Goal: Task Accomplishment & Management: Use online tool/utility

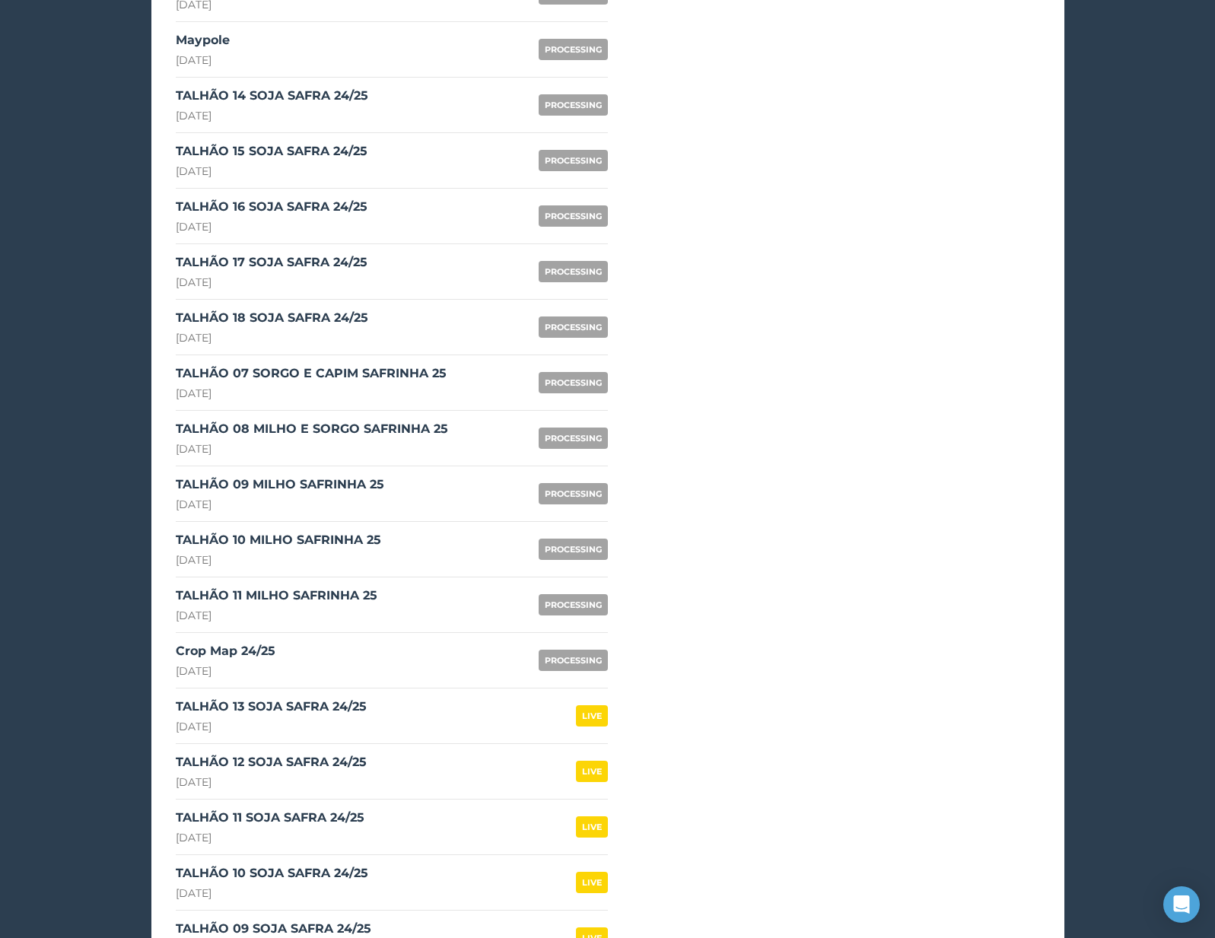
scroll to position [1521, 0]
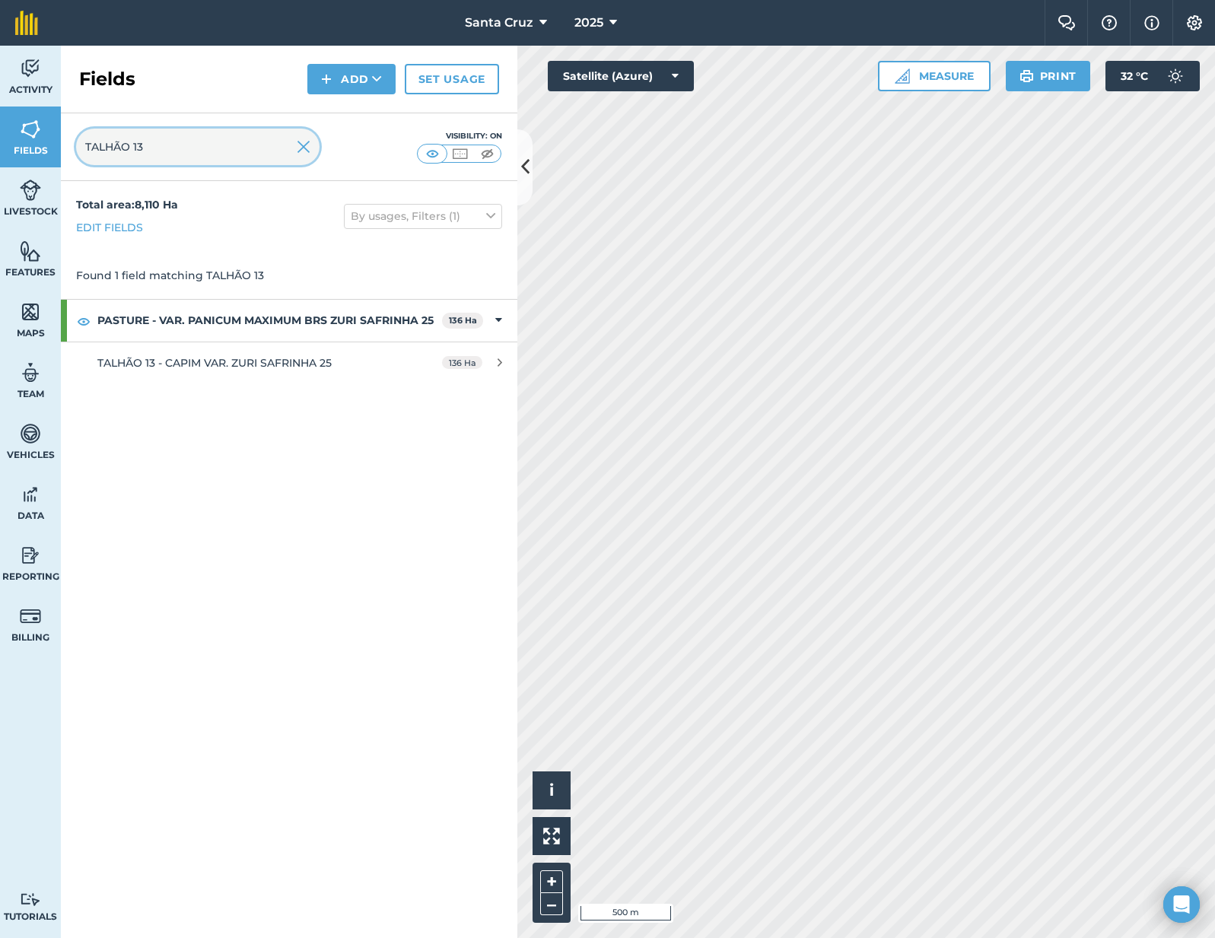
click at [232, 156] on input "TALHÃO 13" at bounding box center [198, 147] width 244 height 37
type input "TALHÃO 07"
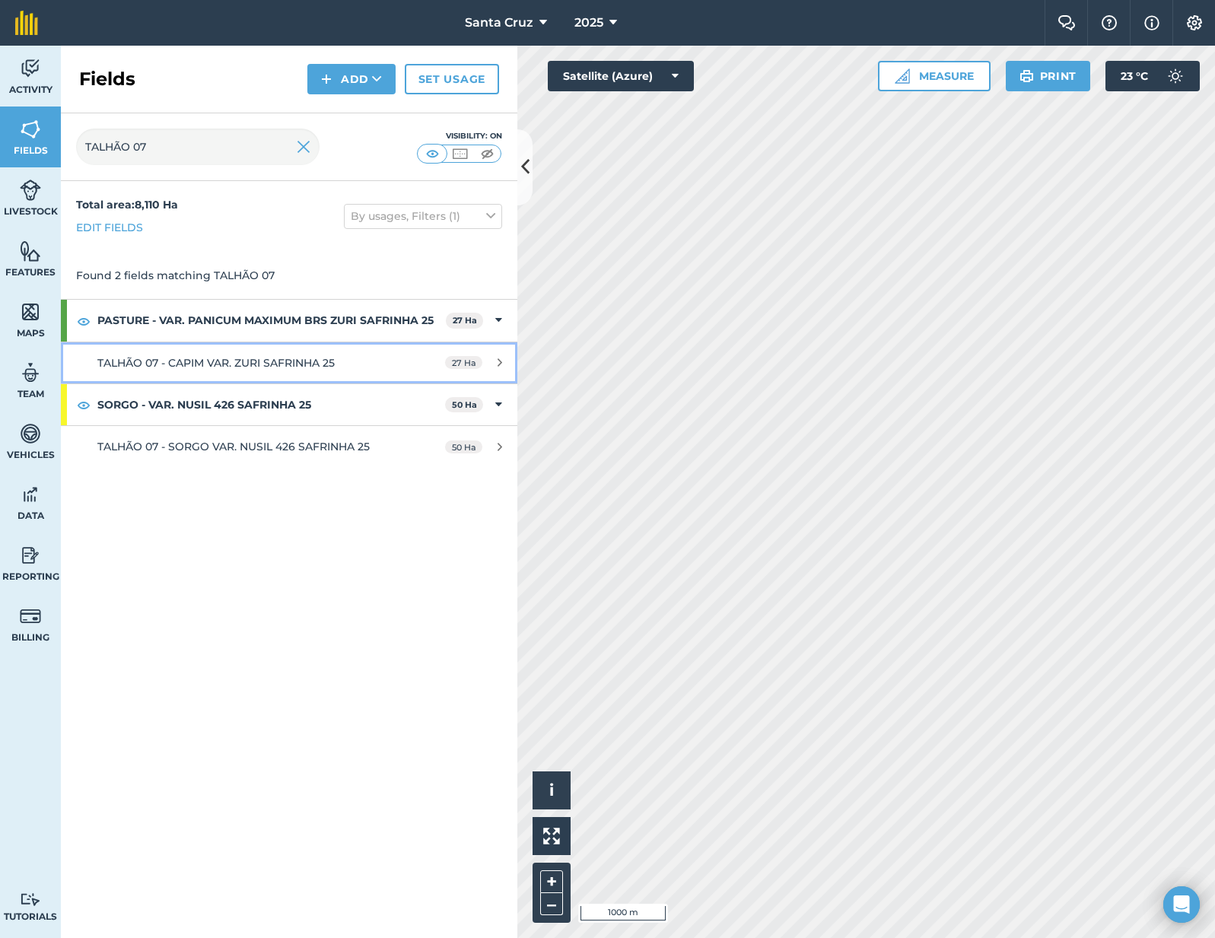
click at [295, 371] on div "TALHÃO 07 - CAPIM VAR. ZURI SAFRINHA 25" at bounding box center [240, 363] width 286 height 17
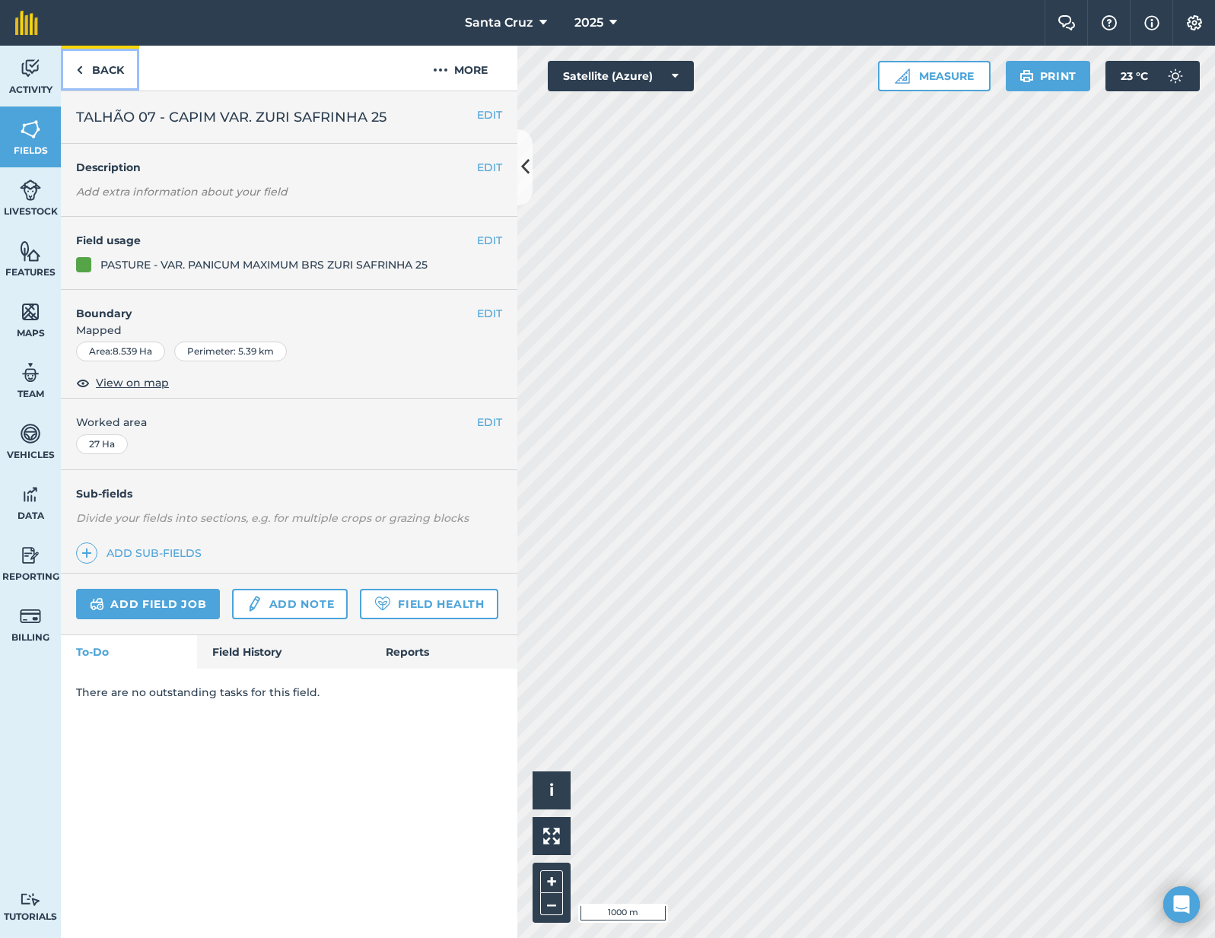
click at [103, 70] on link "Back" at bounding box center [100, 68] width 78 height 45
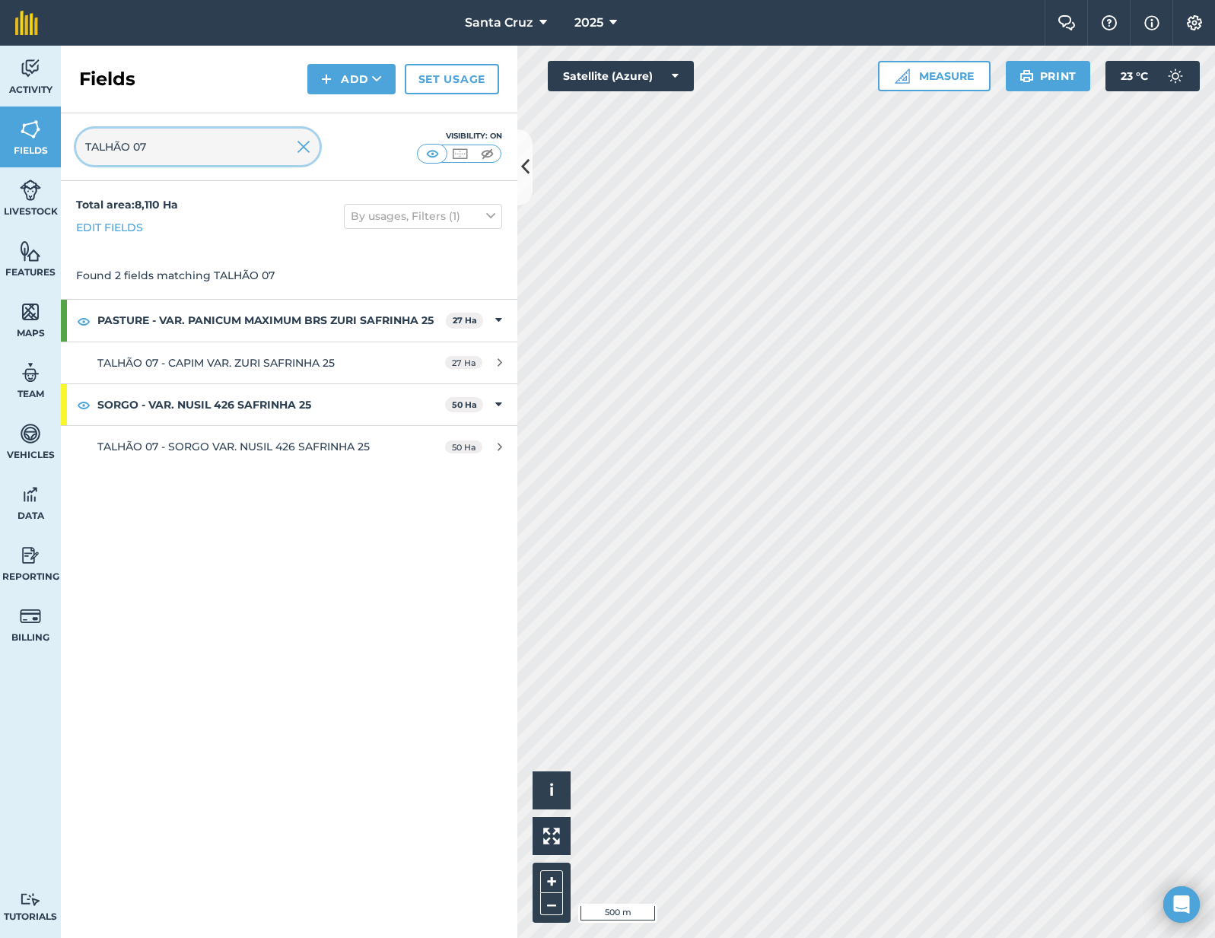
click at [206, 146] on input "TALHÃO 07" at bounding box center [198, 147] width 244 height 37
type input "TALHÃO 08"
click at [82, 320] on img at bounding box center [84, 321] width 14 height 18
click at [207, 145] on input "TALHÃO 08" at bounding box center [198, 147] width 244 height 37
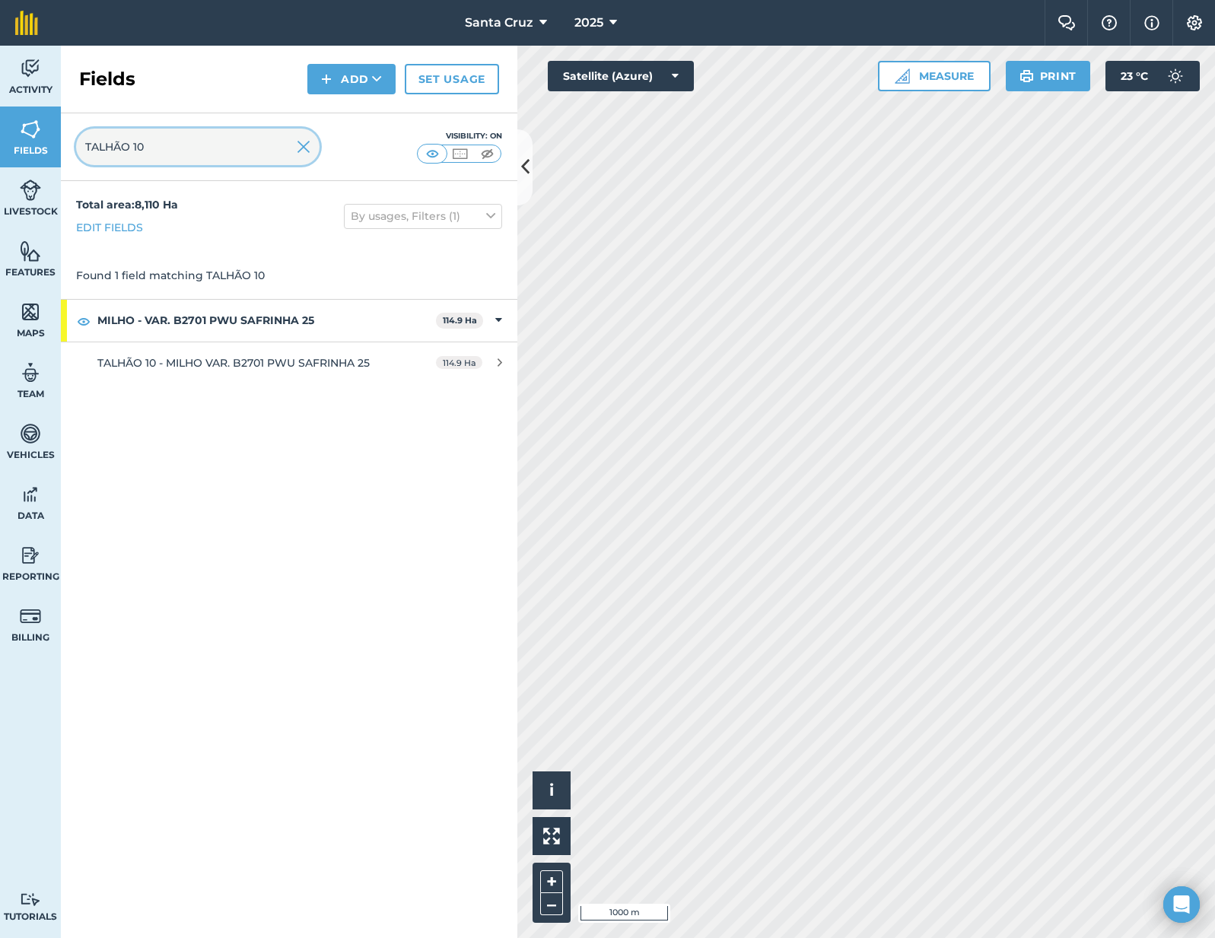
click at [194, 156] on input "TALHÃO 10" at bounding box center [198, 147] width 244 height 37
type input "TALHÃO 11"
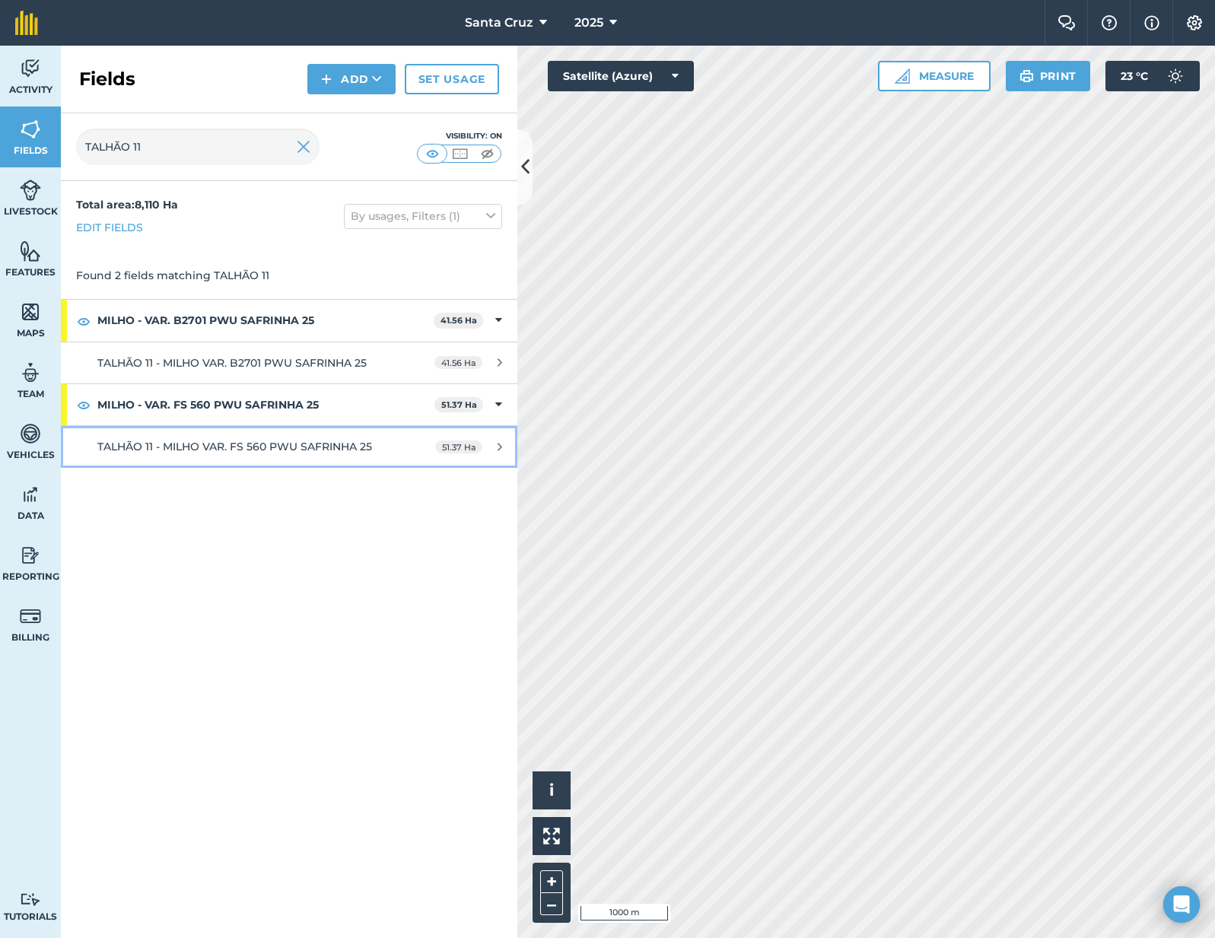
click at [172, 440] on span "TALHÃO 11 - MILHO VAR. FS 560 PWU SAFRINHA 25" at bounding box center [234, 447] width 275 height 14
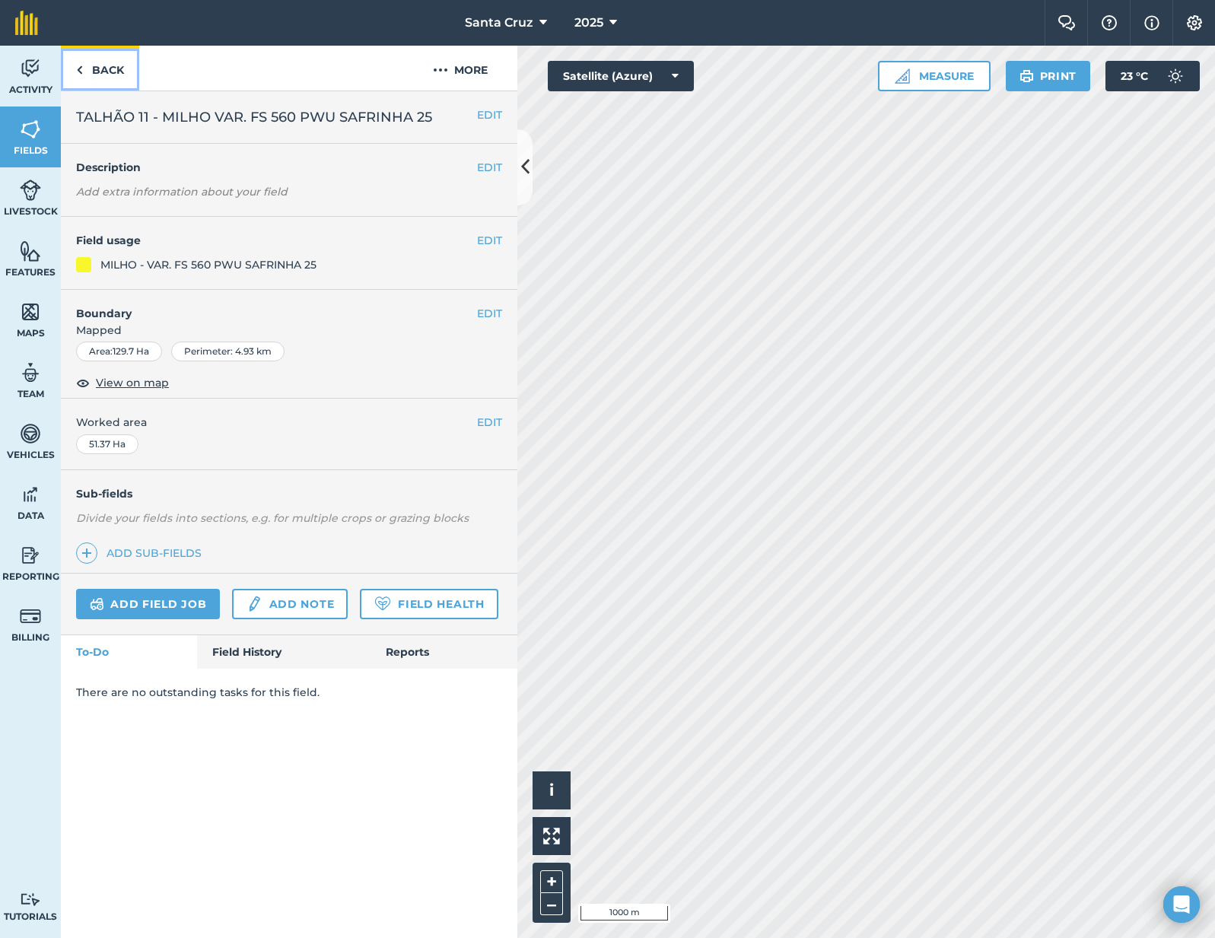
click at [88, 77] on link "Back" at bounding box center [100, 68] width 78 height 45
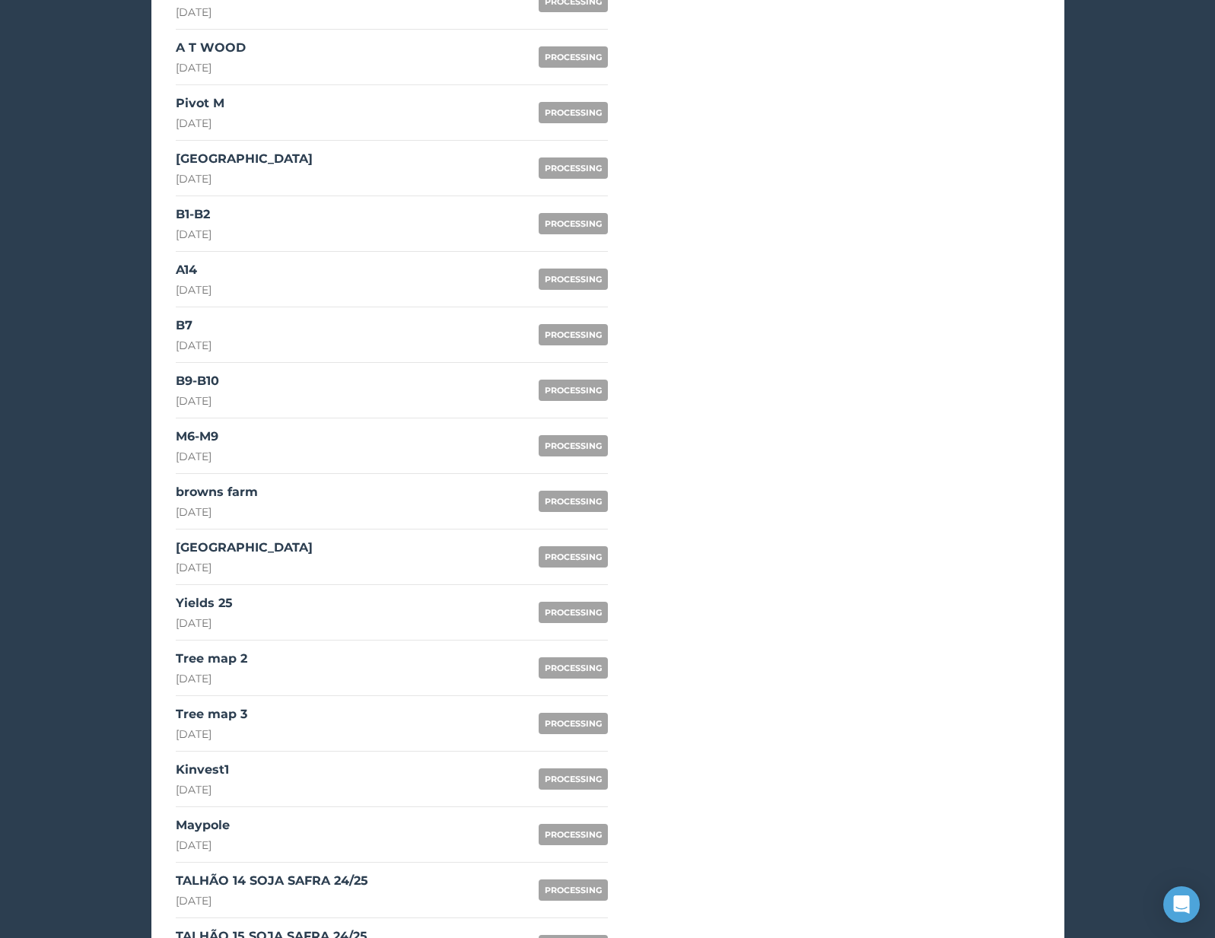
scroll to position [1181, 0]
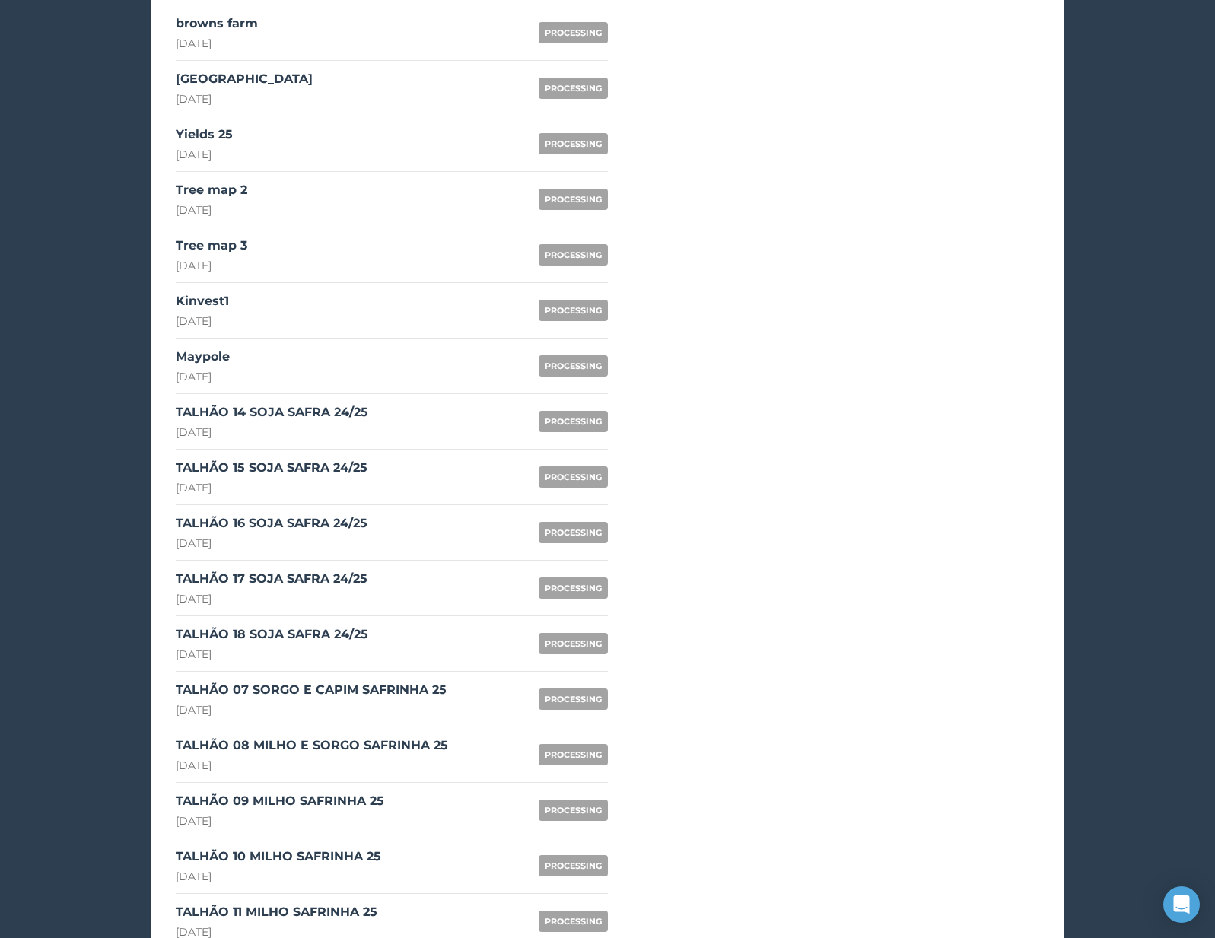
click at [307, 417] on div "TALHÃO 14 SOJA SAFRA 24/25" at bounding box center [272, 412] width 193 height 18
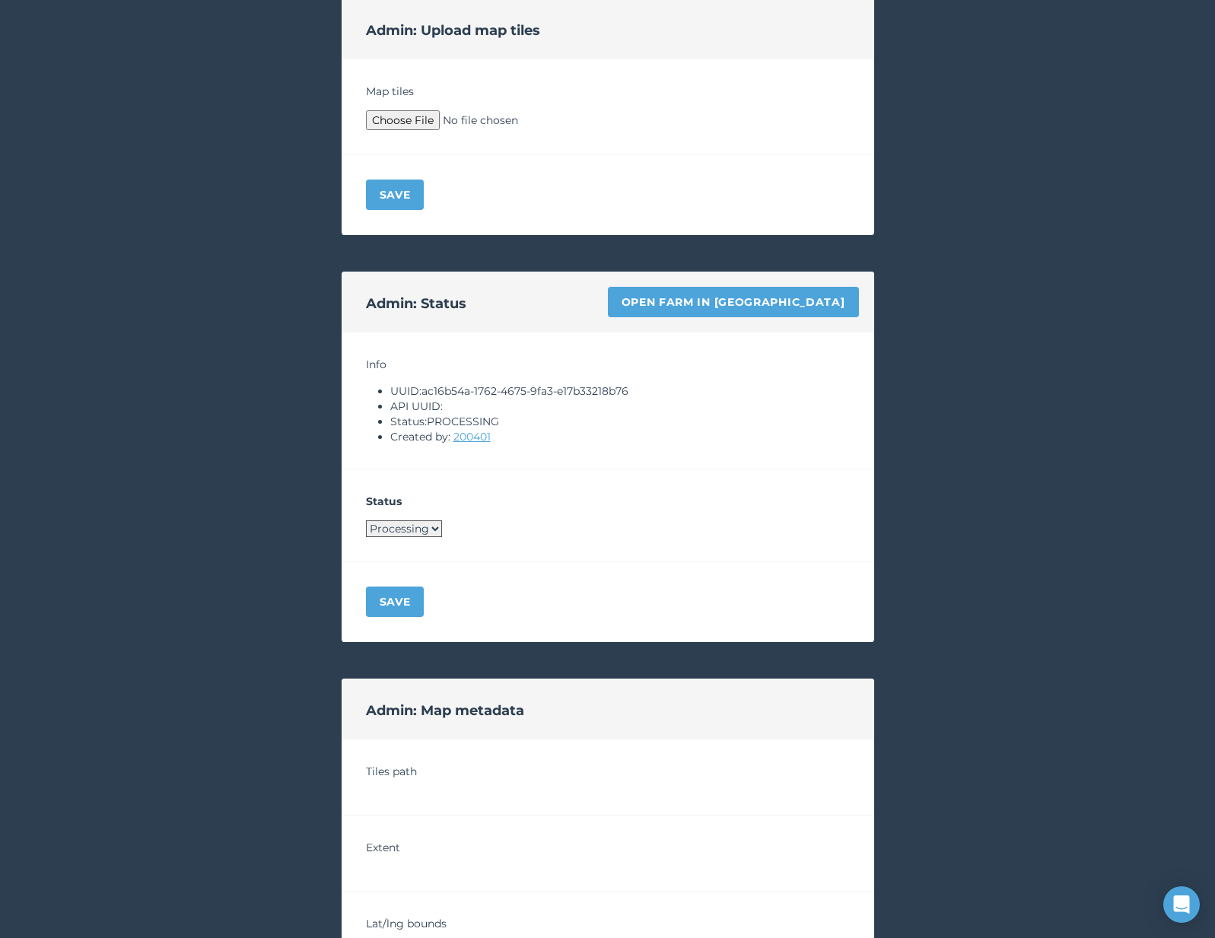
scroll to position [709, 0]
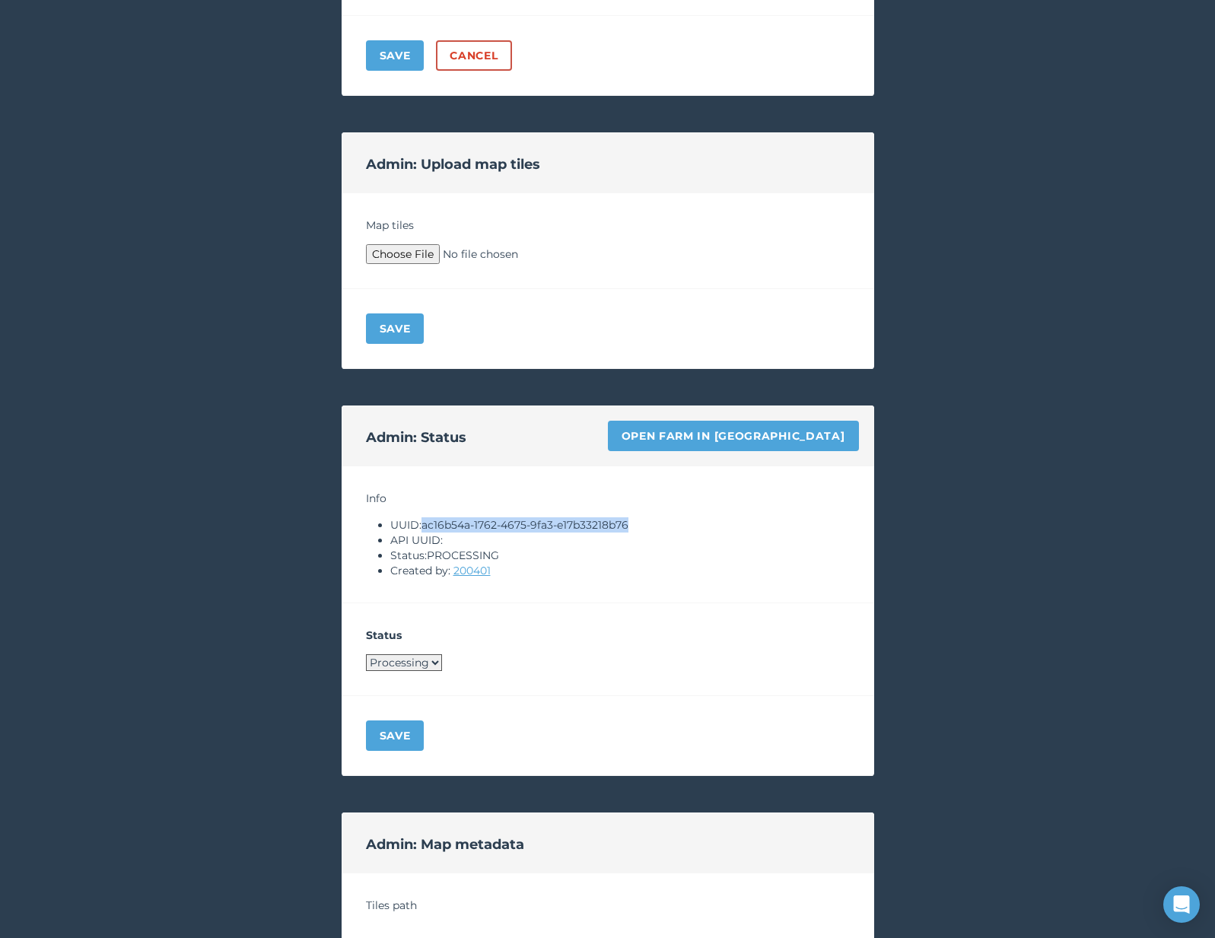
drag, startPoint x: 426, startPoint y: 521, endPoint x: 656, endPoint y: 519, distance: 229.9
click at [656, 519] on li "UUID: ac16b54a-1762-4675-9fa3-e17b33218b76" at bounding box center [620, 525] width 460 height 15
copy li "ac16b54a-1762-4675-9fa3-e17b33218b76"
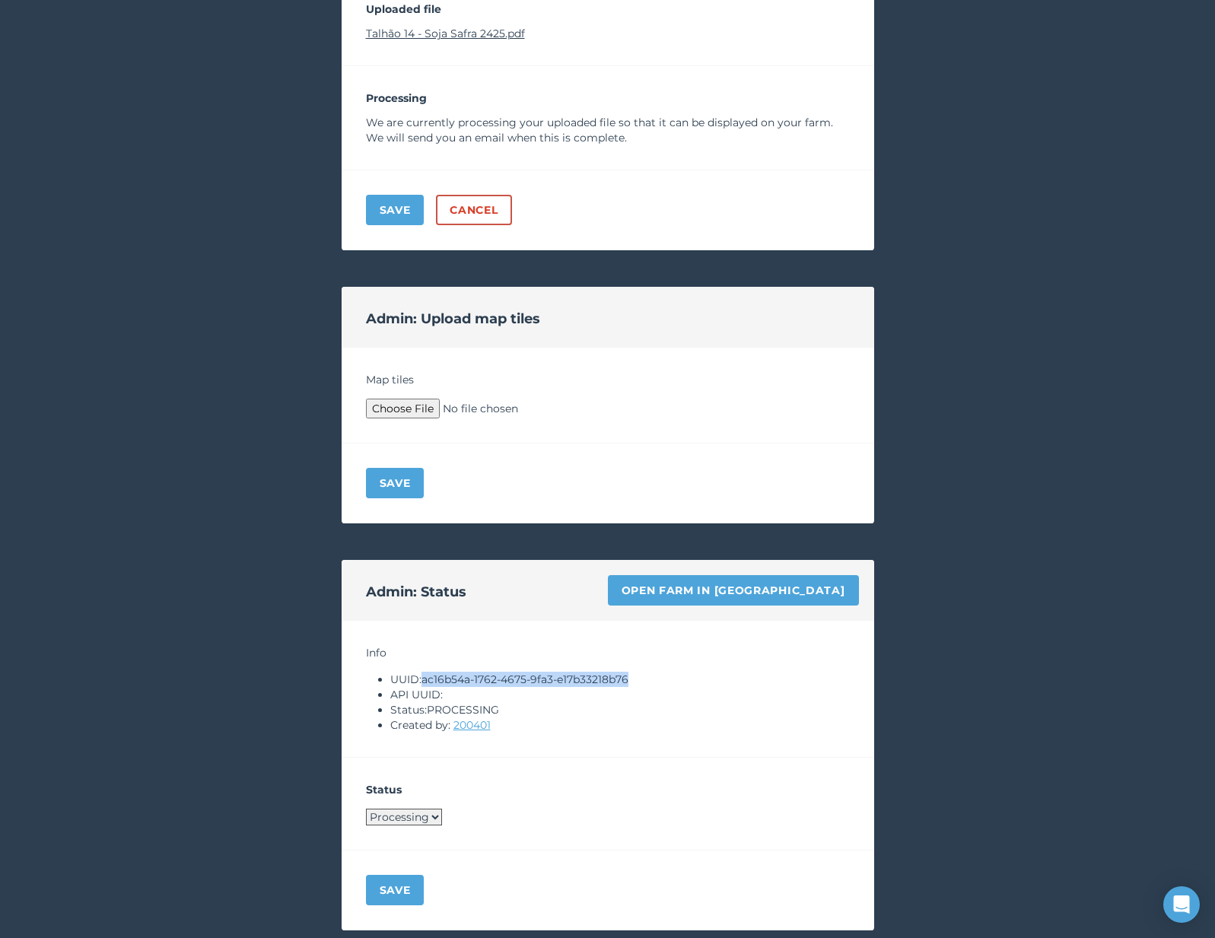
scroll to position [397, 0]
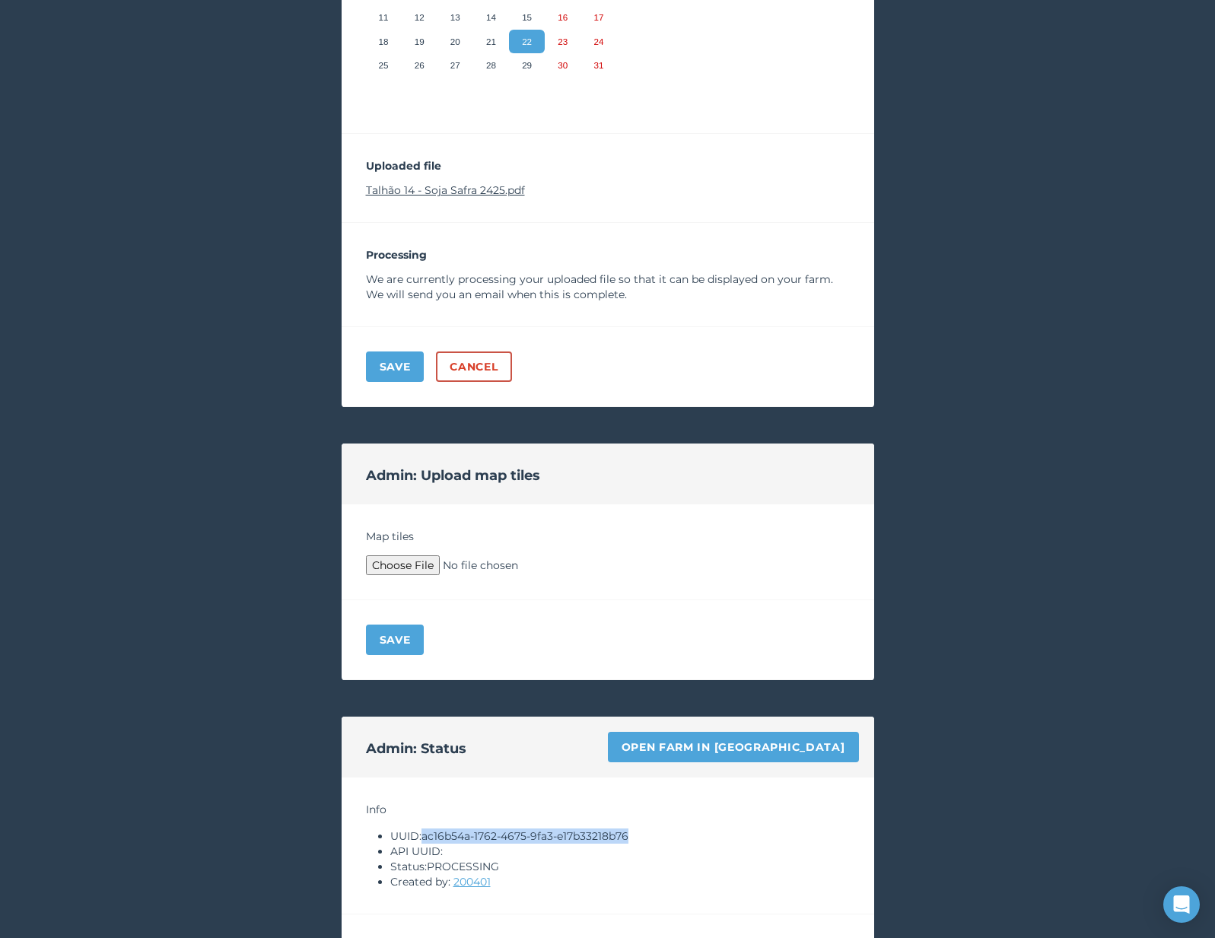
click at [476, 188] on link "Talhão 14 - Soja Safra 2425.pdf" at bounding box center [445, 190] width 159 height 14
drag, startPoint x: 476, startPoint y: 188, endPoint x: 482, endPoint y: 168, distance: 20.5
type input "C:\fakepath\Archive.zip"
click at [406, 656] on div "Save" at bounding box center [608, 641] width 533 height 80
click at [398, 652] on button "Save" at bounding box center [395, 640] width 59 height 30
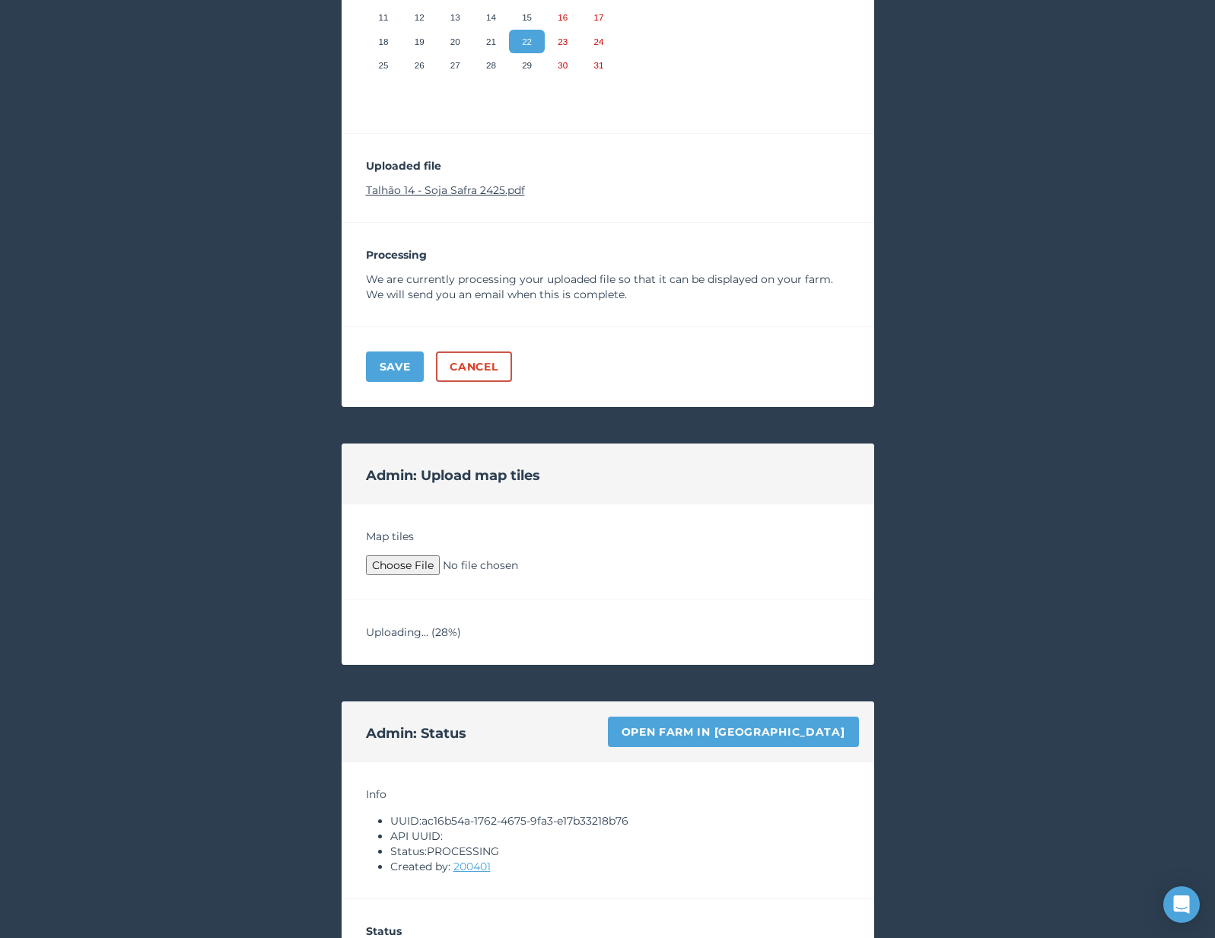
scroll to position [393, 0]
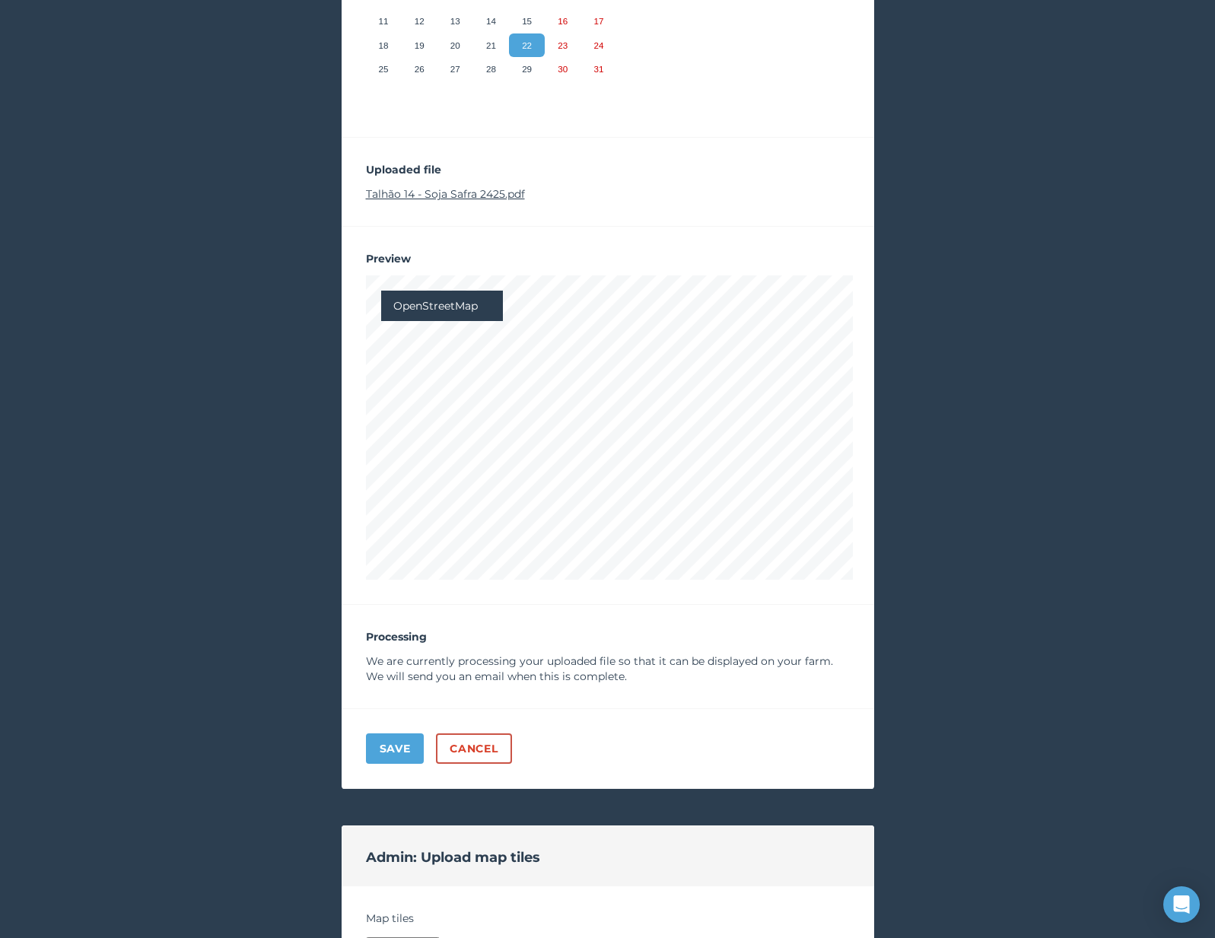
click at [347, 605] on div "Processing We are currently processing your uploaded file so that it can be dis…" at bounding box center [608, 657] width 533 height 104
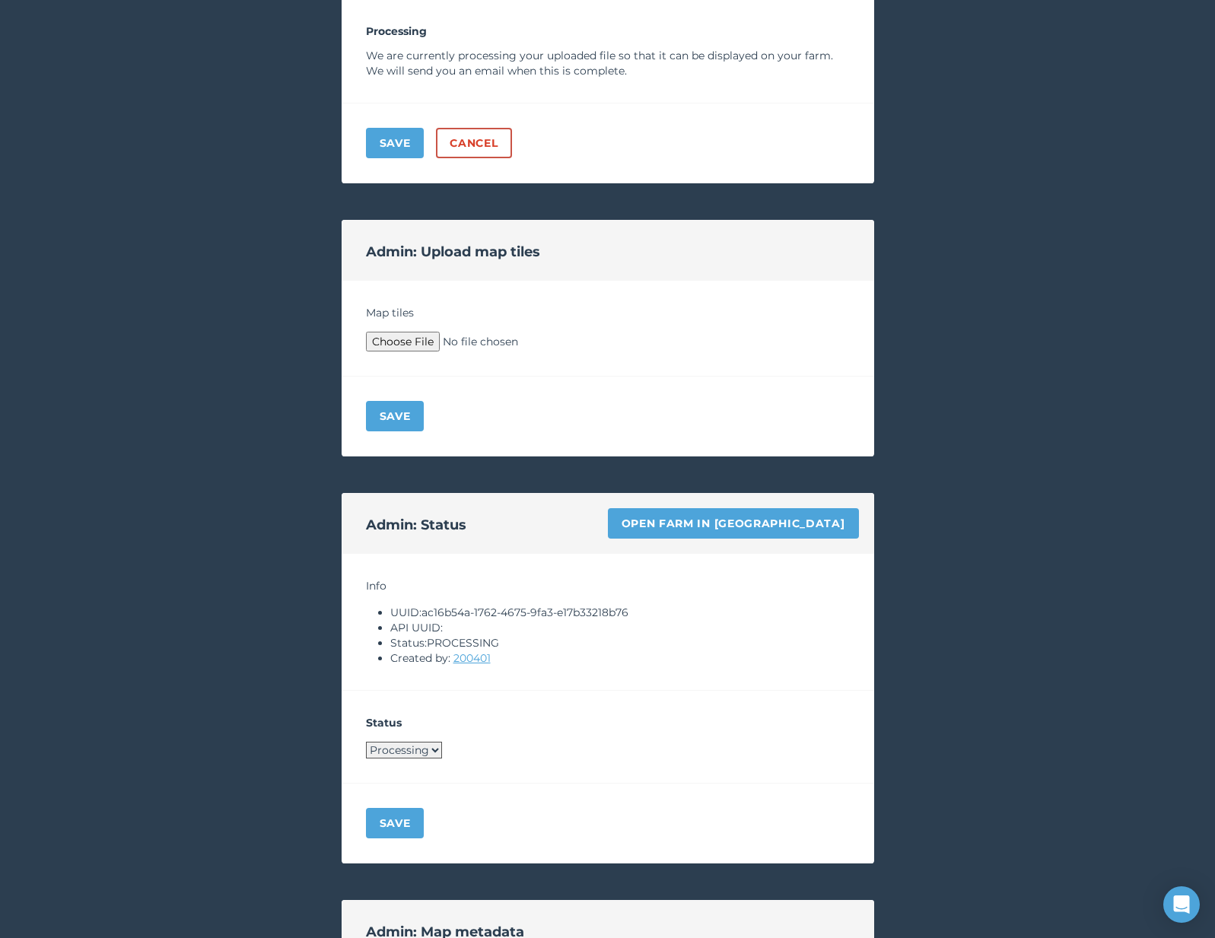
scroll to position [1012, 0]
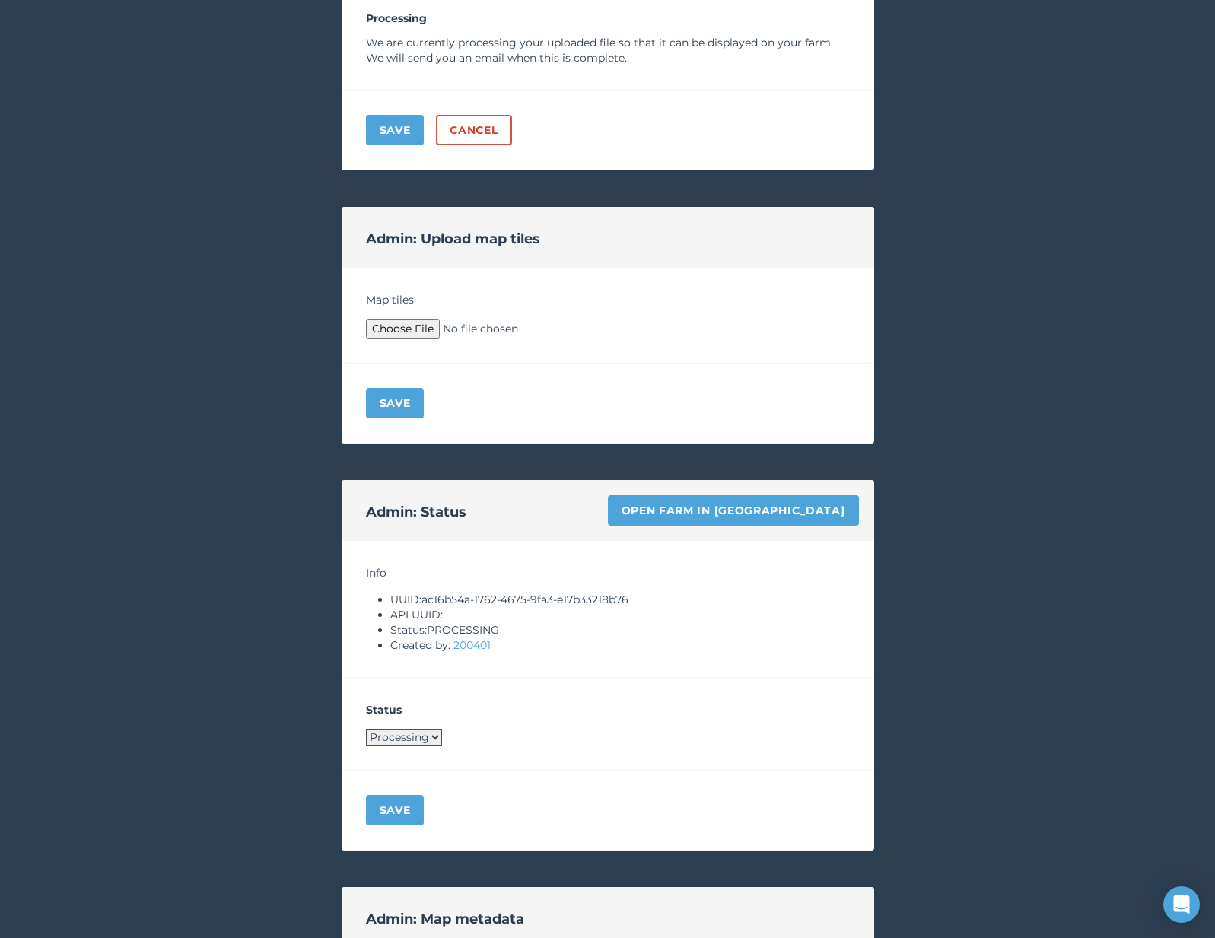
click at [403, 738] on select "Processing Live Archived" at bounding box center [404, 737] width 76 height 17
select select "LIVE"
click at [397, 808] on button "Save" at bounding box center [395, 810] width 59 height 30
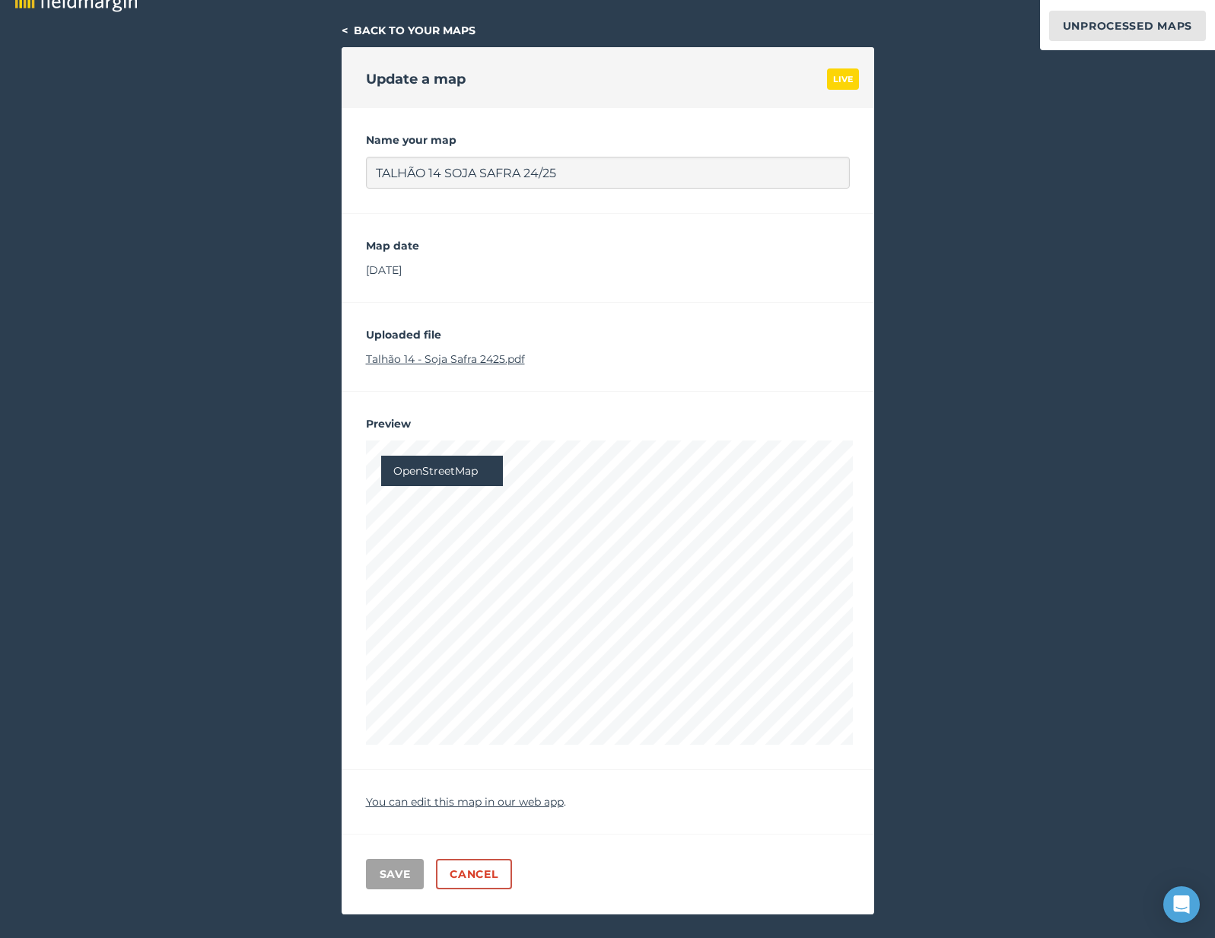
scroll to position [0, 0]
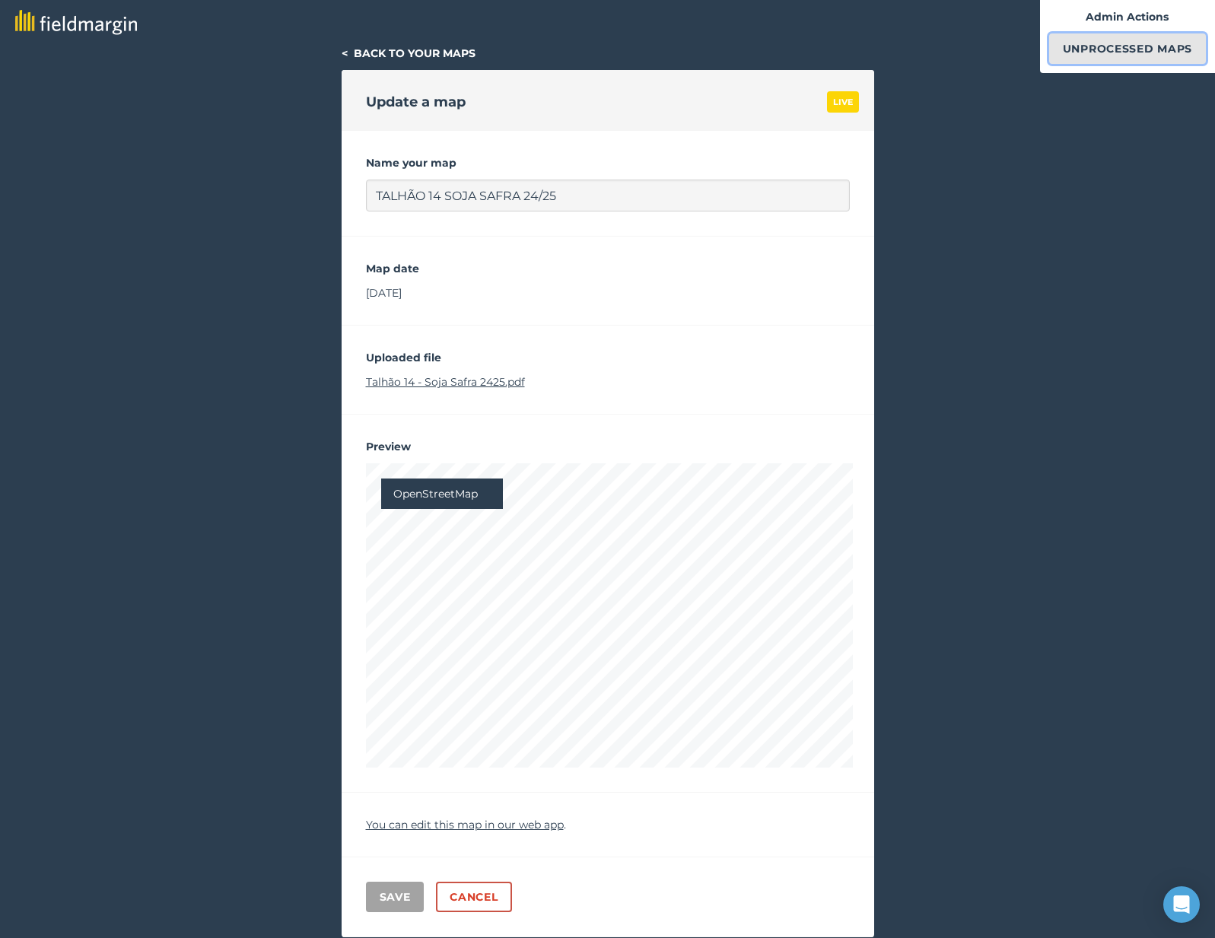
click at [1070, 36] on link "Unprocessed Maps" at bounding box center [1128, 48] width 157 height 30
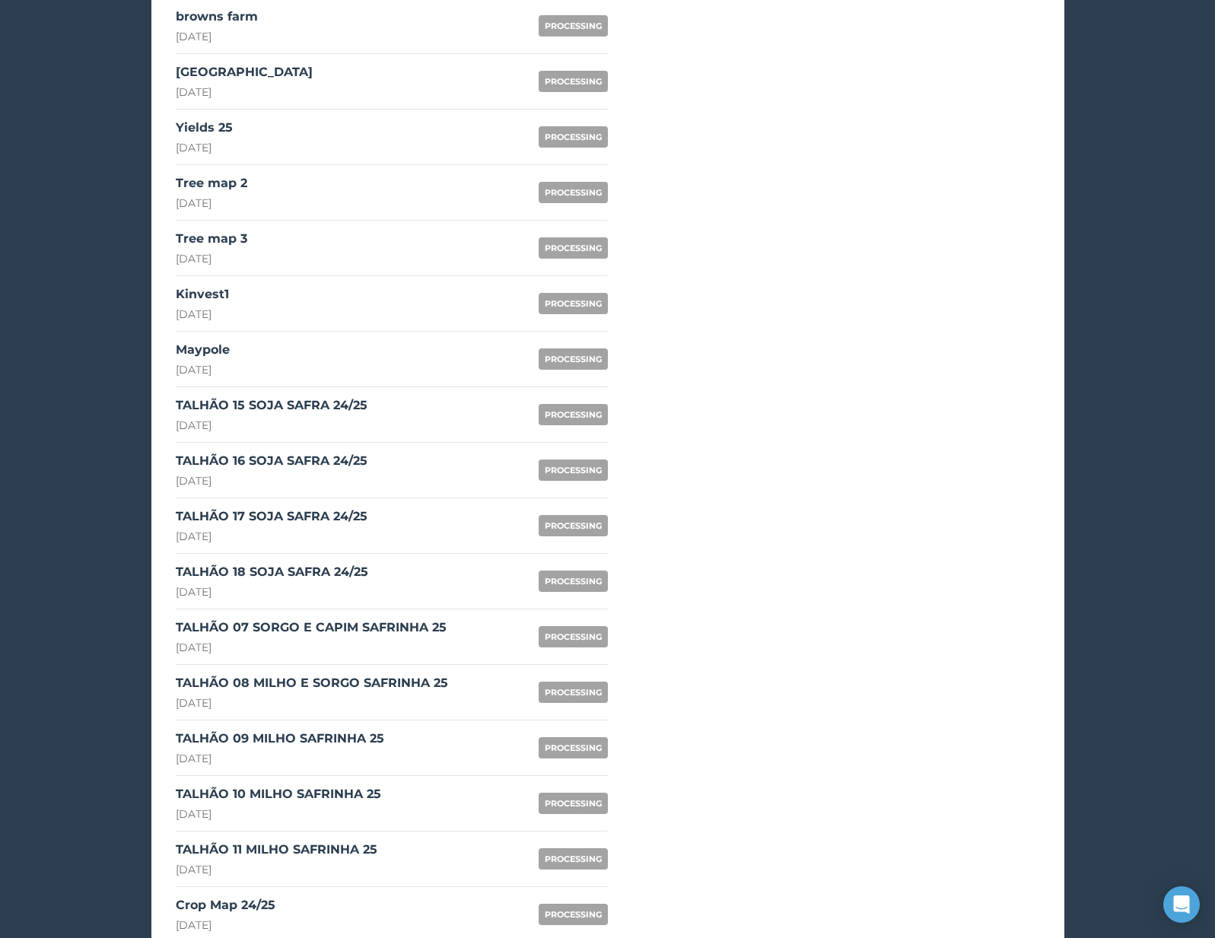
scroll to position [1322, 0]
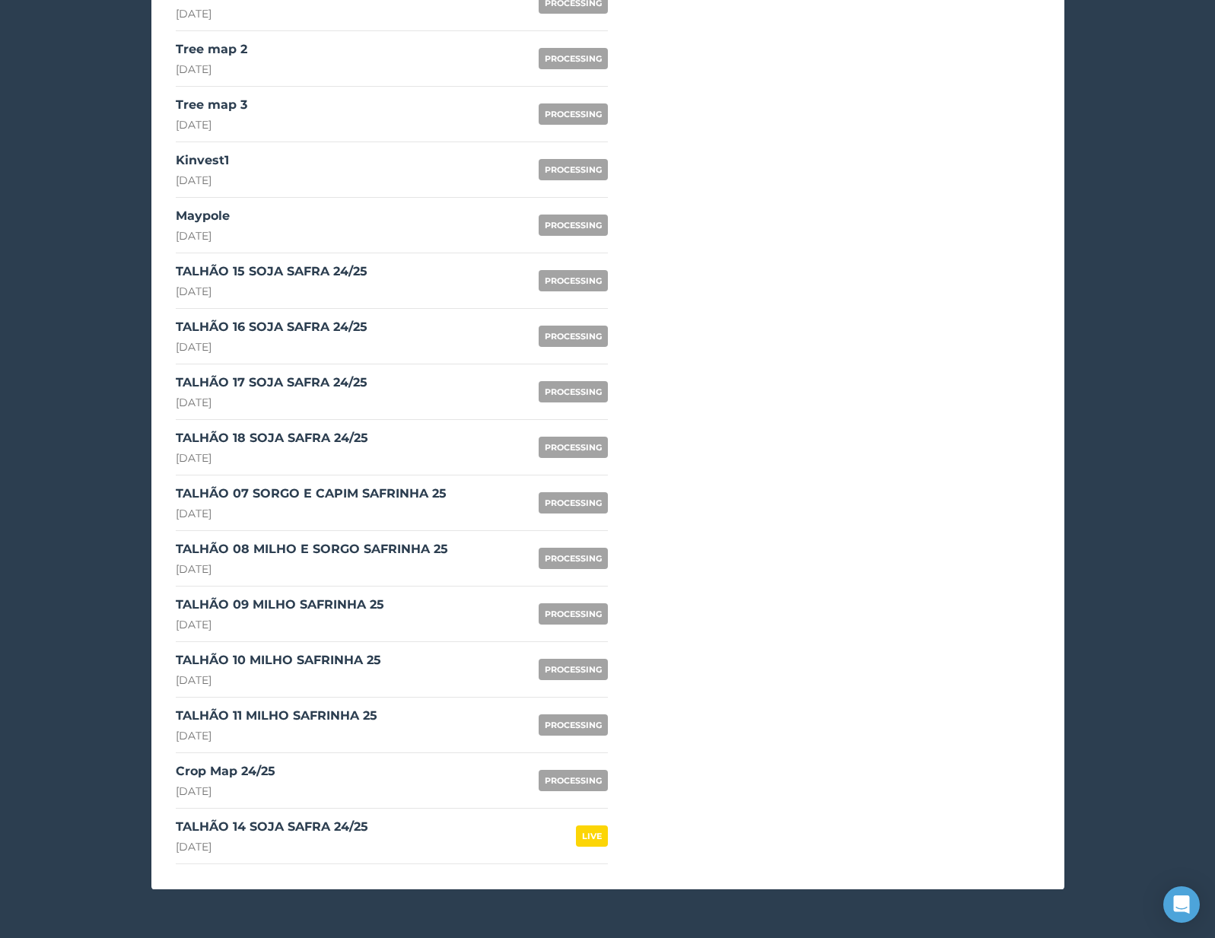
click at [339, 270] on div "TALHÃO 15 SOJA SAFRA 24/25" at bounding box center [272, 272] width 192 height 18
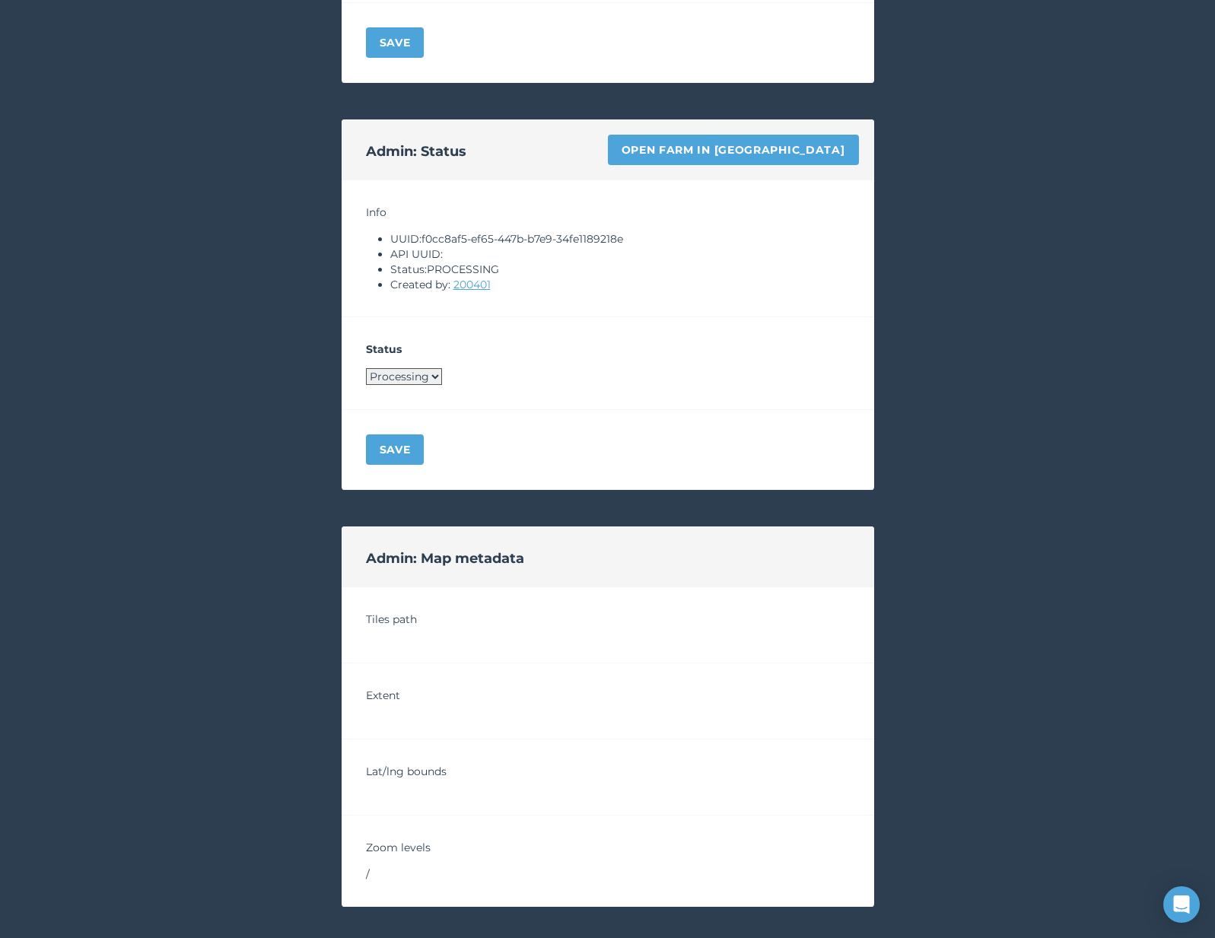
scroll to position [760, 0]
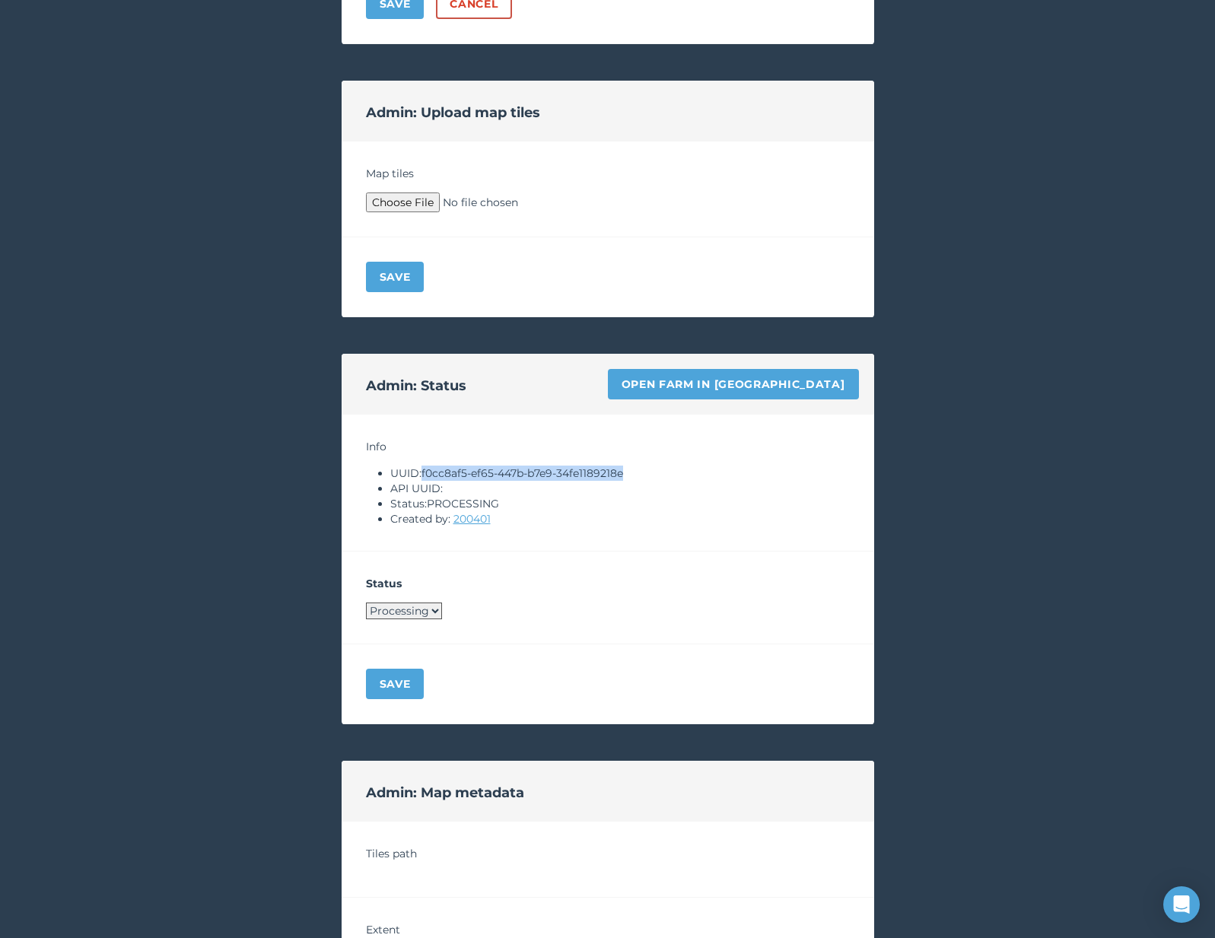
drag, startPoint x: 424, startPoint y: 476, endPoint x: 694, endPoint y: 470, distance: 270.2
click at [694, 470] on li "UUID: f0cc8af5-ef65-447b-b7e9-34fe1189218e" at bounding box center [620, 473] width 460 height 15
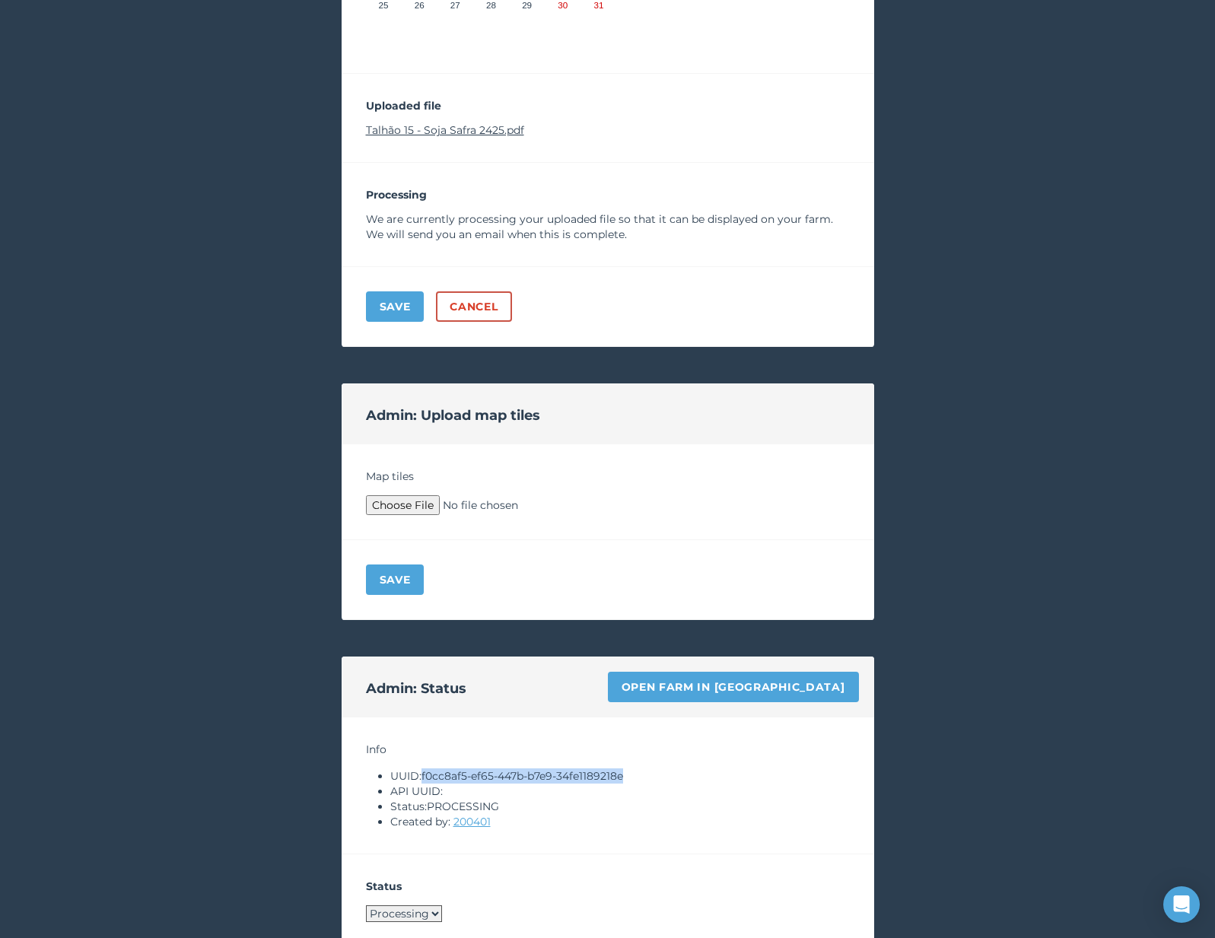
scroll to position [381, 0]
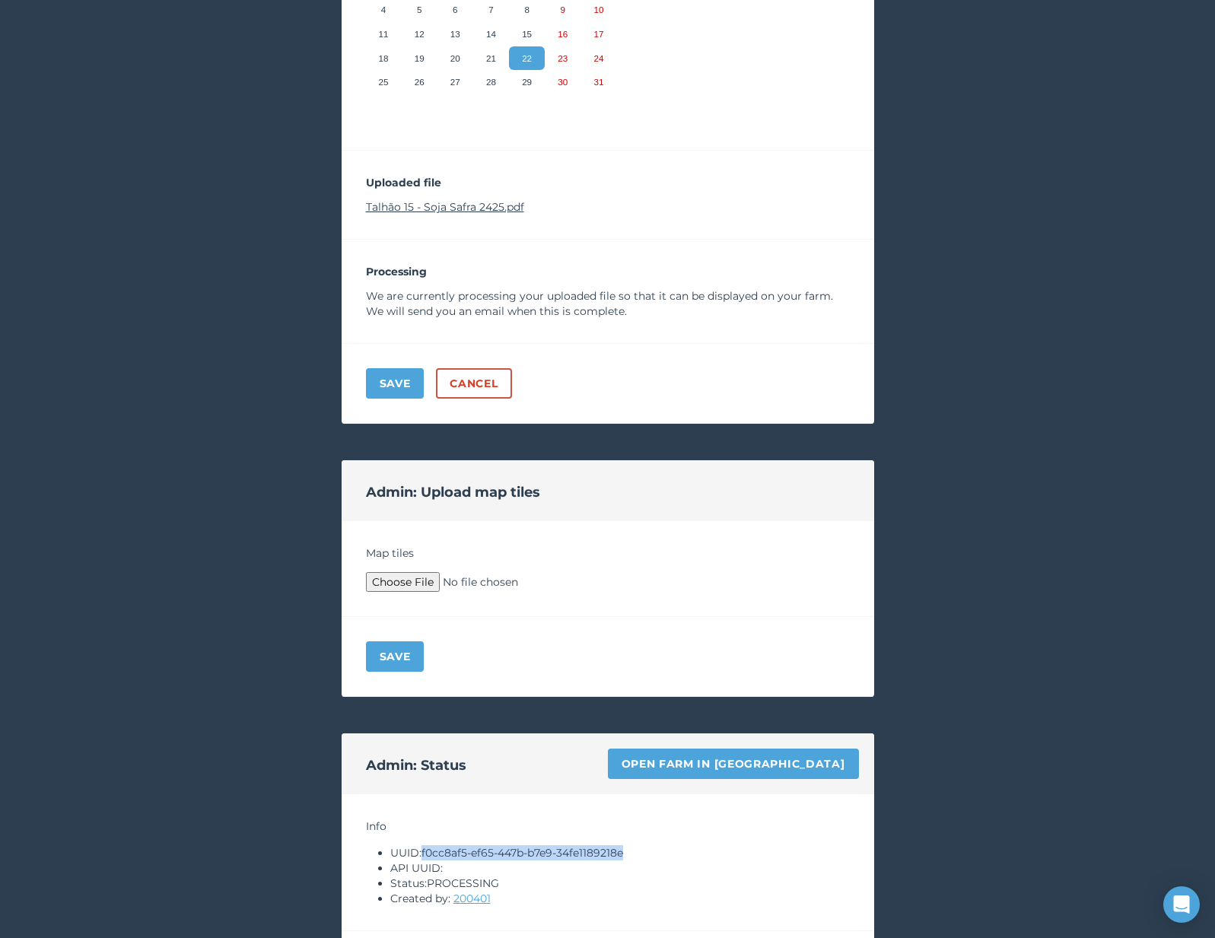
click at [448, 207] on link "Talhão 15 - Soja Safra 2425.pdf" at bounding box center [445, 207] width 158 height 14
copy li "f0cc8af5-ef65-447b-b7e9-34fe1189218e"
type input "C:\fakepath\Archive.zip"
click at [417, 644] on button "Save" at bounding box center [395, 657] width 59 height 30
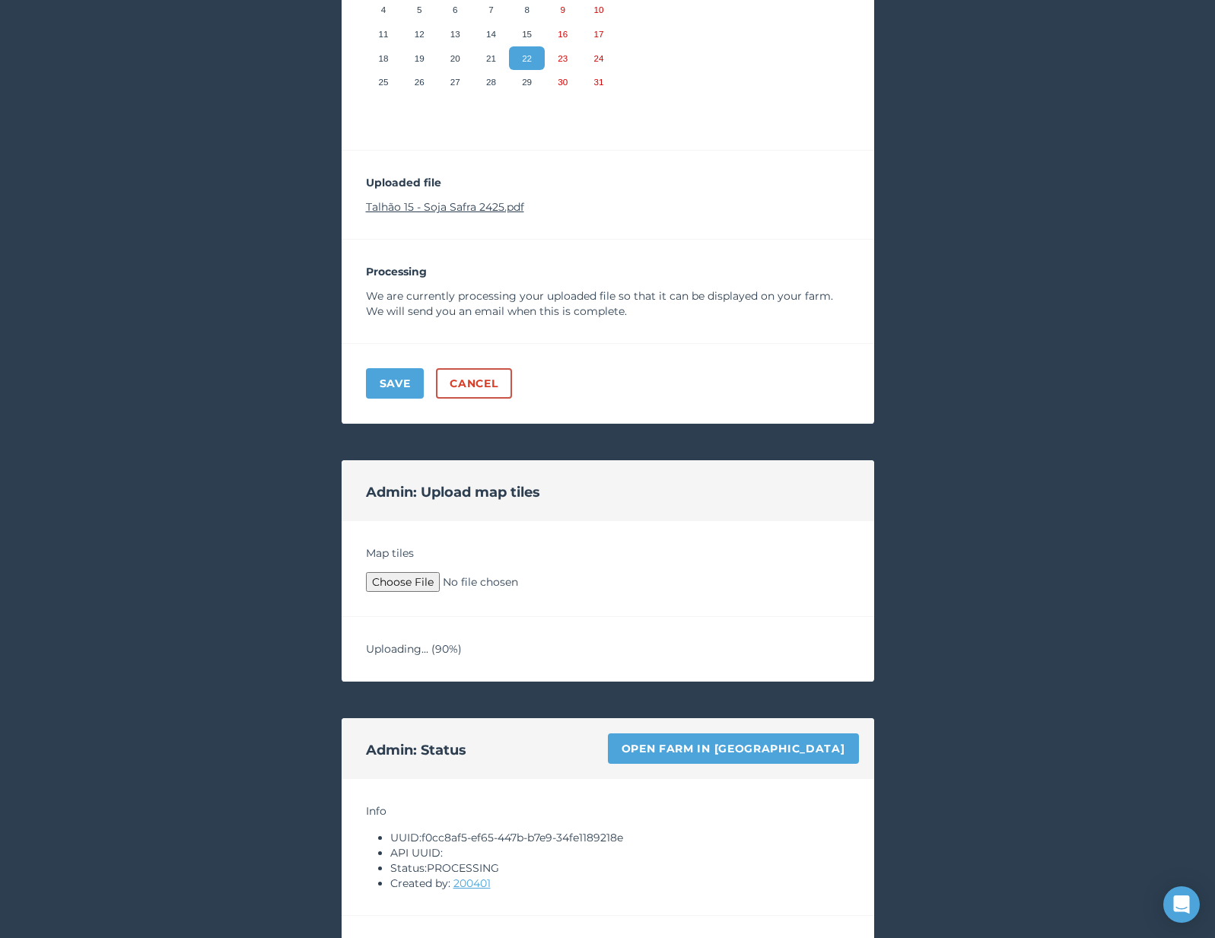
click at [302, 624] on div "< Back to your maps Update a map PROCESSING Name your map TALHÃO 15 SOJA SAFRA …" at bounding box center [607, 674] width 1215 height 2018
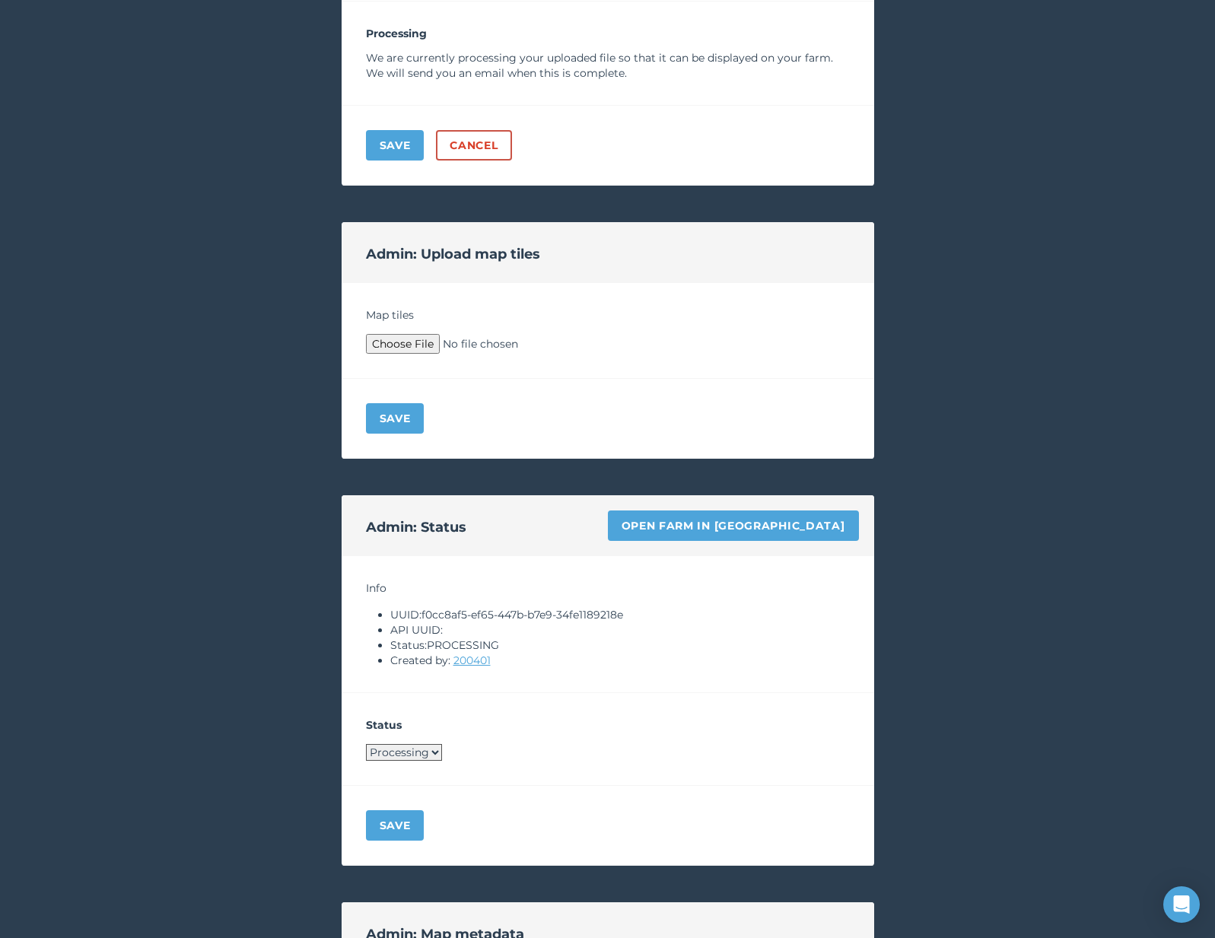
scroll to position [1015, 0]
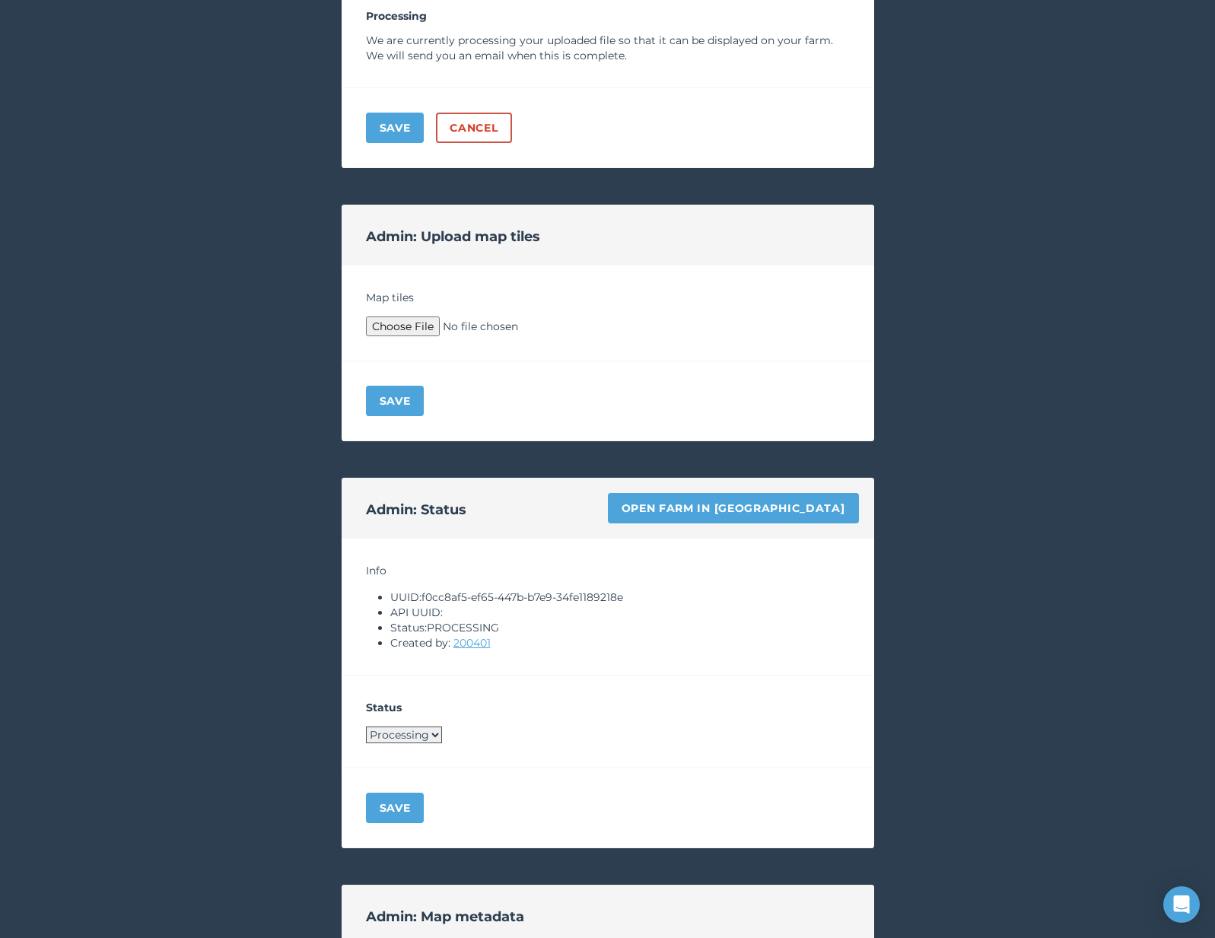
click at [399, 721] on div "Status Processing Live Archived" at bounding box center [608, 722] width 533 height 93
click at [399, 735] on select "Processing Live Archived" at bounding box center [404, 735] width 76 height 17
select select "LIVE"
click at [397, 795] on button "Save" at bounding box center [395, 808] width 59 height 30
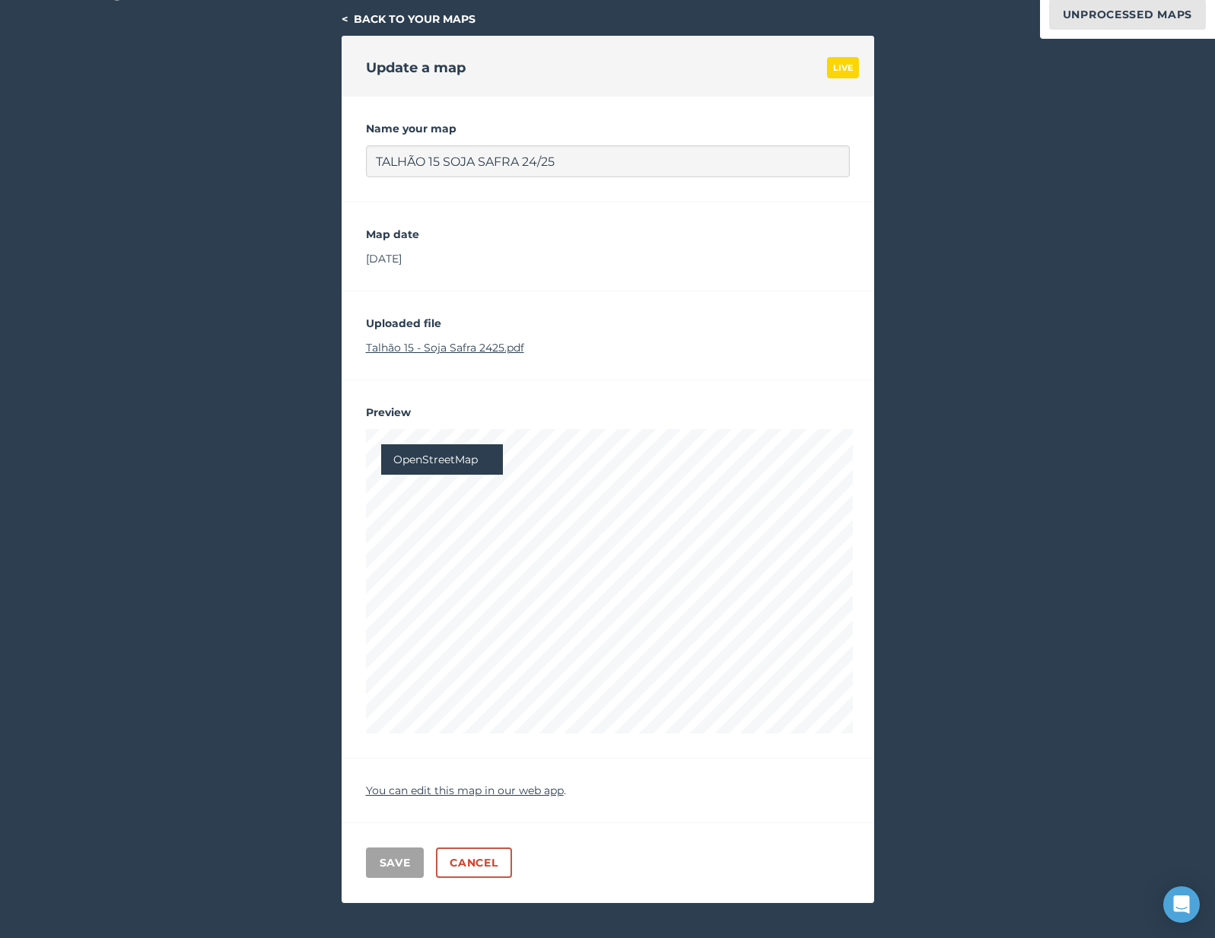
scroll to position [0, 0]
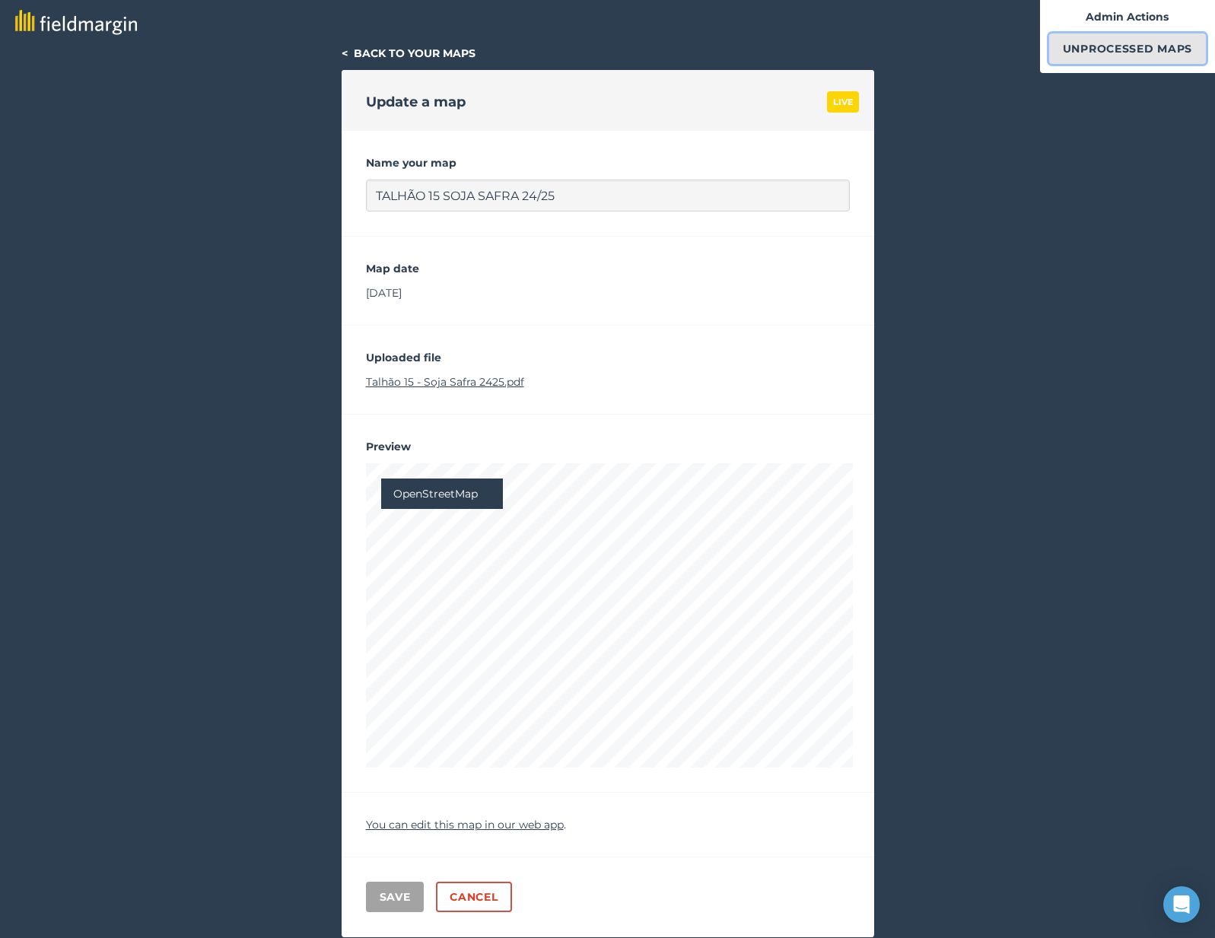
click at [1088, 46] on link "Unprocessed Maps" at bounding box center [1128, 48] width 157 height 30
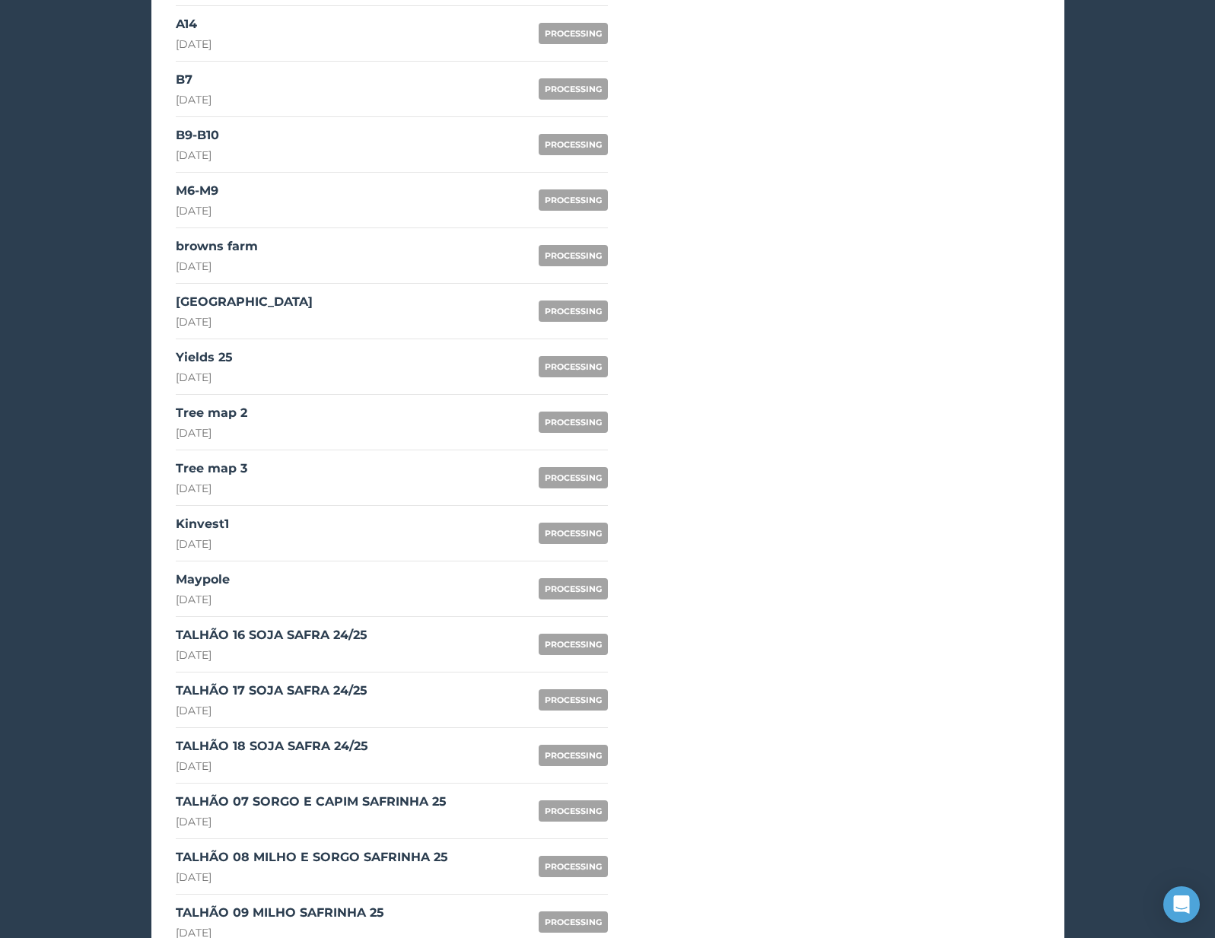
scroll to position [1125, 0]
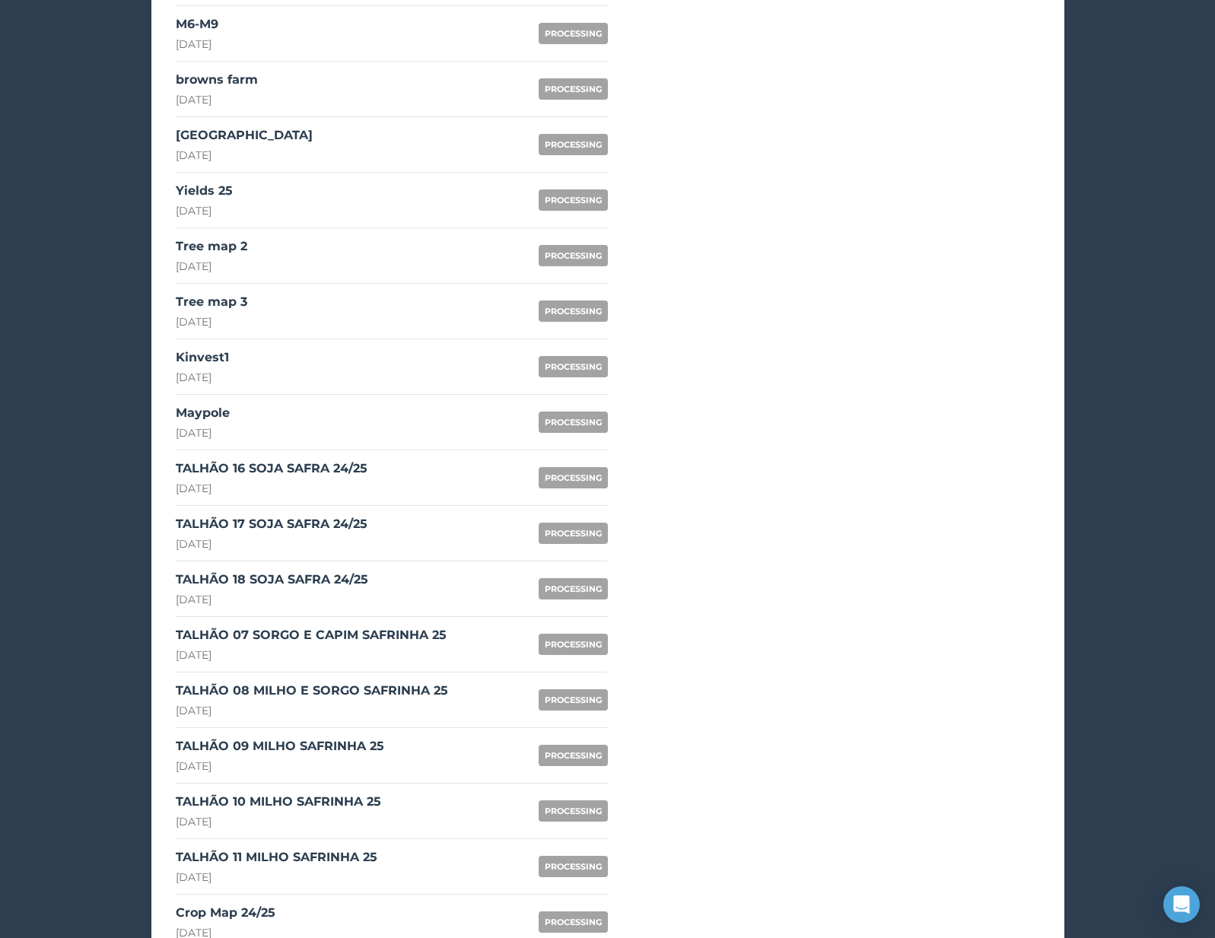
click at [292, 471] on div "TALHÃO 16 SOJA SAFRA 24/25" at bounding box center [272, 469] width 192 height 18
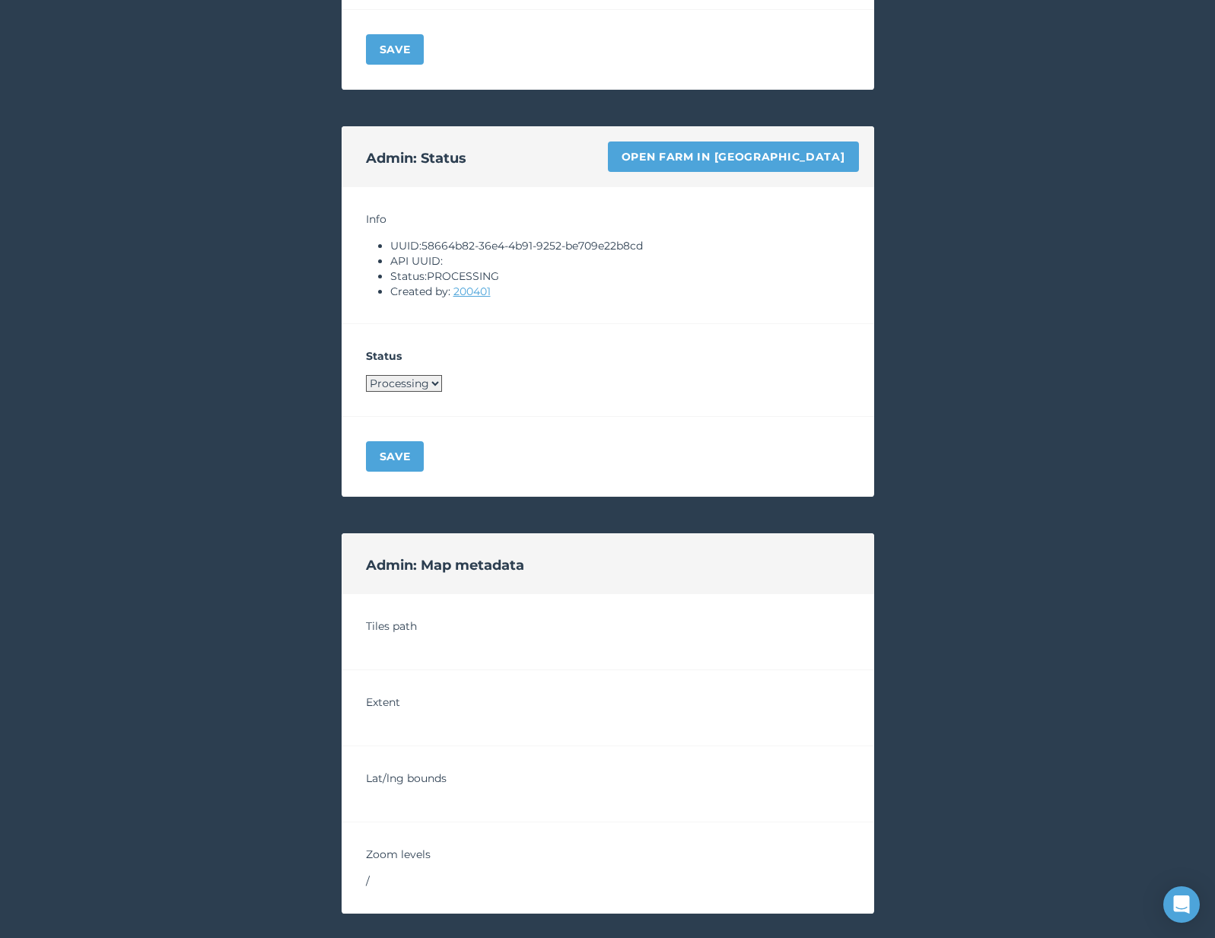
scroll to position [847, 0]
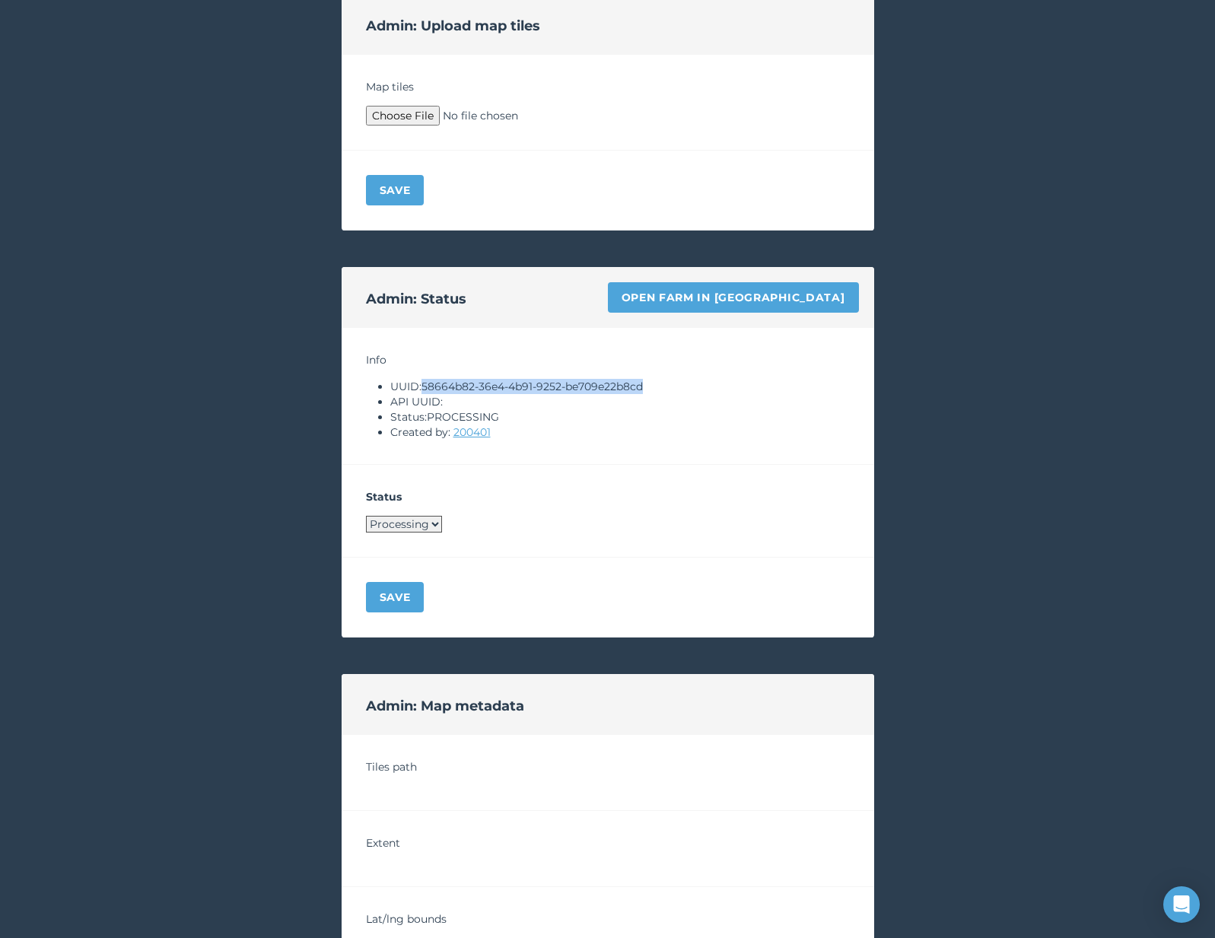
drag, startPoint x: 425, startPoint y: 389, endPoint x: 725, endPoint y: 389, distance: 299.9
click at [725, 389] on li "UUID: 58664b82-36e4-4b91-9252-be709e22b8cd" at bounding box center [620, 386] width 460 height 15
copy li "58664b82-36e4-4b91-9252-be709e22b8cd"
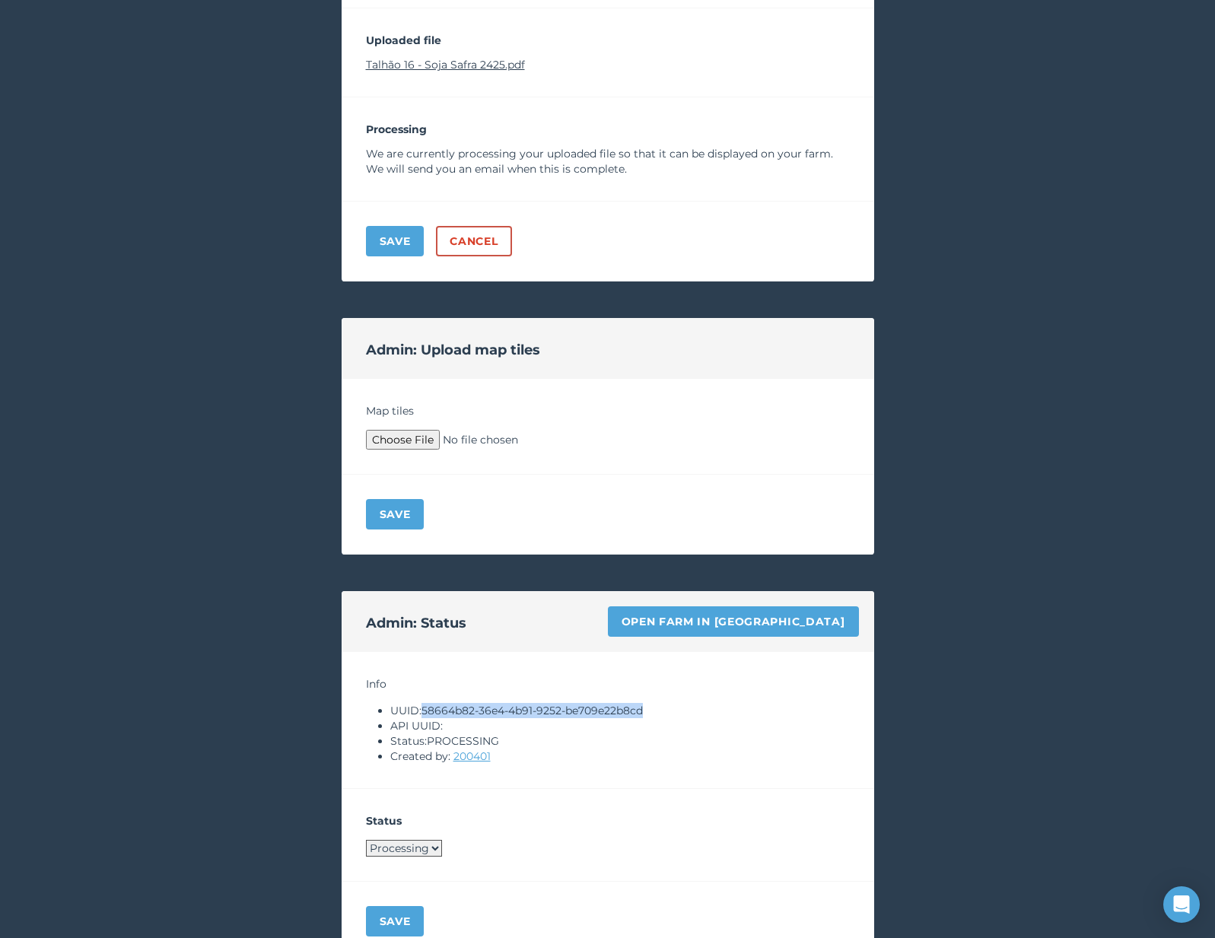
scroll to position [380, 0]
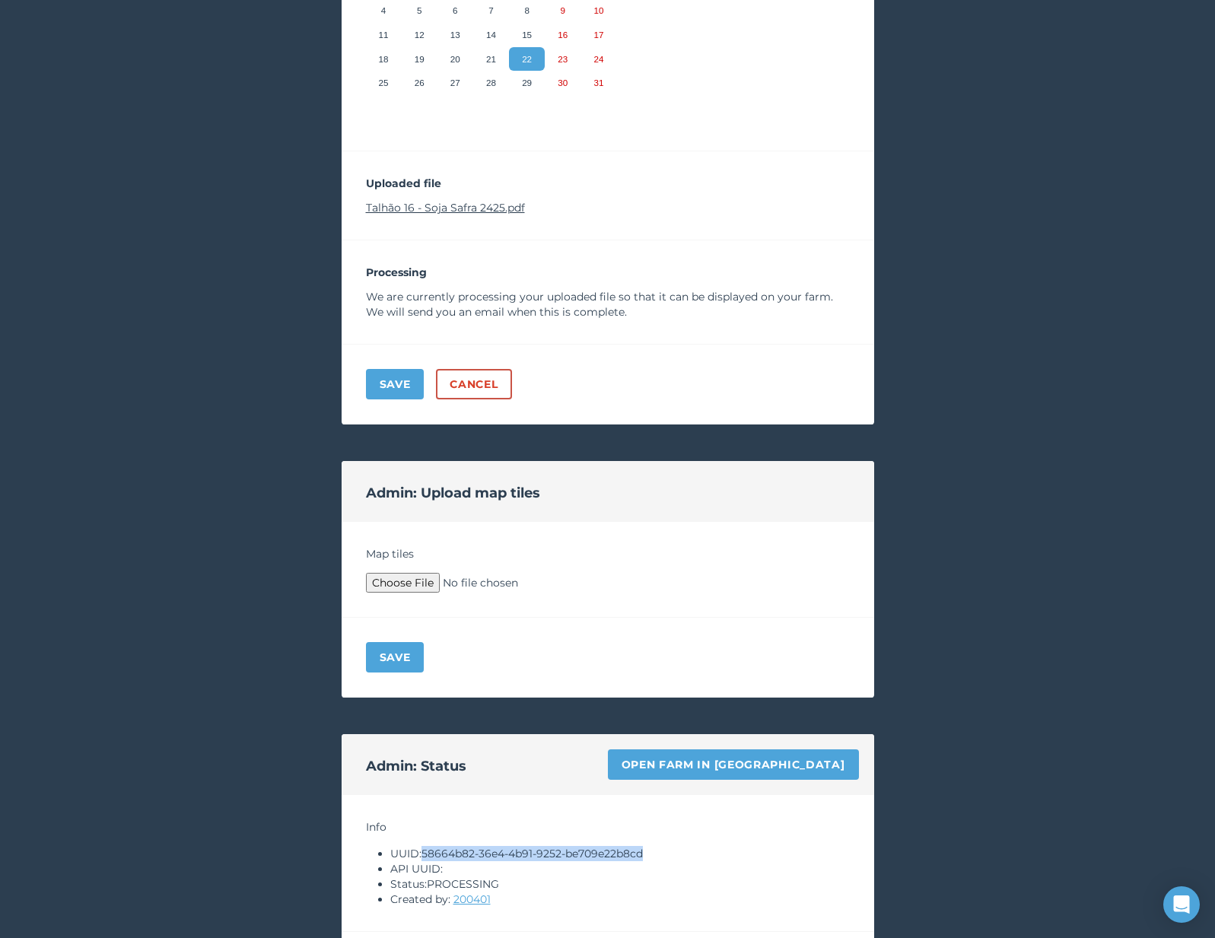
click at [495, 205] on link "Talhão 16 - Soja Safra 2425.pdf" at bounding box center [445, 208] width 159 height 14
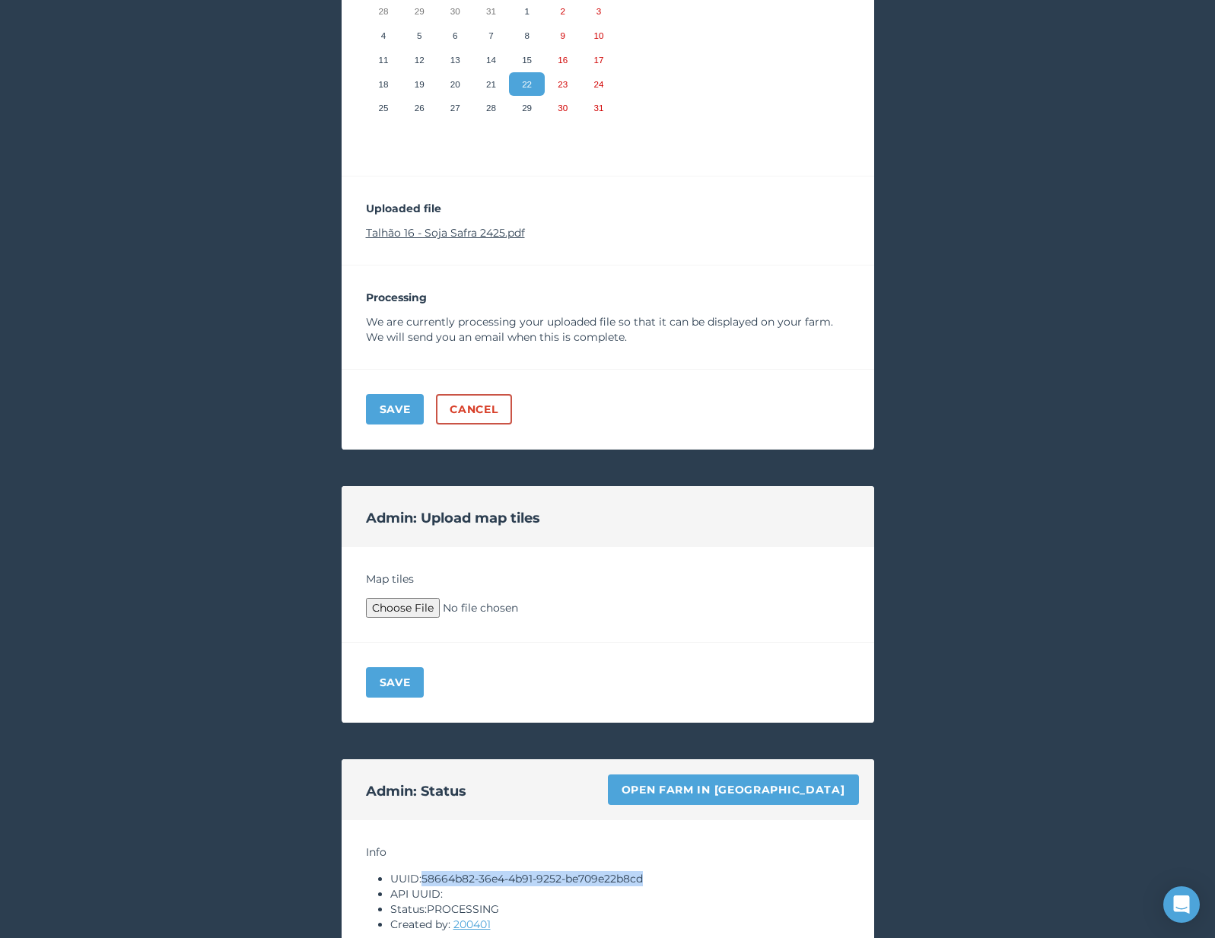
scroll to position [362, 0]
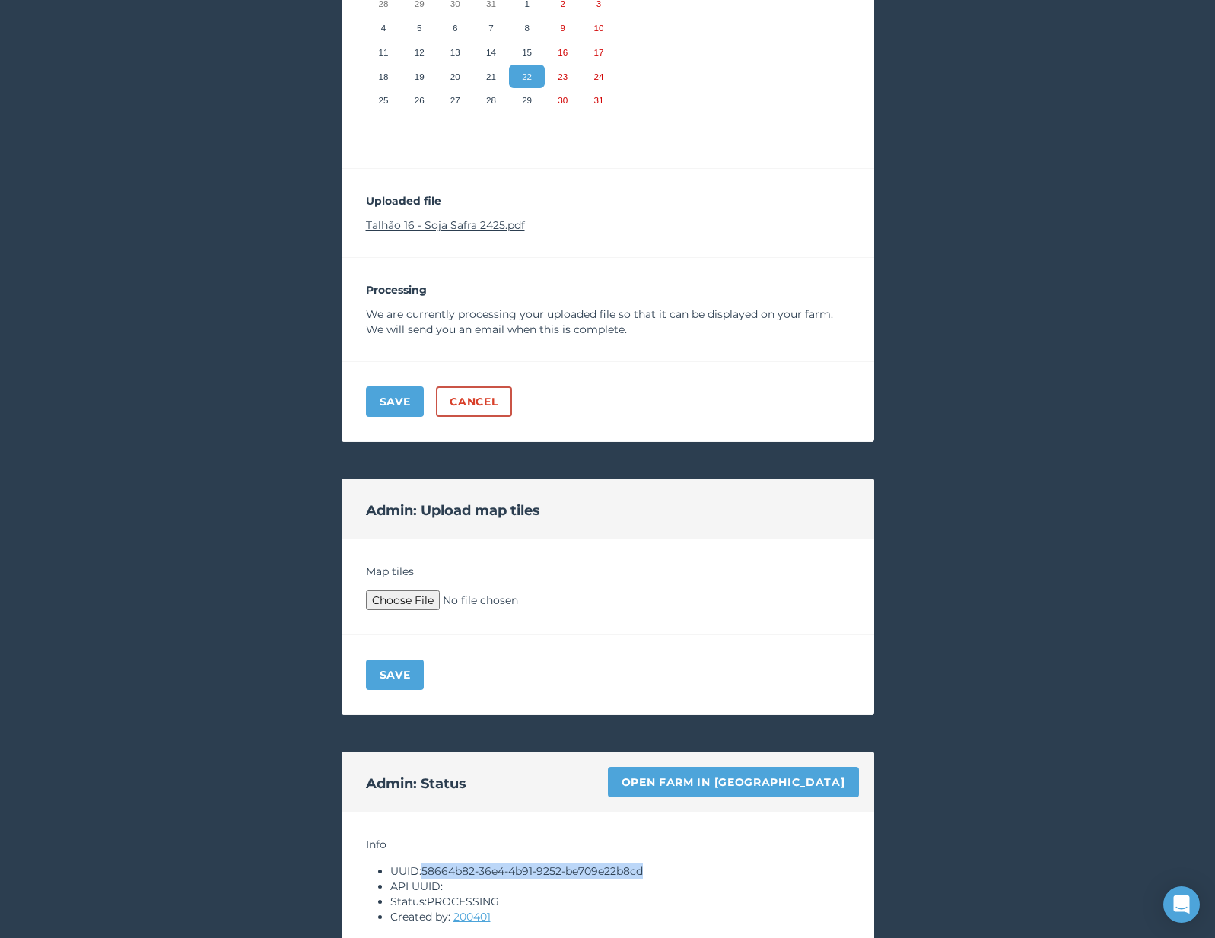
copy li "58664b82-36e4-4b91-9252-be709e22b8cd"
type input "C:\fakepath\Archive.zip"
click at [409, 658] on div "Save" at bounding box center [608, 676] width 533 height 80
click at [393, 671] on button "Save" at bounding box center [395, 675] width 59 height 30
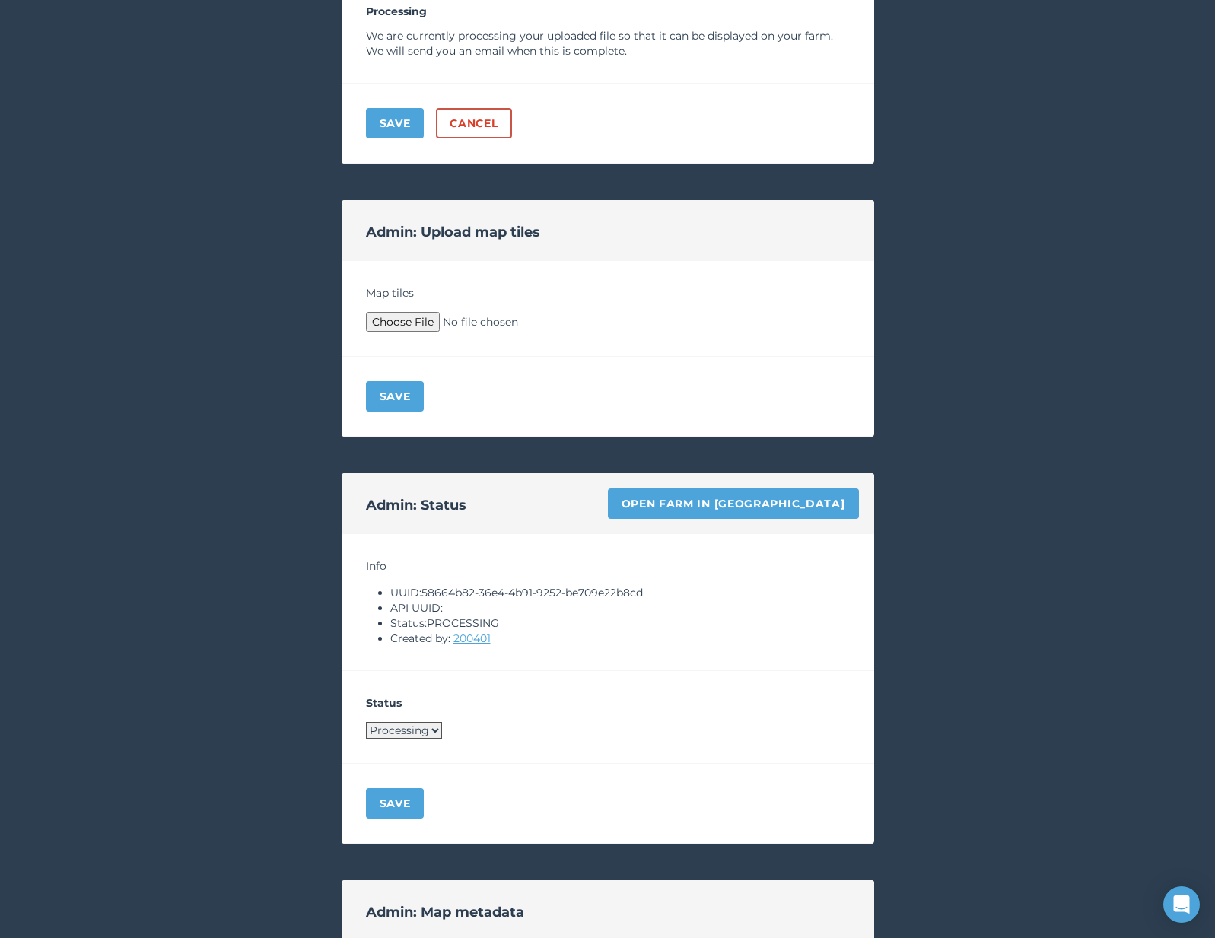
scroll to position [1091, 0]
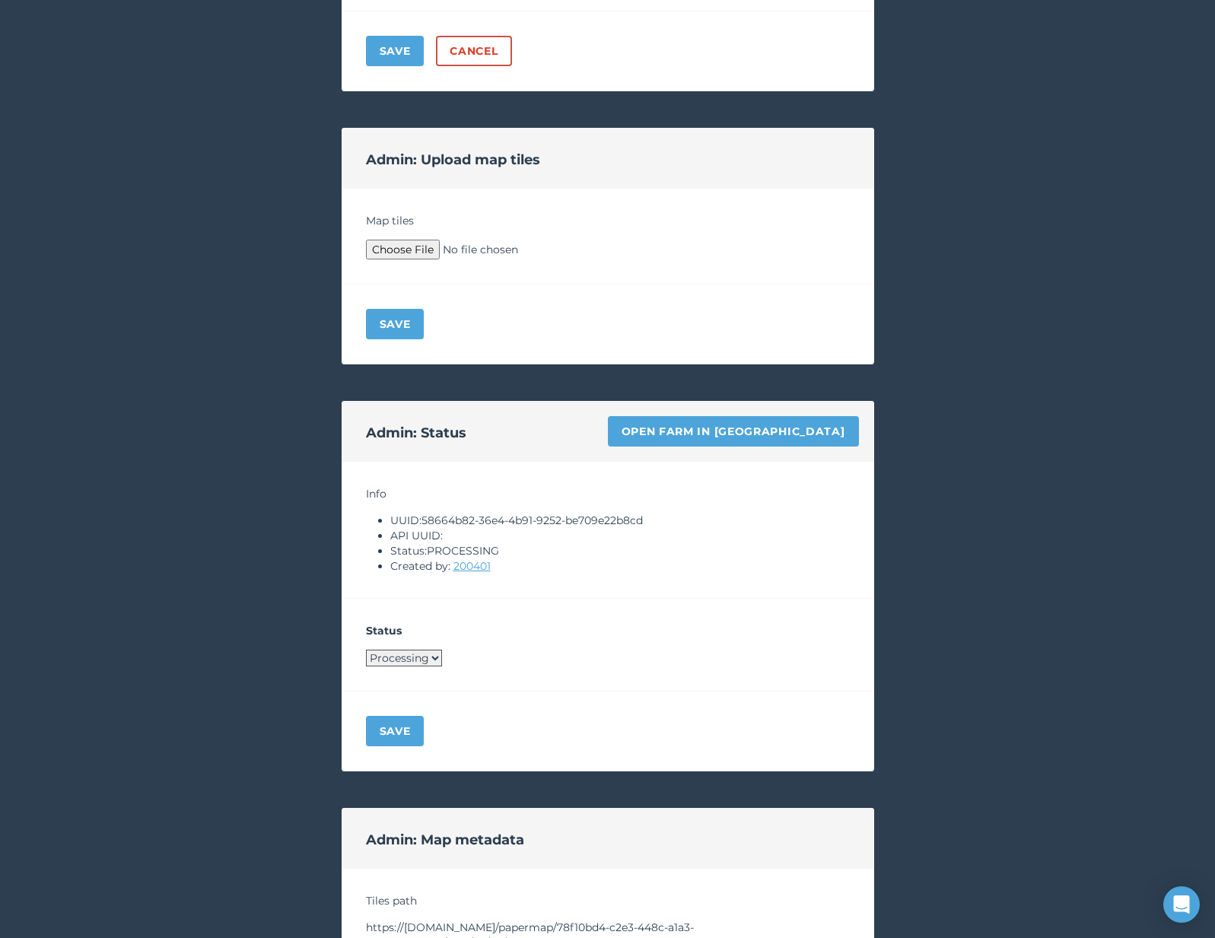
click at [416, 655] on select "Processing Live Archived" at bounding box center [404, 658] width 76 height 17
select select "LIVE"
click at [405, 726] on button "Save" at bounding box center [395, 731] width 59 height 30
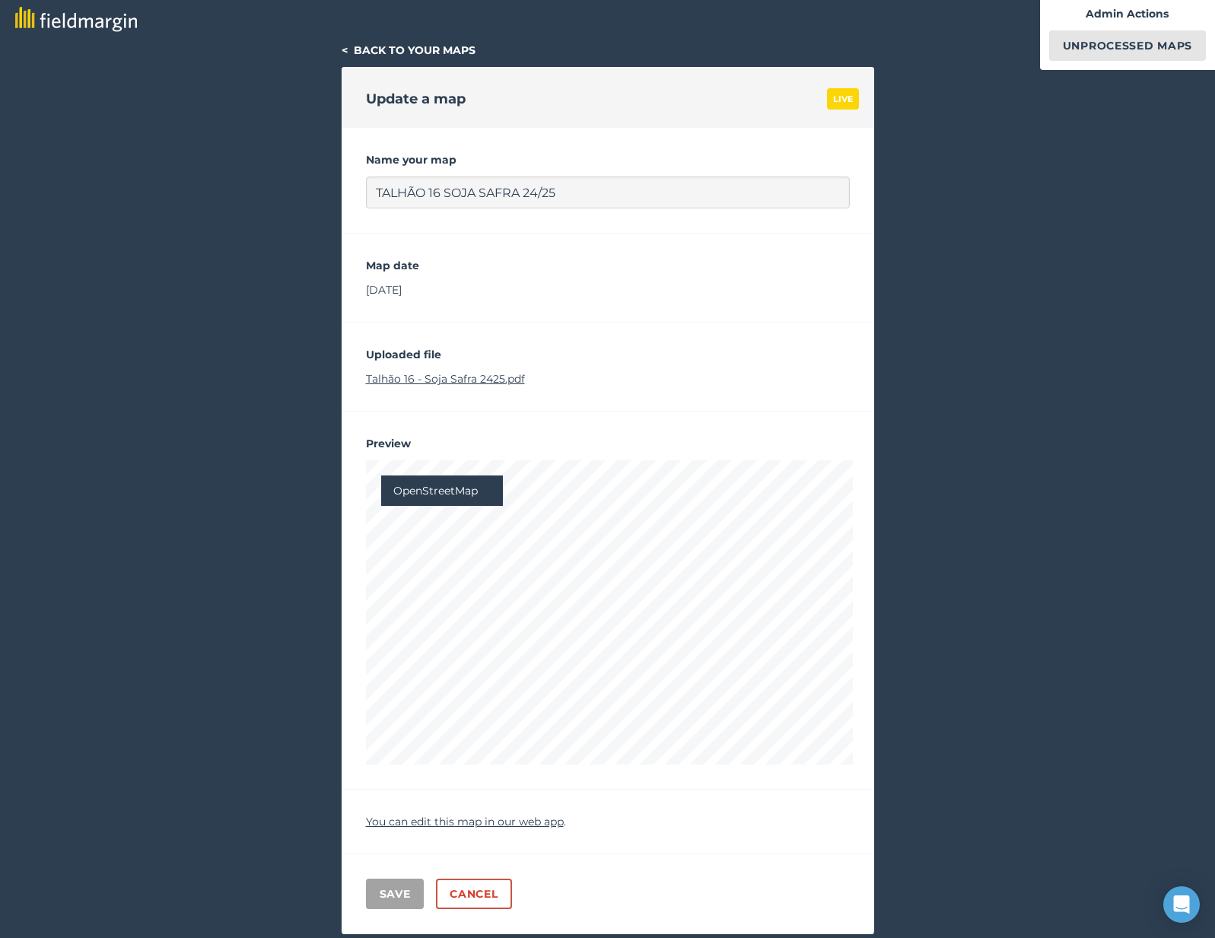
scroll to position [0, 0]
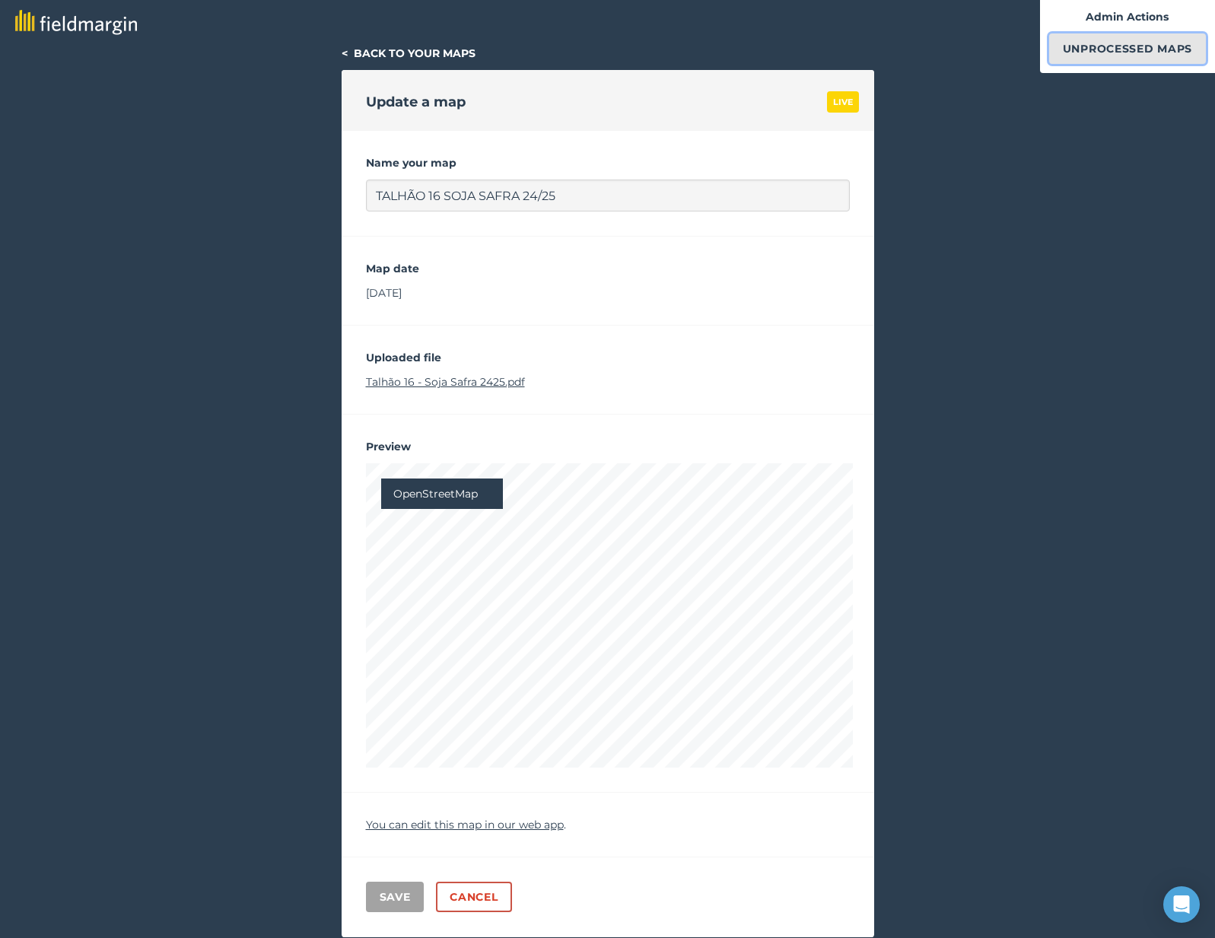
click at [1119, 40] on link "Unprocessed Maps" at bounding box center [1128, 48] width 157 height 30
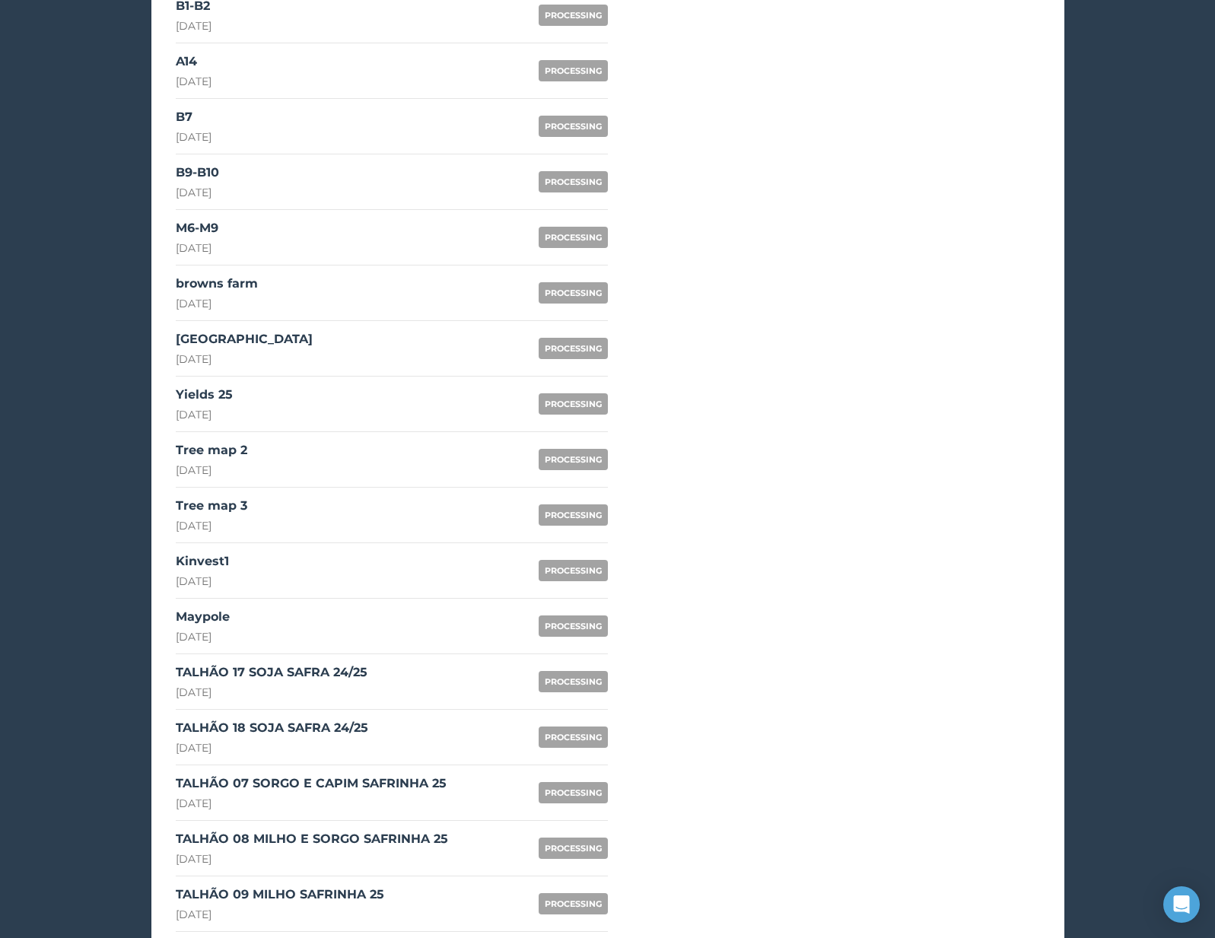
scroll to position [1136, 0]
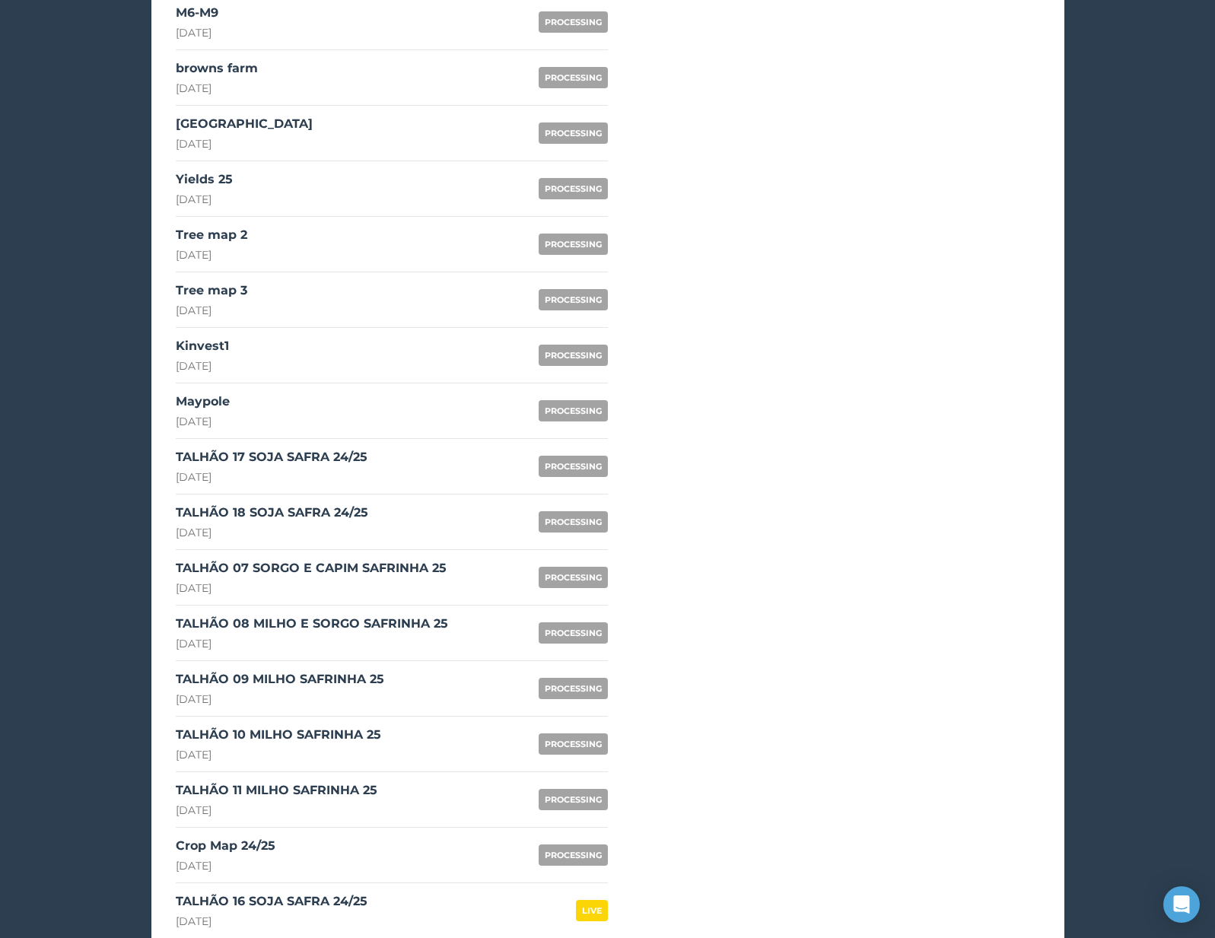
click at [360, 462] on div "TALHÃO 17 SOJA SAFRA 24/25" at bounding box center [272, 457] width 192 height 18
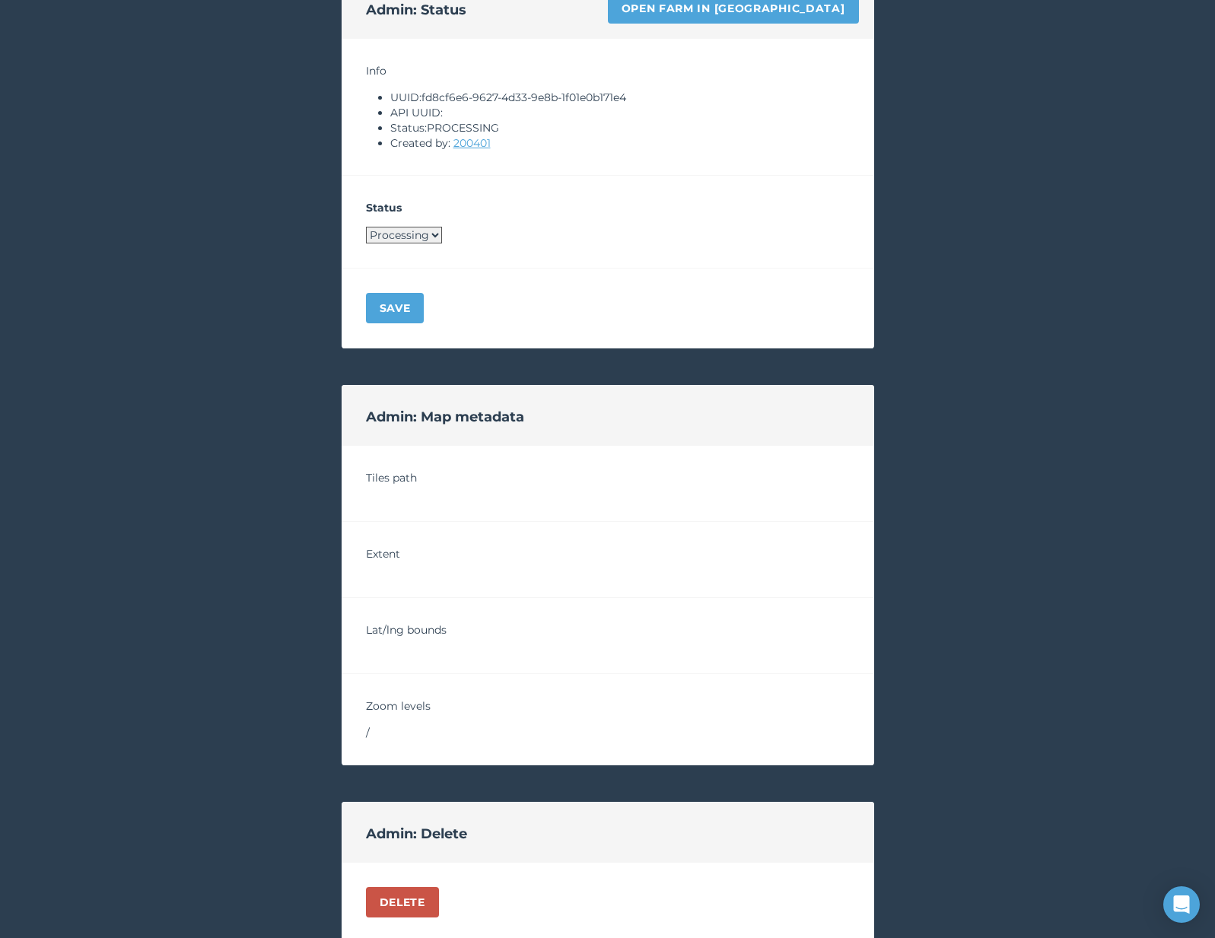
scroll to position [960, 0]
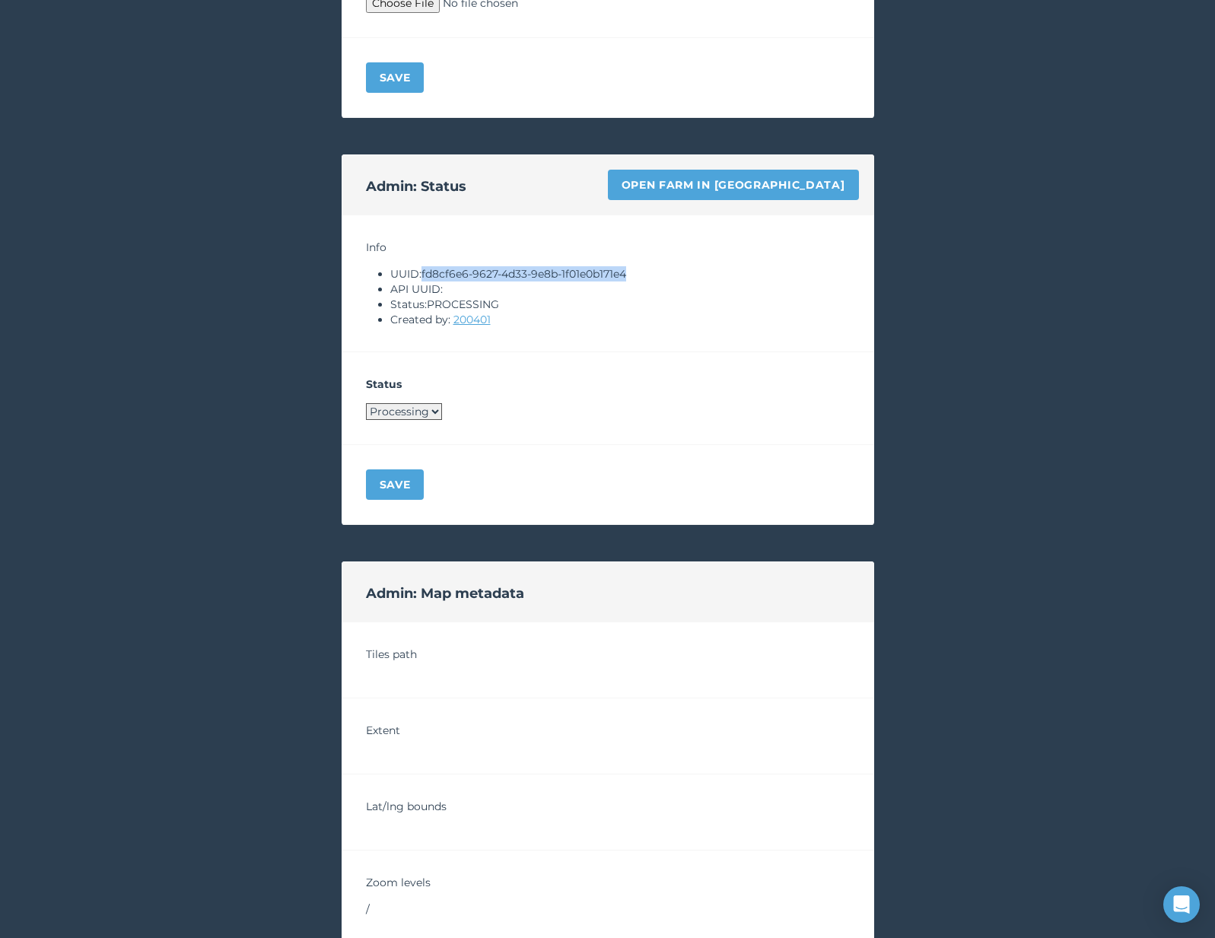
drag, startPoint x: 425, startPoint y: 274, endPoint x: 643, endPoint y: 272, distance: 218.4
click at [643, 272] on li "UUID: fd8cf6e6-9627-4d33-9e8b-1f01e0b171e4" at bounding box center [620, 273] width 460 height 15
copy li "fd8cf6e6-9627-4d33-9e8b-1f01e0b171e4"
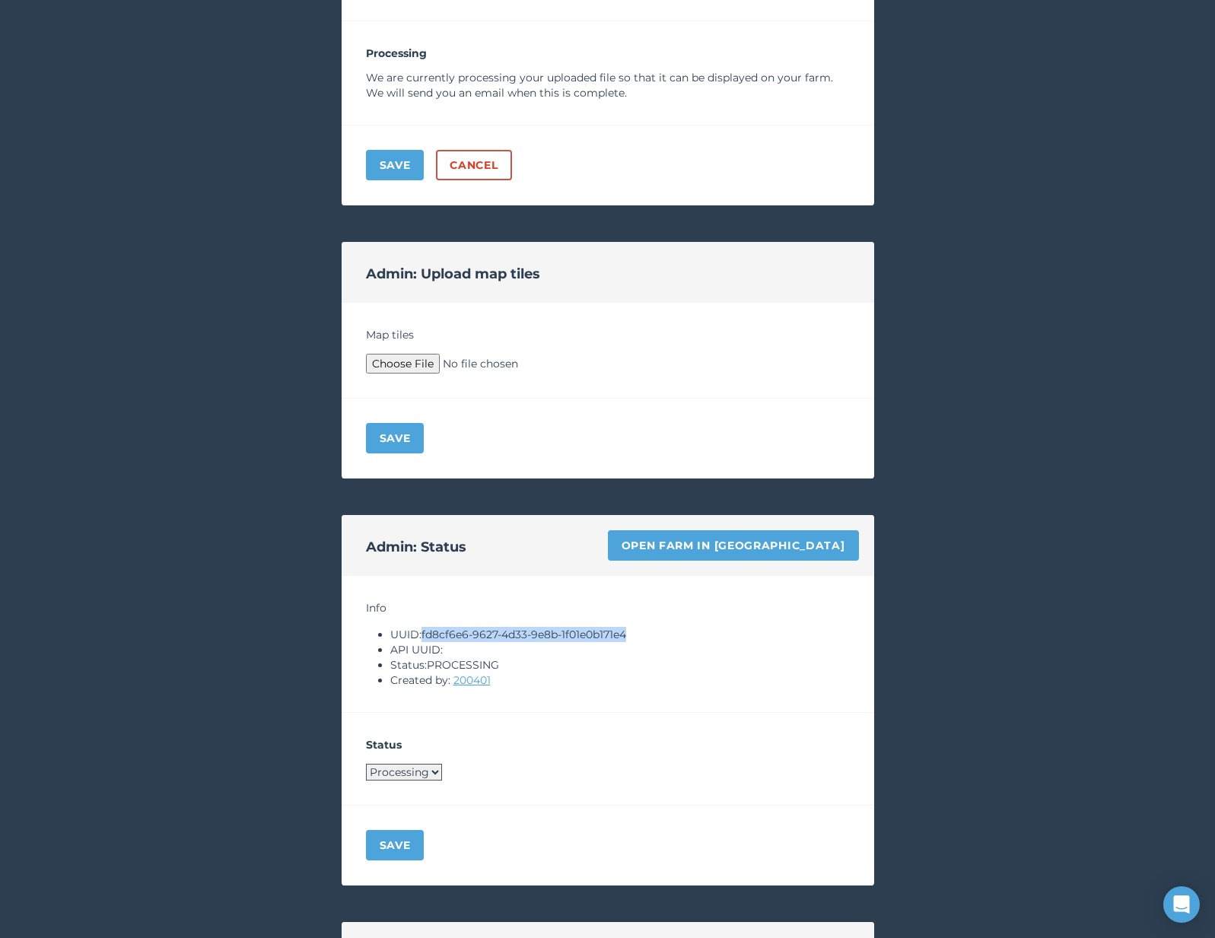
scroll to position [374, 0]
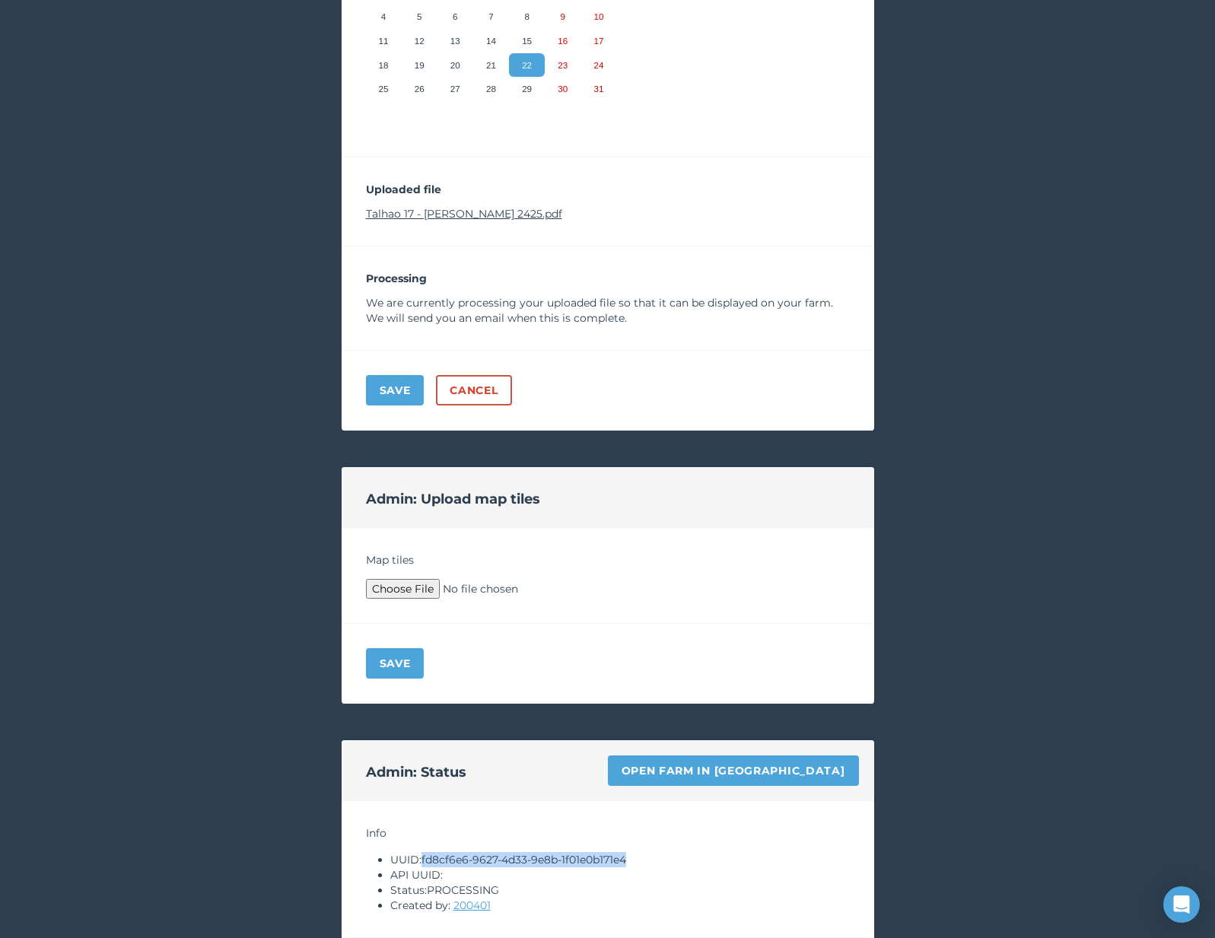
click at [473, 209] on link "Talhao 17 - Soja safra 2425.pdf" at bounding box center [464, 214] width 196 height 14
type input "C:\fakepath\Archive.zip"
click at [400, 667] on button "Save" at bounding box center [395, 663] width 59 height 30
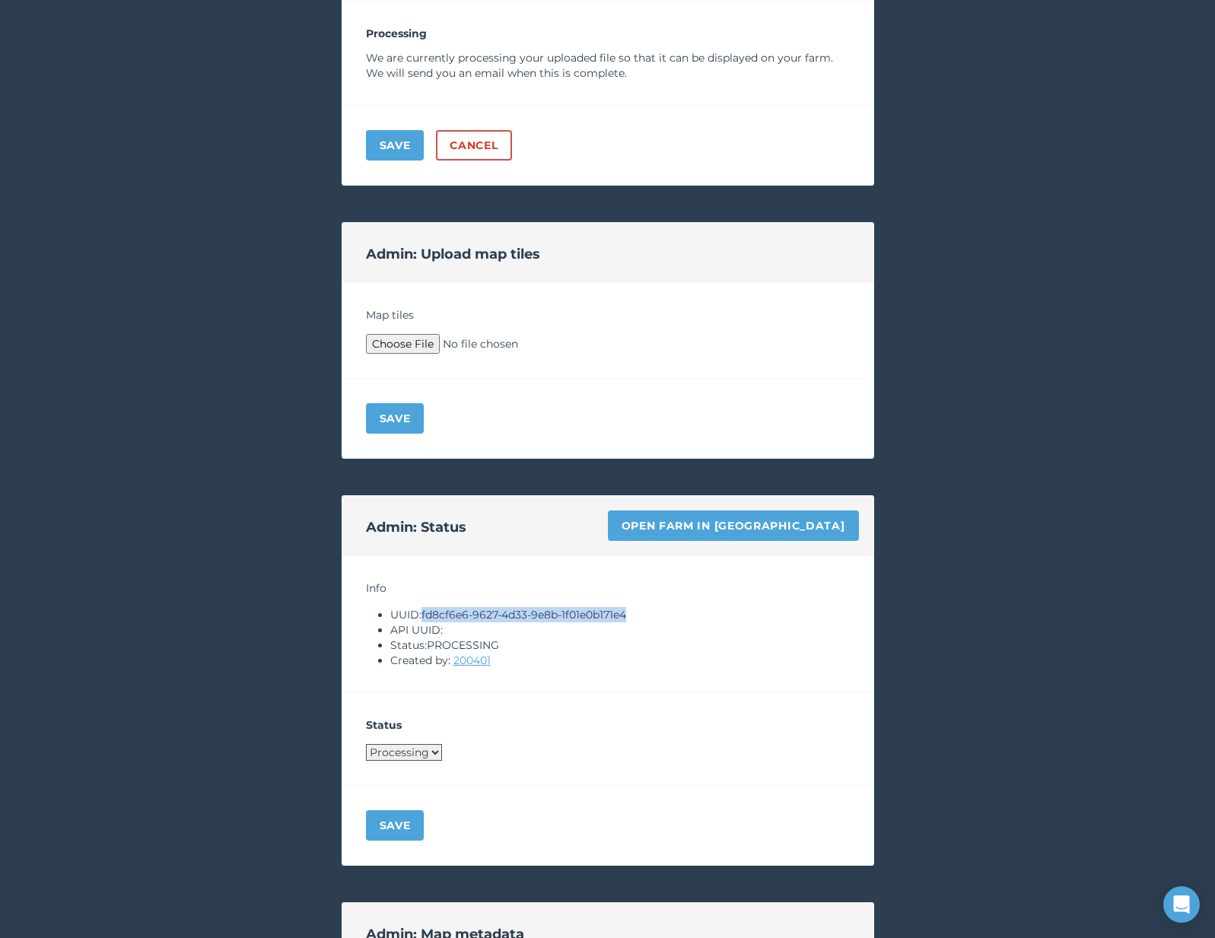
scroll to position [1113, 0]
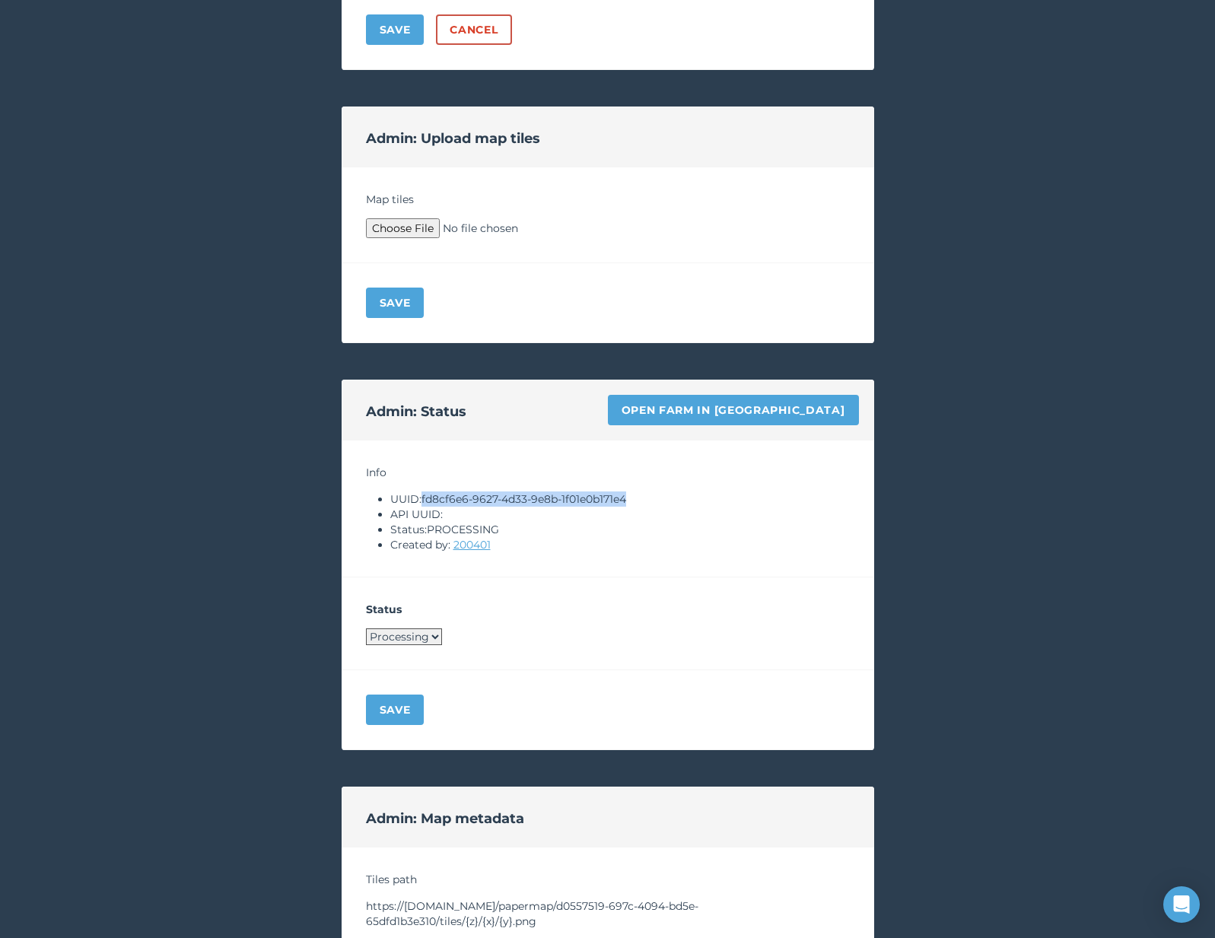
click at [431, 644] on select "Processing Live Archived" at bounding box center [404, 637] width 76 height 17
select select "LIVE"
click at [408, 701] on button "Save" at bounding box center [395, 710] width 59 height 30
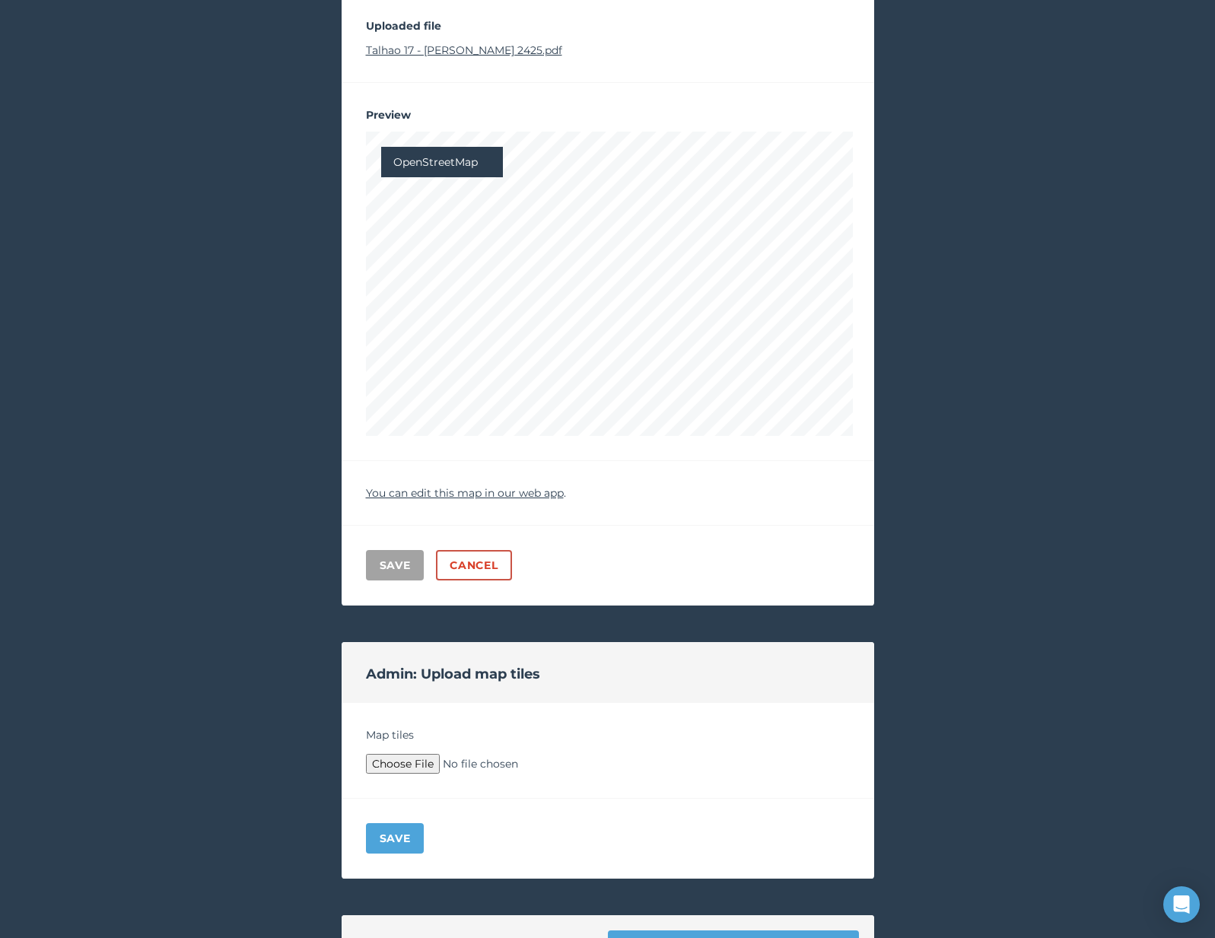
scroll to position [0, 0]
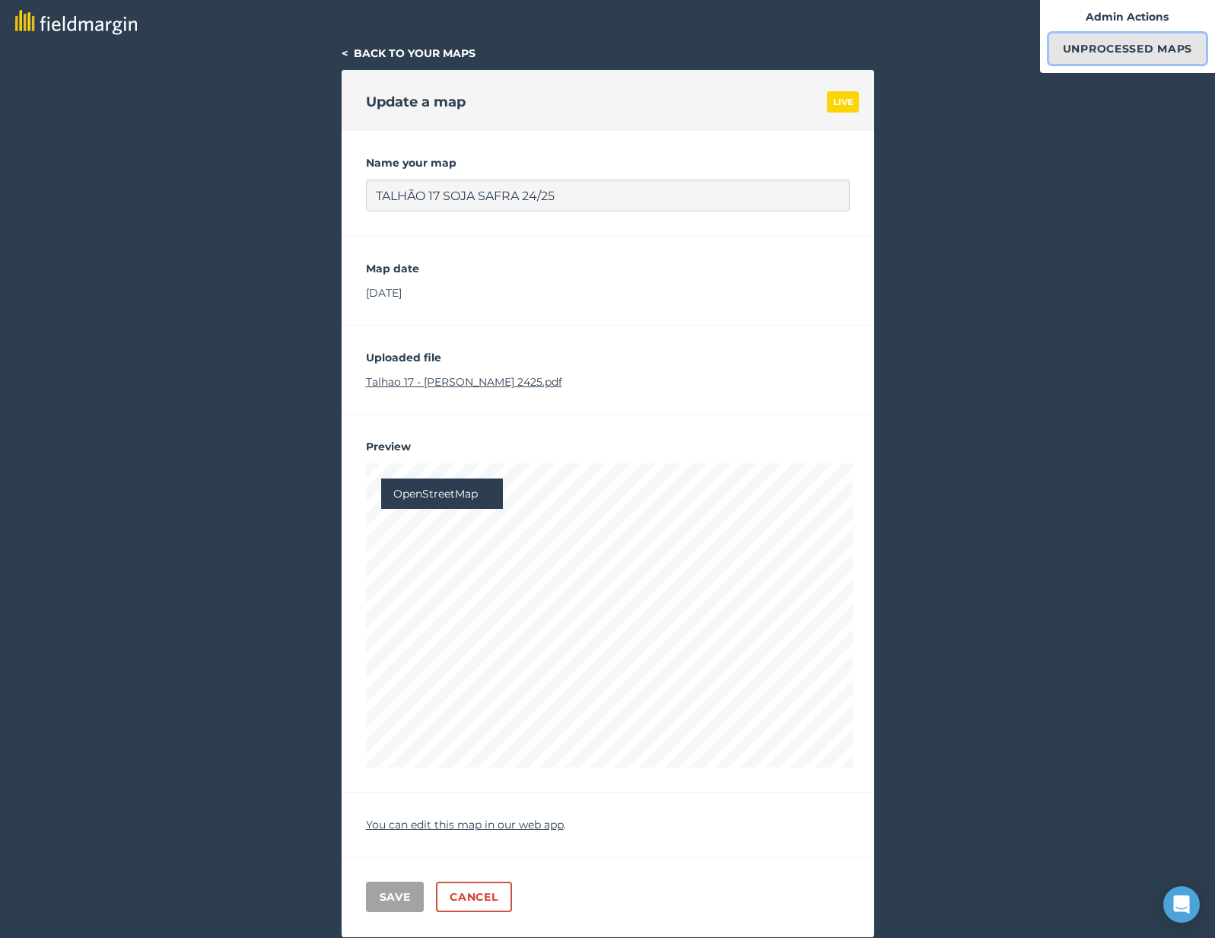
click at [1089, 38] on link "Unprocessed Maps" at bounding box center [1128, 48] width 157 height 30
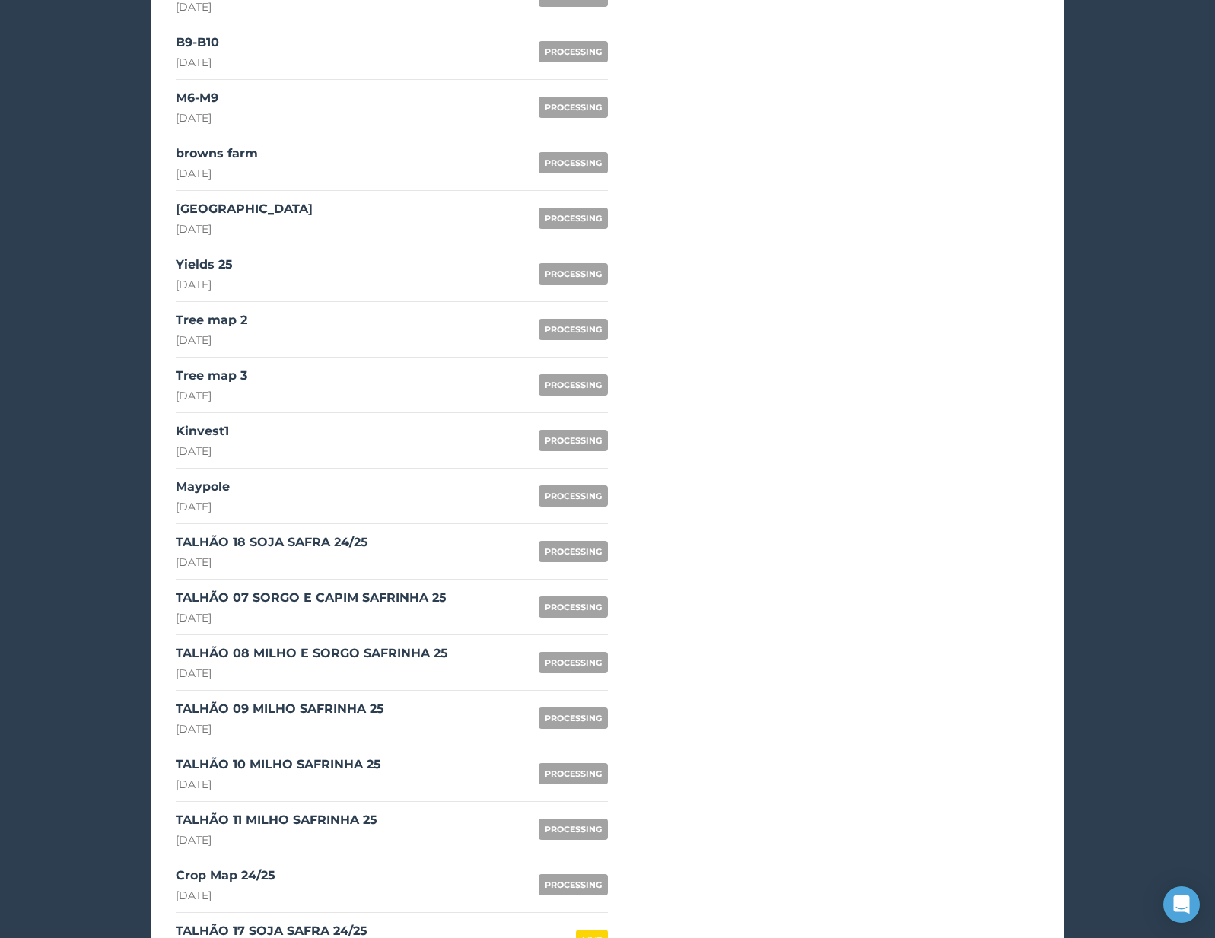
scroll to position [1113, 0]
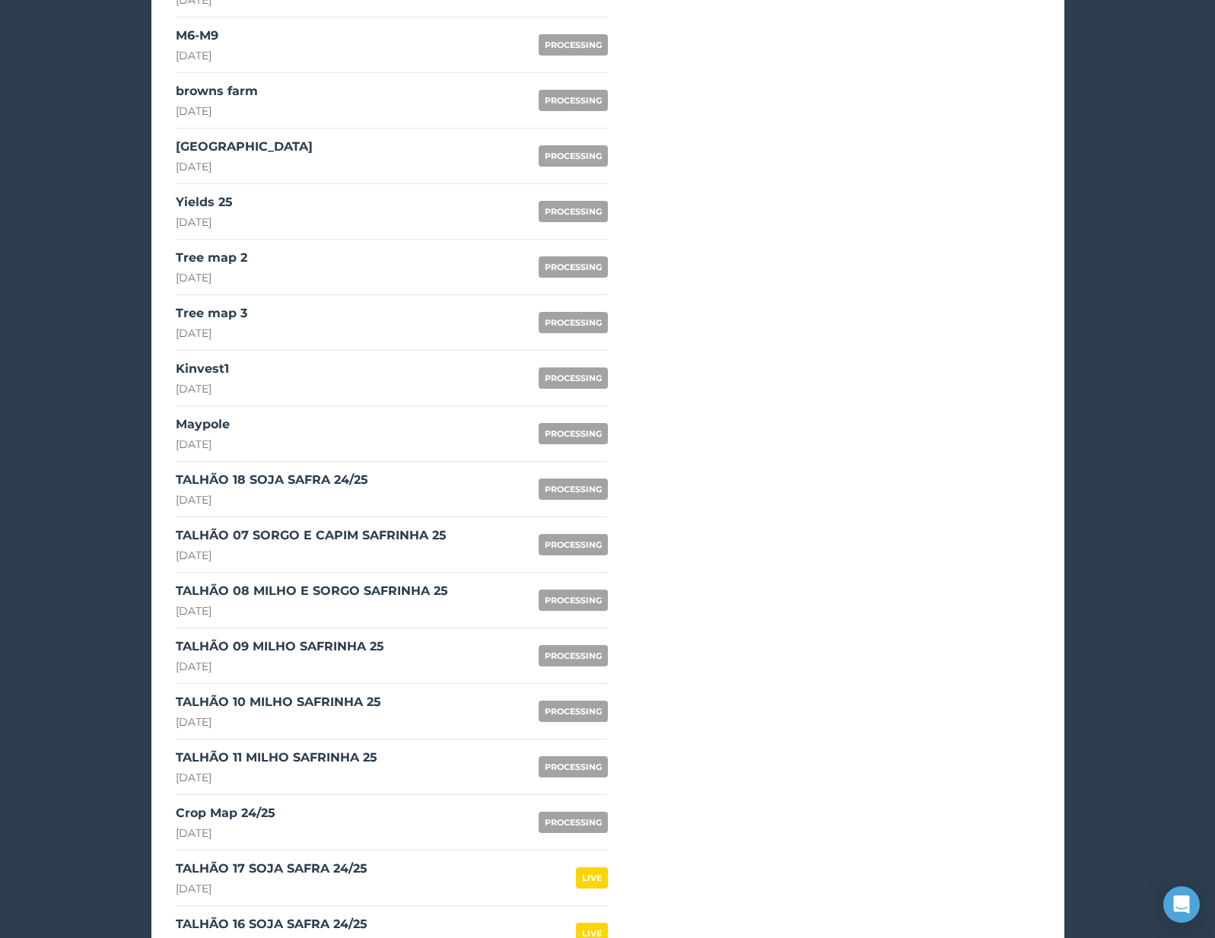
click at [400, 499] on link "TALHÃO 18 SOJA SAFRA 24/25 22nd August 2025 PROCESSING" at bounding box center [392, 490] width 432 height 56
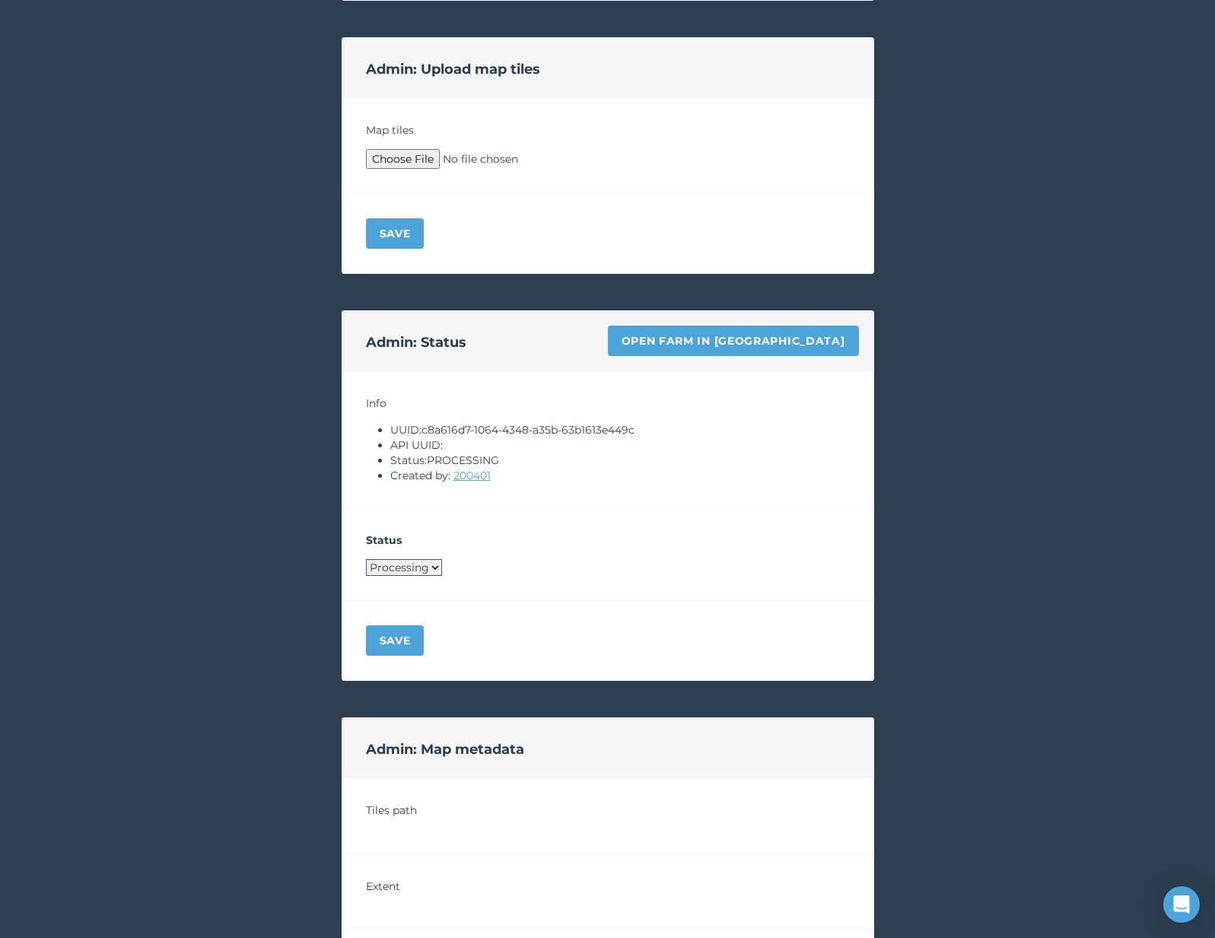
scroll to position [708, 0]
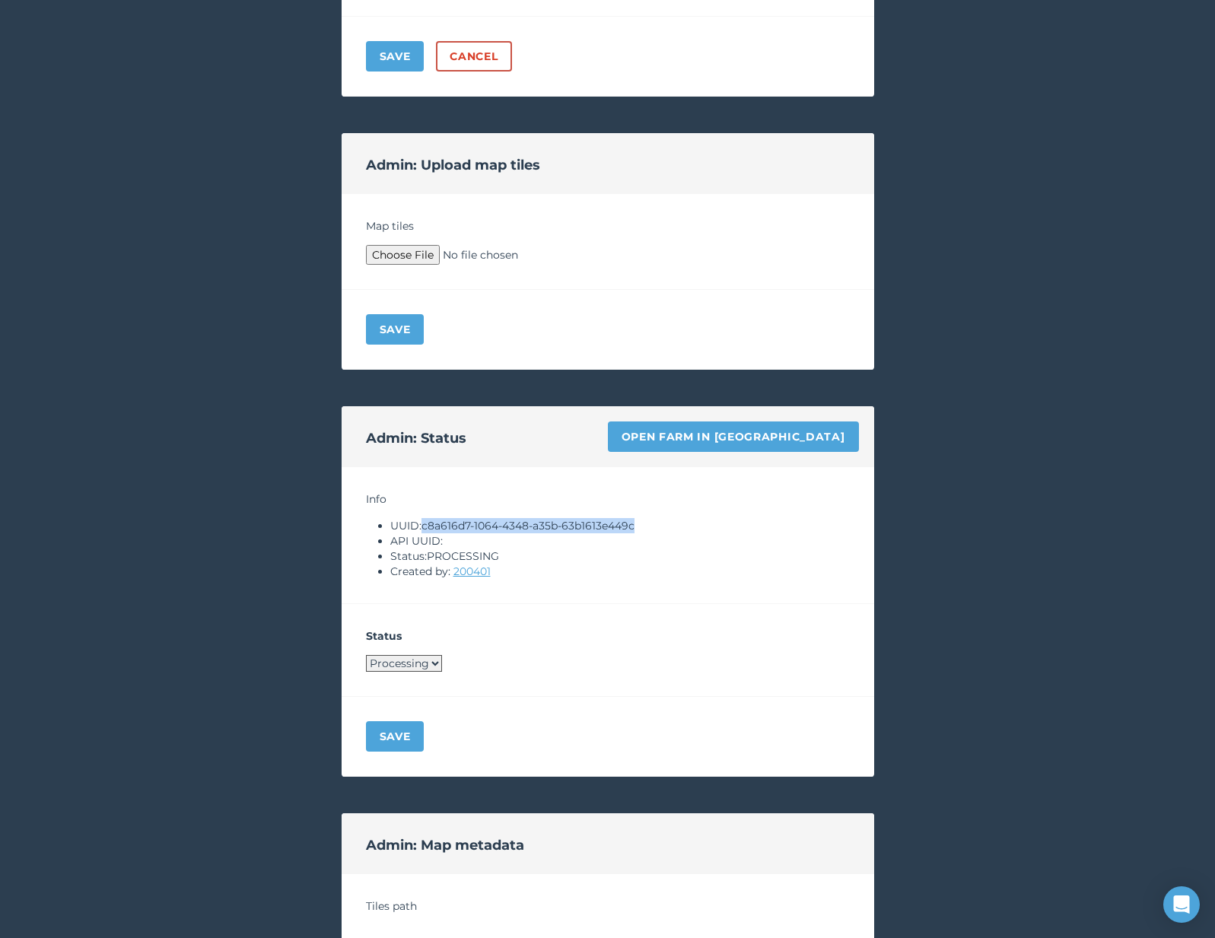
drag, startPoint x: 425, startPoint y: 526, endPoint x: 650, endPoint y: 525, distance: 224.5
click at [650, 525] on li "UUID: c8a616d7-1064-4348-a35b-63b1613e449c" at bounding box center [620, 525] width 460 height 15
copy li "c8a616d7-1064-4348-a35b-63b1613e449c"
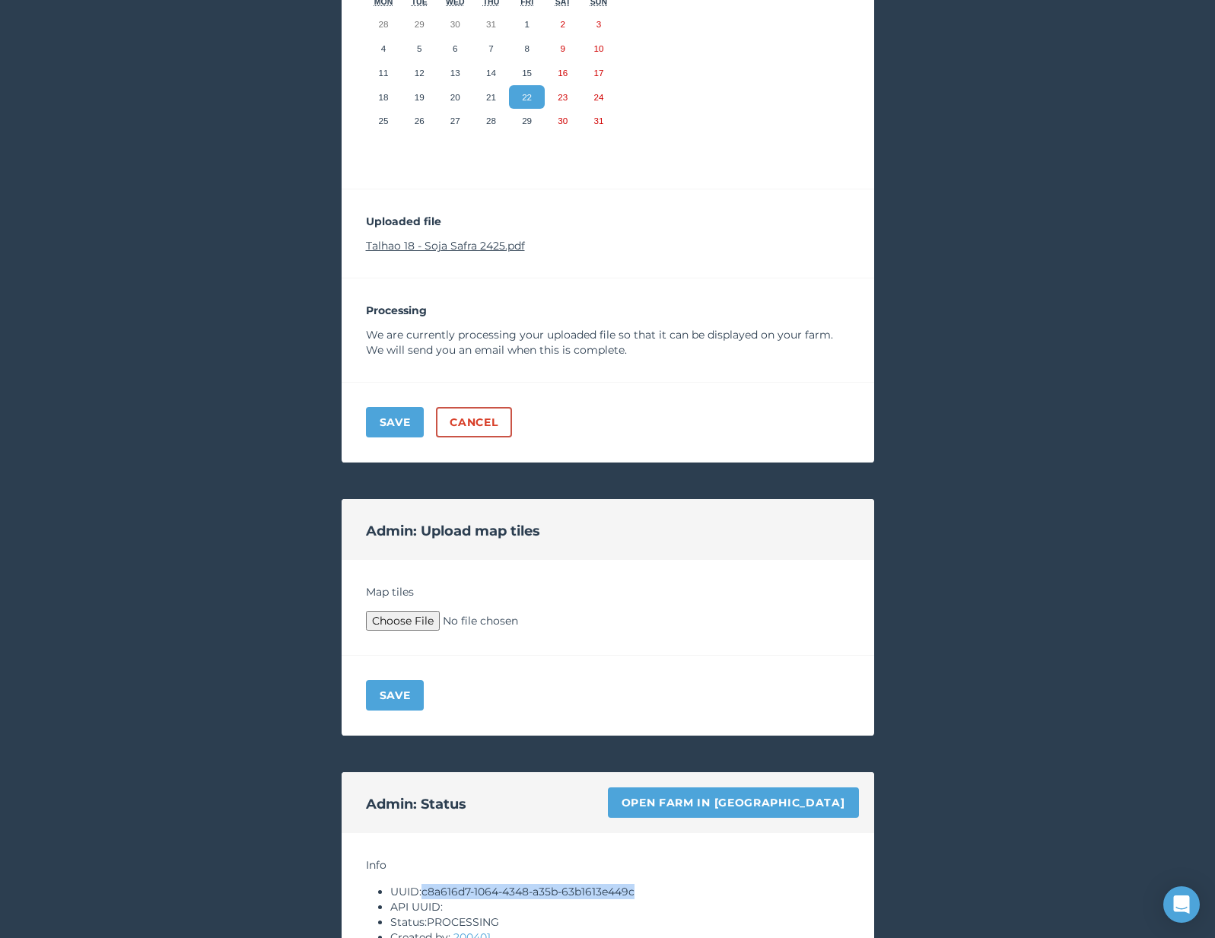
click at [448, 252] on link "Talhao 18 - Soja Safra 2425.pdf" at bounding box center [445, 246] width 159 height 14
type input "C:\fakepath\Archive.zip"
click at [403, 680] on button "Save" at bounding box center [395, 695] width 59 height 30
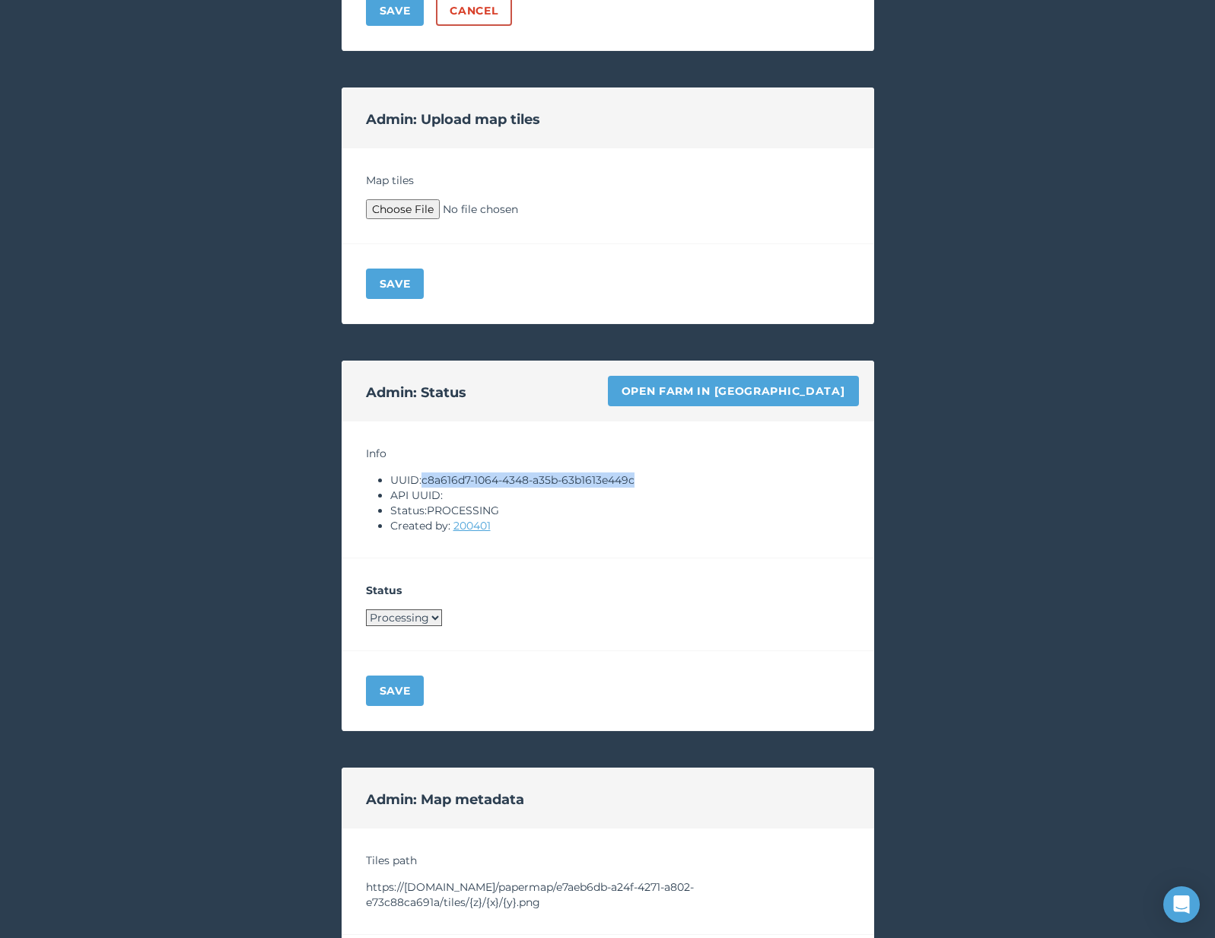
scroll to position [1180, 0]
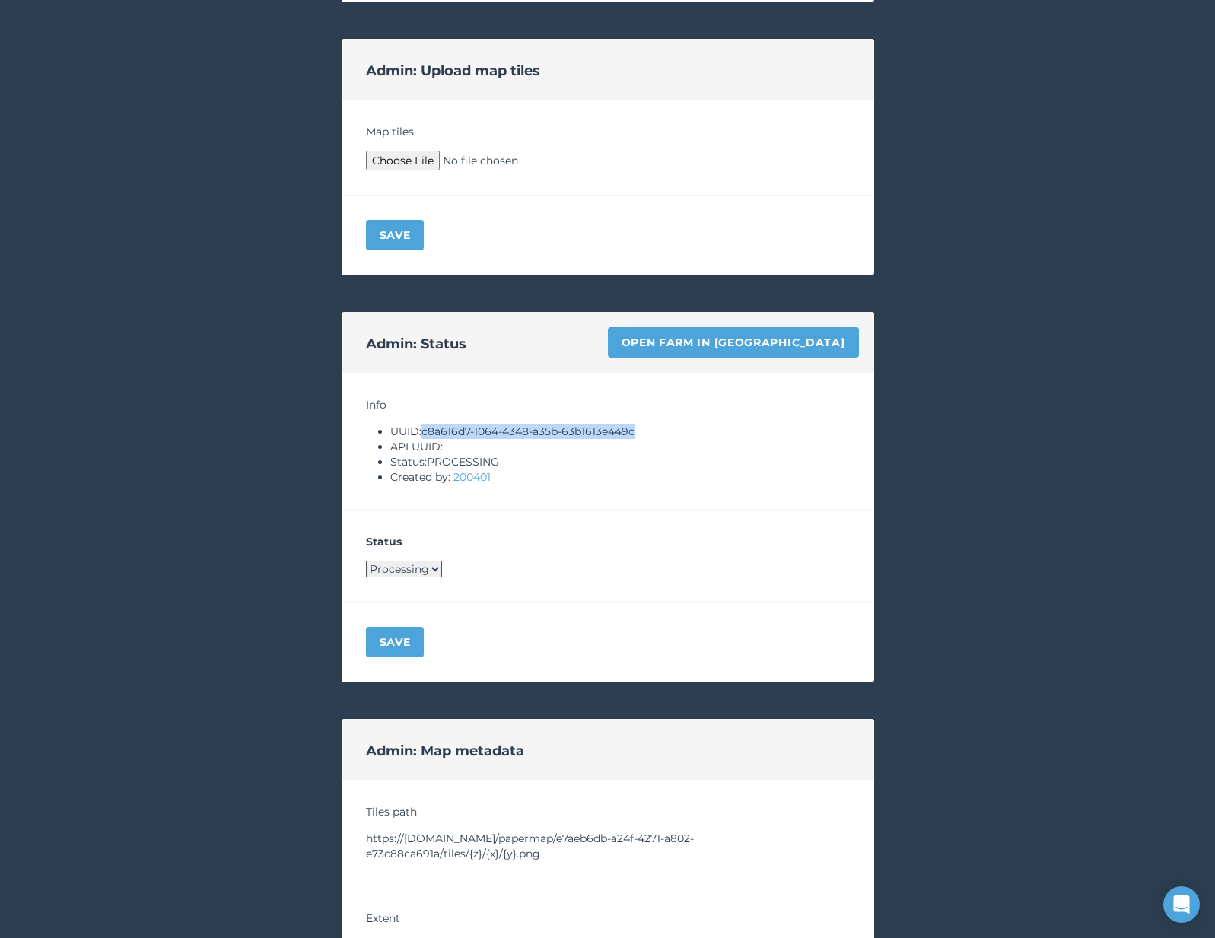
click at [413, 572] on select "Processing Live Archived" at bounding box center [404, 569] width 76 height 17
select select "LIVE"
click at [397, 644] on button "Save" at bounding box center [395, 642] width 59 height 30
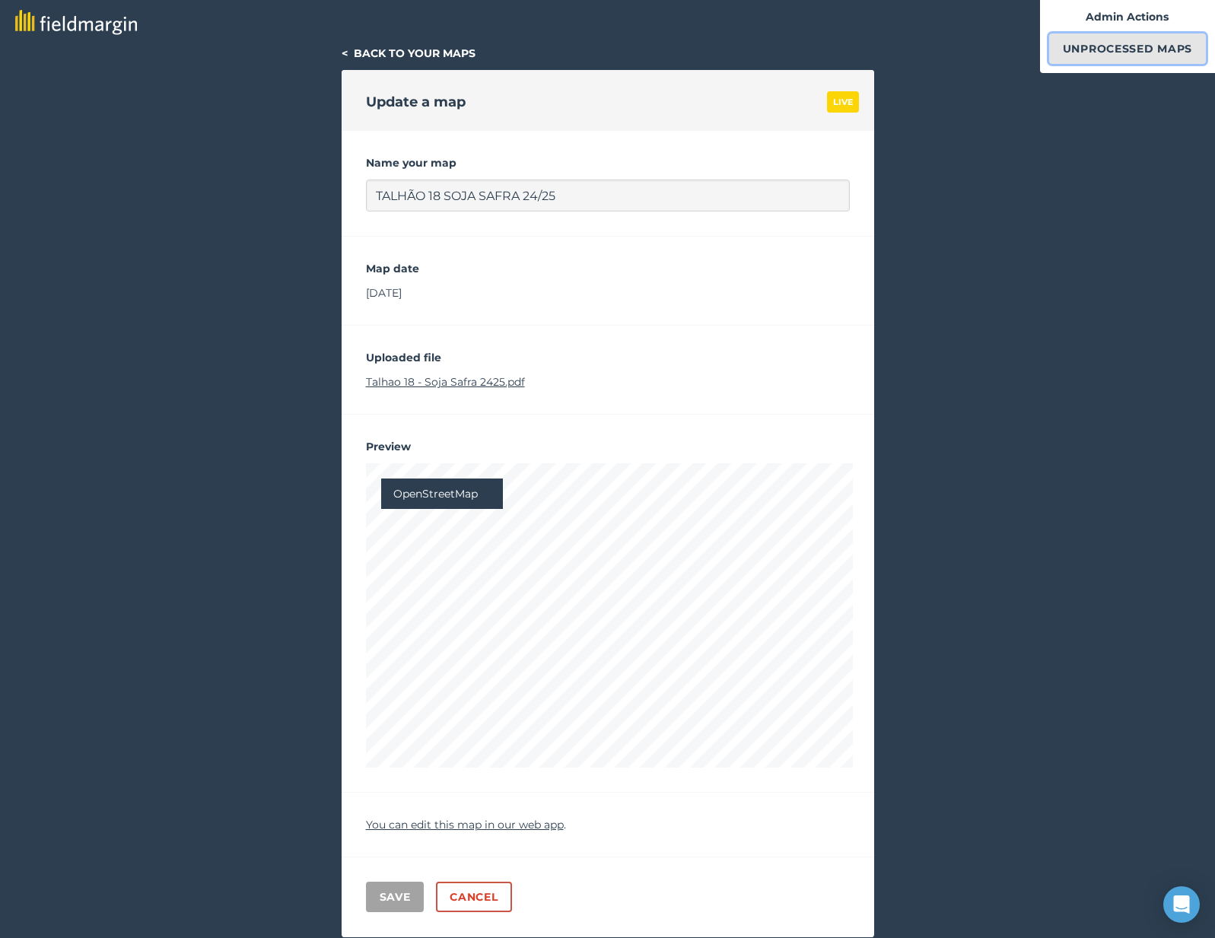
click at [1080, 40] on link "Unprocessed Maps" at bounding box center [1128, 48] width 157 height 30
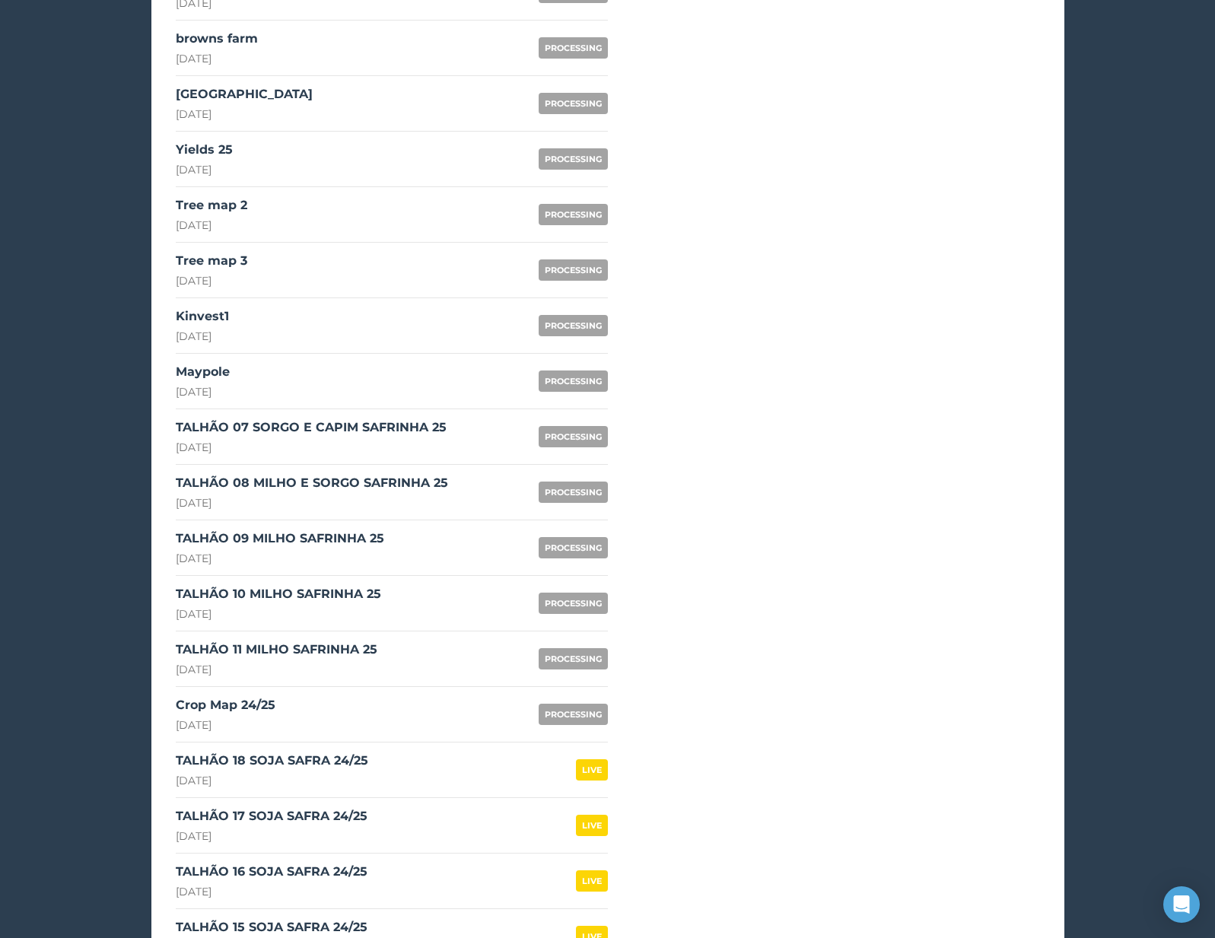
scroll to position [1137, 0]
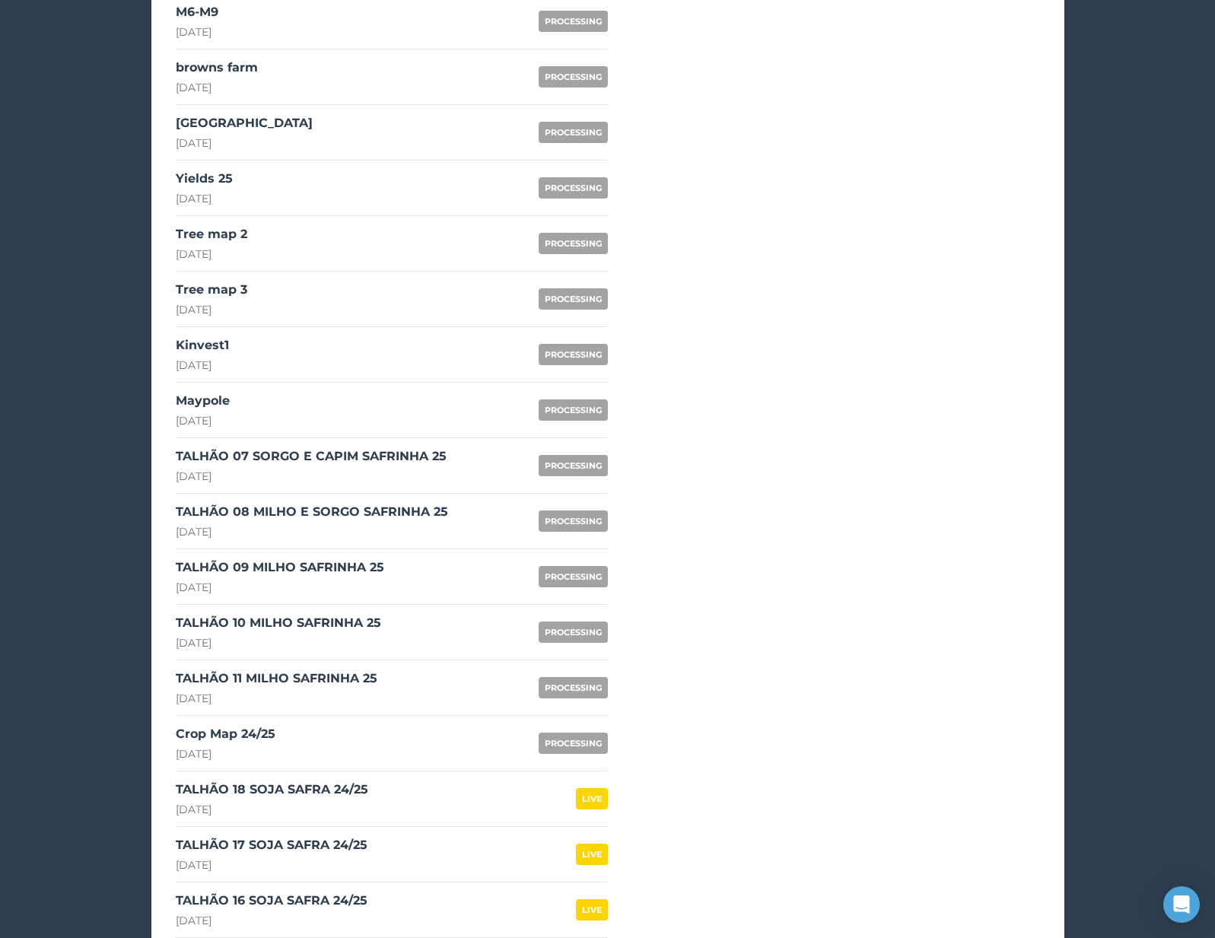
click at [357, 467] on div "TALHÃO 07 SORGO E CAPIM SAFRINHA 25 22nd August 2025" at bounding box center [311, 466] width 271 height 37
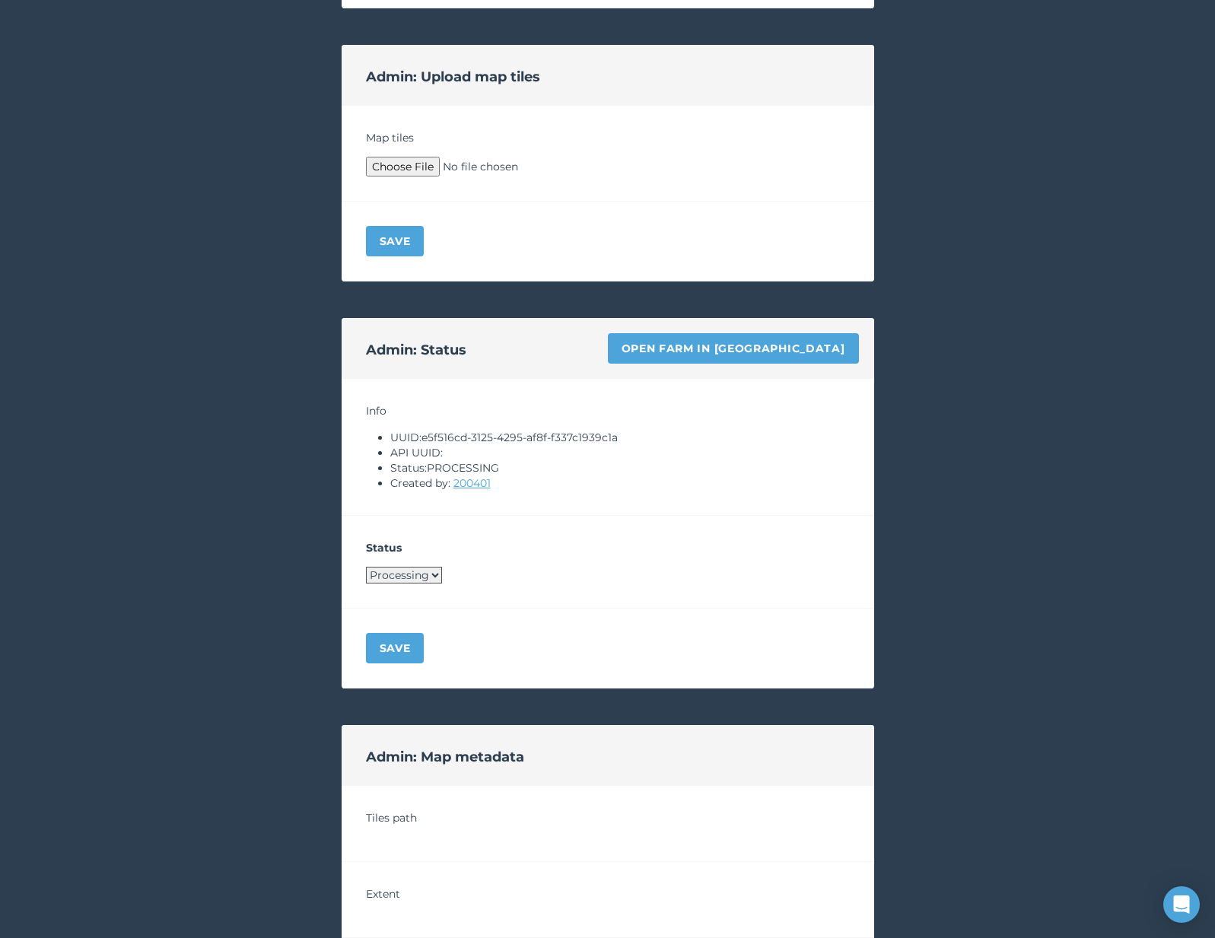
scroll to position [741, 0]
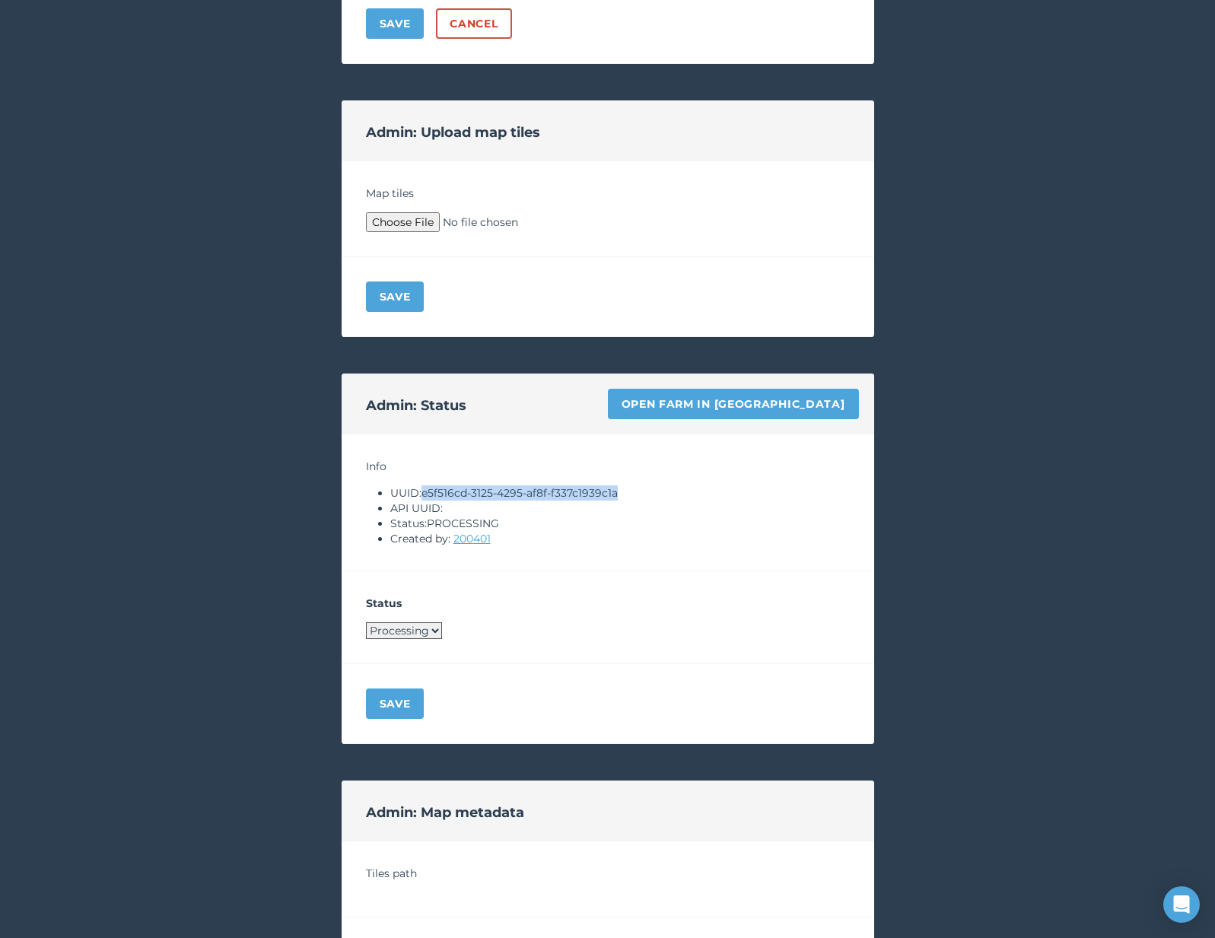
drag, startPoint x: 425, startPoint y: 492, endPoint x: 700, endPoint y: 487, distance: 275.6
click at [700, 487] on li "UUID: e5f516cd-3125-4295-af8f-f337c1939c1a" at bounding box center [620, 493] width 460 height 15
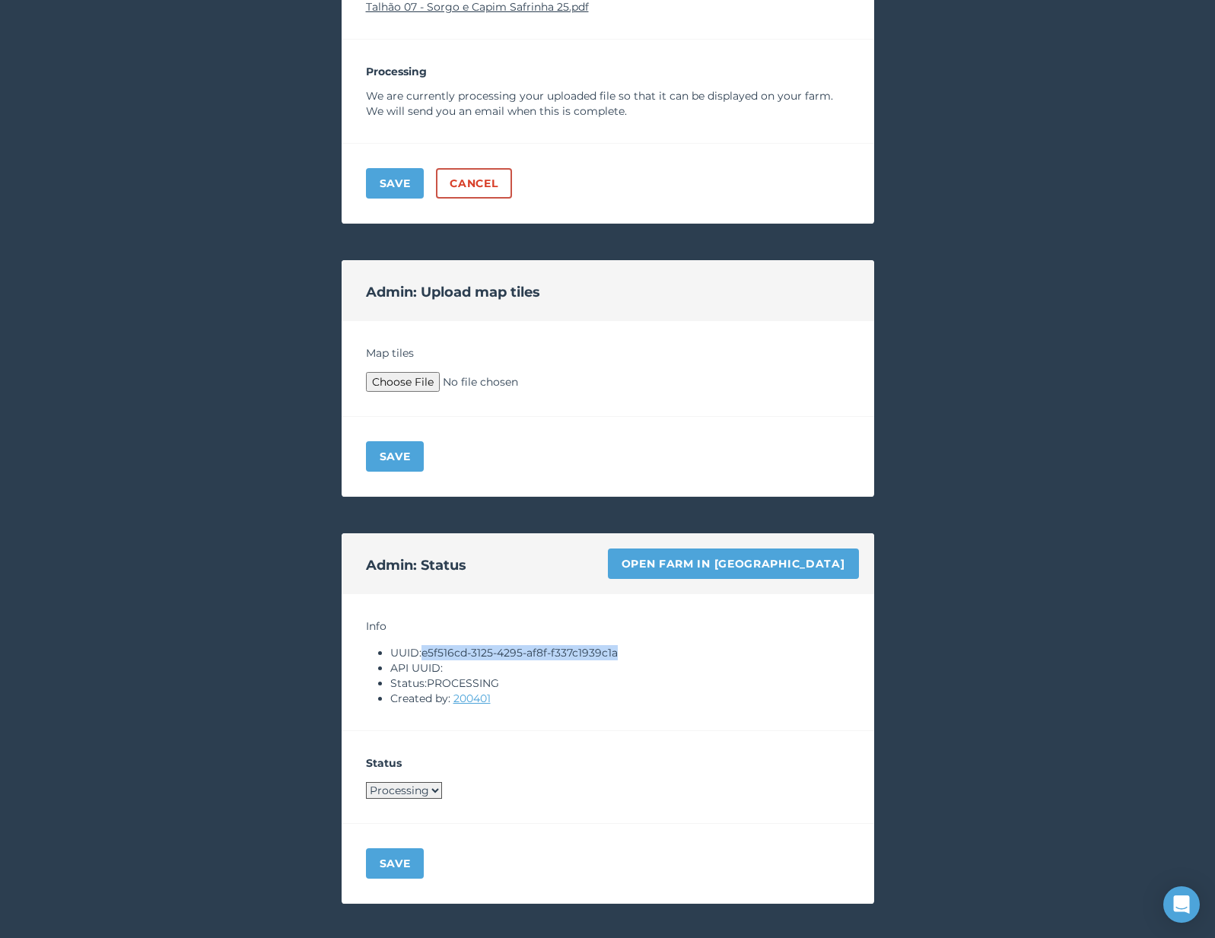
scroll to position [375, 0]
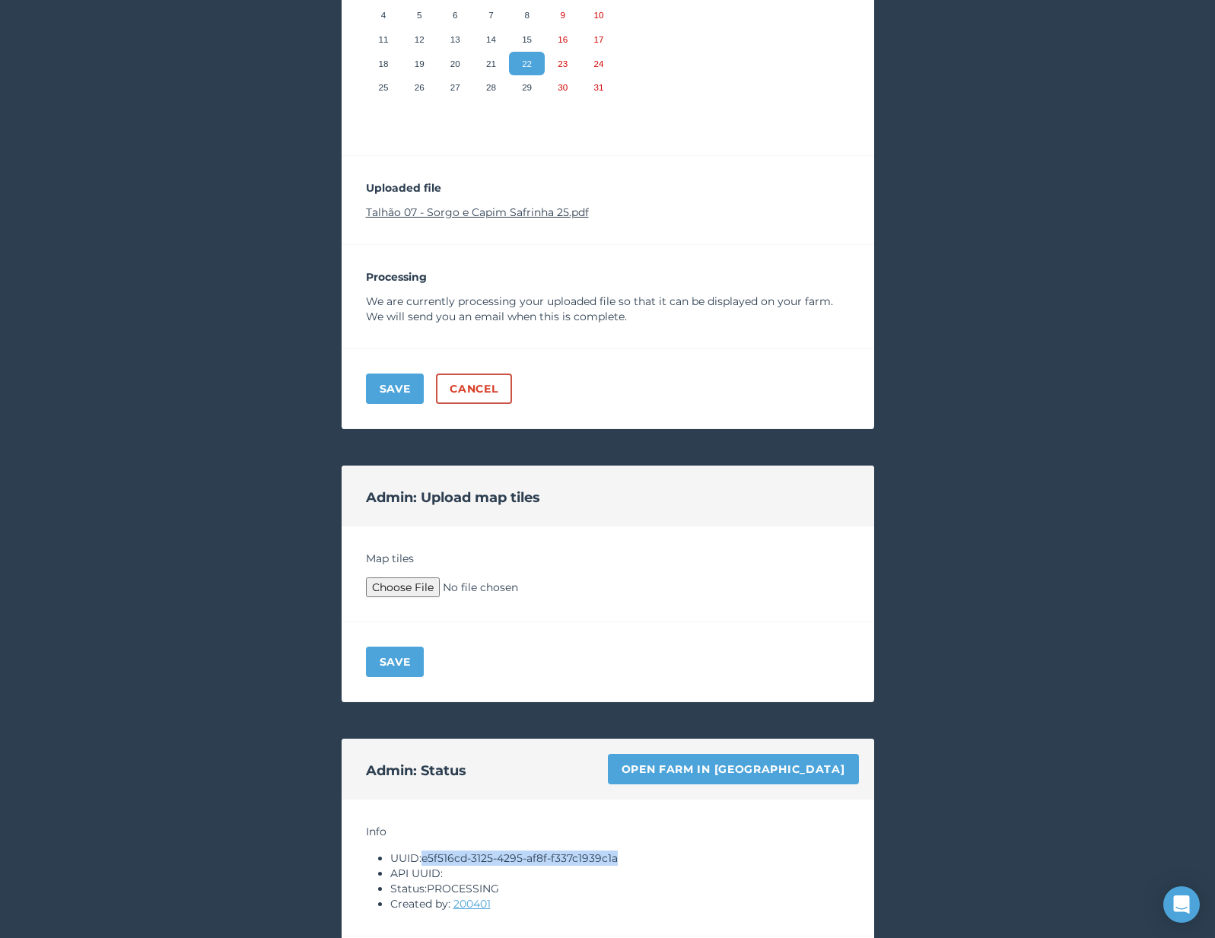
click at [534, 208] on link "Talhão 07 - Sorgo e Capim Safrinha 25.pdf" at bounding box center [477, 212] width 223 height 14
copy li "e5f516cd-3125-4295-af8f-f337c1939c1a"
type input "C:\fakepath\Archive.zip"
click at [418, 639] on div "Save" at bounding box center [608, 663] width 533 height 80
click at [394, 659] on button "Save" at bounding box center [395, 662] width 59 height 30
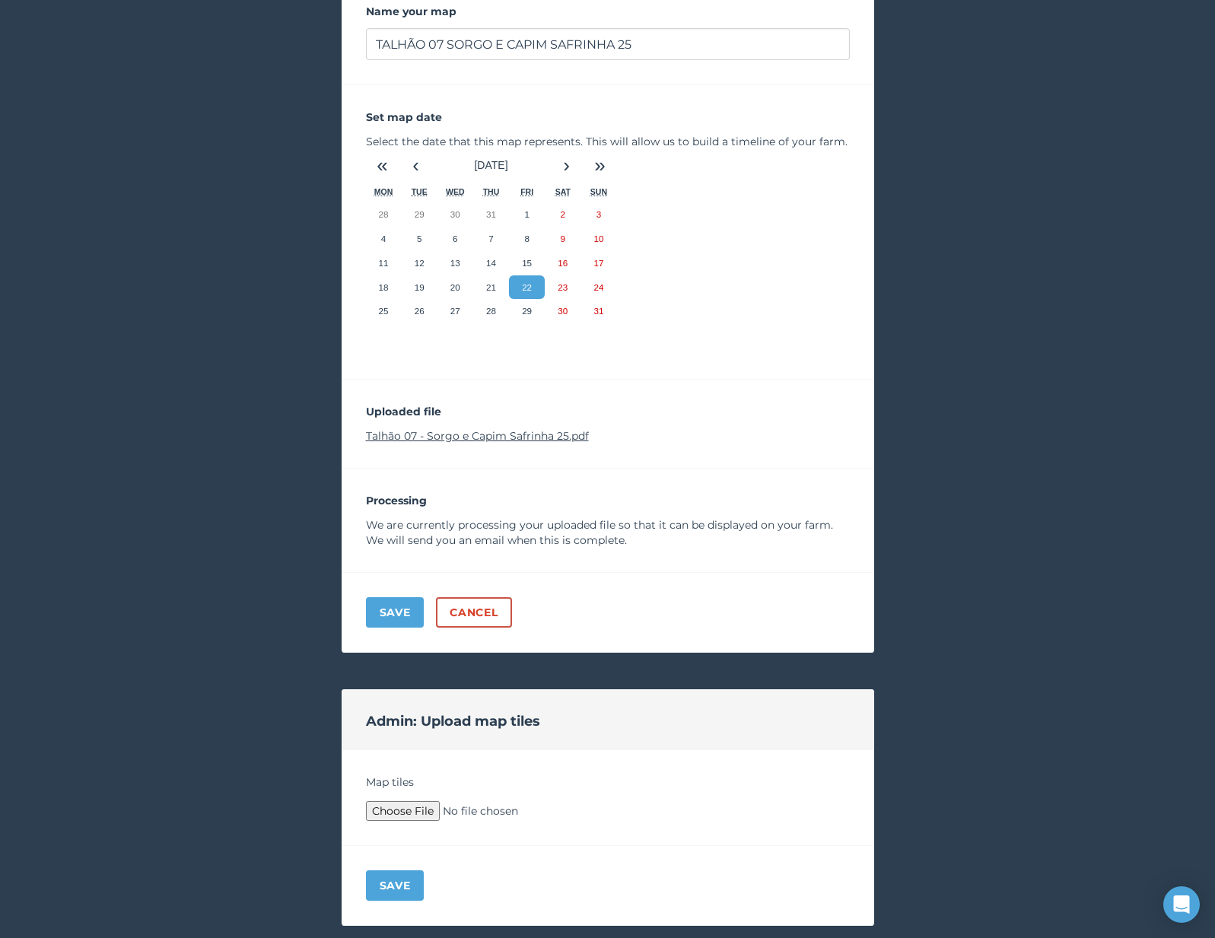
scroll to position [240, 0]
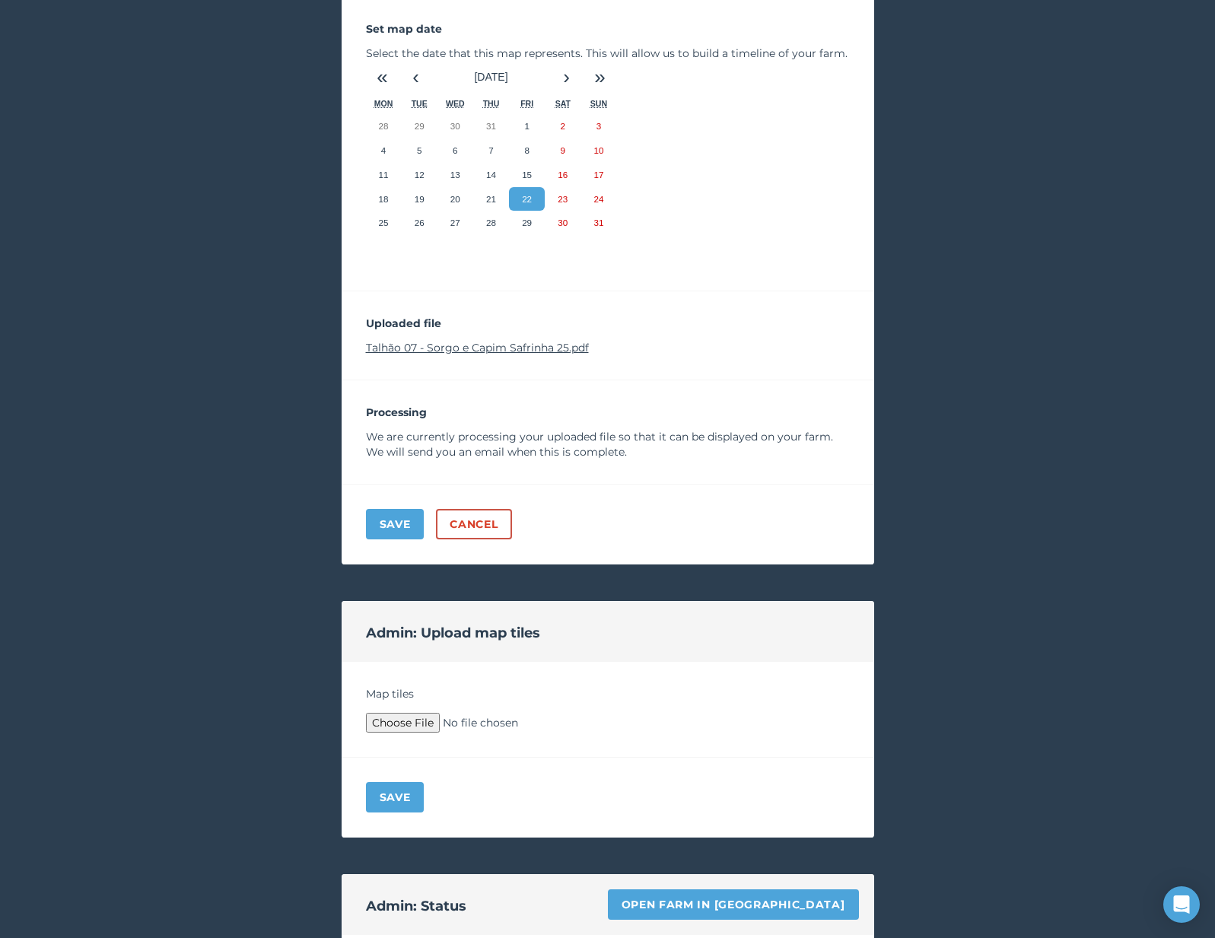
type input "C:\fakepath\Archive.zip"
click at [390, 810] on button "Save" at bounding box center [395, 797] width 59 height 30
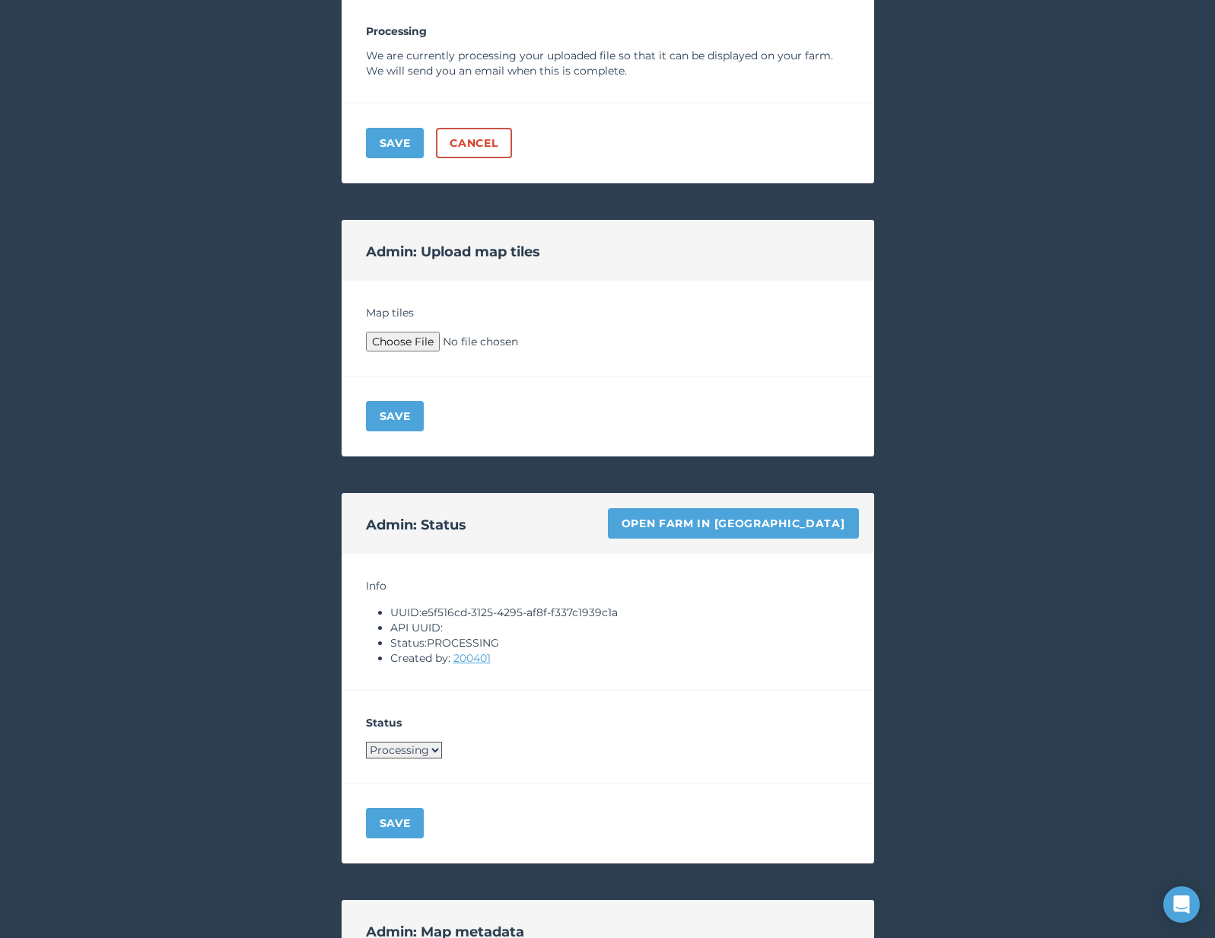
scroll to position [1171, 0]
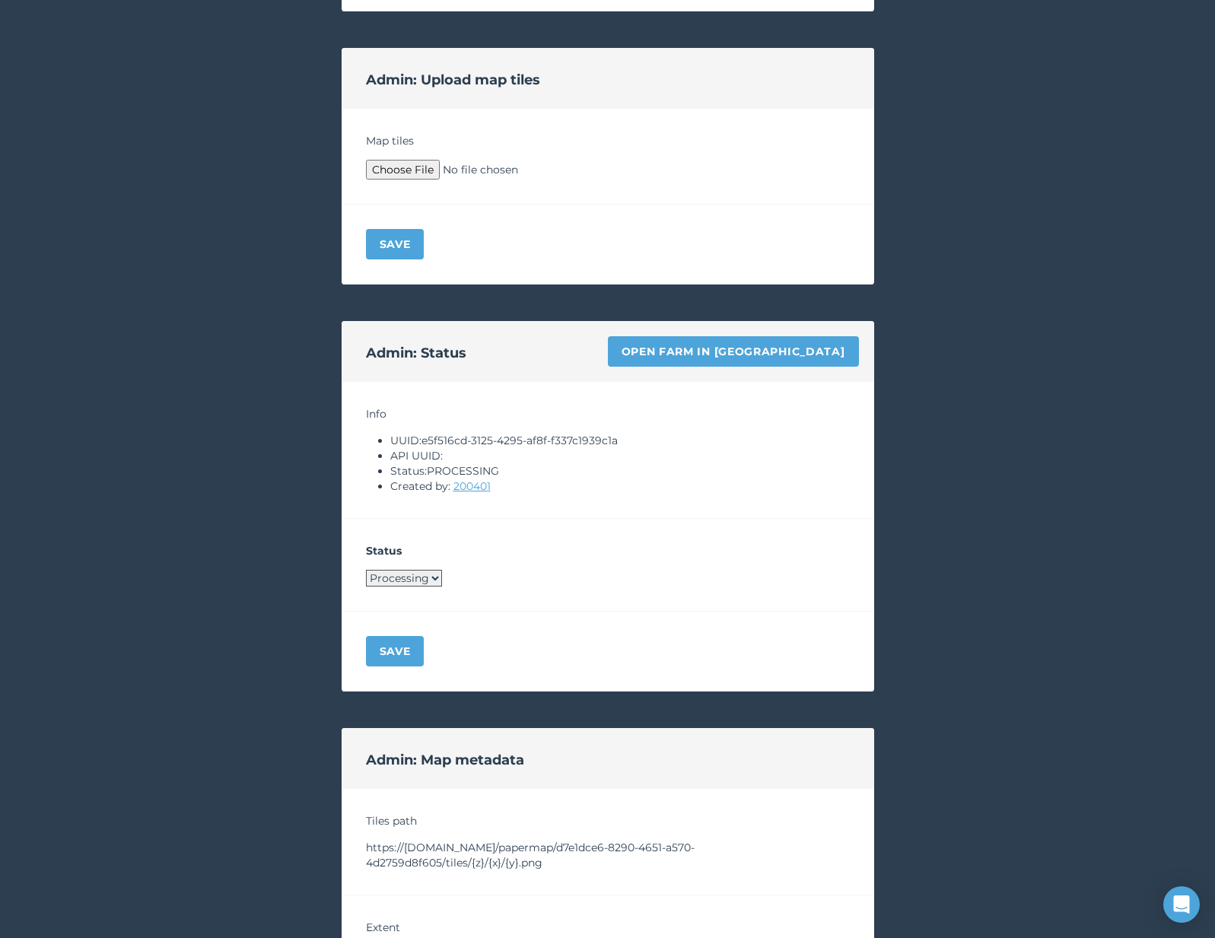
click at [427, 577] on select "Processing Live Archived" at bounding box center [404, 578] width 76 height 17
select select "LIVE"
click at [402, 666] on button "Save" at bounding box center [395, 651] width 59 height 30
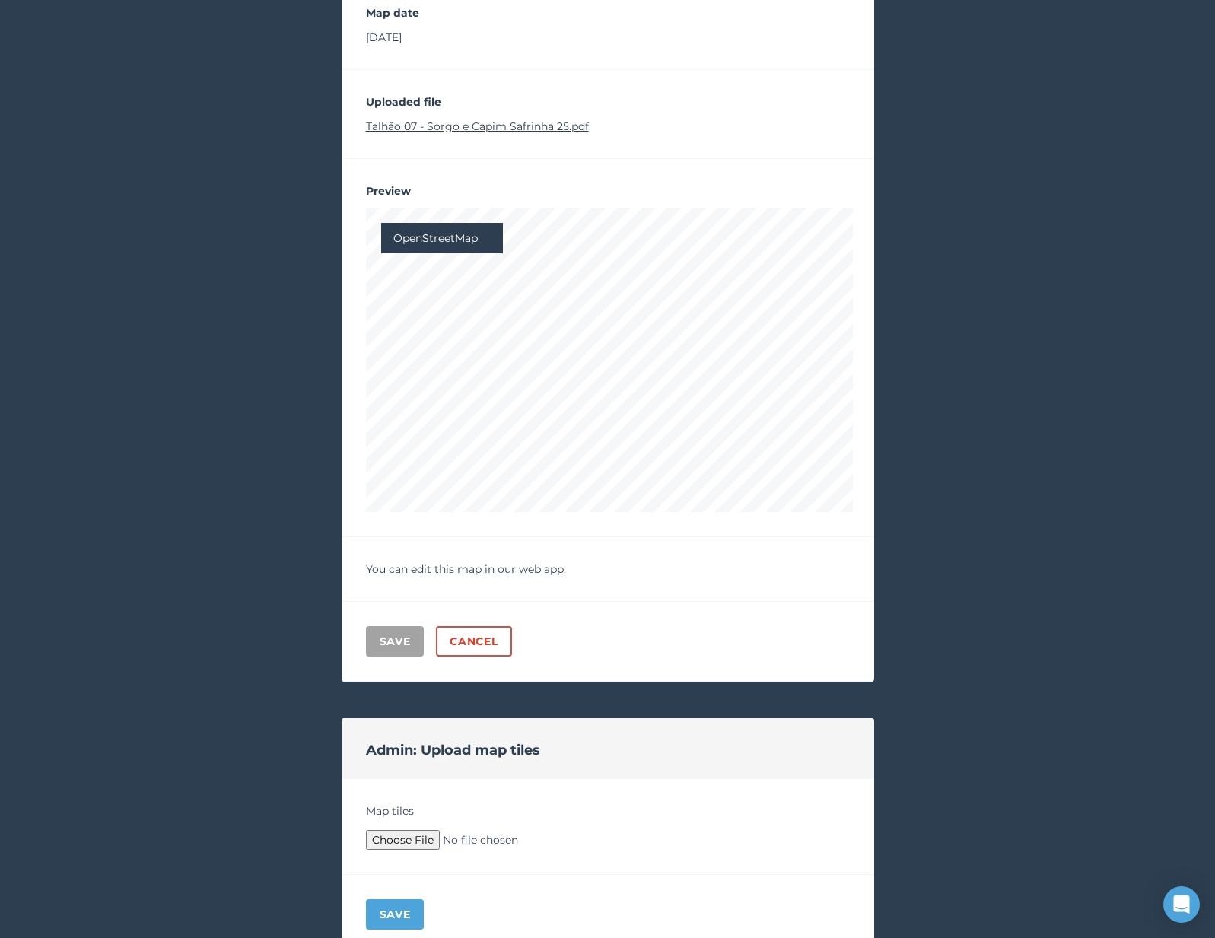
scroll to position [0, 0]
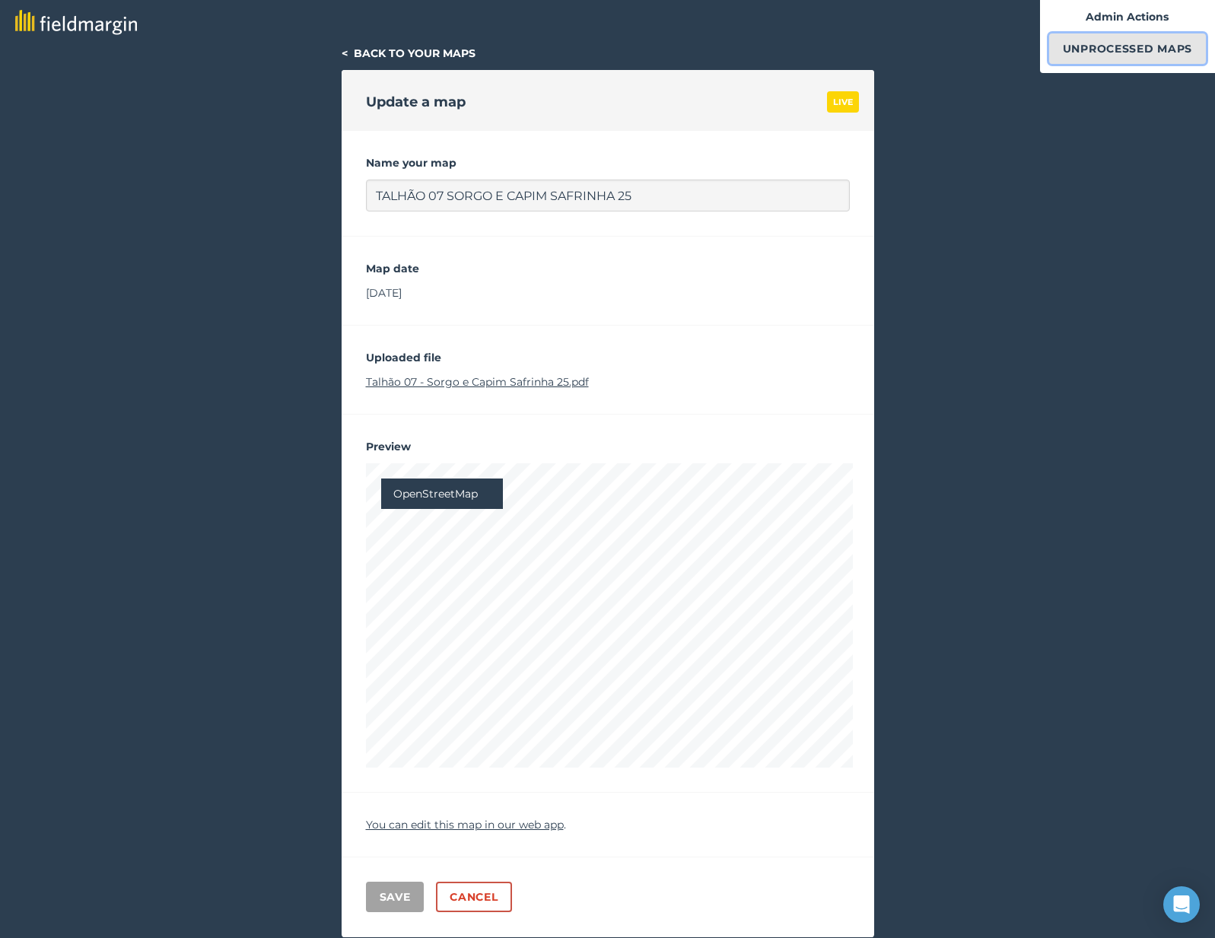
click at [1105, 54] on link "Unprocessed Maps" at bounding box center [1128, 48] width 157 height 30
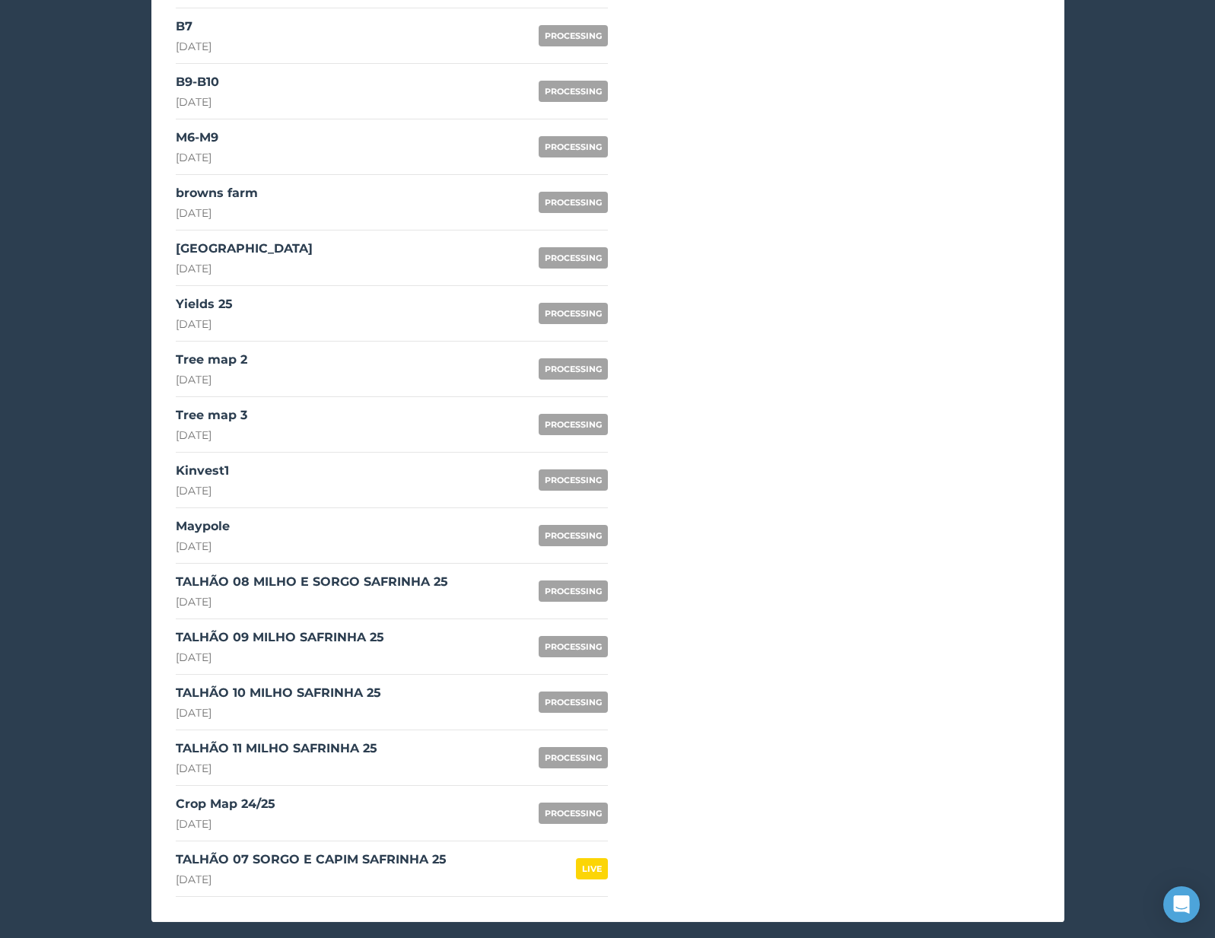
scroll to position [1042, 0]
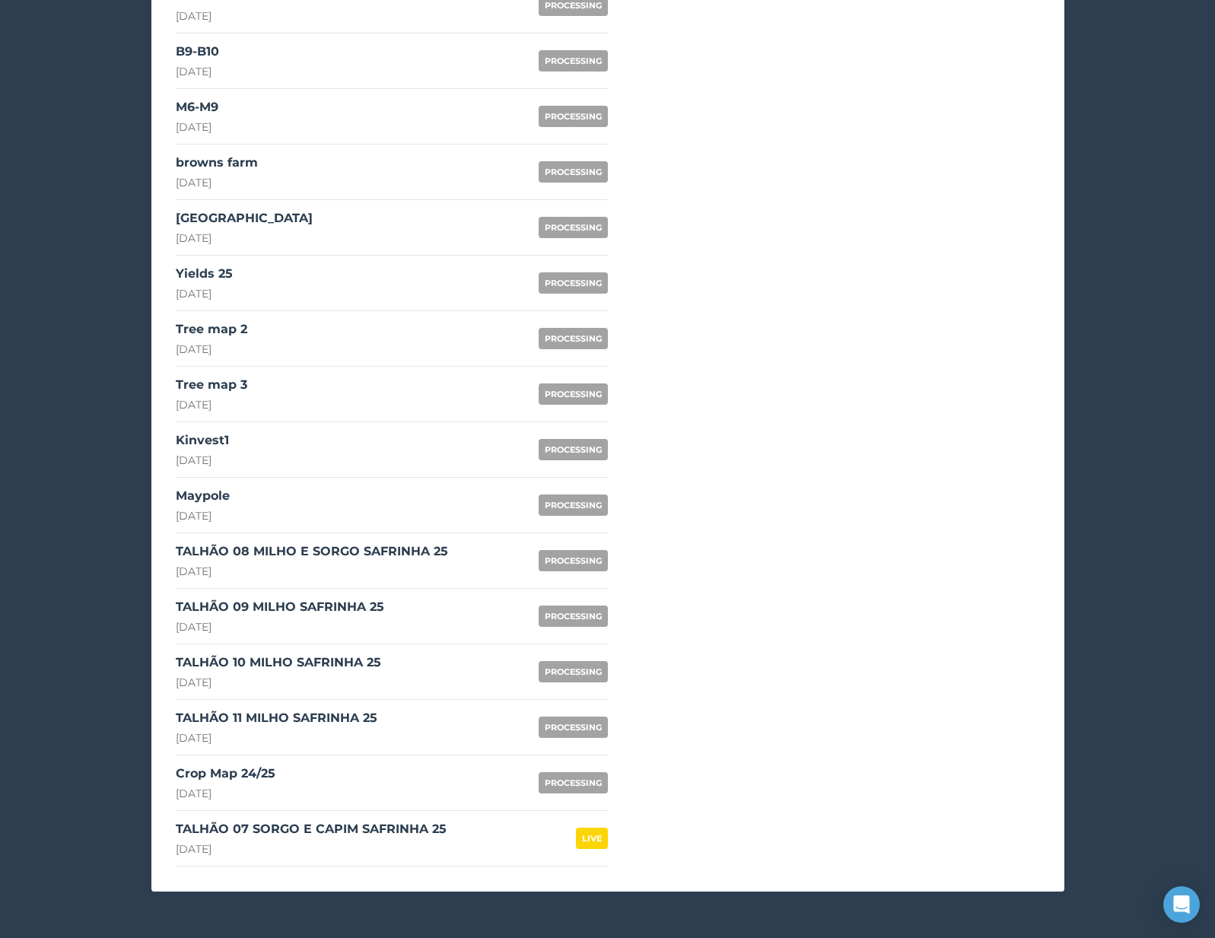
click at [376, 561] on div "TALHÃO 08 MILHO E SORGO SAFRINHA 25 22nd August 2025" at bounding box center [312, 561] width 272 height 37
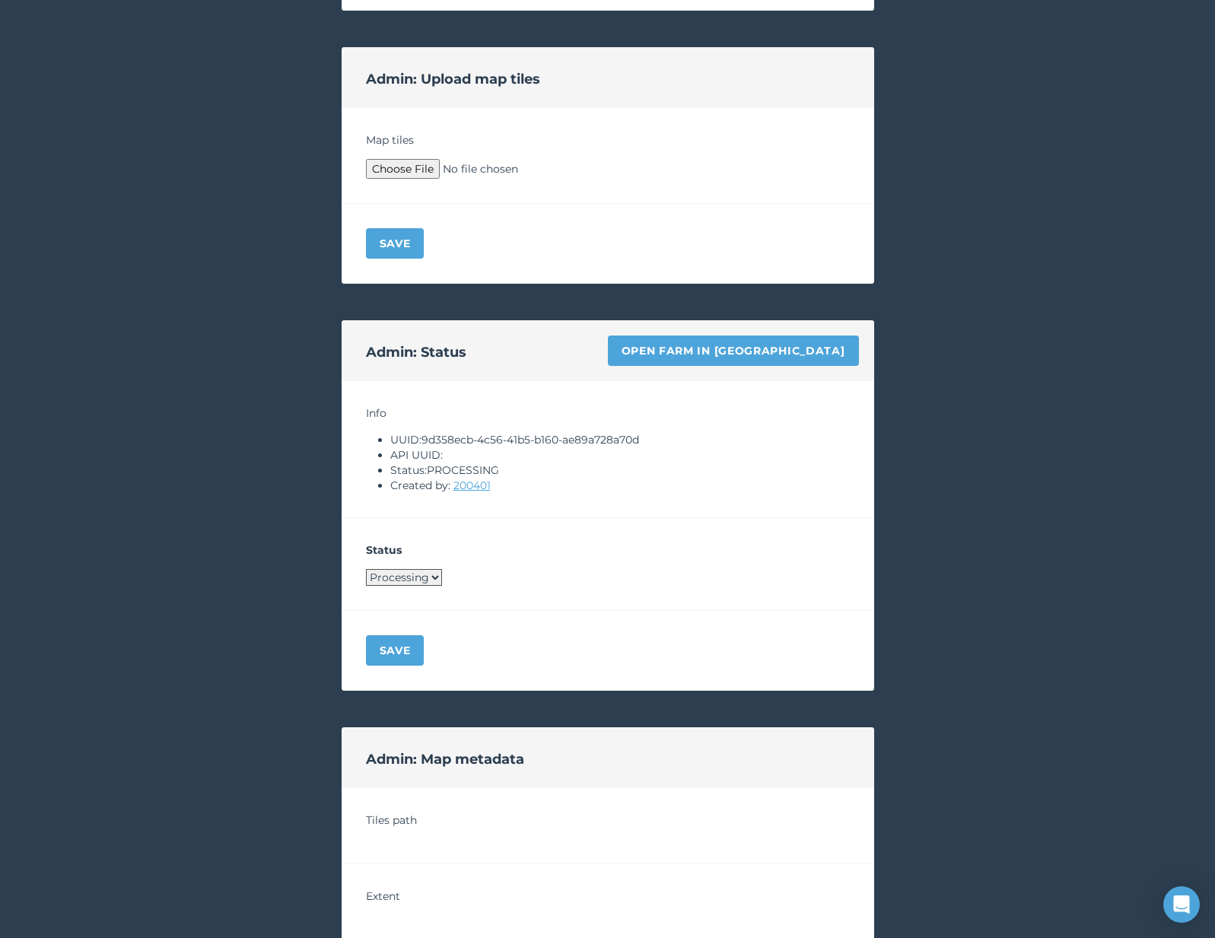
scroll to position [671, 0]
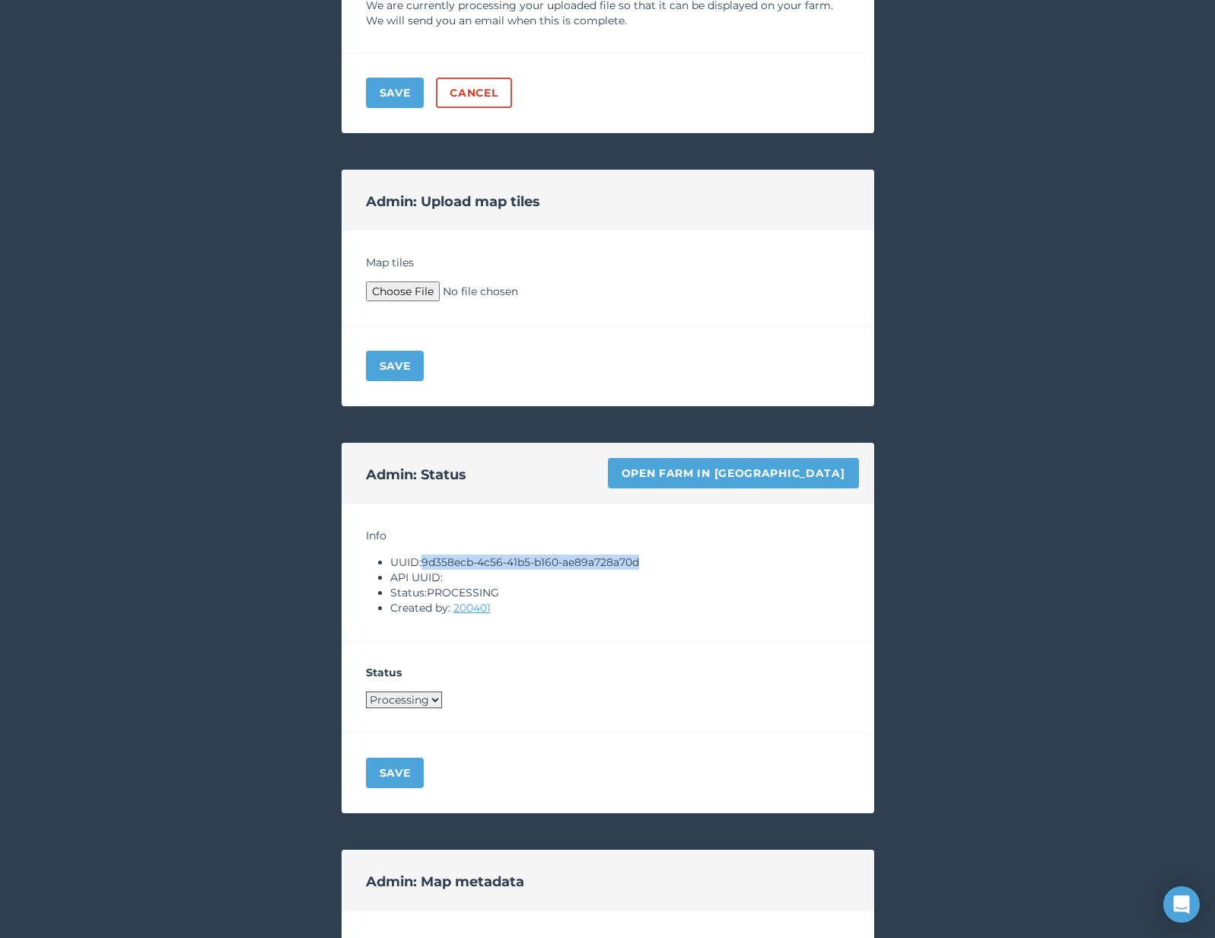
drag, startPoint x: 426, startPoint y: 562, endPoint x: 651, endPoint y: 560, distance: 224.5
click at [651, 560] on li "UUID: 9d358ecb-4c56-41b5-b160-ae89a728a70d" at bounding box center [620, 562] width 460 height 15
copy li "9d358ecb-4c56-41b5-b160-ae89a728a70d"
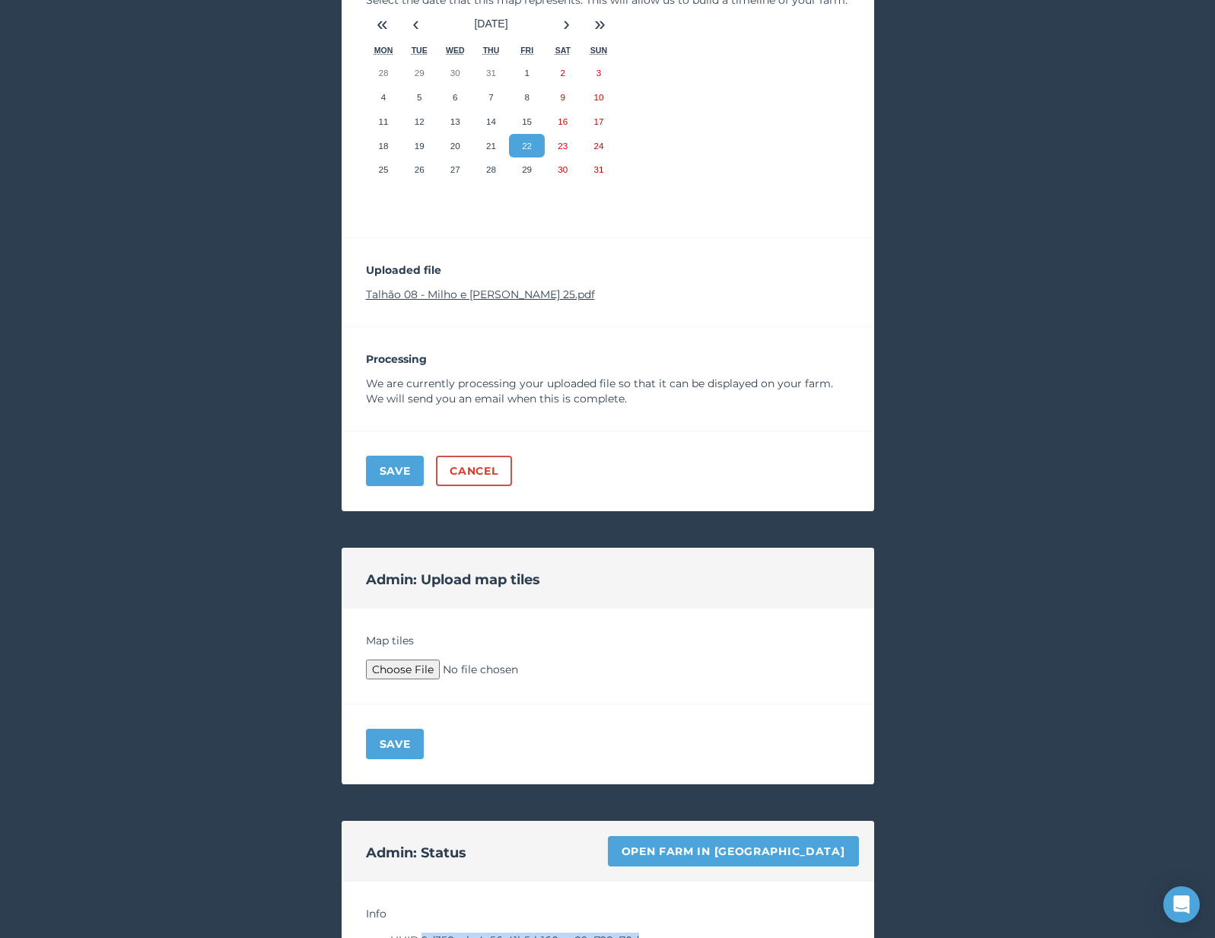
scroll to position [508, 0]
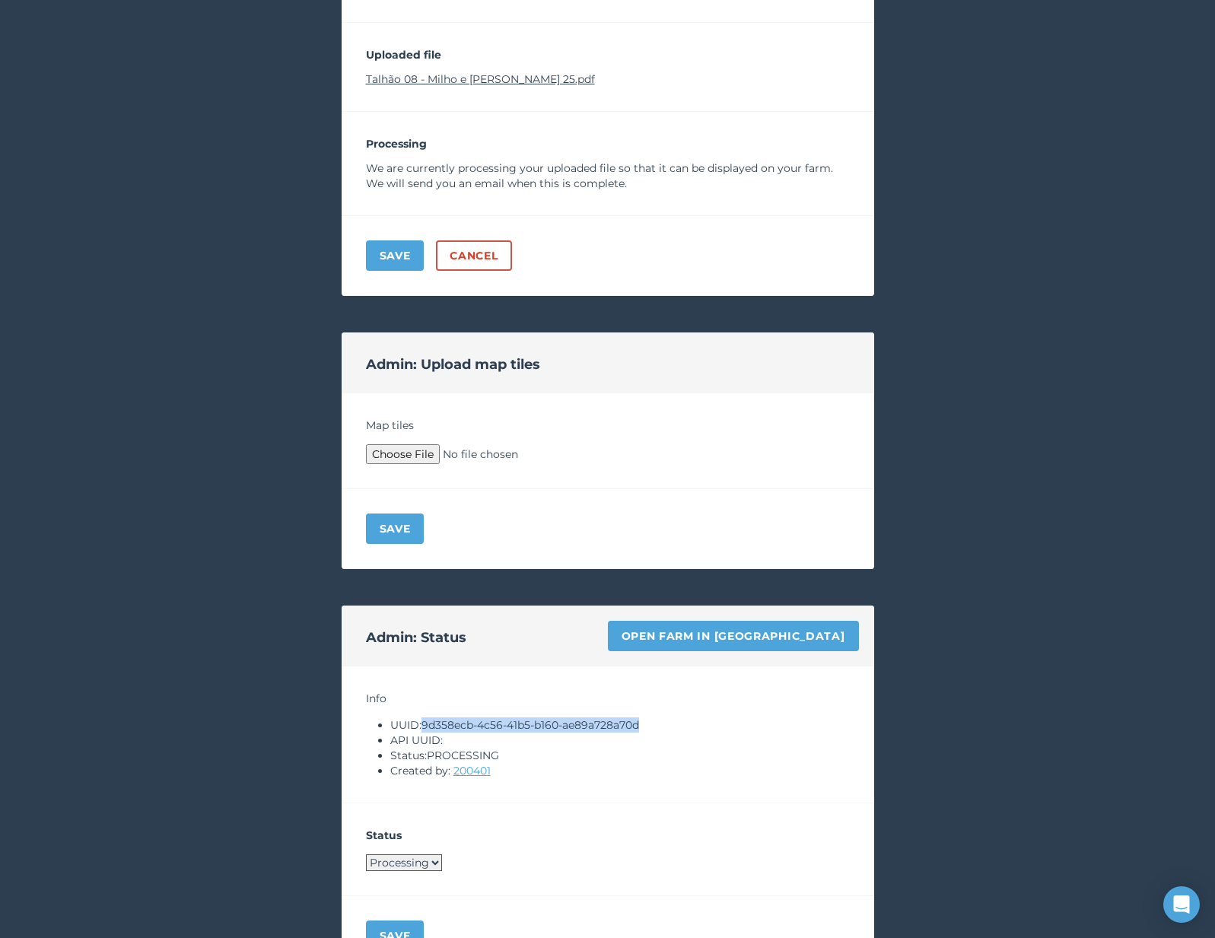
copy li "9d358ecb-4c56-41b5-b160-ae89a728a70d"
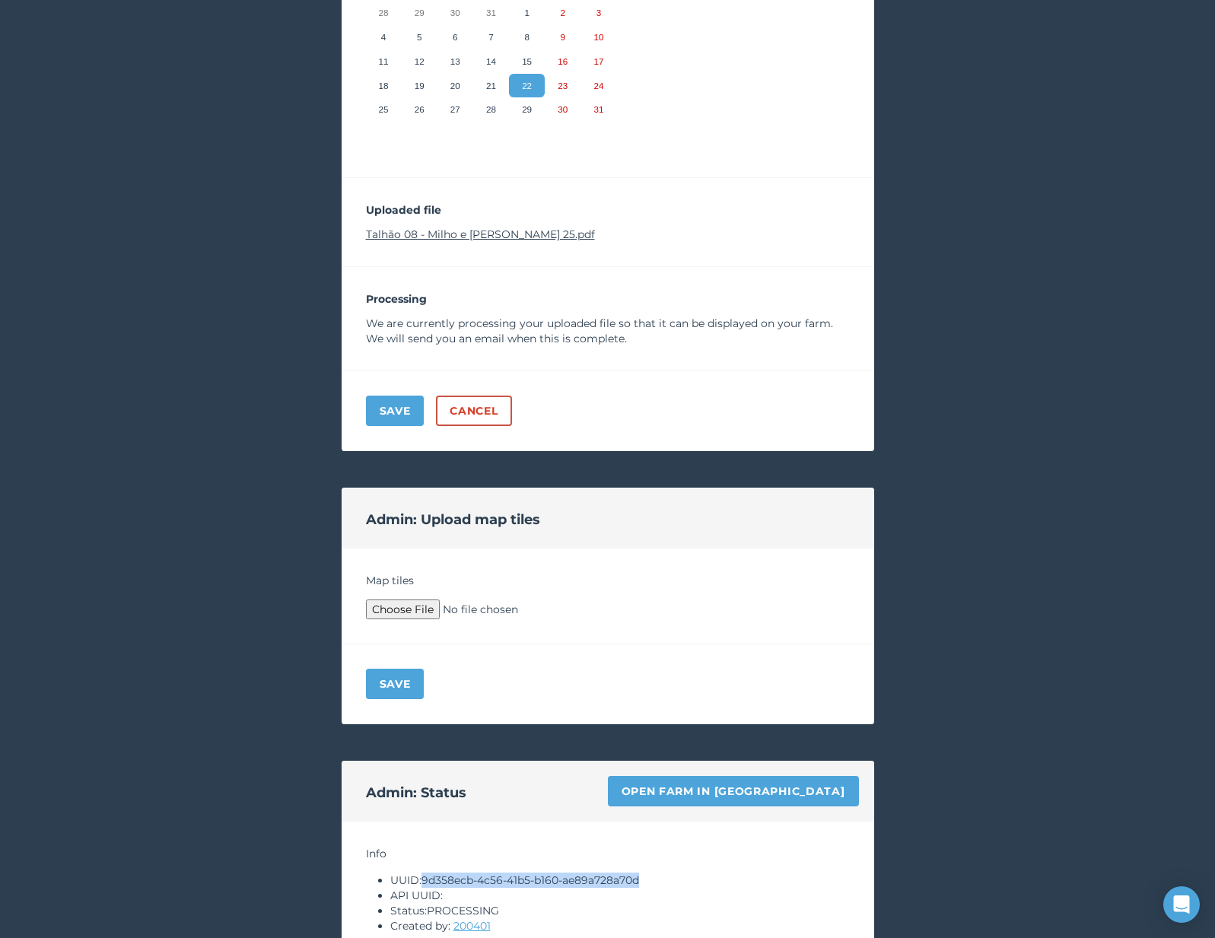
scroll to position [196, 0]
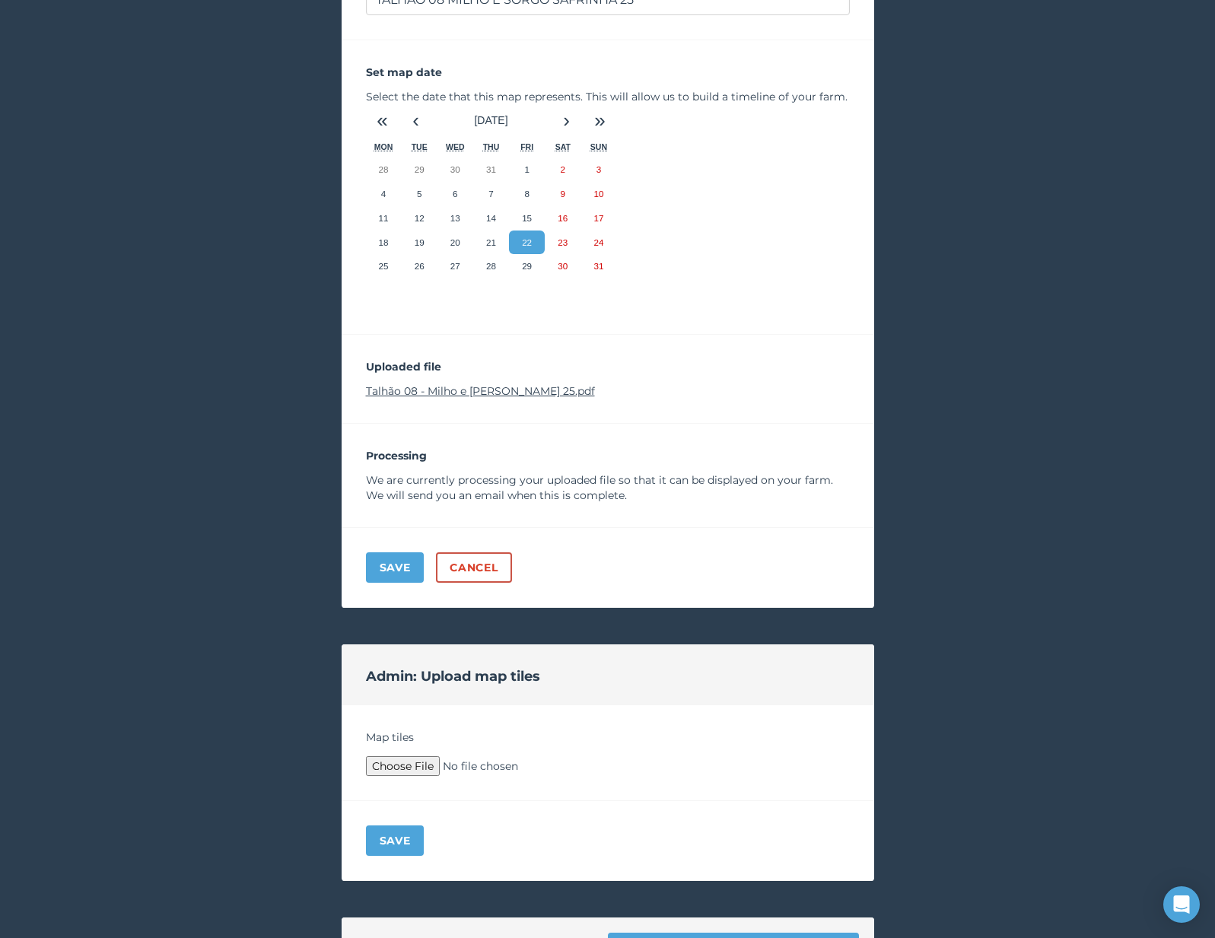
click at [454, 395] on link "Talhão 08 - Milho e Sorgo Safrinha 25.pdf" at bounding box center [480, 391] width 229 height 14
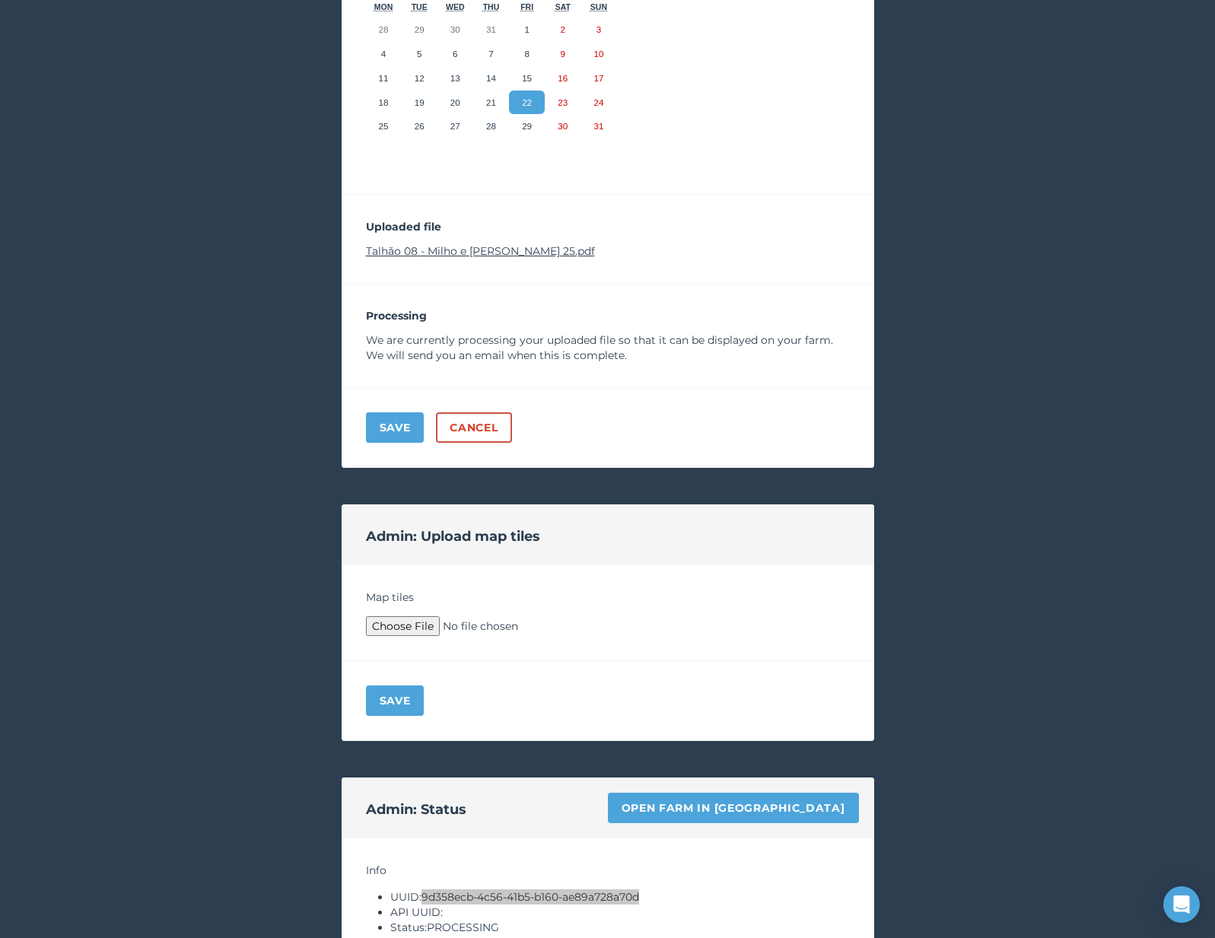
scroll to position [350, 0]
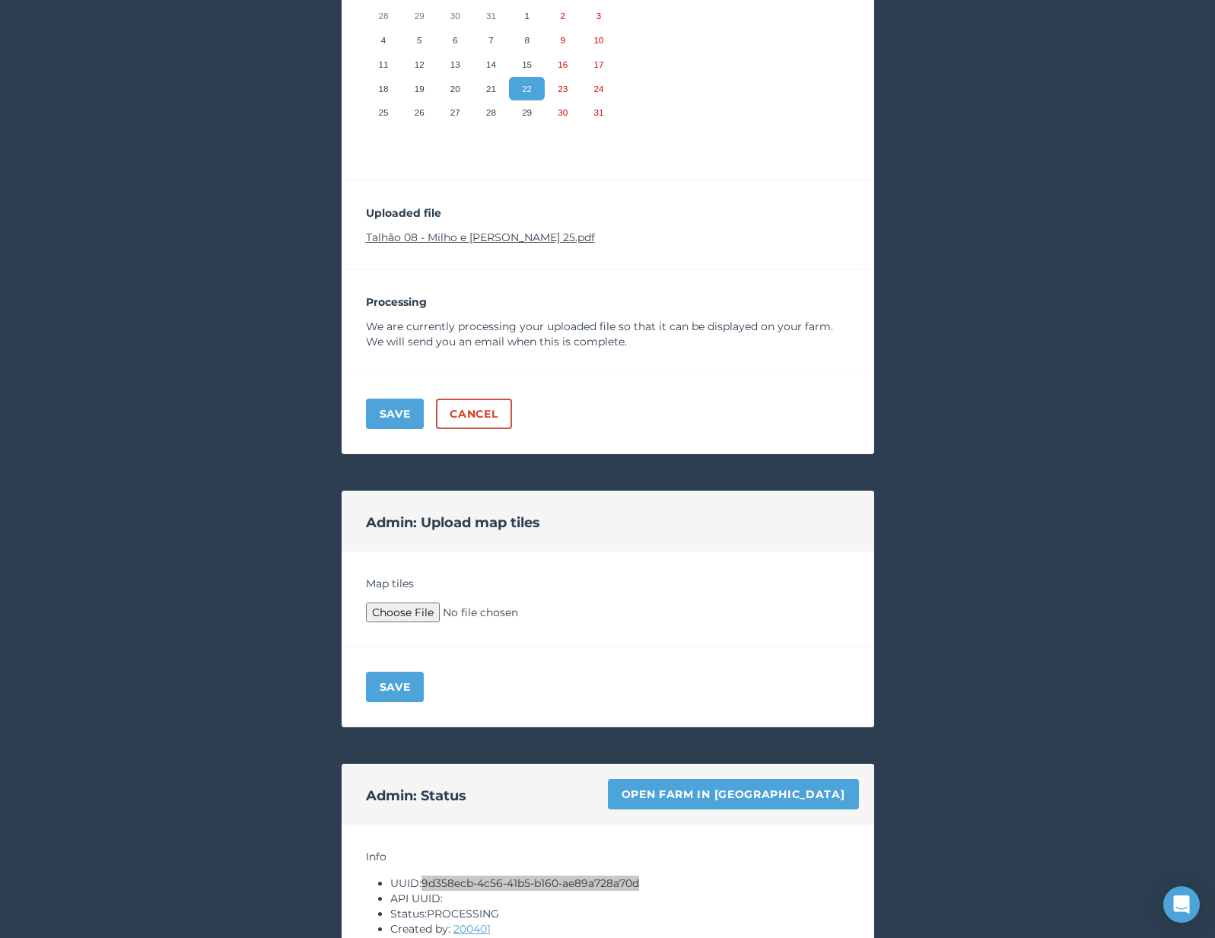
type input "C:\fakepath\Archive.zip"
click at [409, 672] on button "Save" at bounding box center [395, 687] width 59 height 30
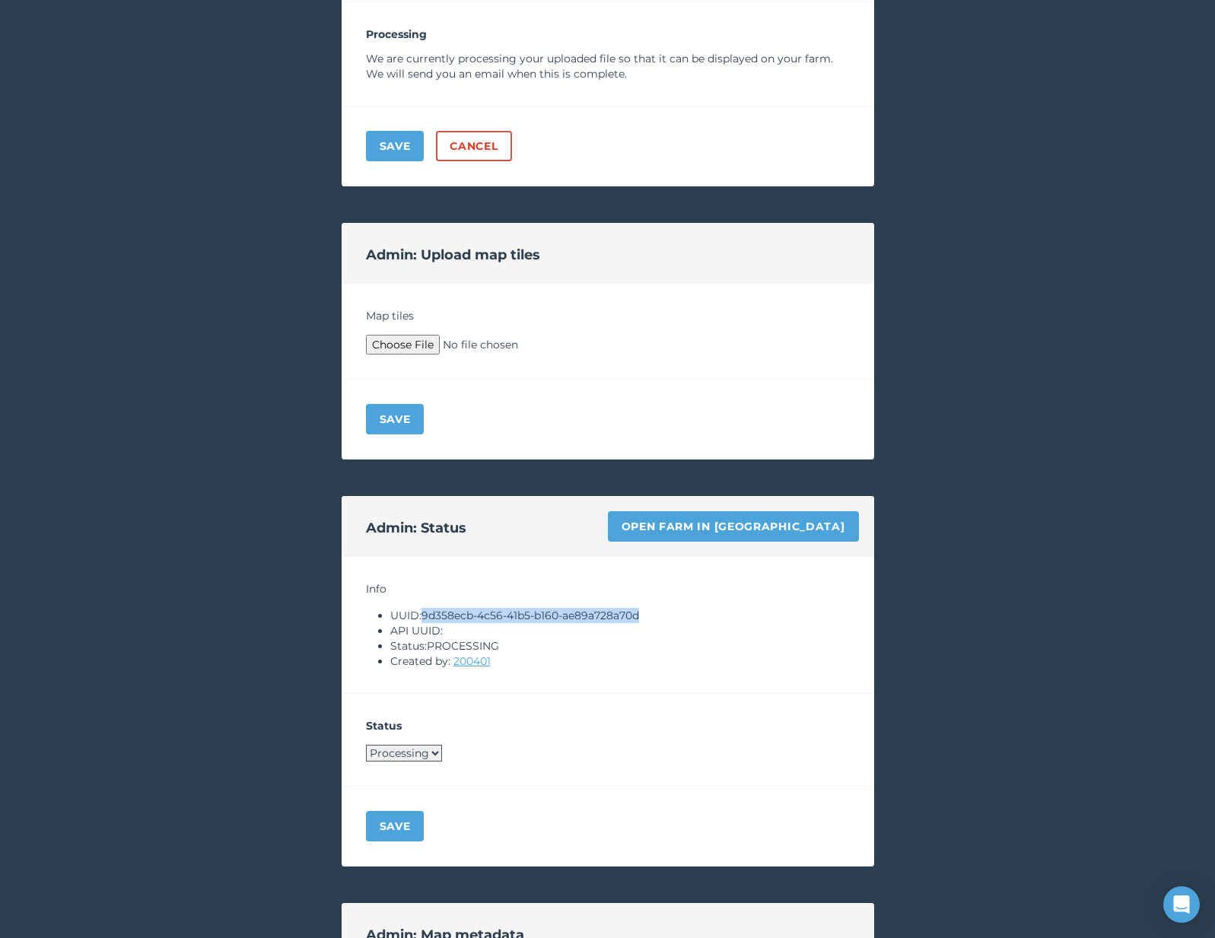
scroll to position [1138, 0]
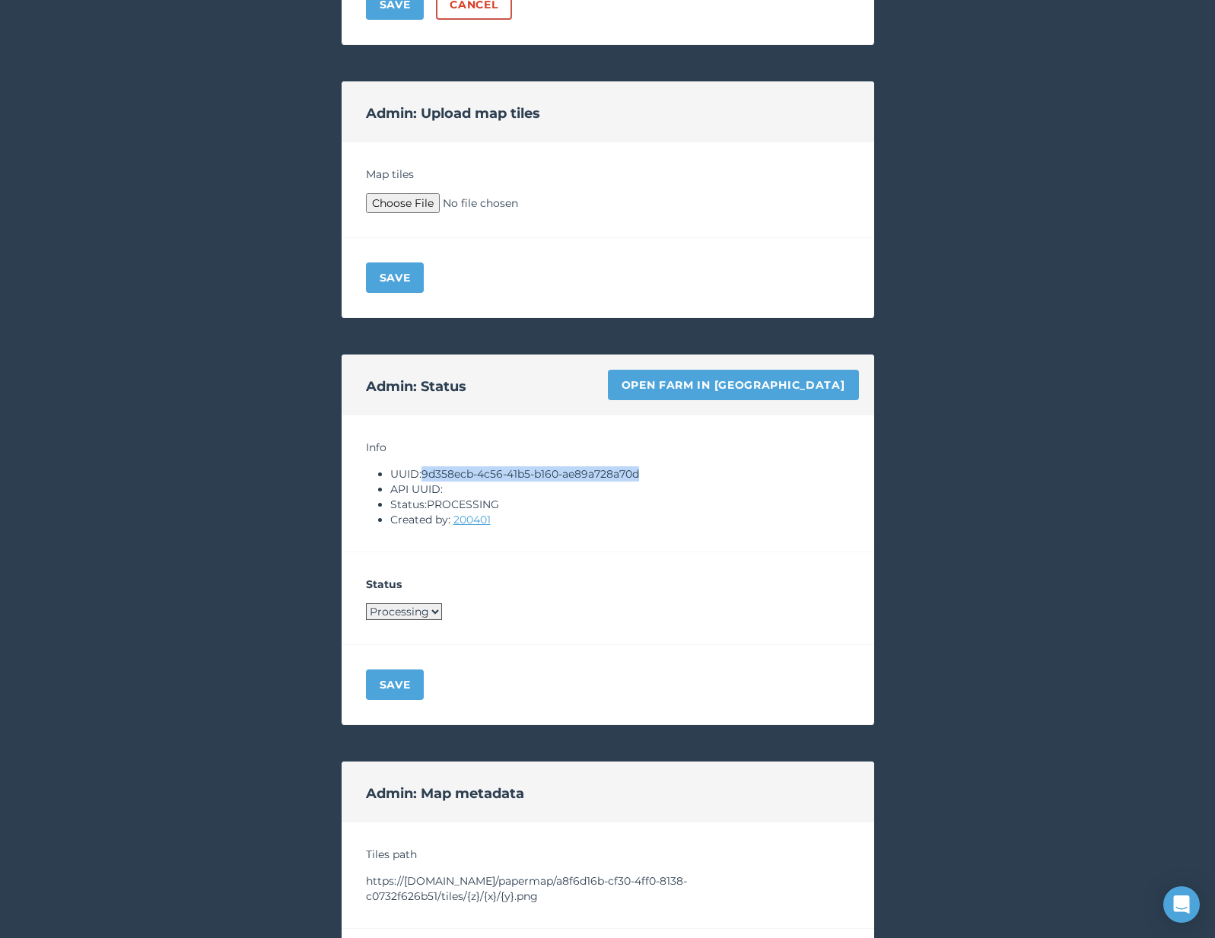
click at [425, 613] on select "Processing Live Archived" at bounding box center [404, 612] width 76 height 17
select select "LIVE"
click at [402, 698] on button "Save" at bounding box center [395, 685] width 59 height 30
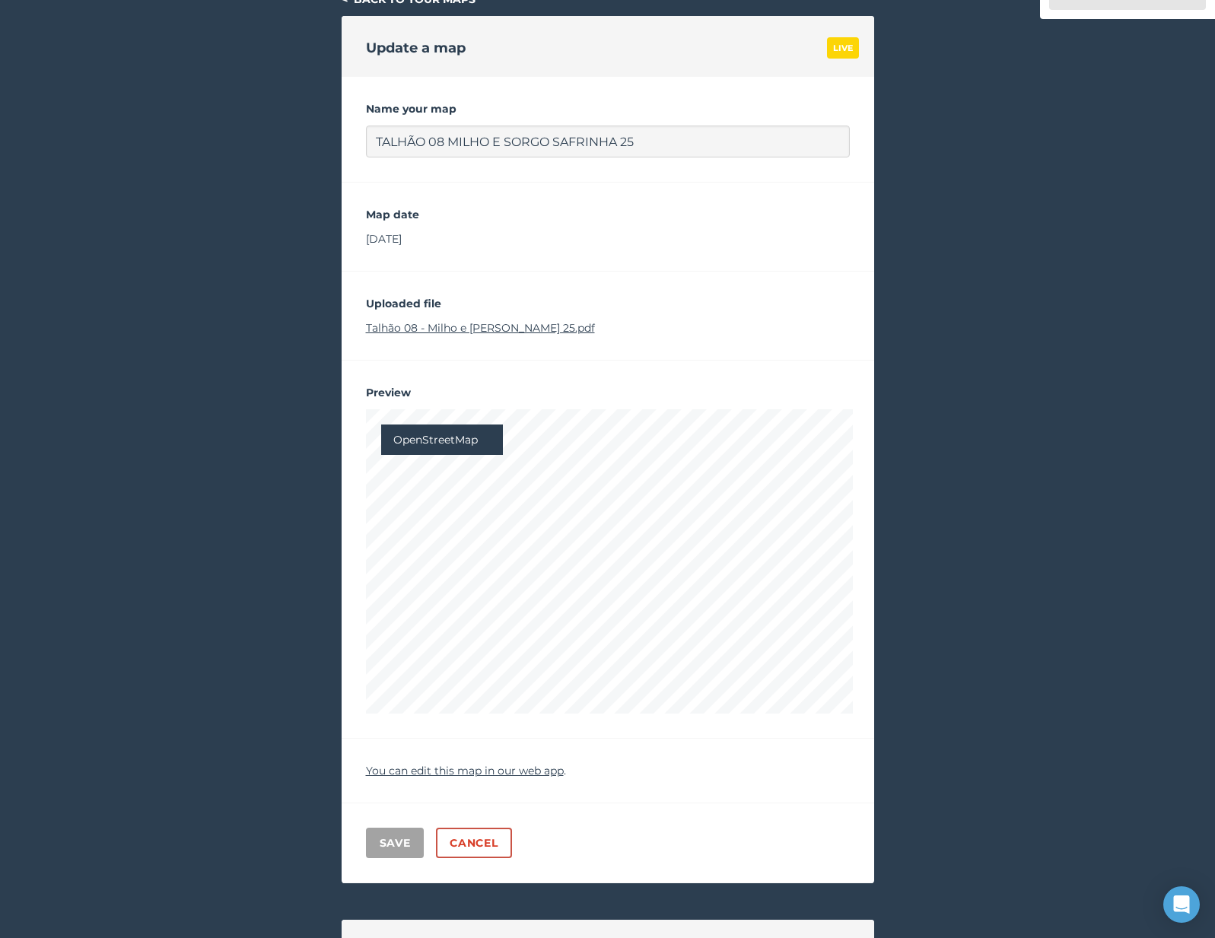
scroll to position [0, 0]
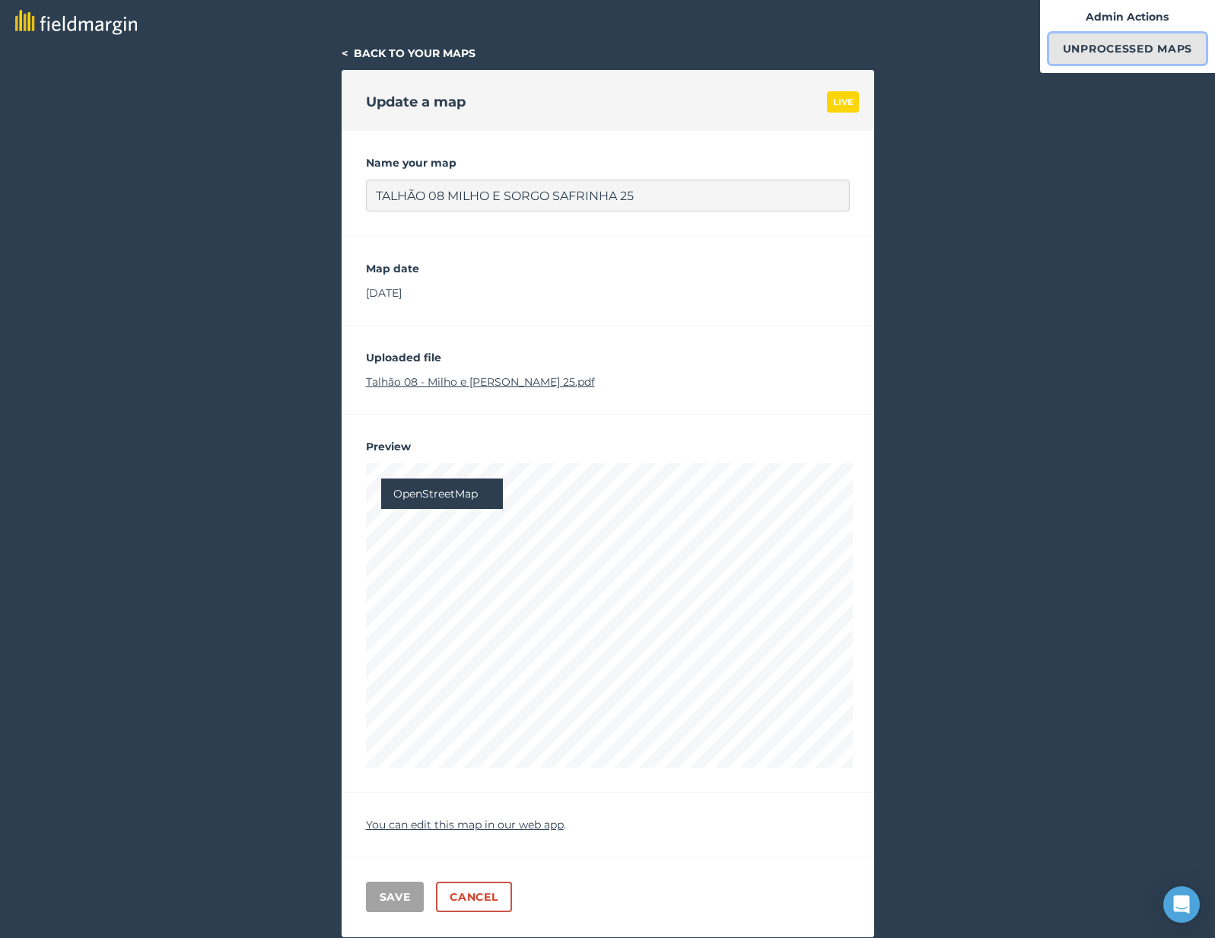
click at [1065, 49] on link "Unprocessed Maps" at bounding box center [1128, 48] width 157 height 30
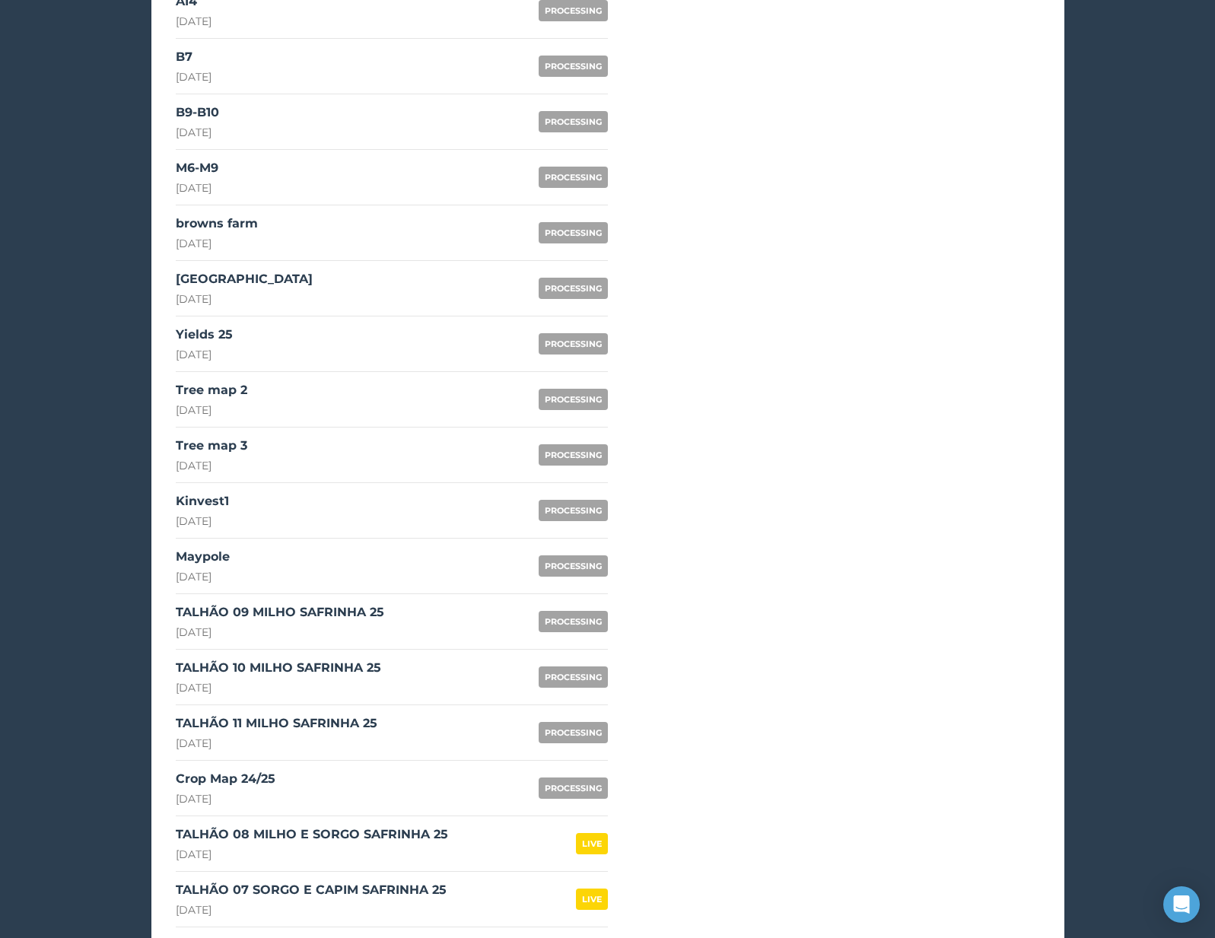
scroll to position [1044, 0]
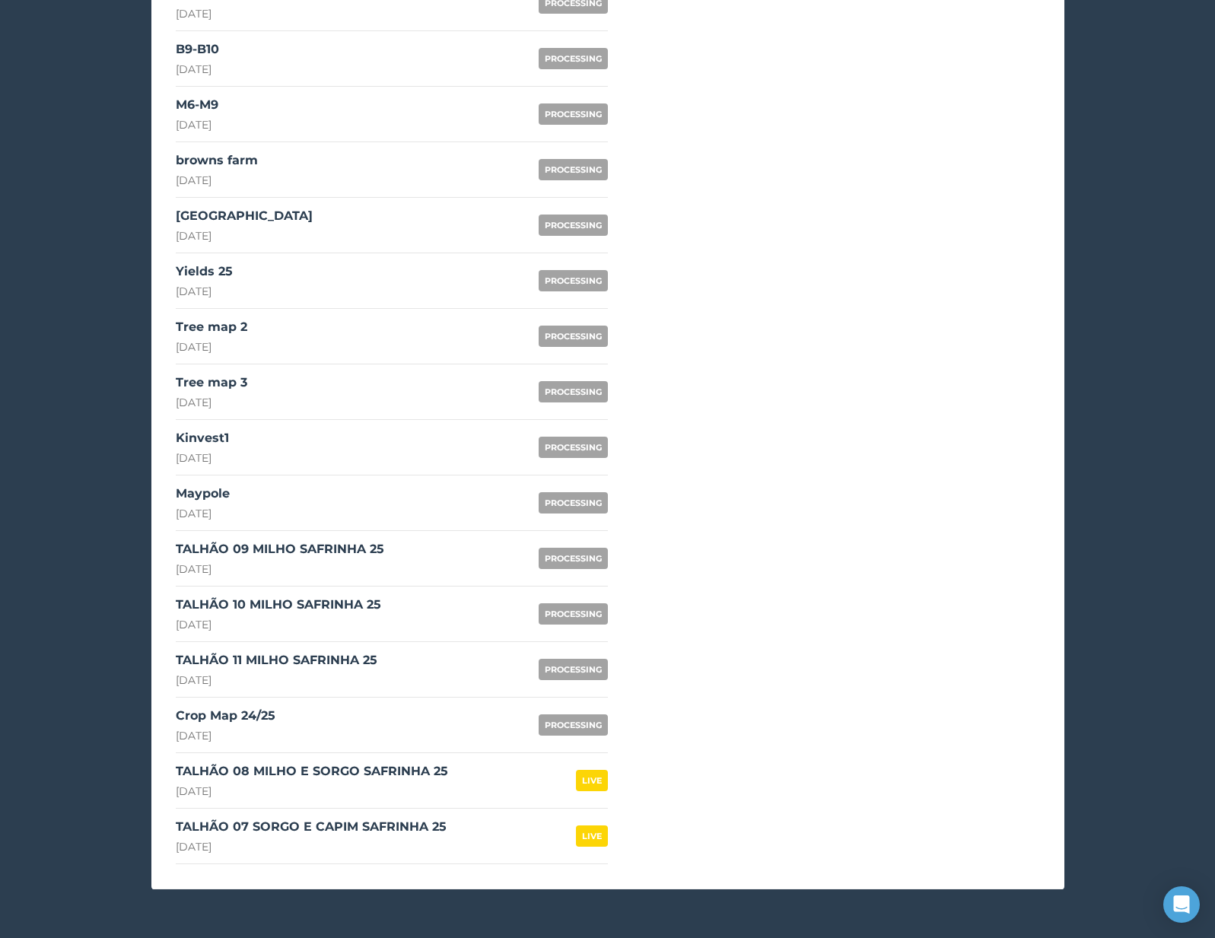
click at [394, 556] on link "TALHÃO 09 MILHO SAFRINHA 25 22nd August 2025 PROCESSING" at bounding box center [392, 559] width 432 height 56
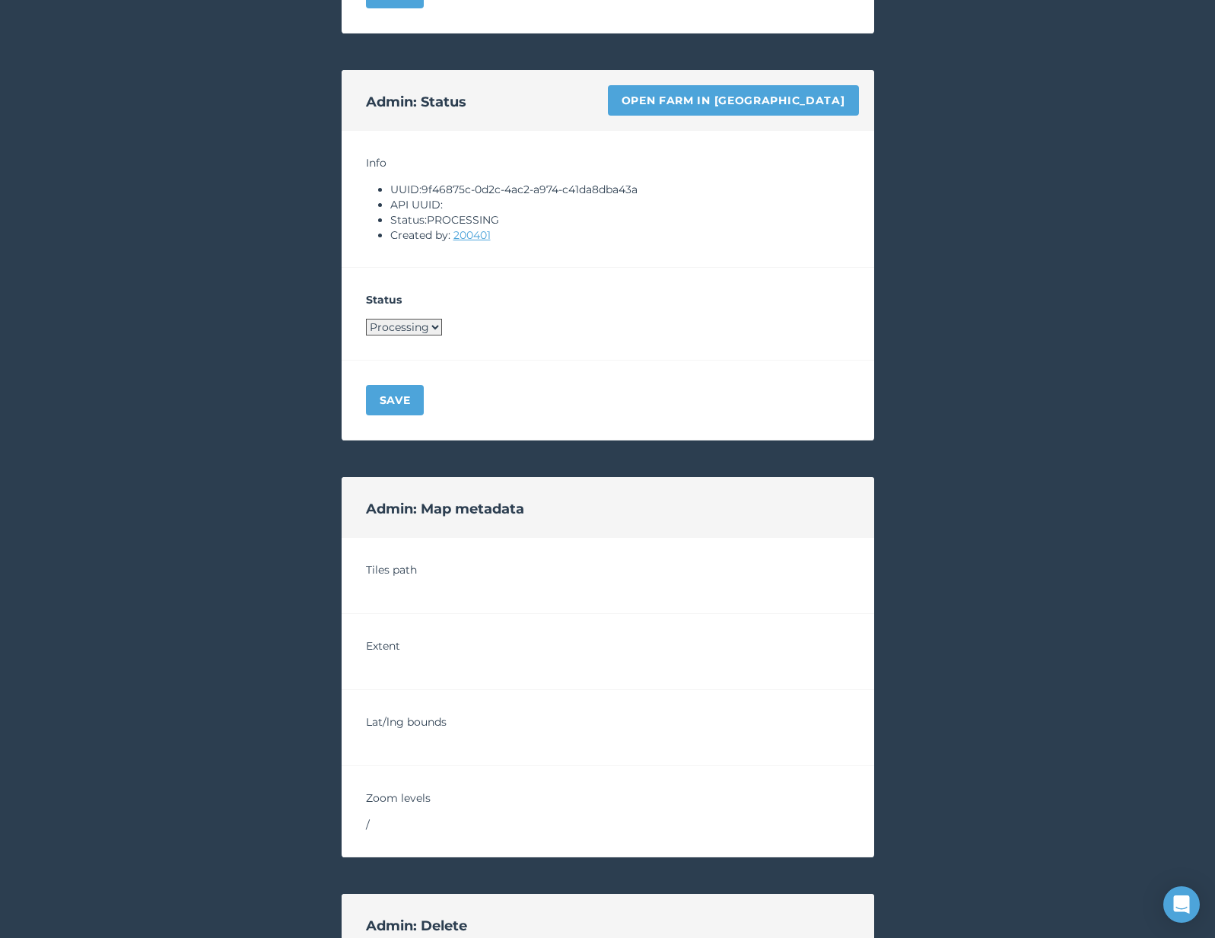
scroll to position [776, 0]
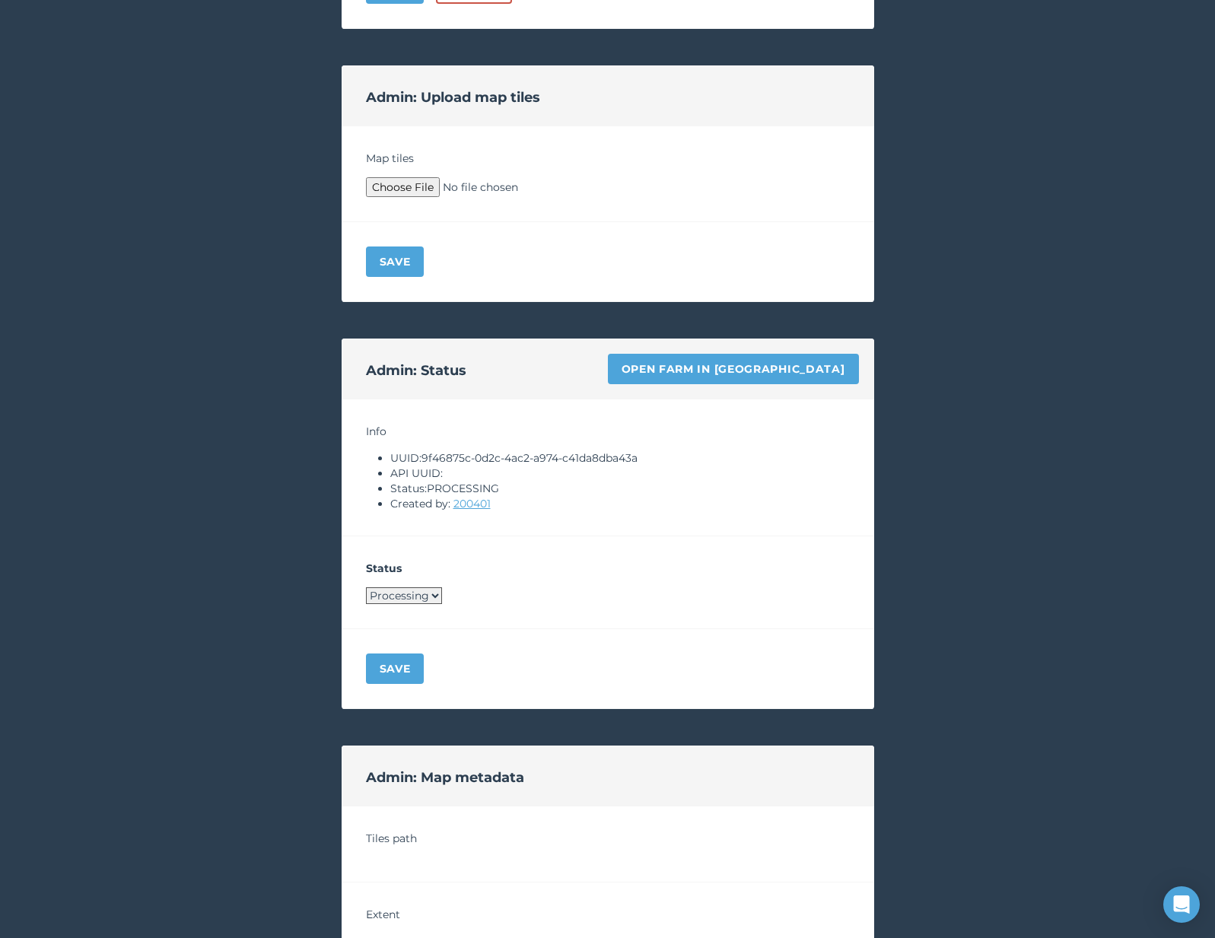
click at [427, 457] on li "UUID: 9f46875c-0d2c-4ac2-a974-c41da8dba43a" at bounding box center [620, 458] width 460 height 15
drag, startPoint x: 425, startPoint y: 456, endPoint x: 675, endPoint y: 458, distance: 249.7
click at [675, 458] on li "UUID: 9f46875c-0d2c-4ac2-a974-c41da8dba43a" at bounding box center [620, 458] width 460 height 15
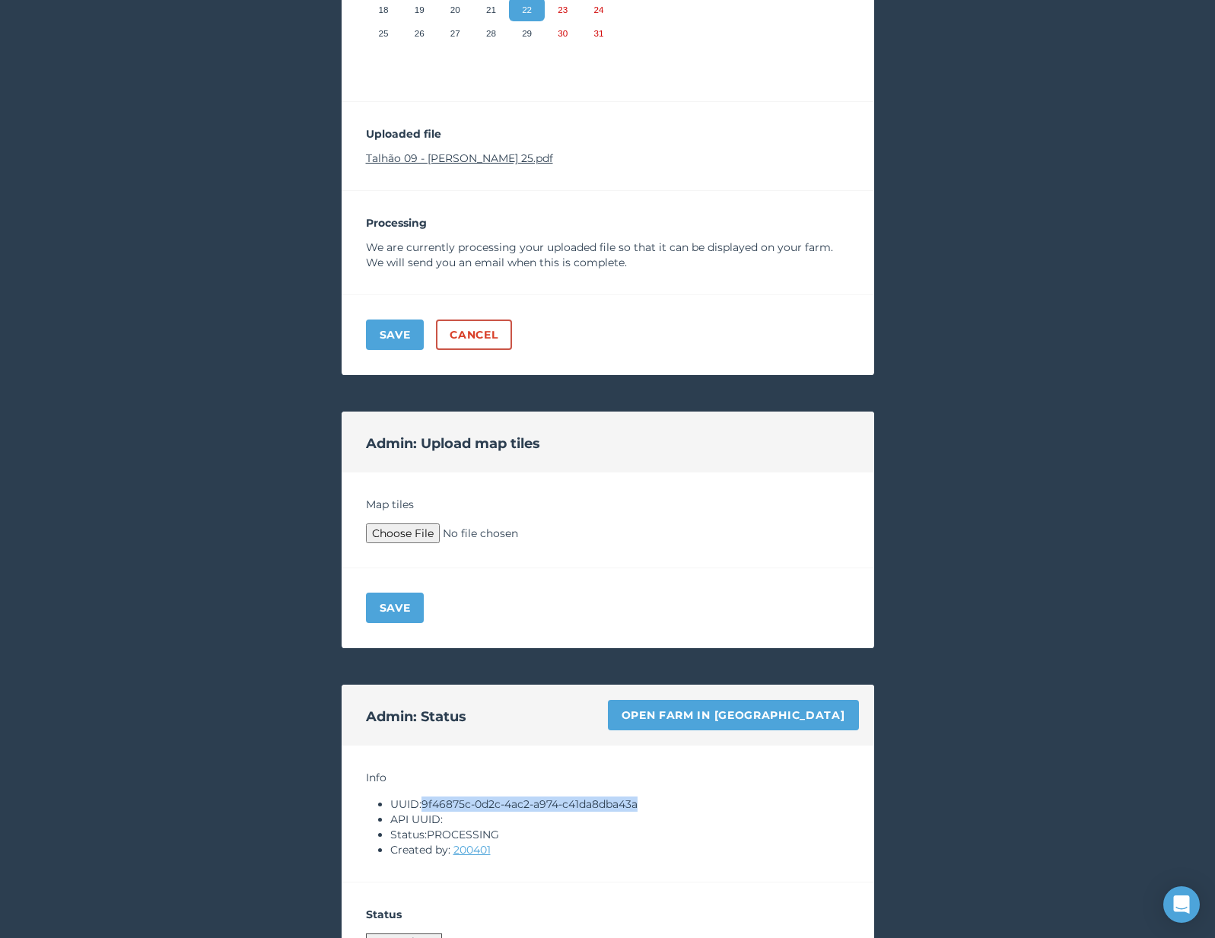
scroll to position [387, 0]
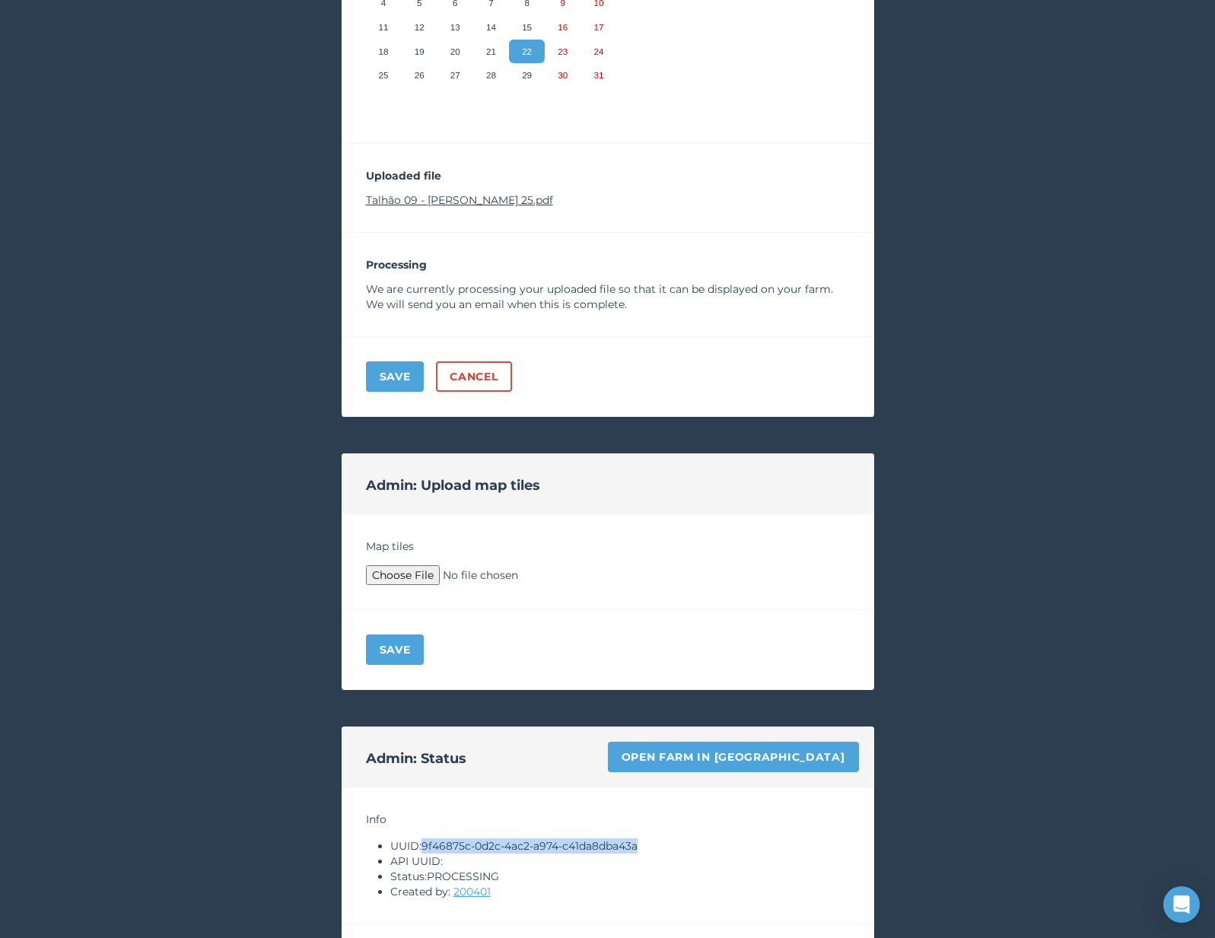
click at [492, 199] on link "Talhão 09 - Milho Safrinha 25.pdf" at bounding box center [459, 200] width 187 height 14
copy li "9f46875c-0d2c-4ac2-a974-c41da8dba43a"
type input "C:\fakepath\Archive.zip"
click at [397, 661] on button "Save" at bounding box center [395, 650] width 59 height 30
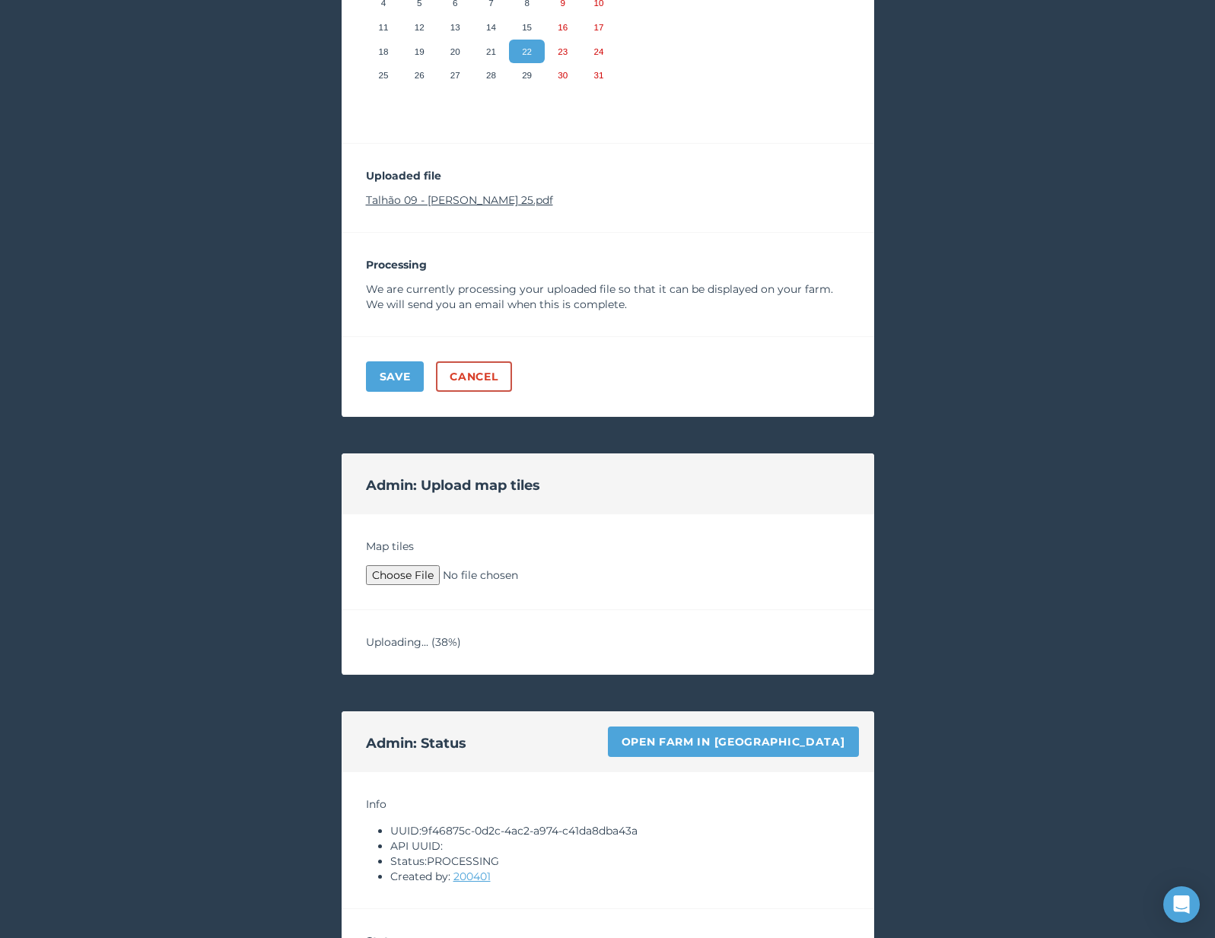
click at [246, 743] on div "< Back to your maps Update a map PROCESSING Name your map TALHÃO 09 MILHO SAFRI…" at bounding box center [607, 667] width 1215 height 2018
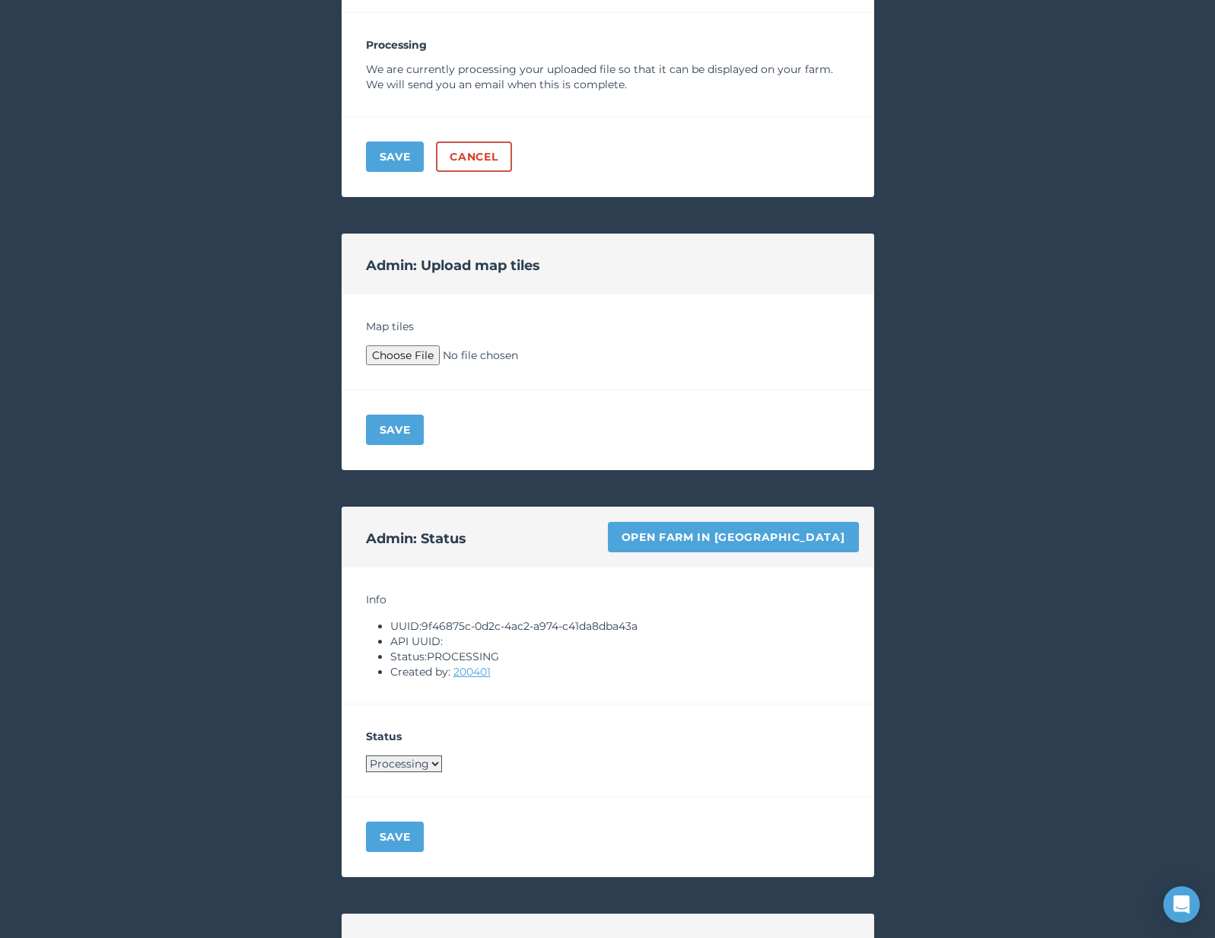
scroll to position [1263, 0]
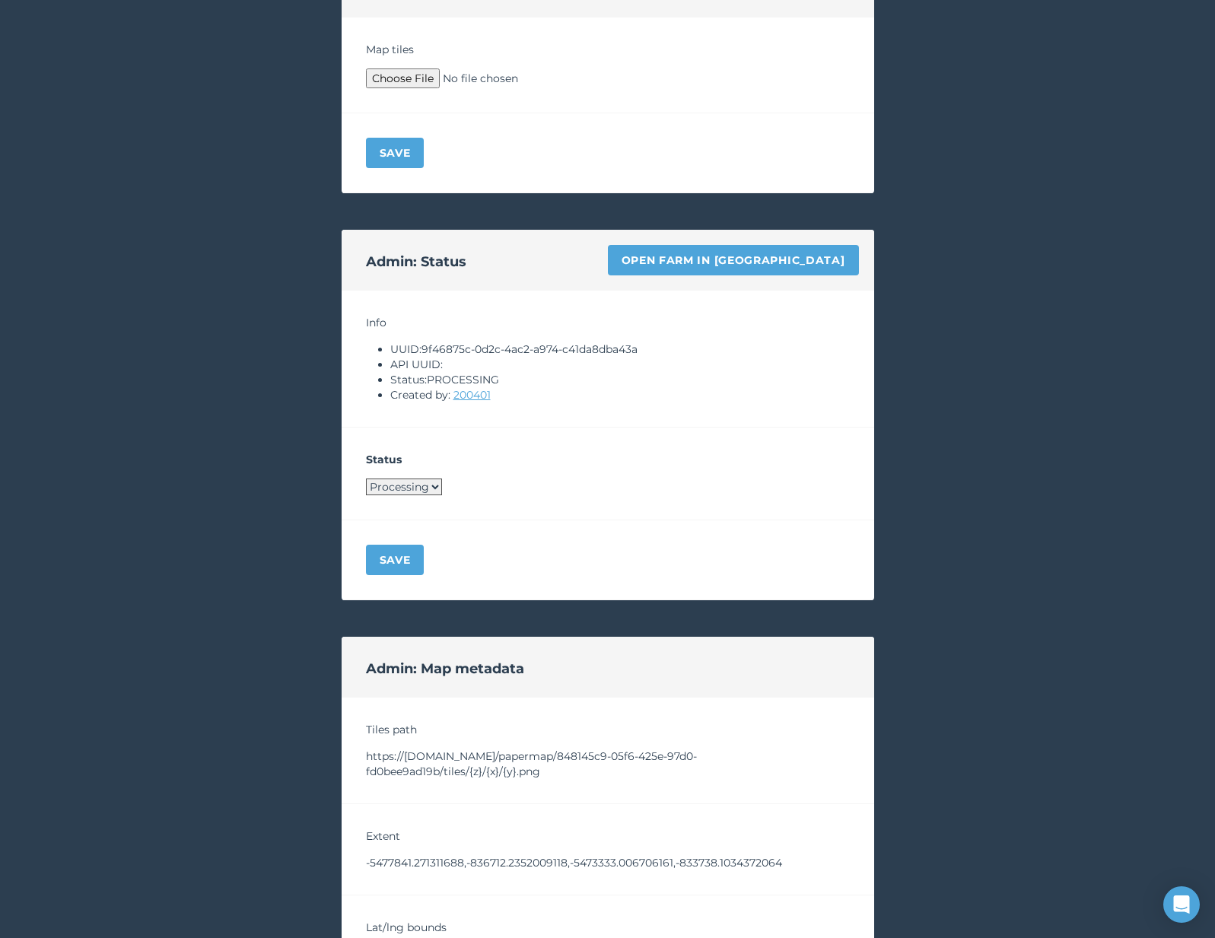
click at [393, 485] on select "Processing Live Archived" at bounding box center [404, 487] width 76 height 17
select select "LIVE"
click at [394, 559] on button "Save" at bounding box center [395, 560] width 59 height 30
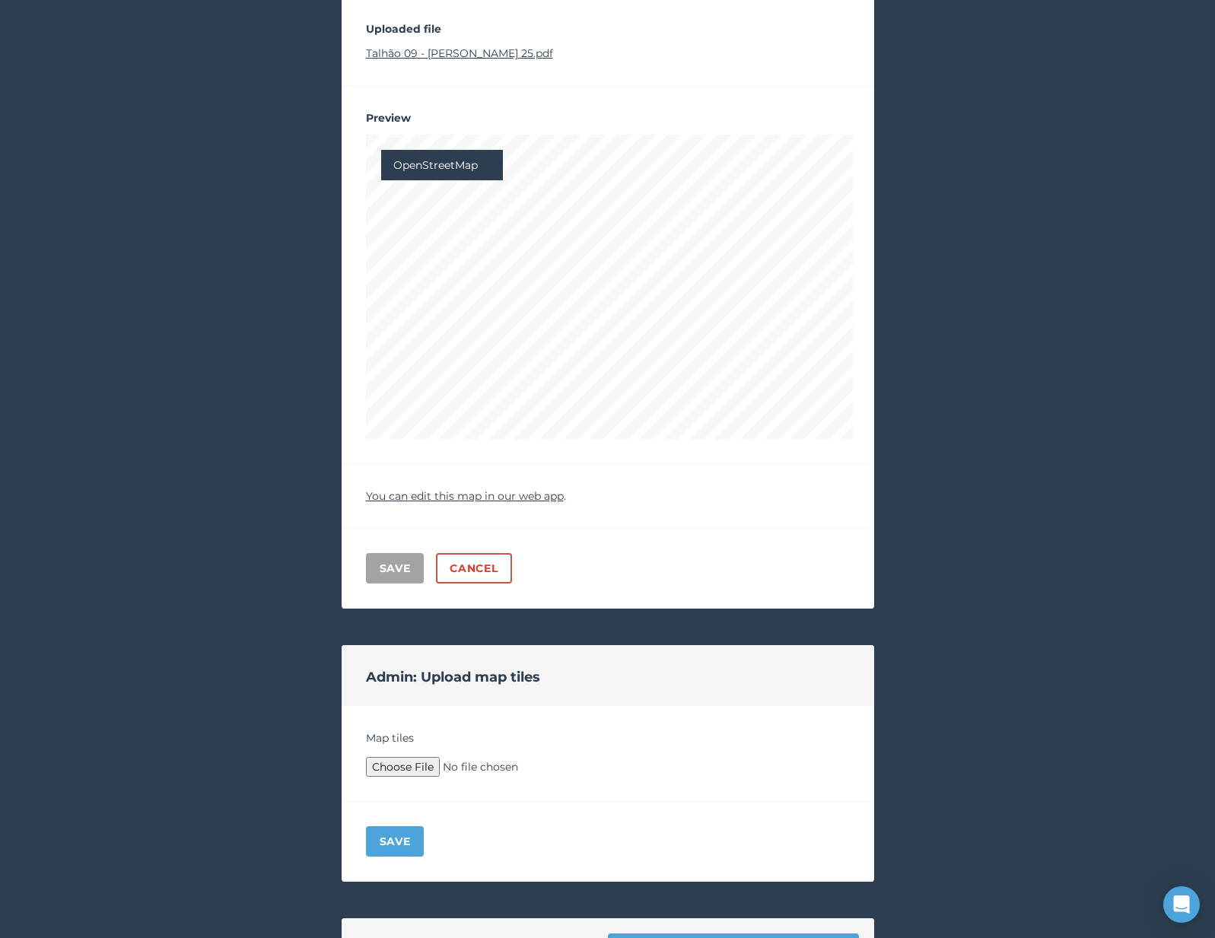
scroll to position [0, 0]
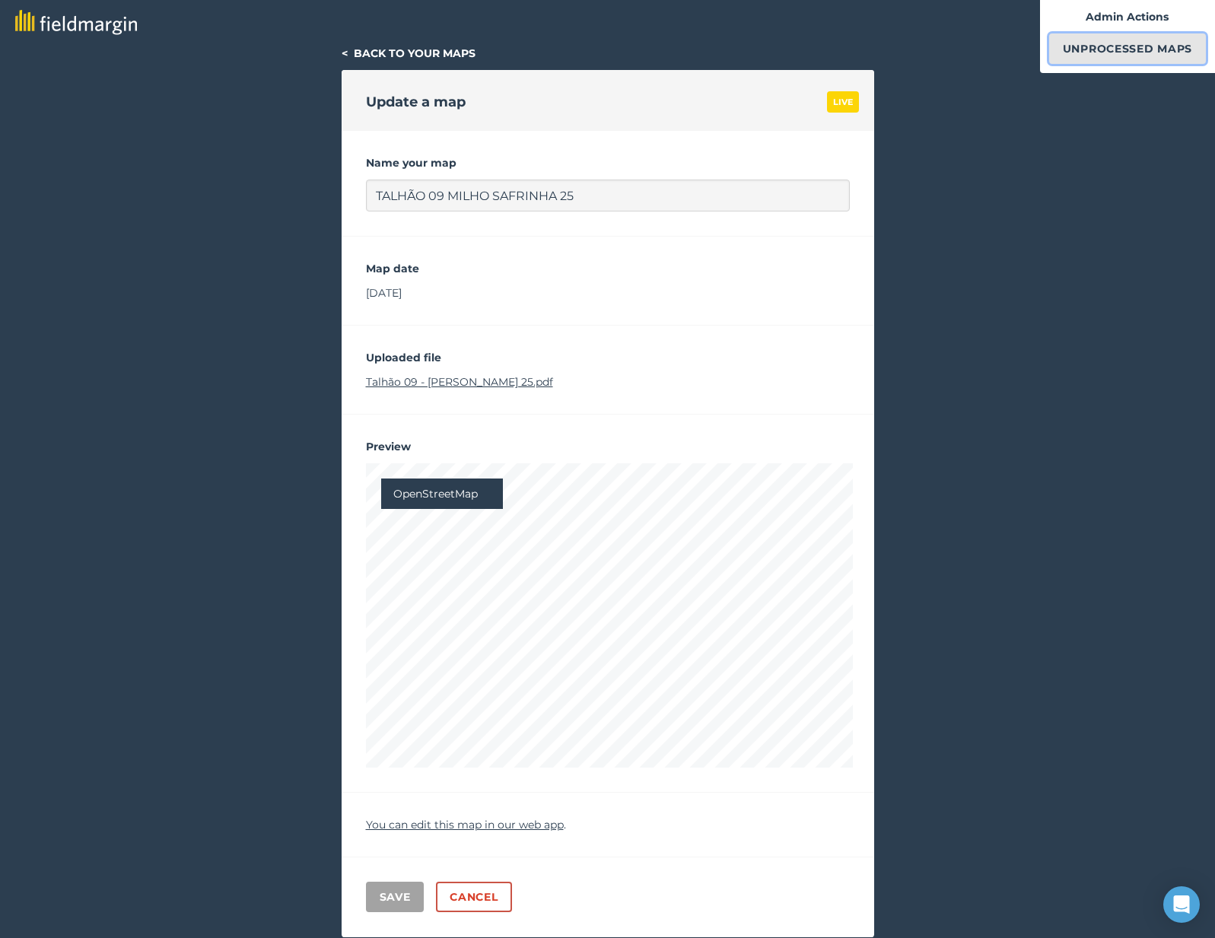
click at [1101, 46] on link "Unprocessed Maps" at bounding box center [1128, 48] width 157 height 30
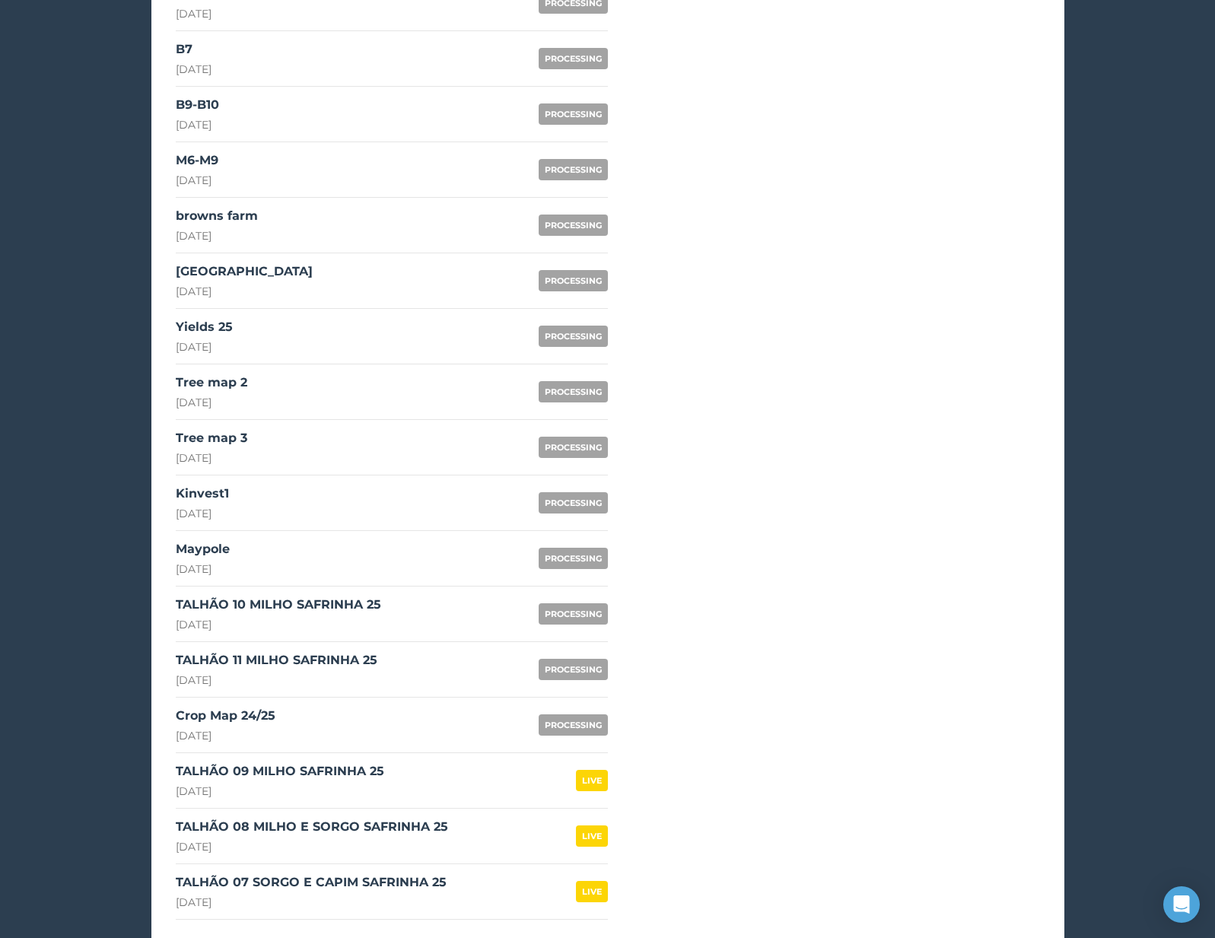
scroll to position [1044, 0]
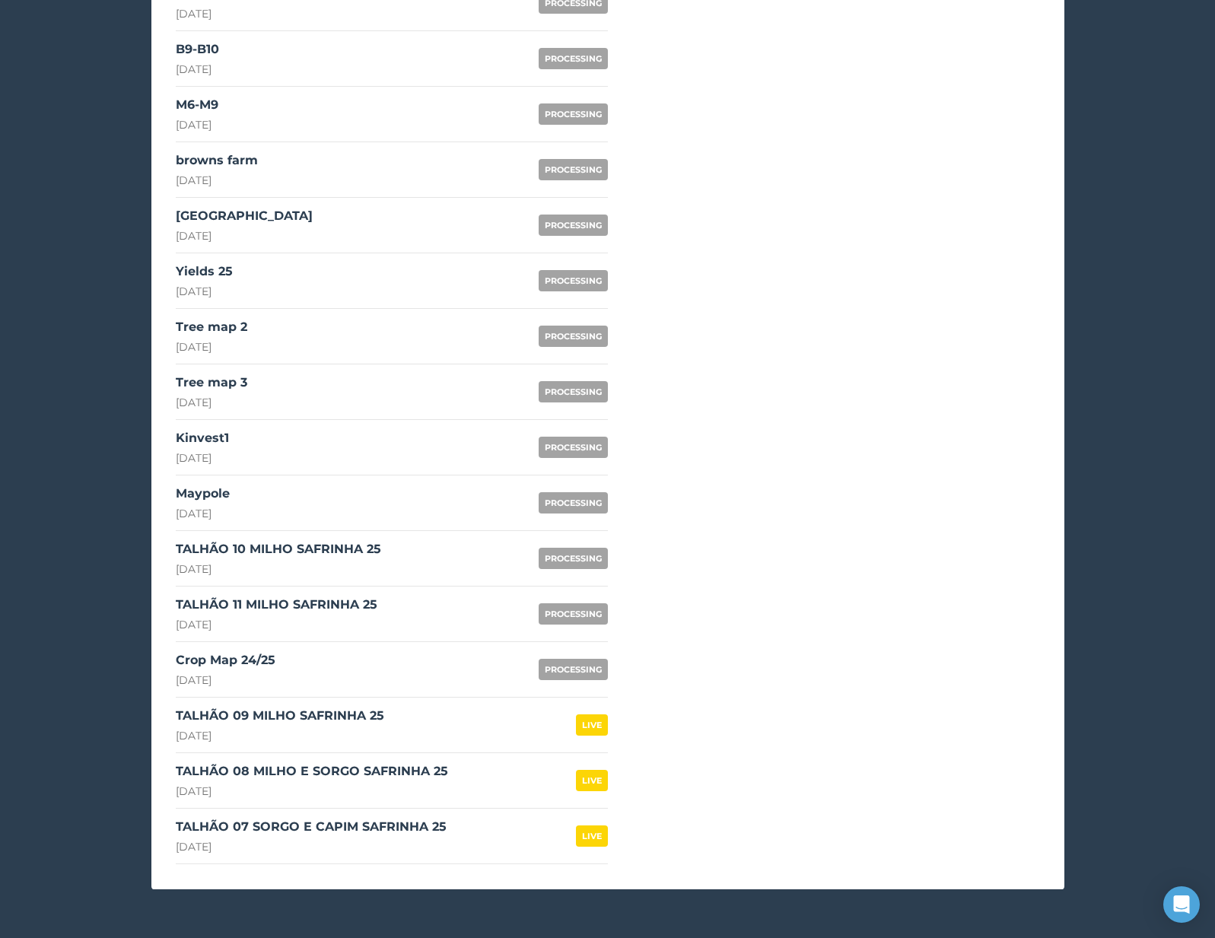
click at [428, 559] on link "TALHÃO 10 MILHO SAFRINHA 25 22nd August 2025 PROCESSING" at bounding box center [392, 559] width 432 height 56
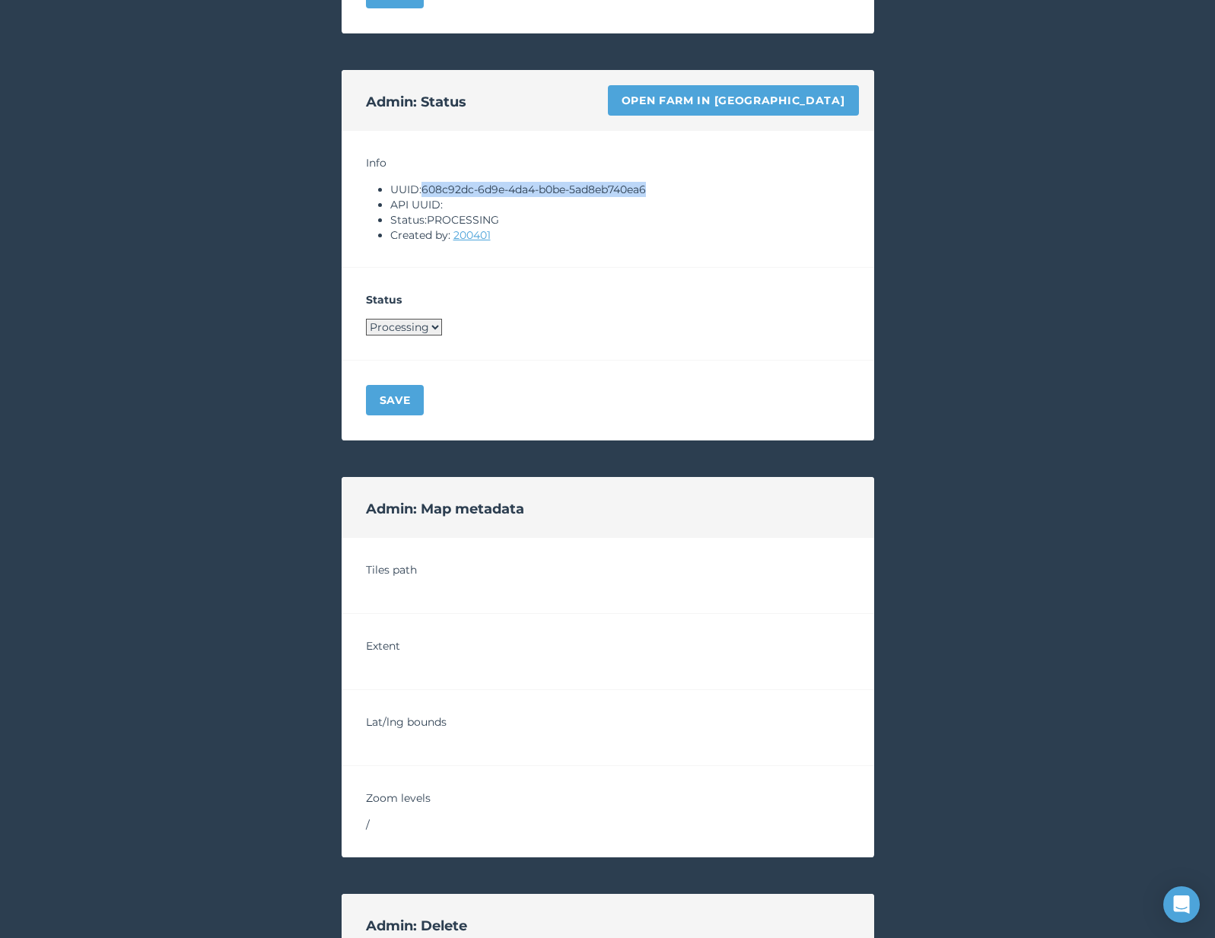
drag, startPoint x: 423, startPoint y: 187, endPoint x: 691, endPoint y: 187, distance: 267.9
click at [692, 187] on li "UUID: 608c92dc-6d9e-4da4-b0be-5ad8eb740ea6" at bounding box center [620, 189] width 460 height 15
copy li "608c92dc-6d9e-4da4-b0be-5ad8eb740ea6"
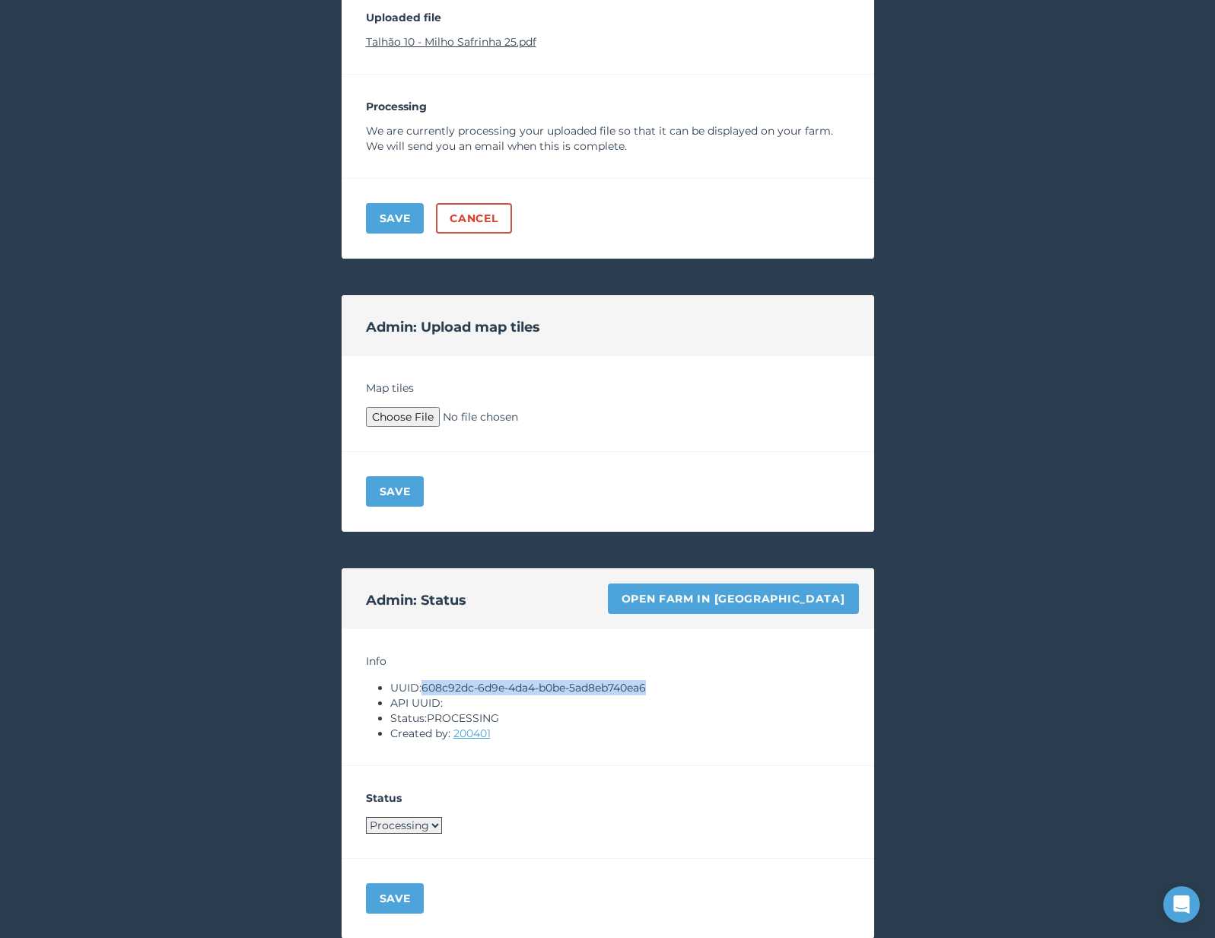
scroll to position [536, 0]
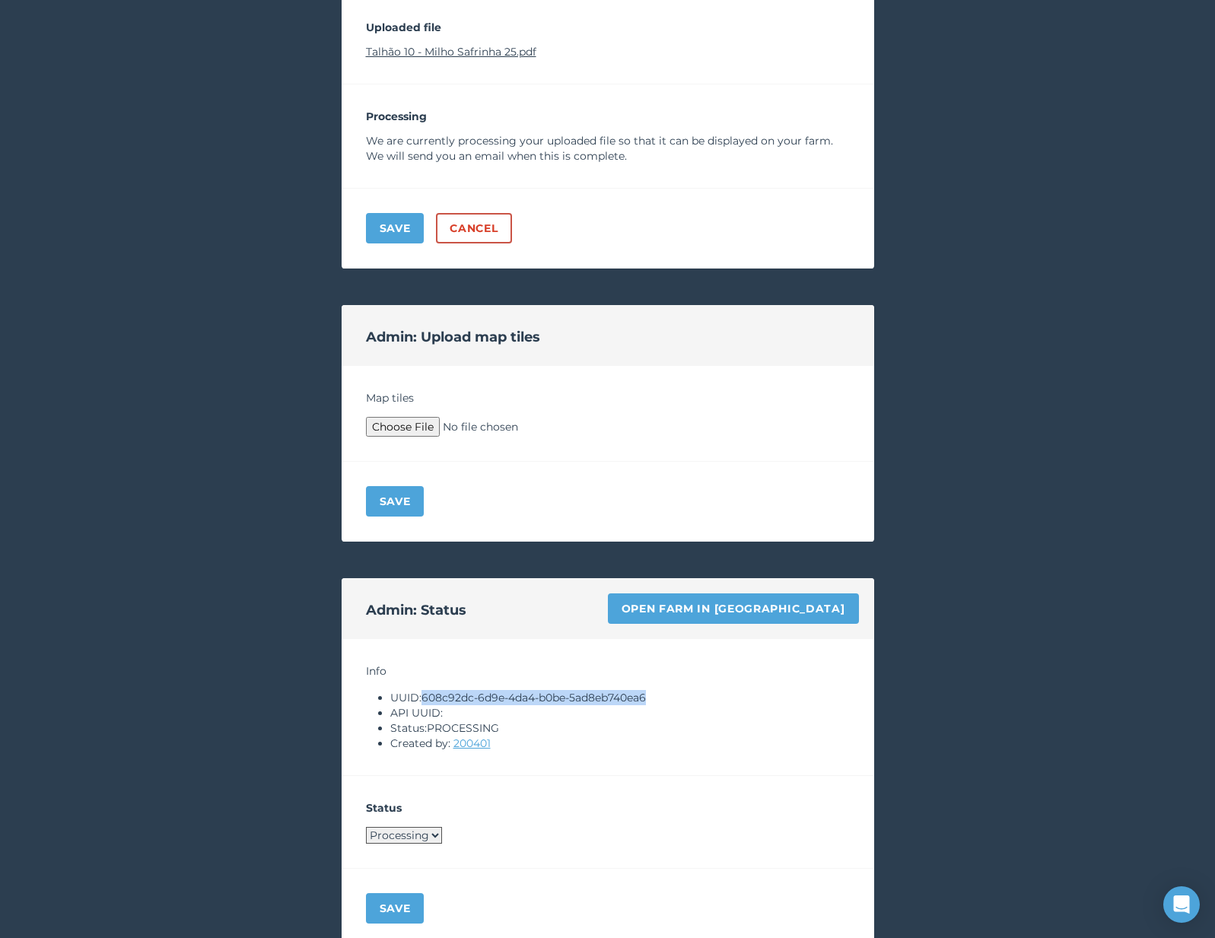
click at [440, 55] on link "Talhão 10 - Milho Safrinha 25.pdf" at bounding box center [451, 52] width 170 height 14
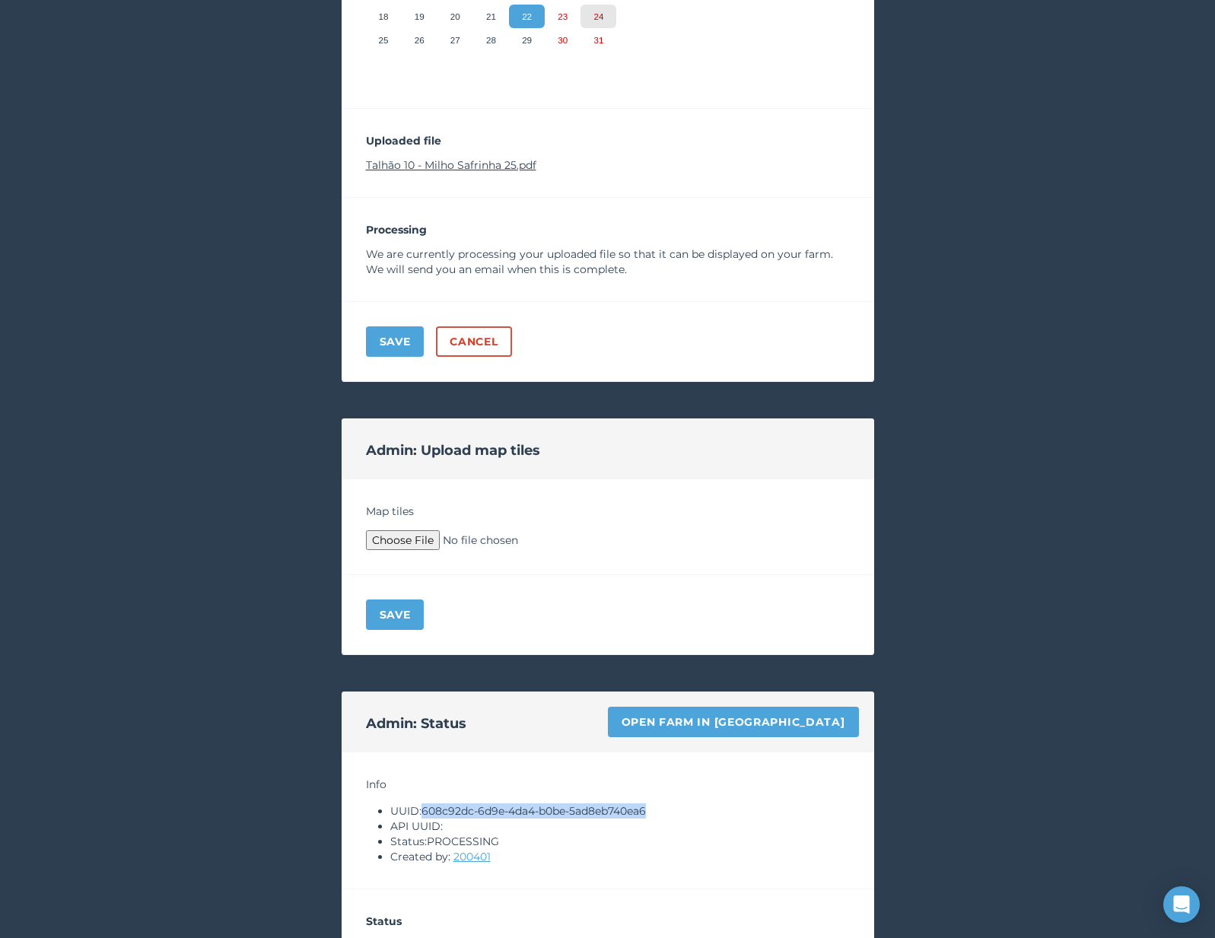
scroll to position [420, 0]
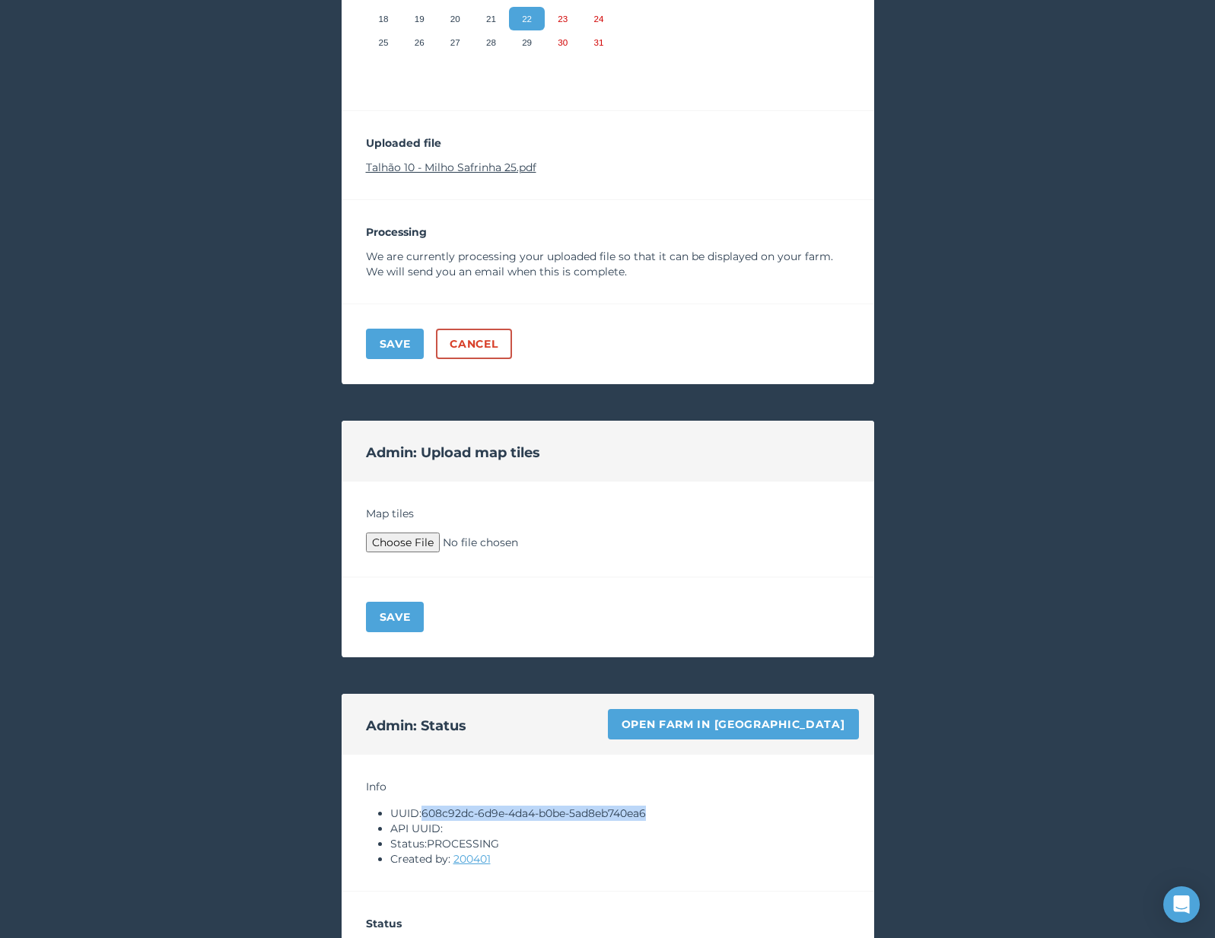
copy li "608c92dc-6d9e-4da4-b0be-5ad8eb740ea6"
type input "C:\fakepath\Archive.zip"
click at [403, 615] on button "Save" at bounding box center [395, 617] width 59 height 30
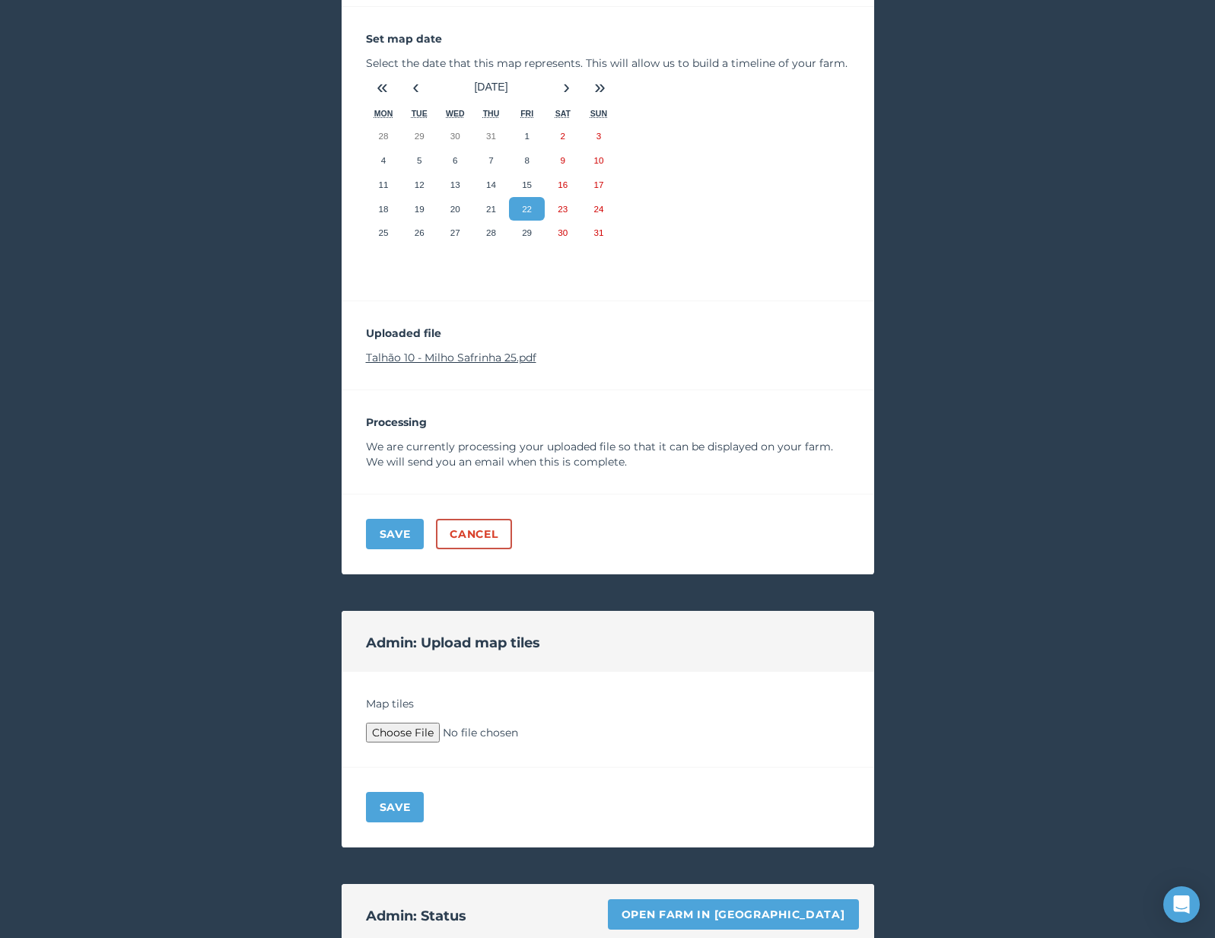
scroll to position [426, 0]
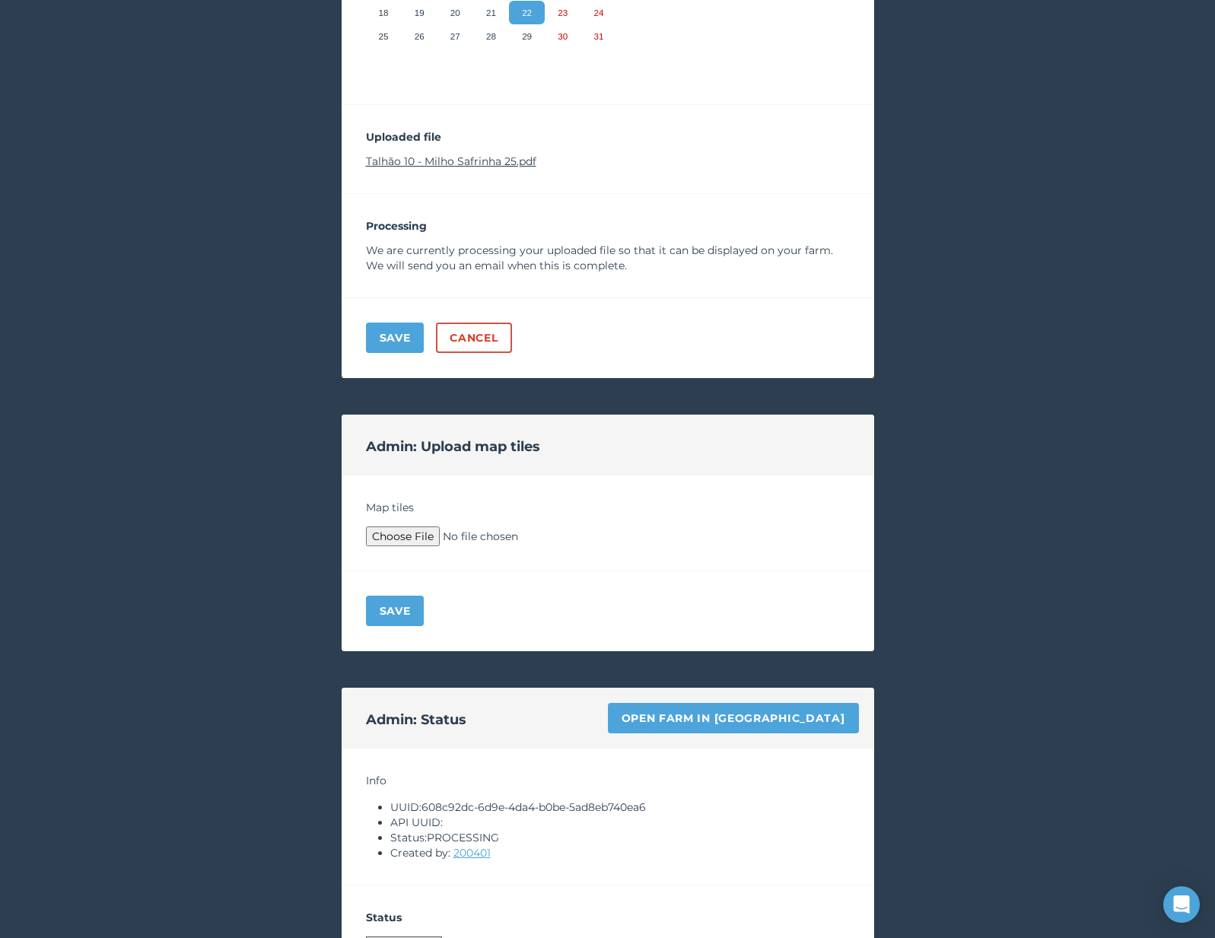
type input "C:\fakepath\Archive.zip"
click at [415, 603] on button "Save" at bounding box center [395, 611] width 59 height 30
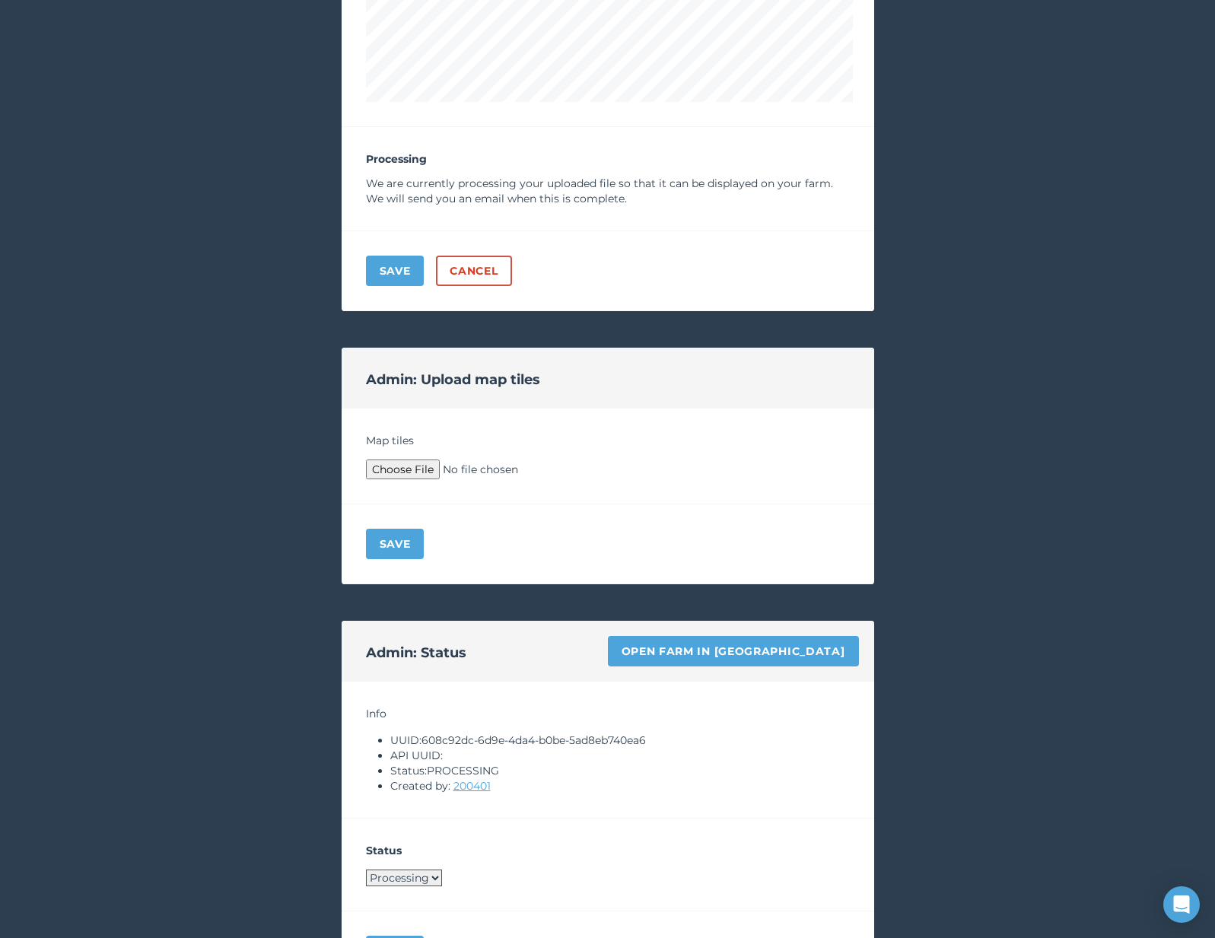
scroll to position [1156, 0]
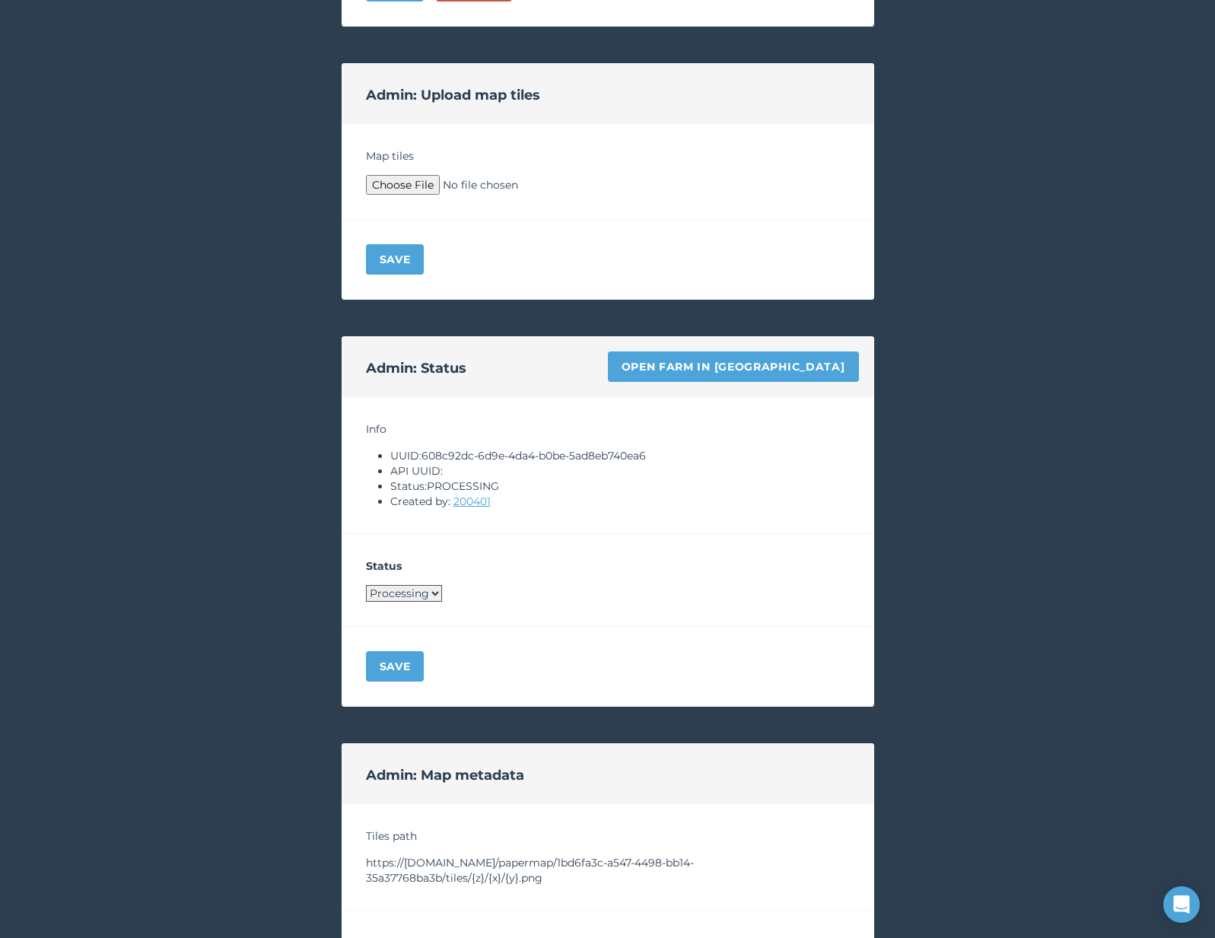
click at [415, 589] on select "Processing Live Archived" at bounding box center [404, 593] width 76 height 17
select select "LIVE"
click at [391, 660] on button "Save" at bounding box center [395, 667] width 59 height 30
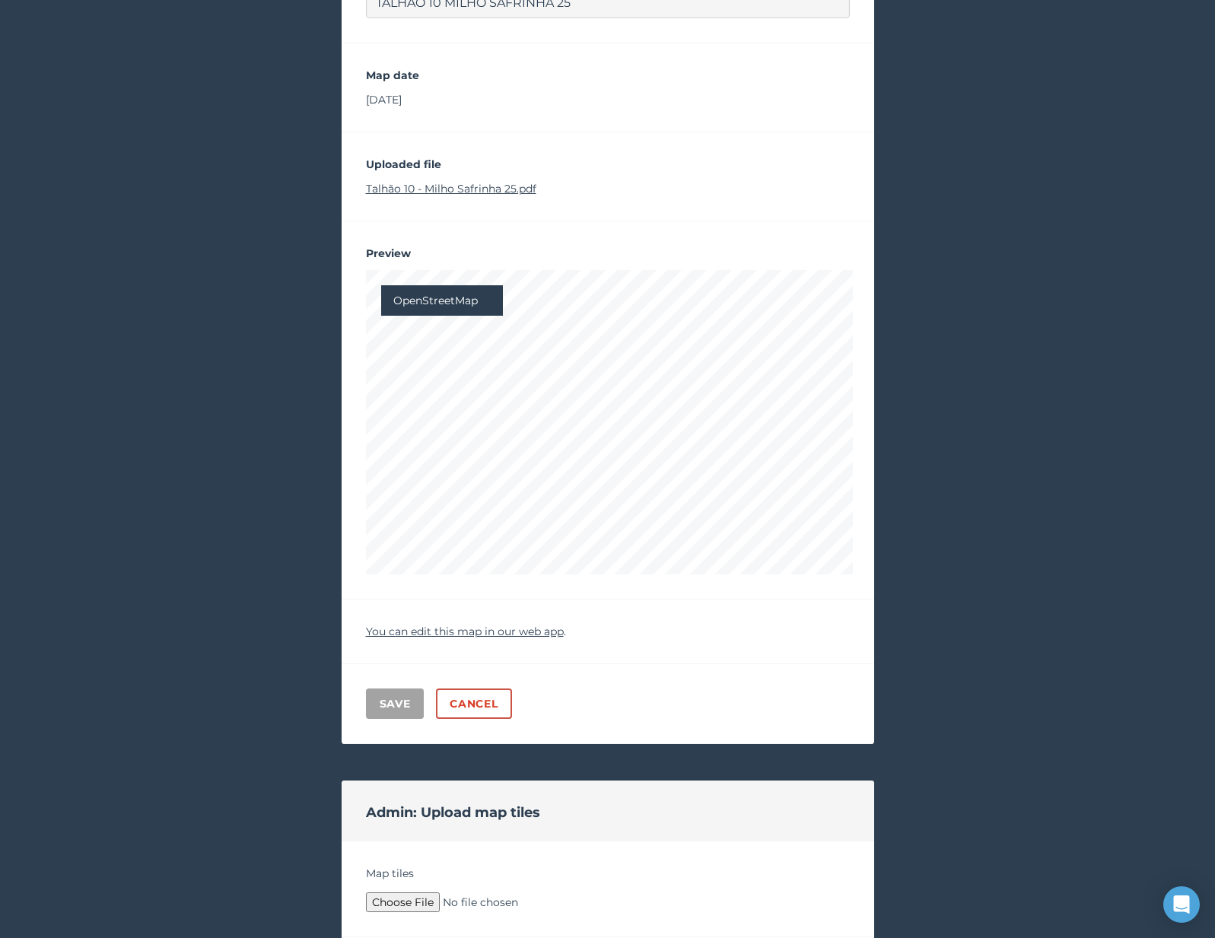
scroll to position [0, 0]
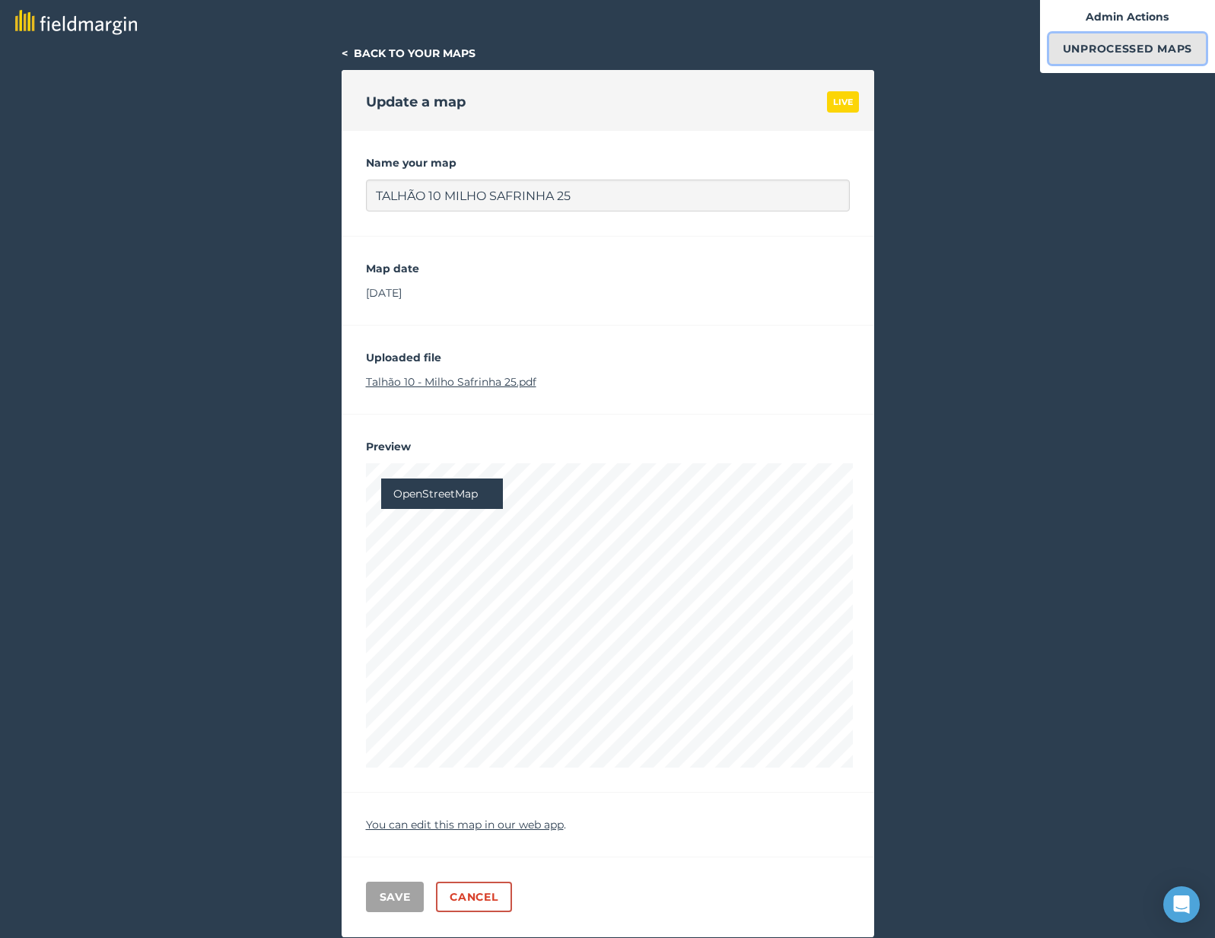
click at [1083, 46] on link "Unprocessed Maps" at bounding box center [1128, 48] width 157 height 30
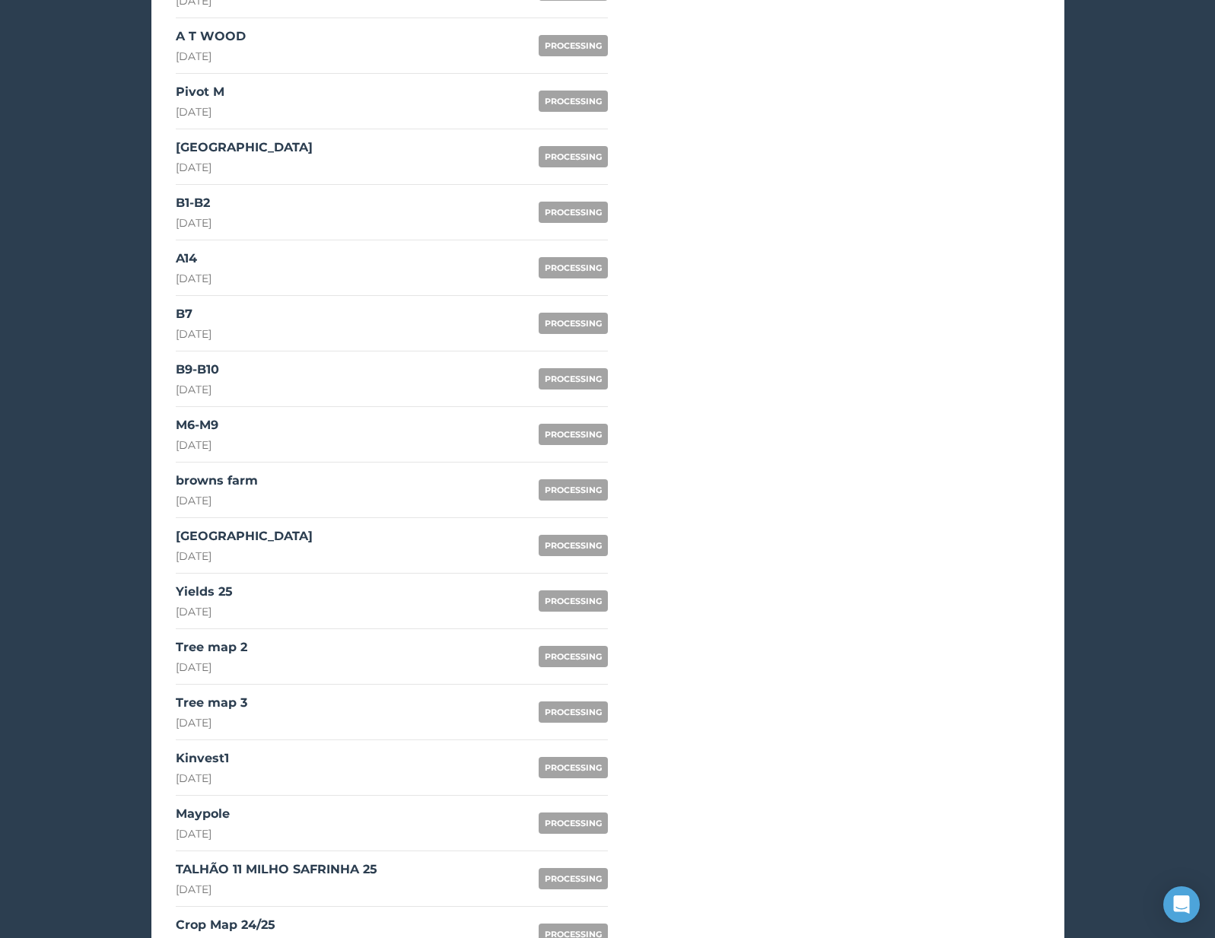
scroll to position [878, 0]
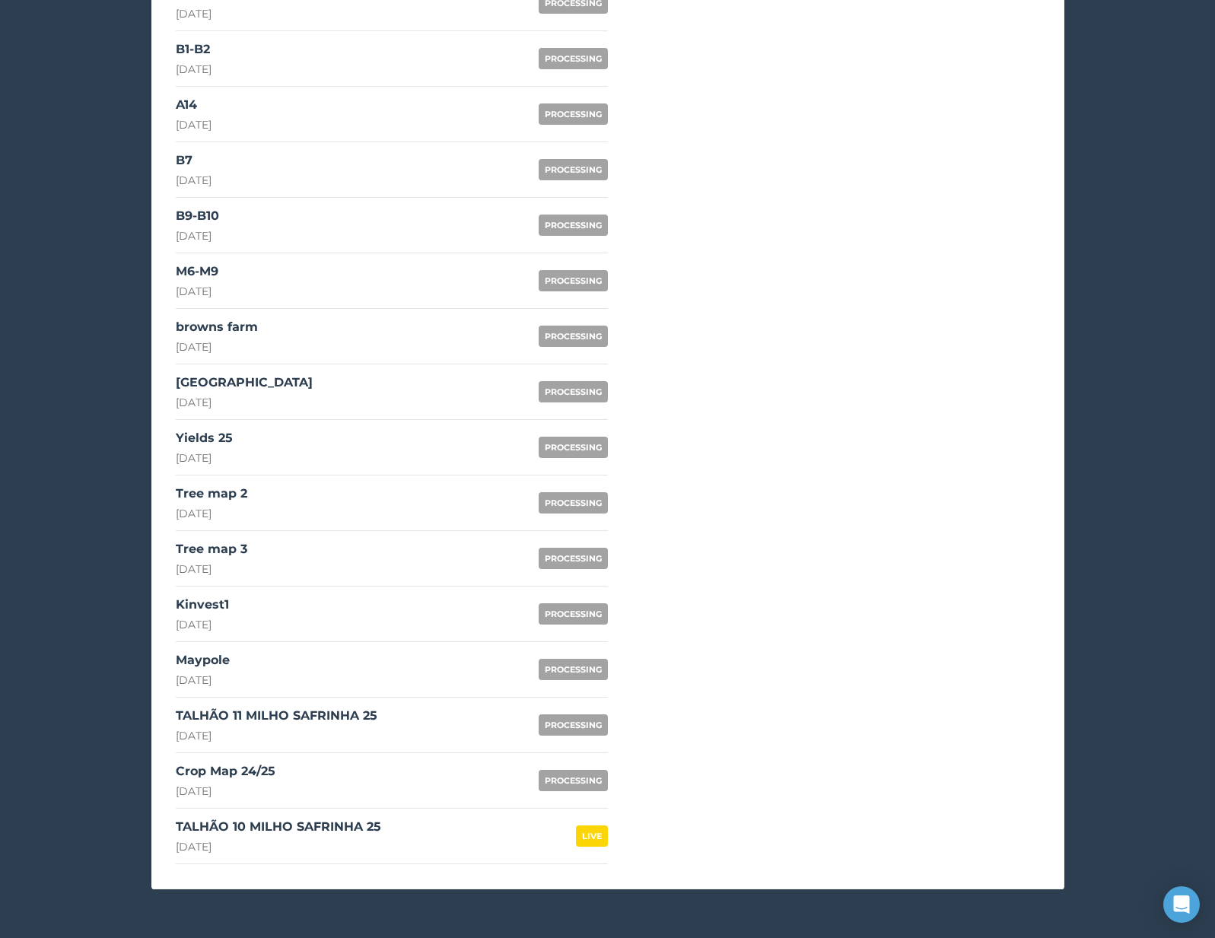
click at [266, 718] on div "TALHÃO 11 MILHO SAFRINHA 25" at bounding box center [277, 716] width 202 height 18
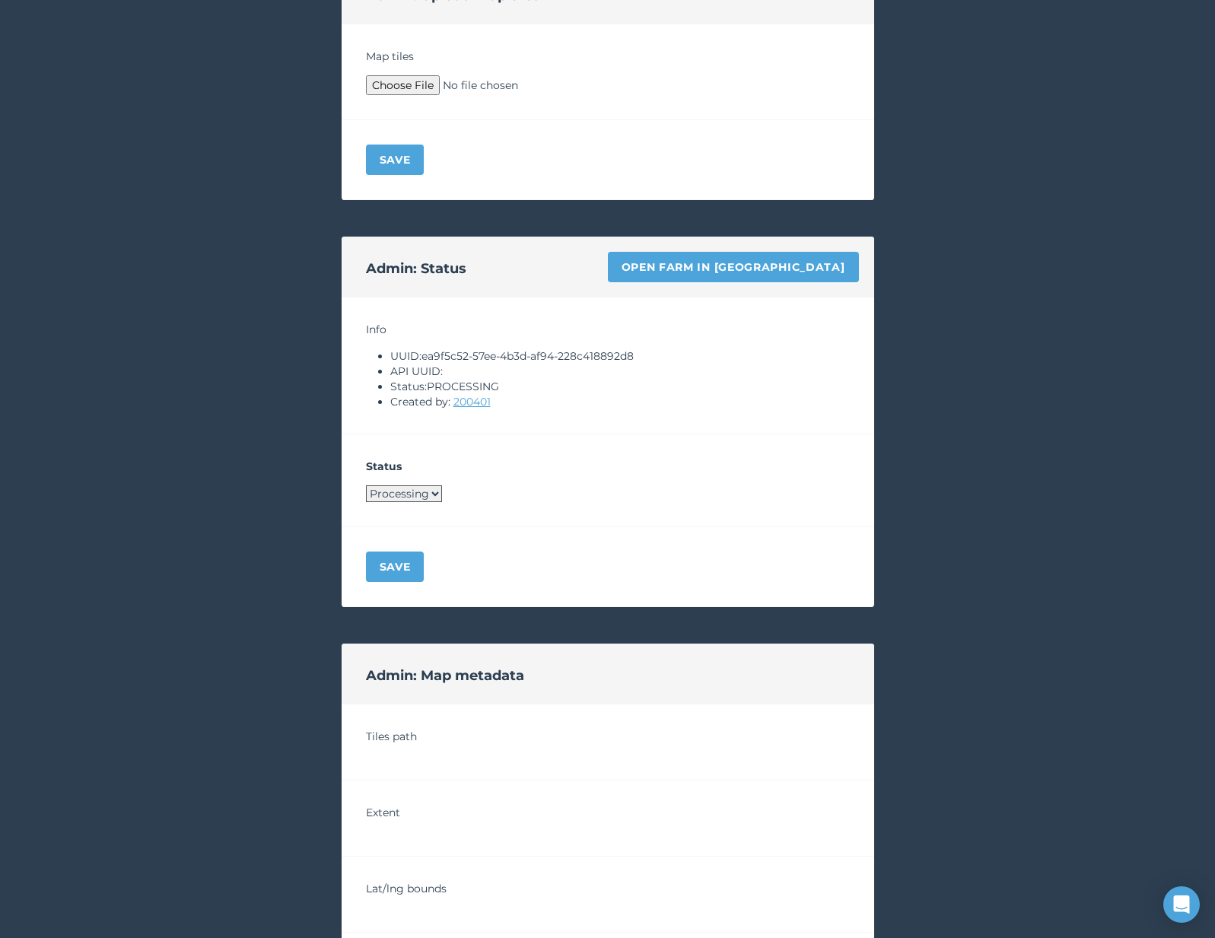
scroll to position [693, 0]
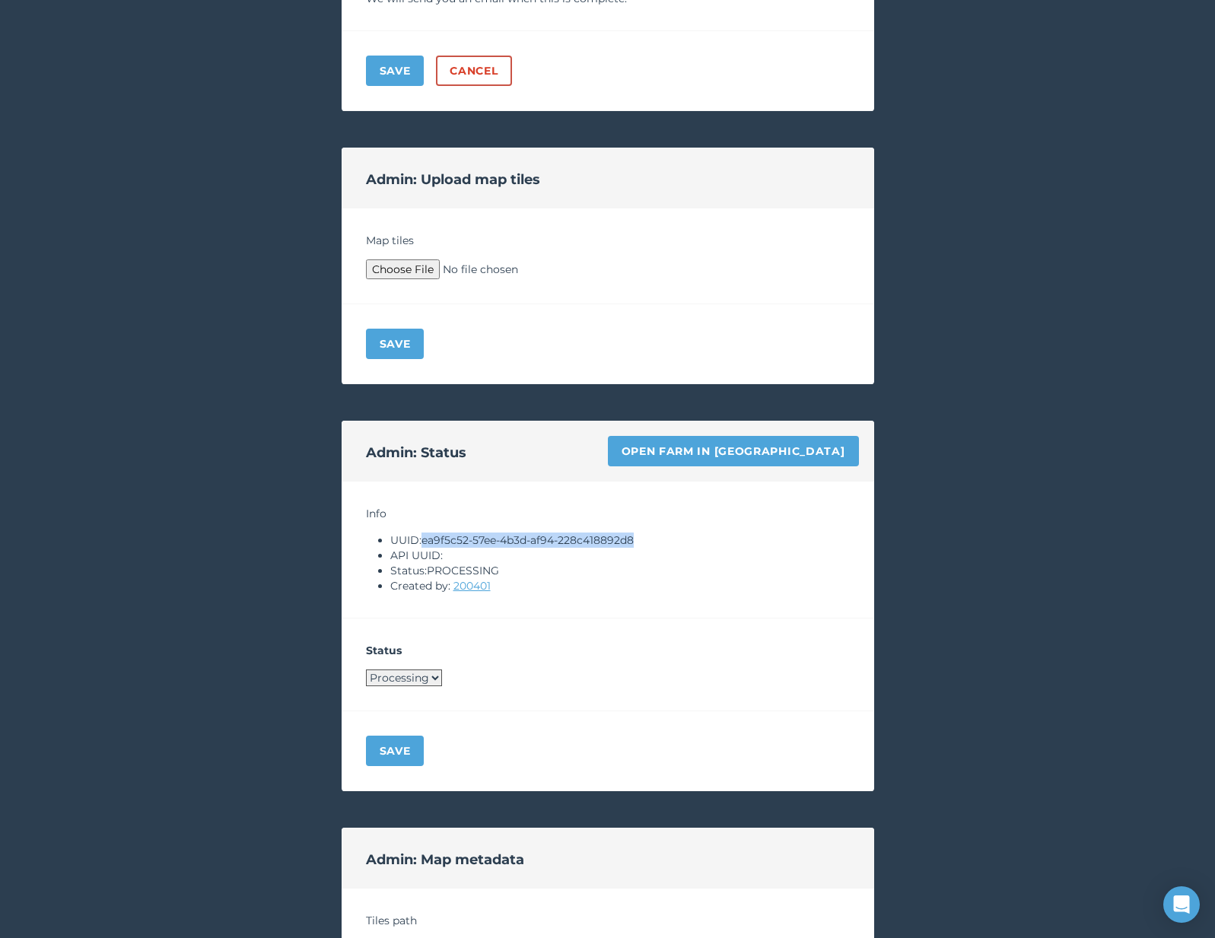
drag, startPoint x: 425, startPoint y: 542, endPoint x: 658, endPoint y: 538, distance: 232.9
click at [659, 538] on li "UUID: ea9f5c52-57ee-4b3d-af94-228c418892d8" at bounding box center [620, 540] width 460 height 15
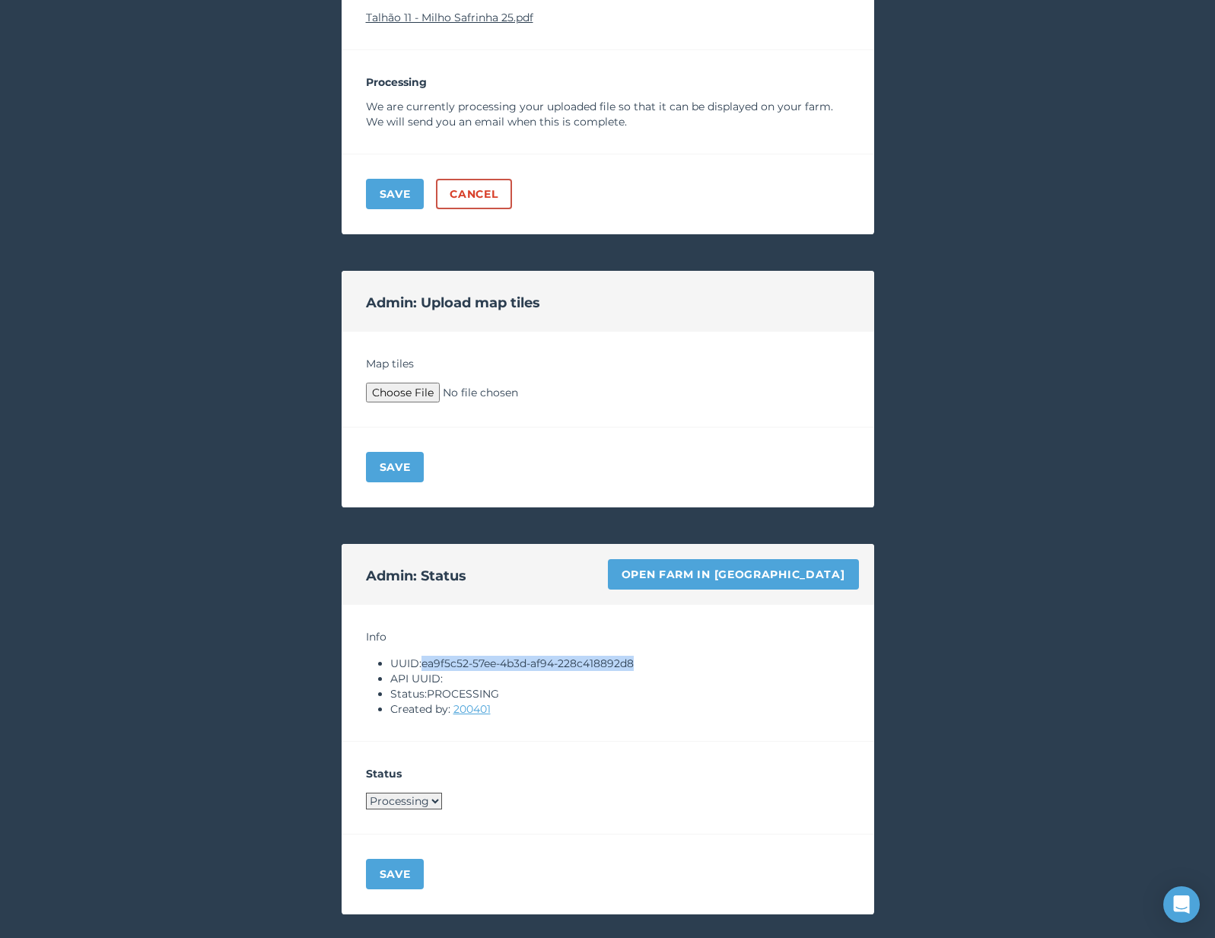
scroll to position [462, 0]
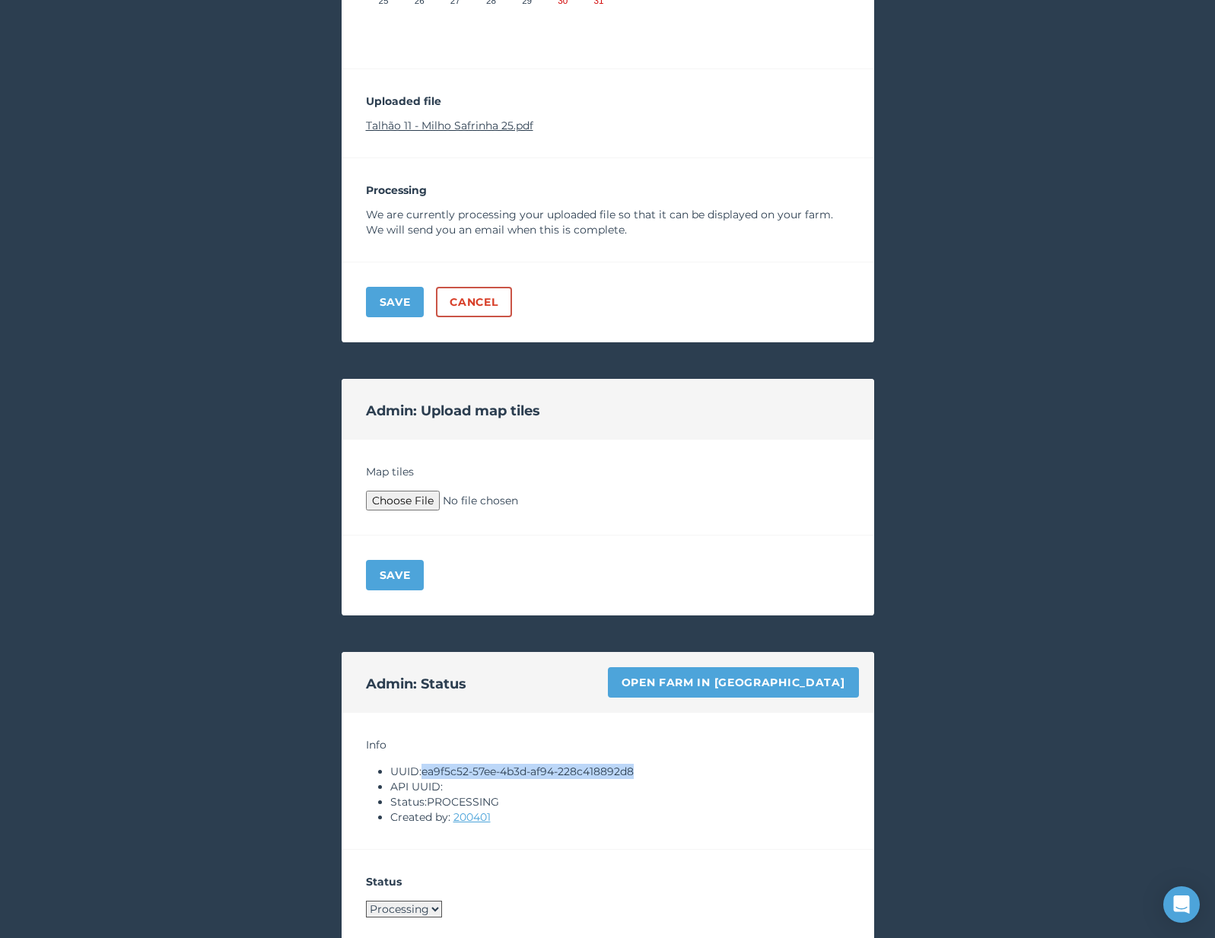
click at [481, 121] on link "Talhão 11 - Milho Safrinha 25.pdf" at bounding box center [449, 126] width 167 height 14
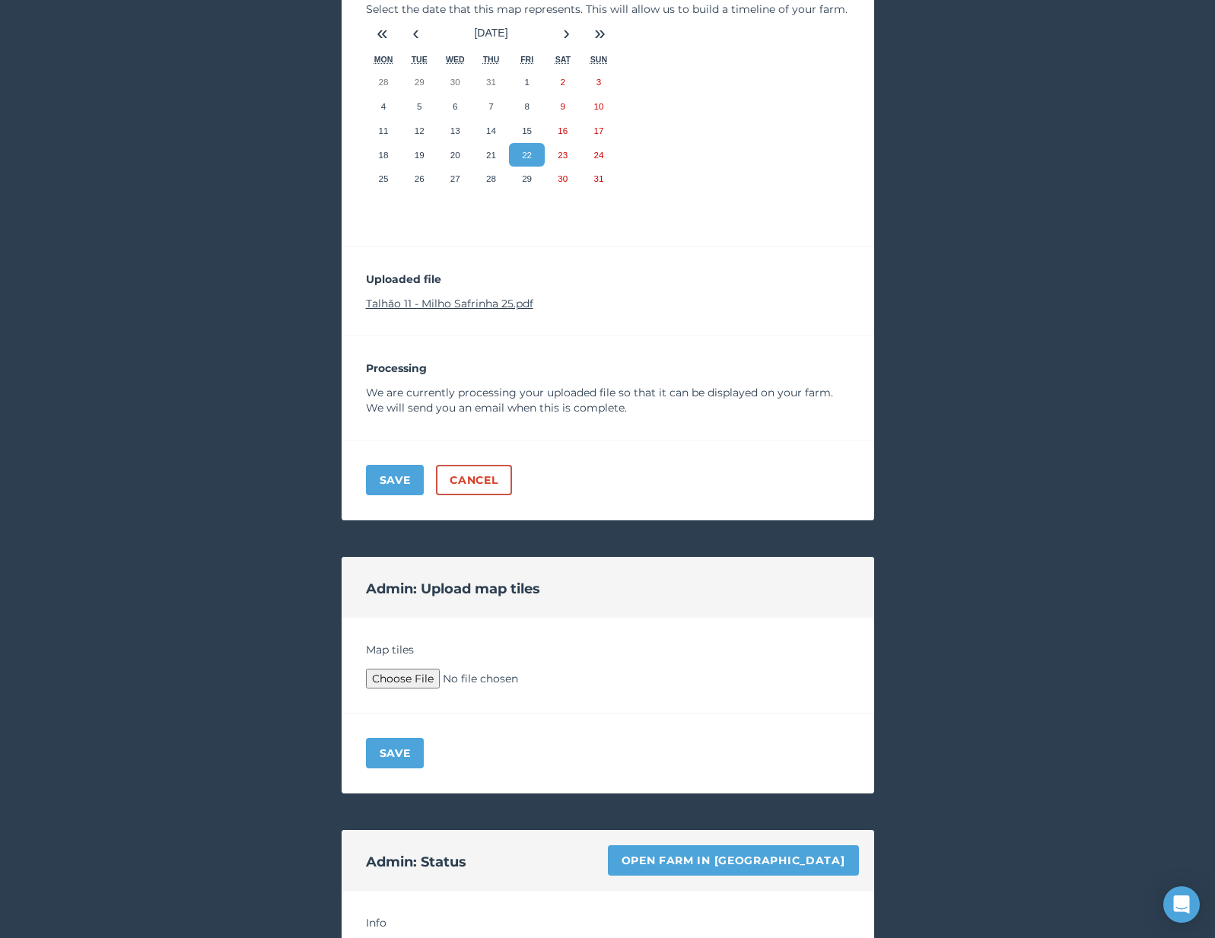
scroll to position [362, 0]
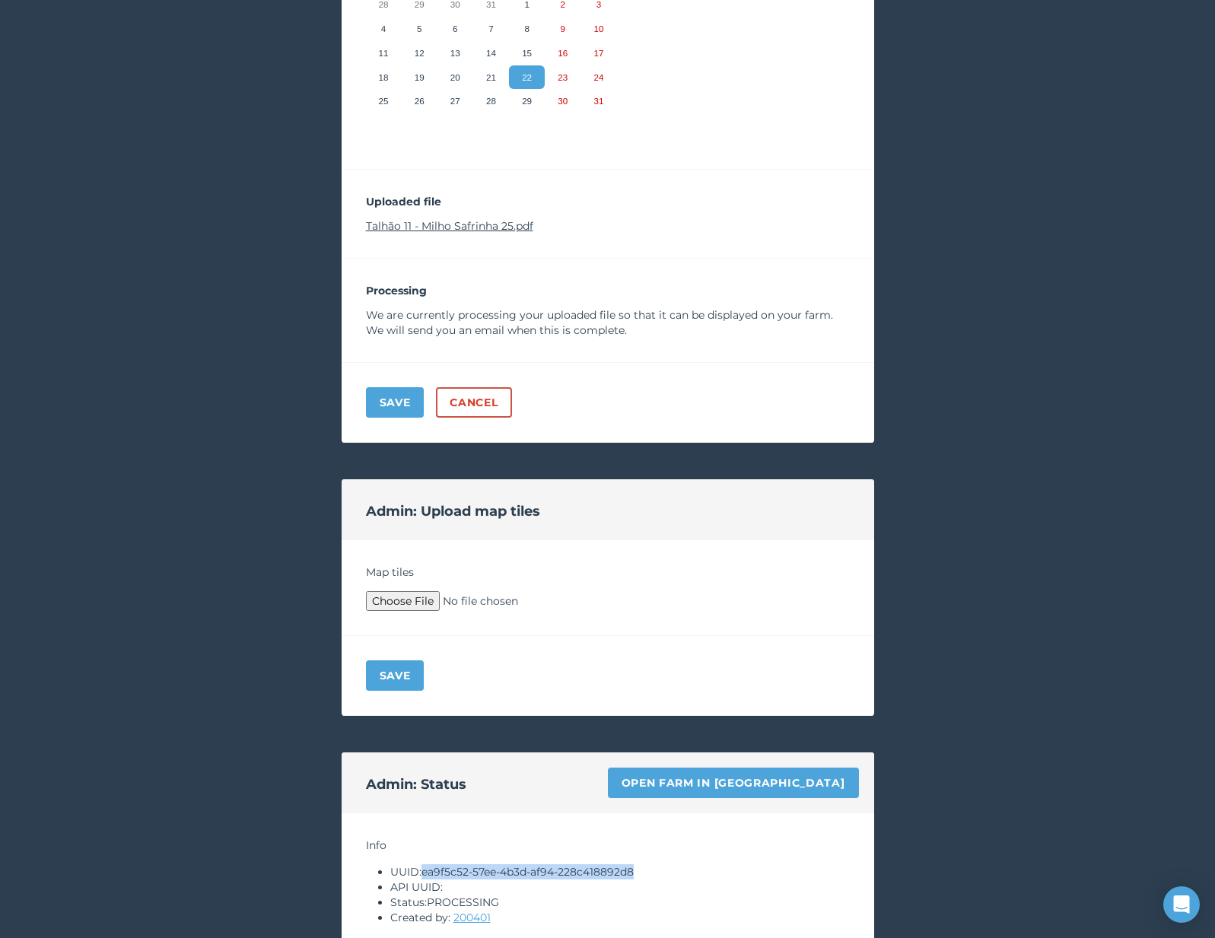
copy li "ea9f5c52-57ee-4b3d-af94-228c418892d8"
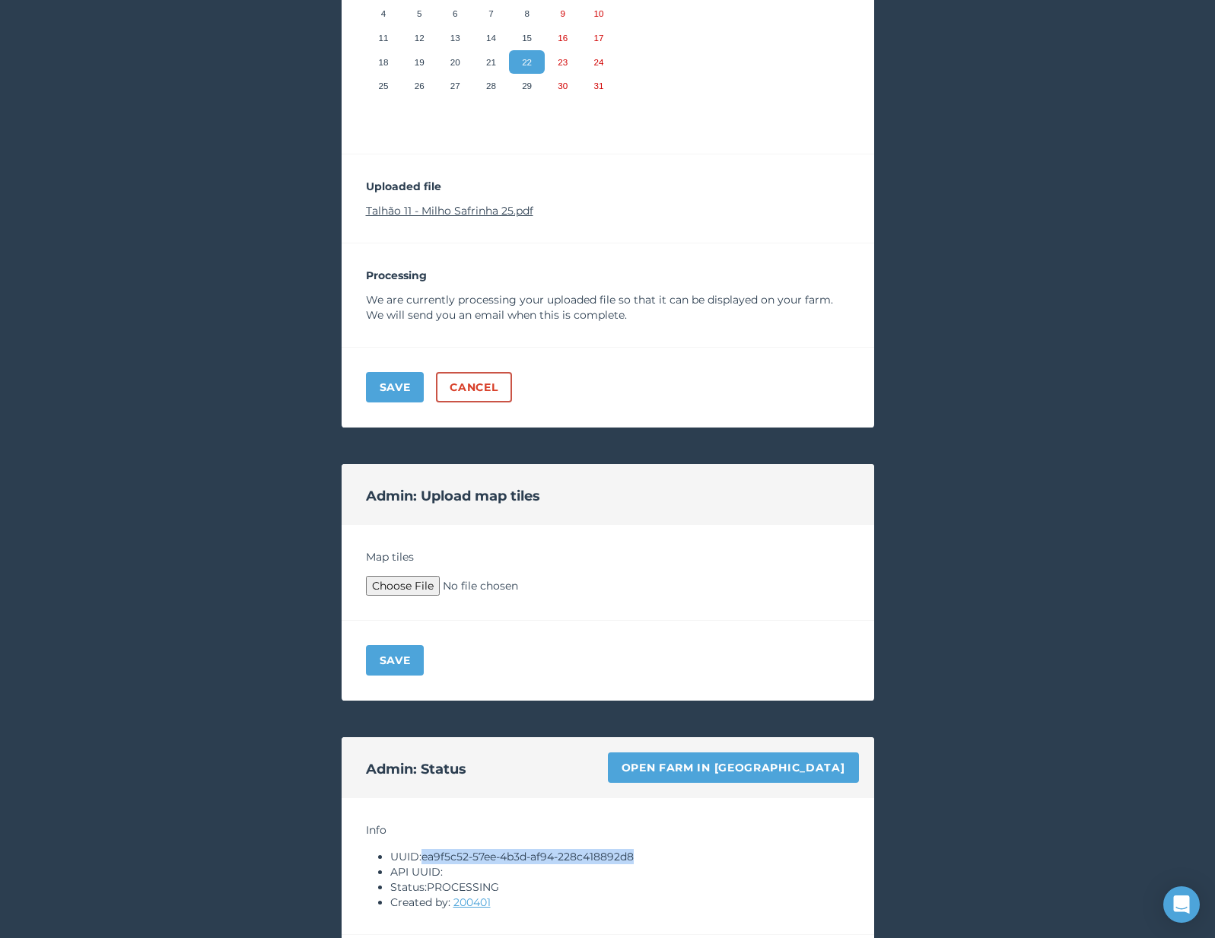
scroll to position [310, 0]
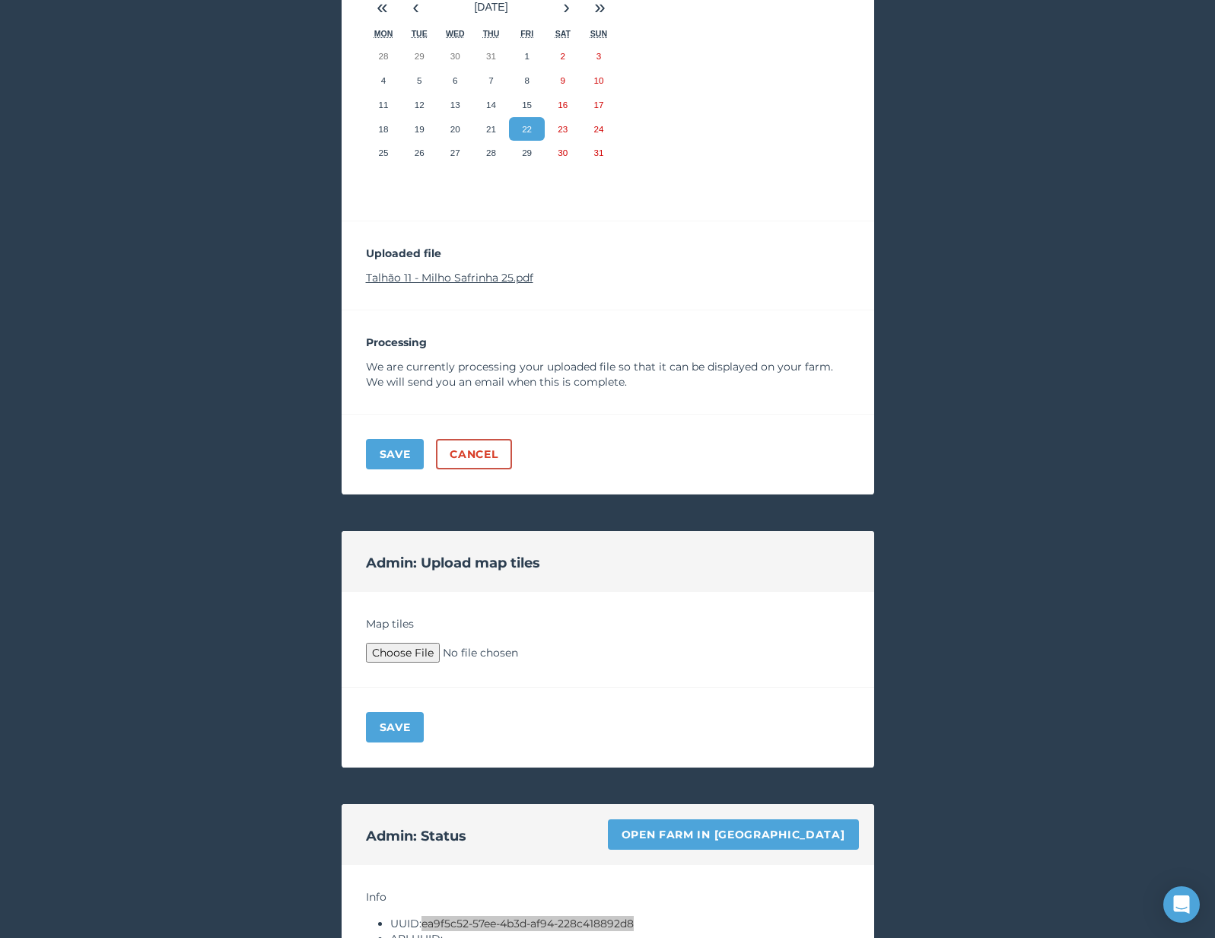
type input "C:\fakepath\Archive.zip"
click at [400, 725] on button "Save" at bounding box center [395, 727] width 59 height 30
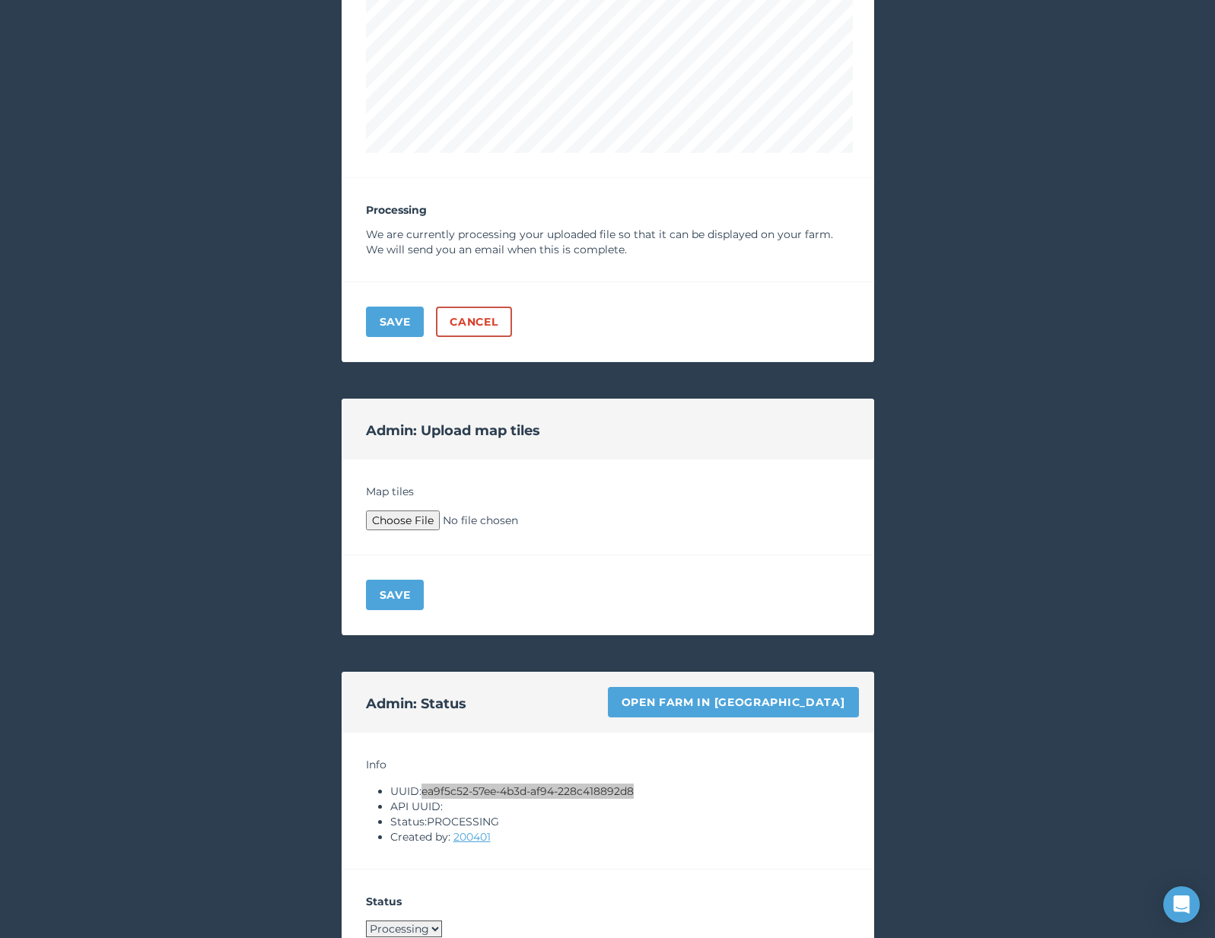
scroll to position [1126, 0]
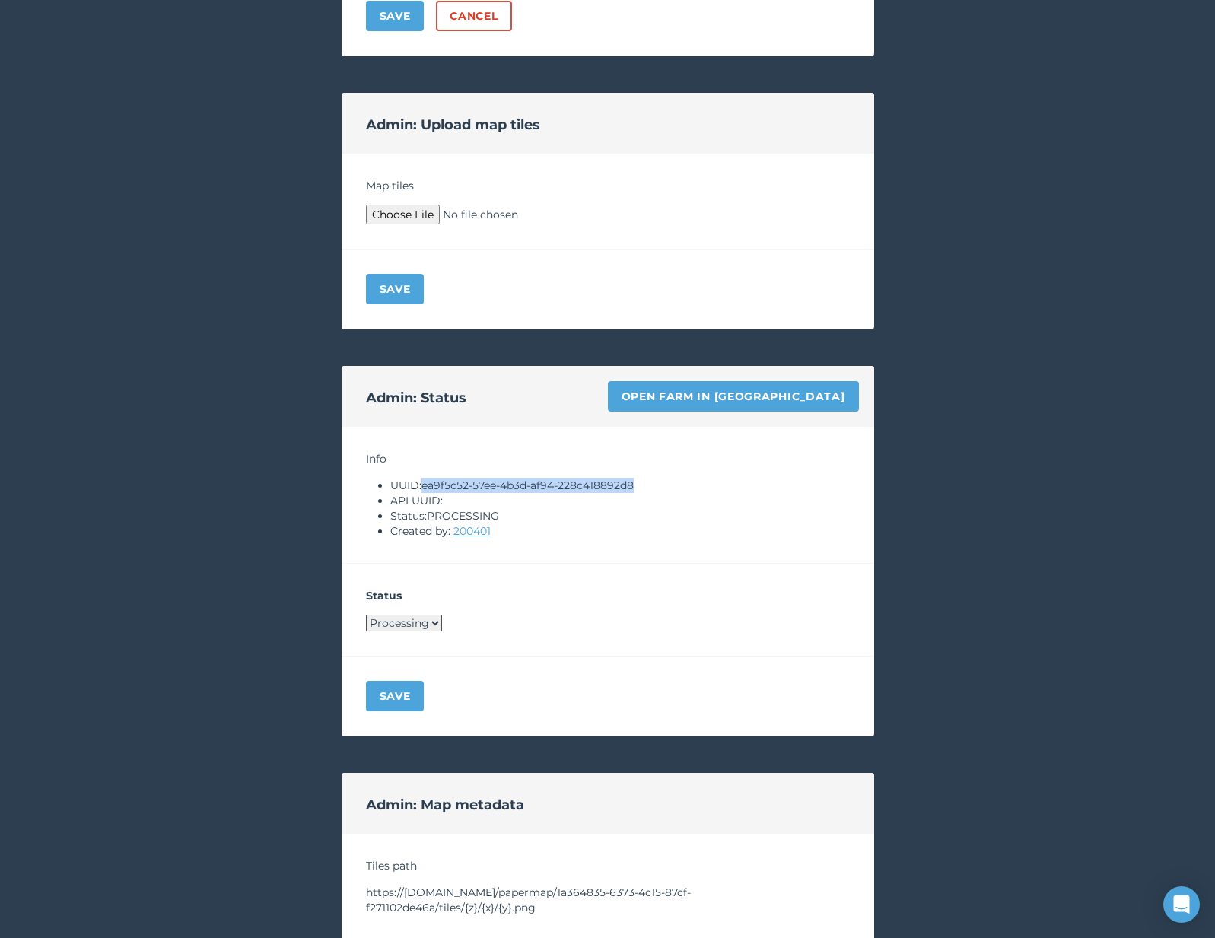
click at [400, 629] on select "Processing Live Archived" at bounding box center [404, 623] width 76 height 17
select select "LIVE"
click at [390, 681] on button "Save" at bounding box center [395, 696] width 59 height 30
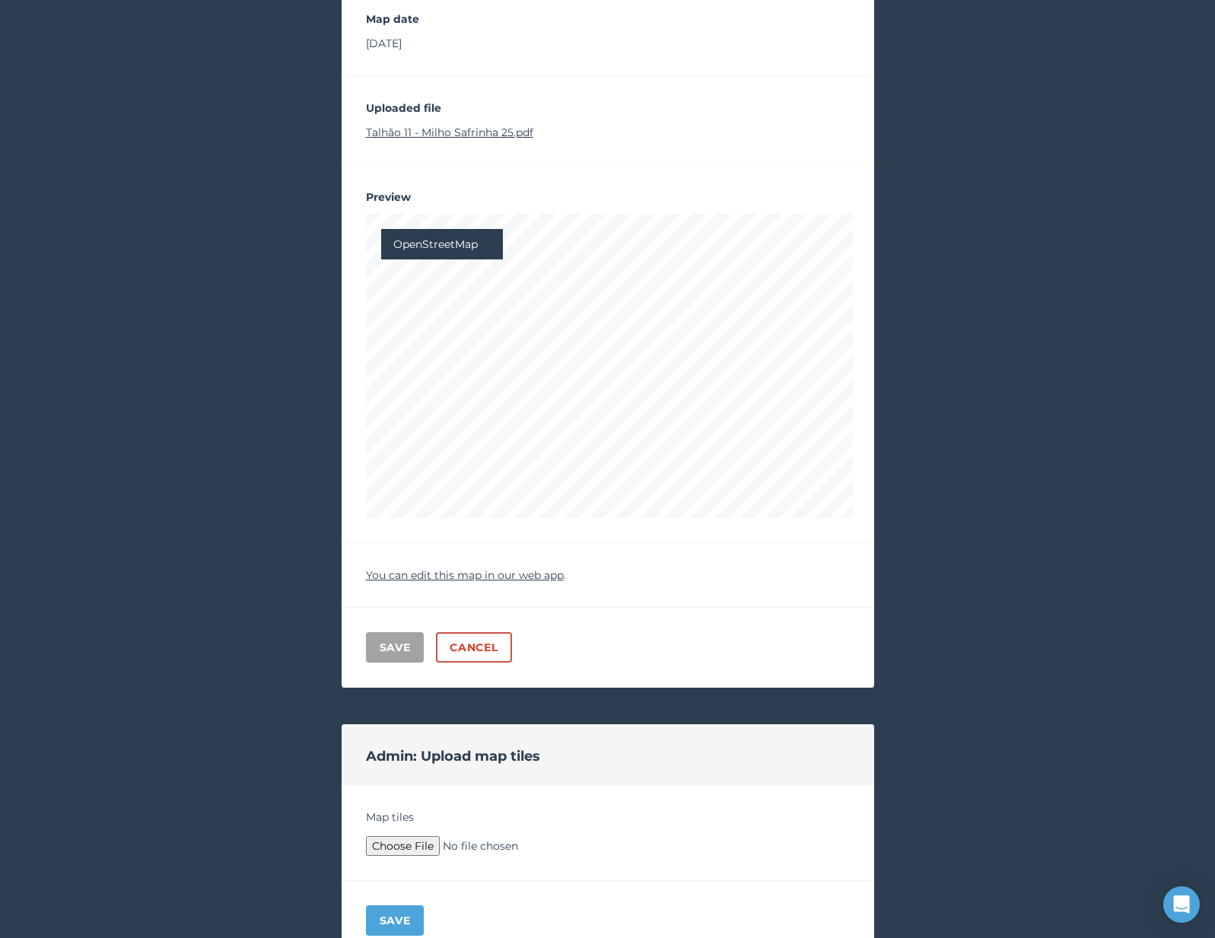
scroll to position [0, 0]
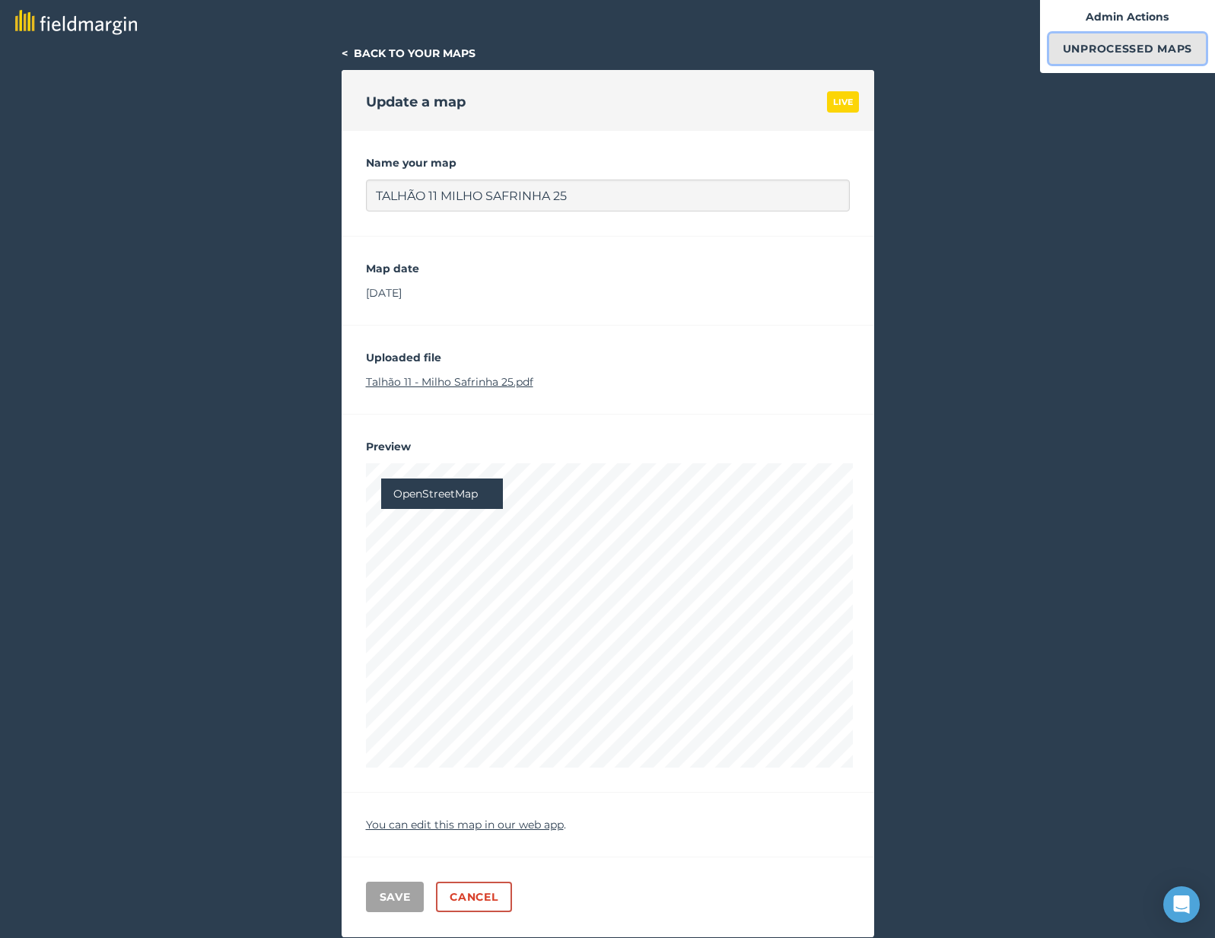
click at [1098, 53] on link "Unprocessed Maps" at bounding box center [1128, 48] width 157 height 30
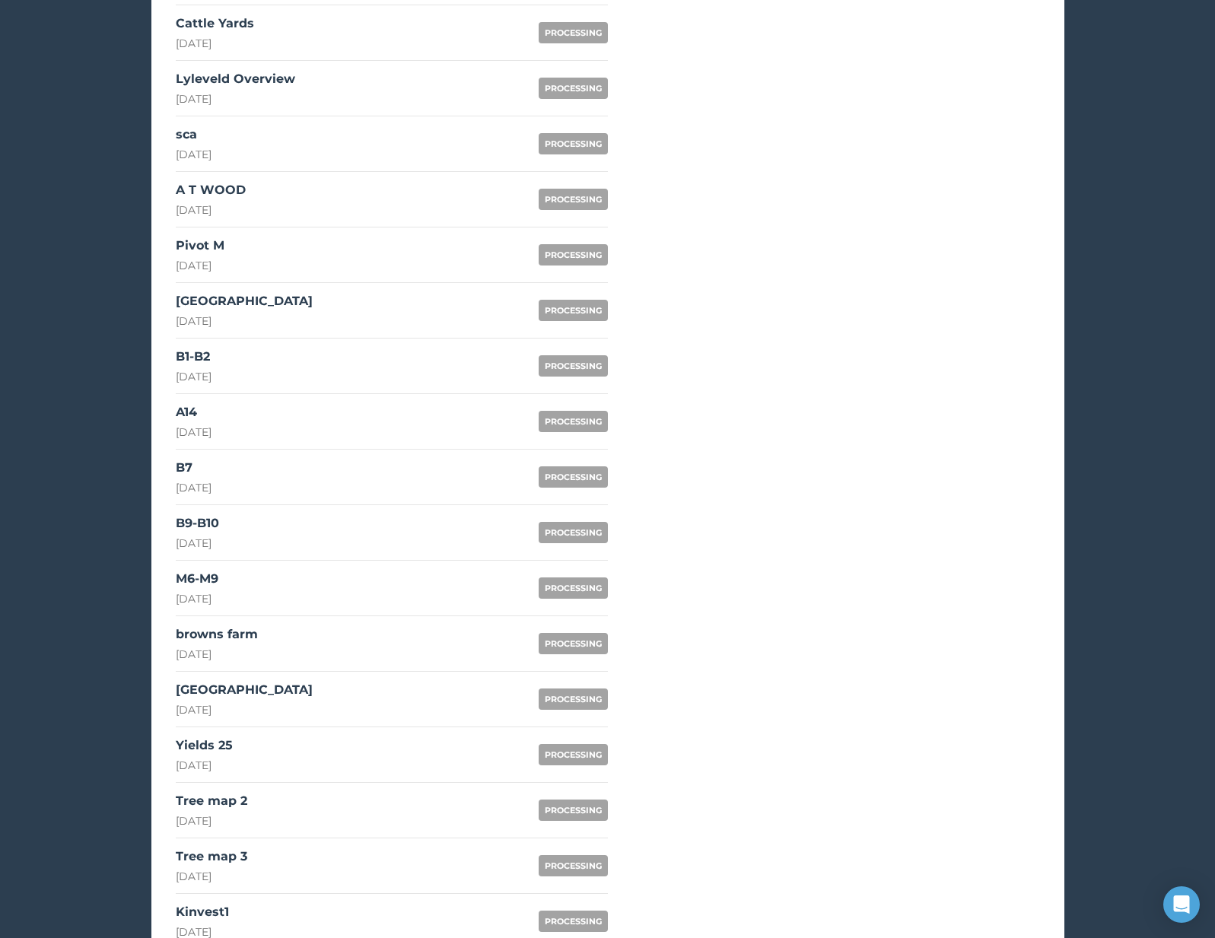
scroll to position [878, 0]
